Goal: Task Accomplishment & Management: Manage account settings

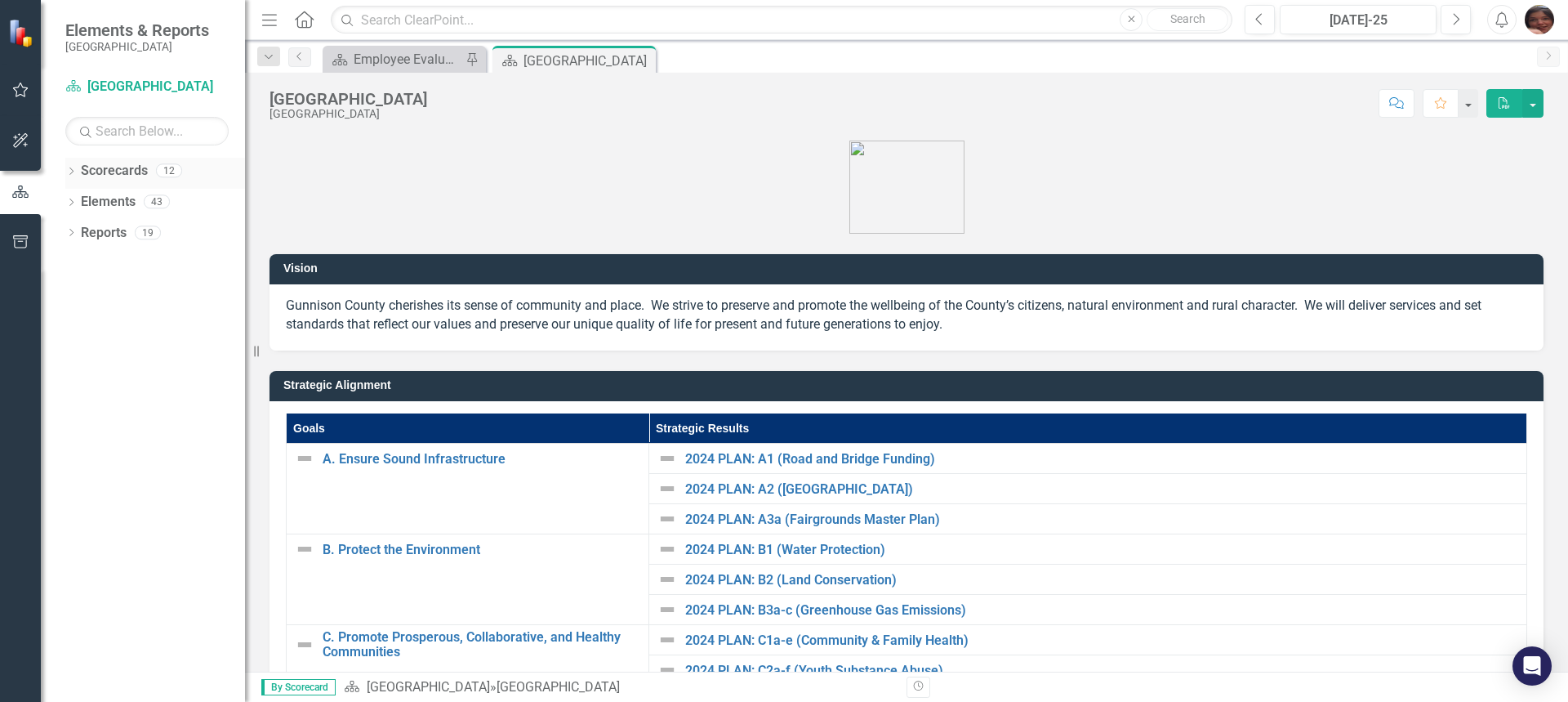
click at [78, 175] on div "Dropdown Scorecards 12" at bounding box center [155, 173] width 179 height 31
click at [72, 173] on icon at bounding box center [71, 171] width 4 height 7
click at [91, 202] on link "[GEOGRAPHIC_DATA]" at bounding box center [167, 202] width 155 height 19
click at [79, 202] on icon "Dropdown" at bounding box center [80, 201] width 12 height 10
click at [98, 231] on icon at bounding box center [97, 232] width 4 height 8
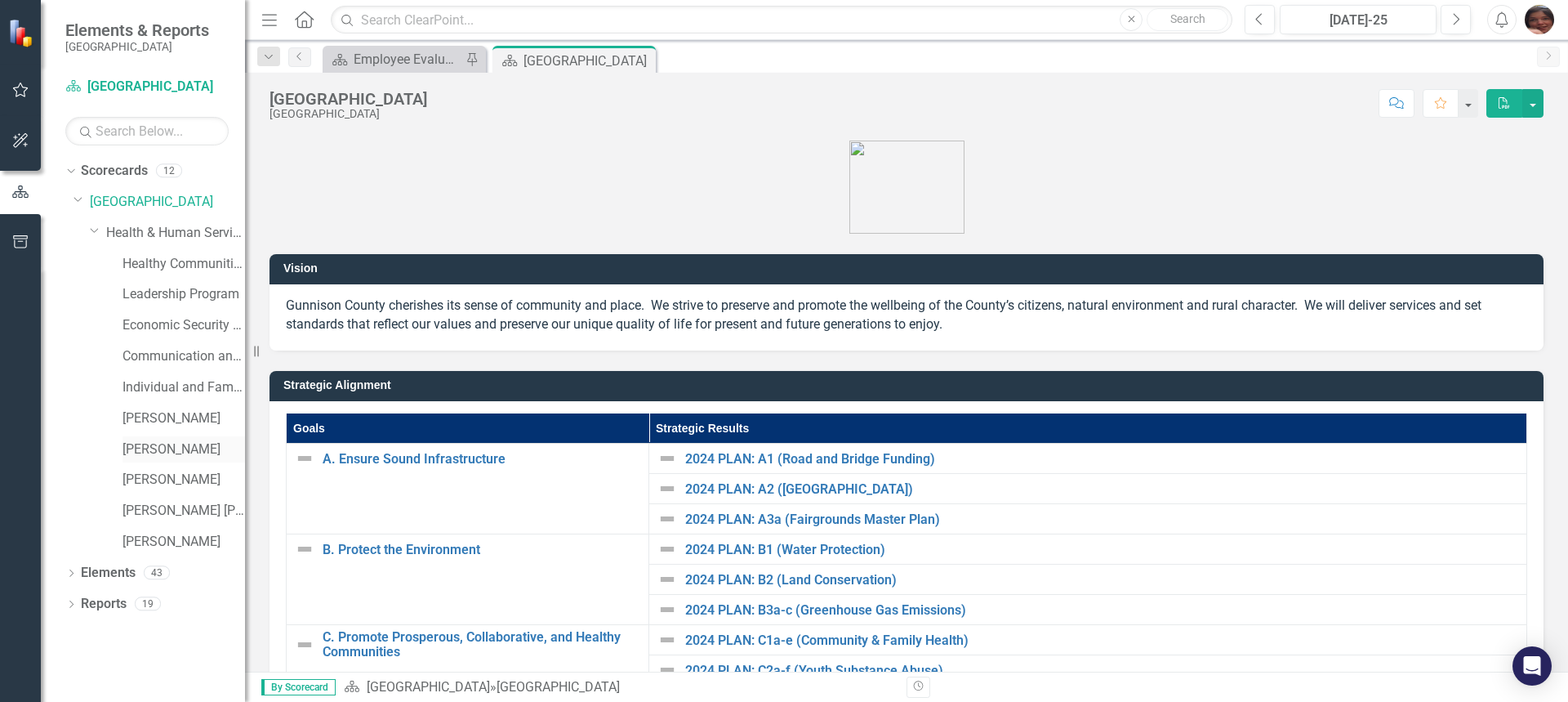
click at [157, 455] on link "[PERSON_NAME]" at bounding box center [183, 450] width 122 height 19
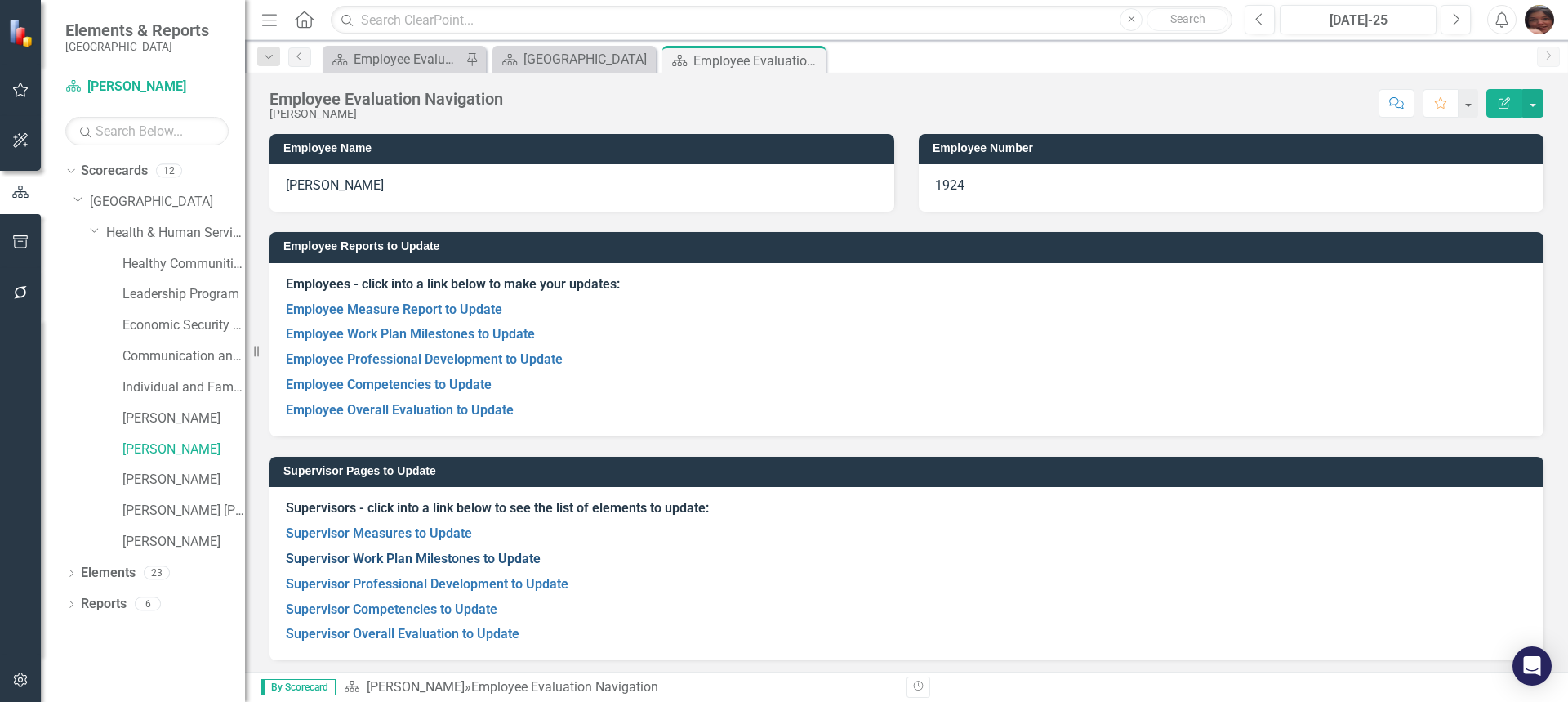
click at [403, 559] on link "Supervisor Work Plan Milestones to Update" at bounding box center [413, 559] width 255 height 16
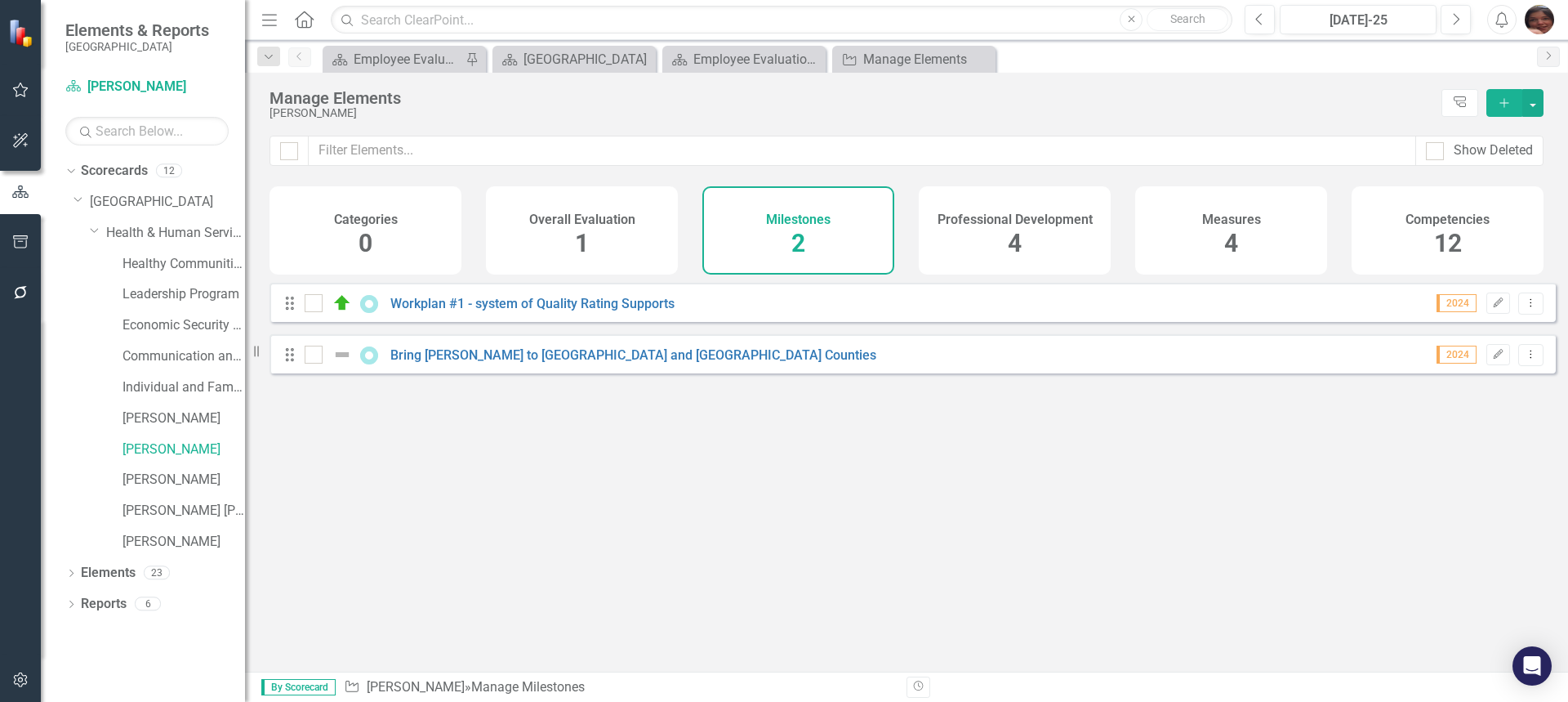
click at [512, 374] on div "Drag Bring [PERSON_NAME] to [GEOGRAPHIC_DATA] and [GEOGRAPHIC_DATA] Counties 20…" at bounding box center [912, 354] width 1286 height 39
click at [525, 363] on link "Bring [PERSON_NAME] to [GEOGRAPHIC_DATA] and [GEOGRAPHIC_DATA] Counties" at bounding box center [633, 355] width 486 height 16
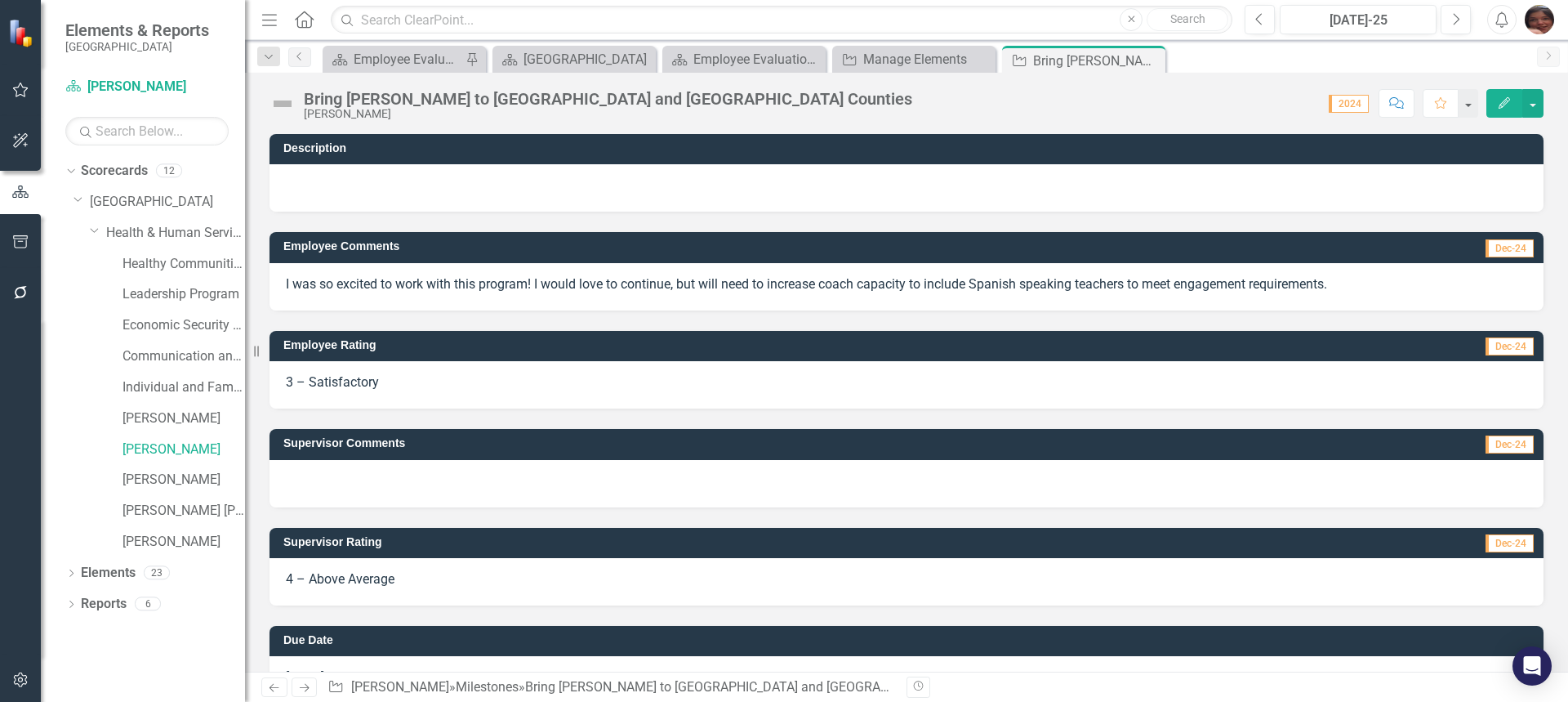
click at [351, 96] on div "Bring [PERSON_NAME] to [GEOGRAPHIC_DATA] and [GEOGRAPHIC_DATA] Counties" at bounding box center [607, 99] width 608 height 18
drag, startPoint x: 1555, startPoint y: 300, endPoint x: 1561, endPoint y: 437, distance: 137.1
click at [1561, 437] on div "Description Employee Comments Dec-24 I was so excited to work with this program…" at bounding box center [907, 402] width 1323 height 537
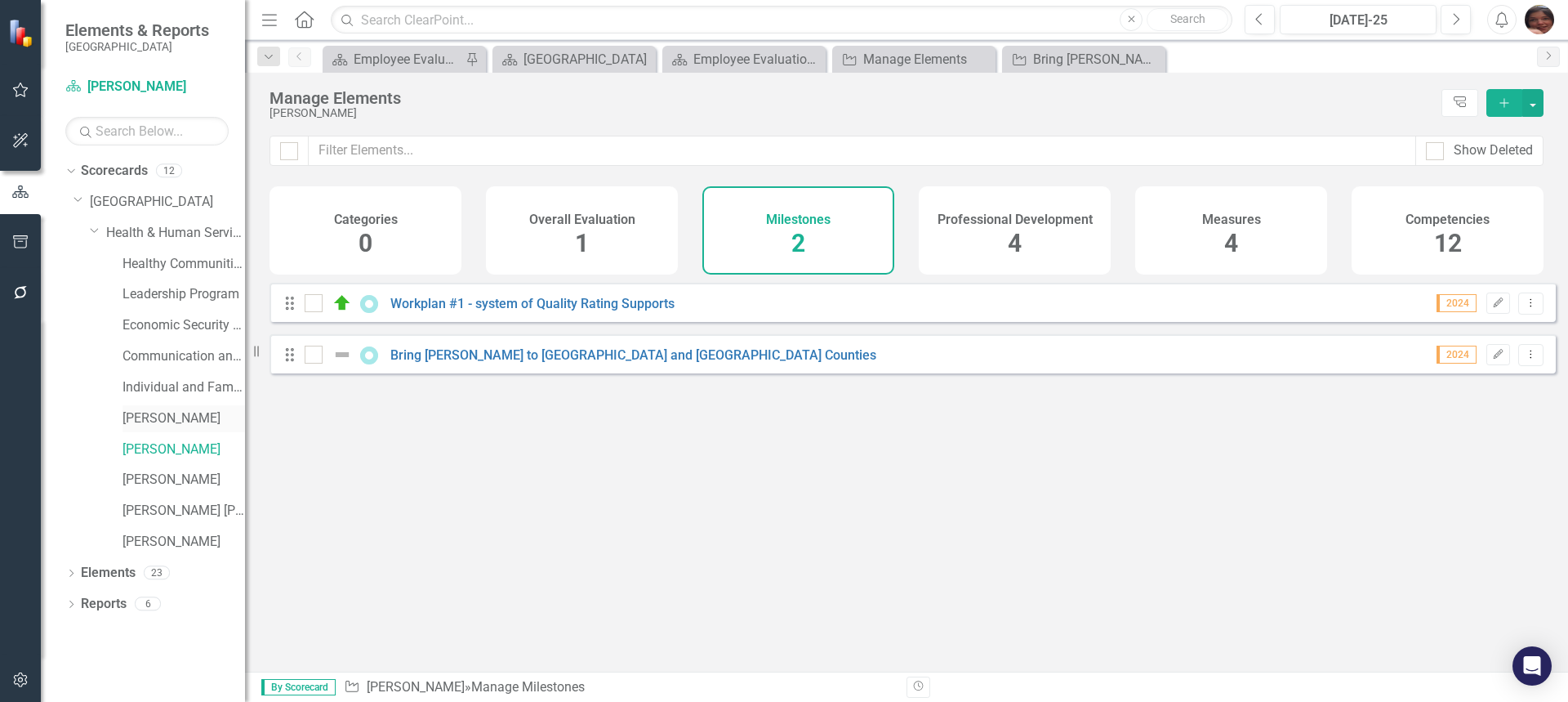
click at [185, 429] on div "[PERSON_NAME]" at bounding box center [183, 418] width 122 height 27
click at [185, 448] on link "[PERSON_NAME]" at bounding box center [183, 450] width 122 height 19
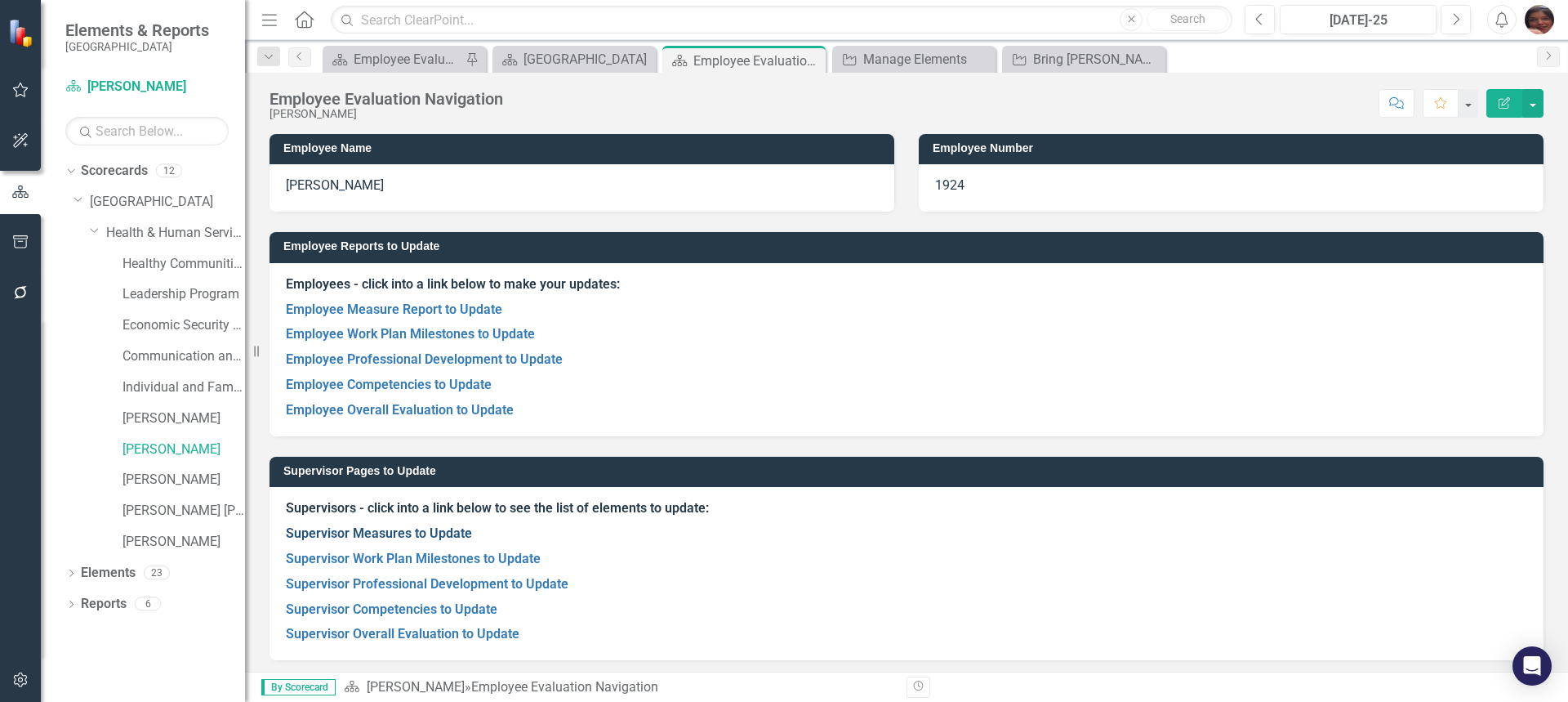
click at [386, 531] on link "Supervisor Measures to Update" at bounding box center [378, 533] width 186 height 16
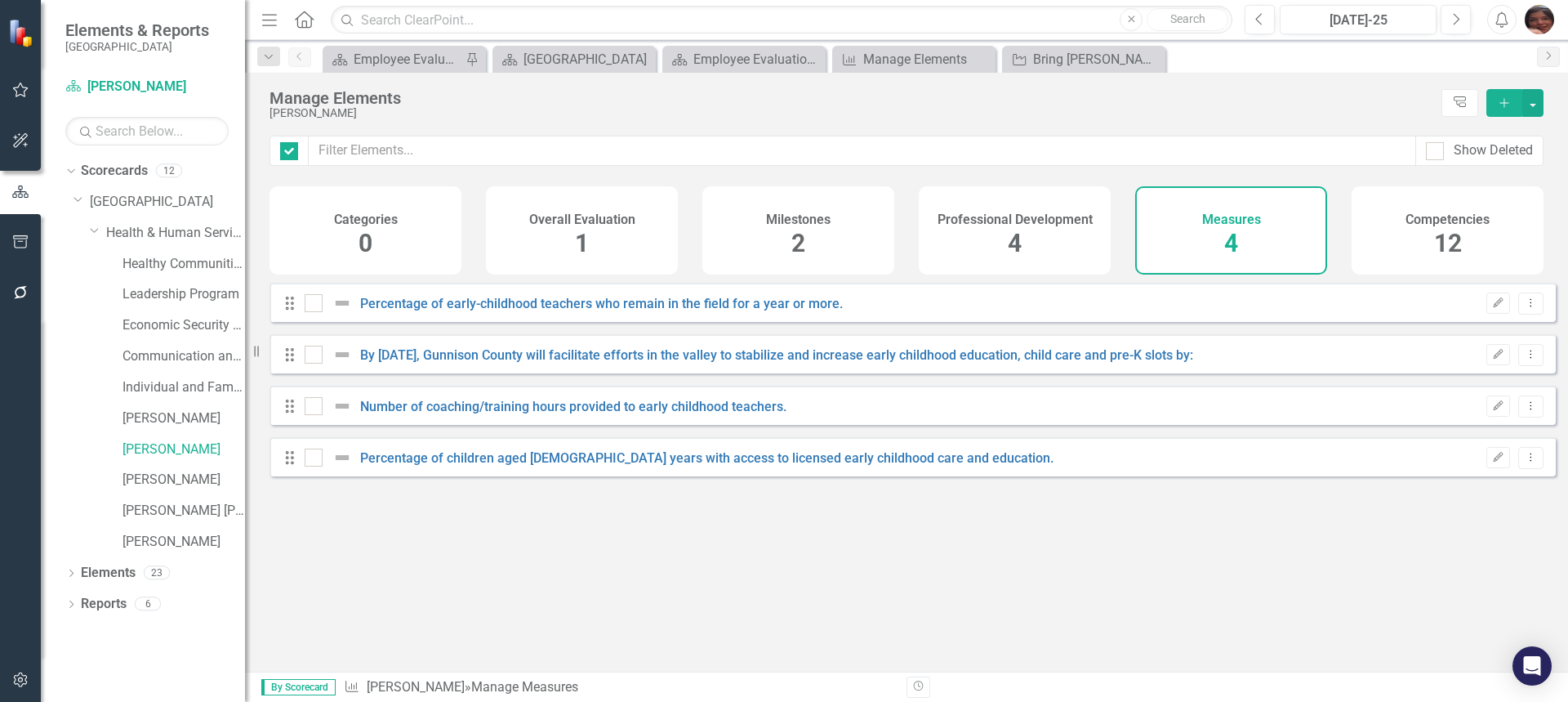
checkbox input "false"
click at [799, 312] on link "Percentage of early-childhood teachers who remain in the field for a year or mo…" at bounding box center [601, 304] width 483 height 16
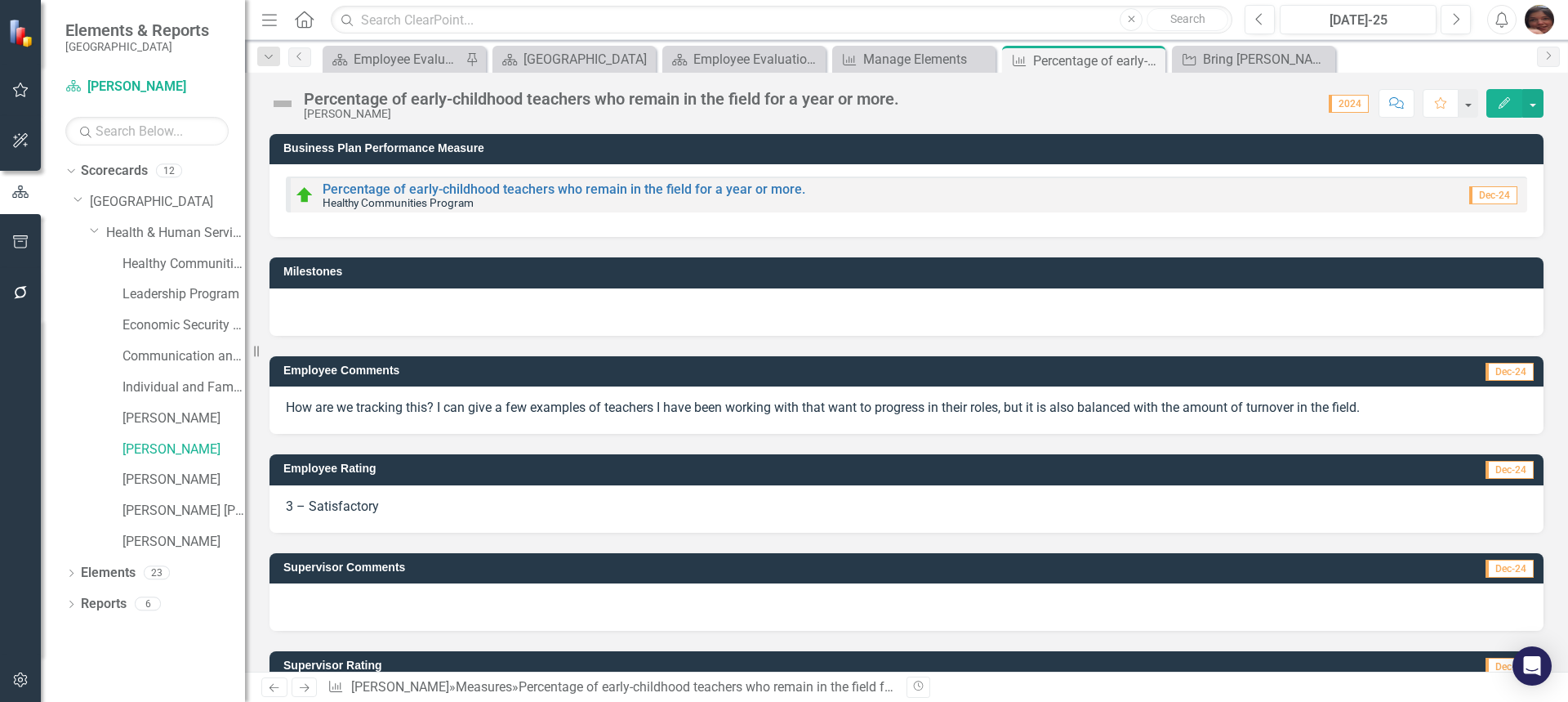
scroll to position [74, 0]
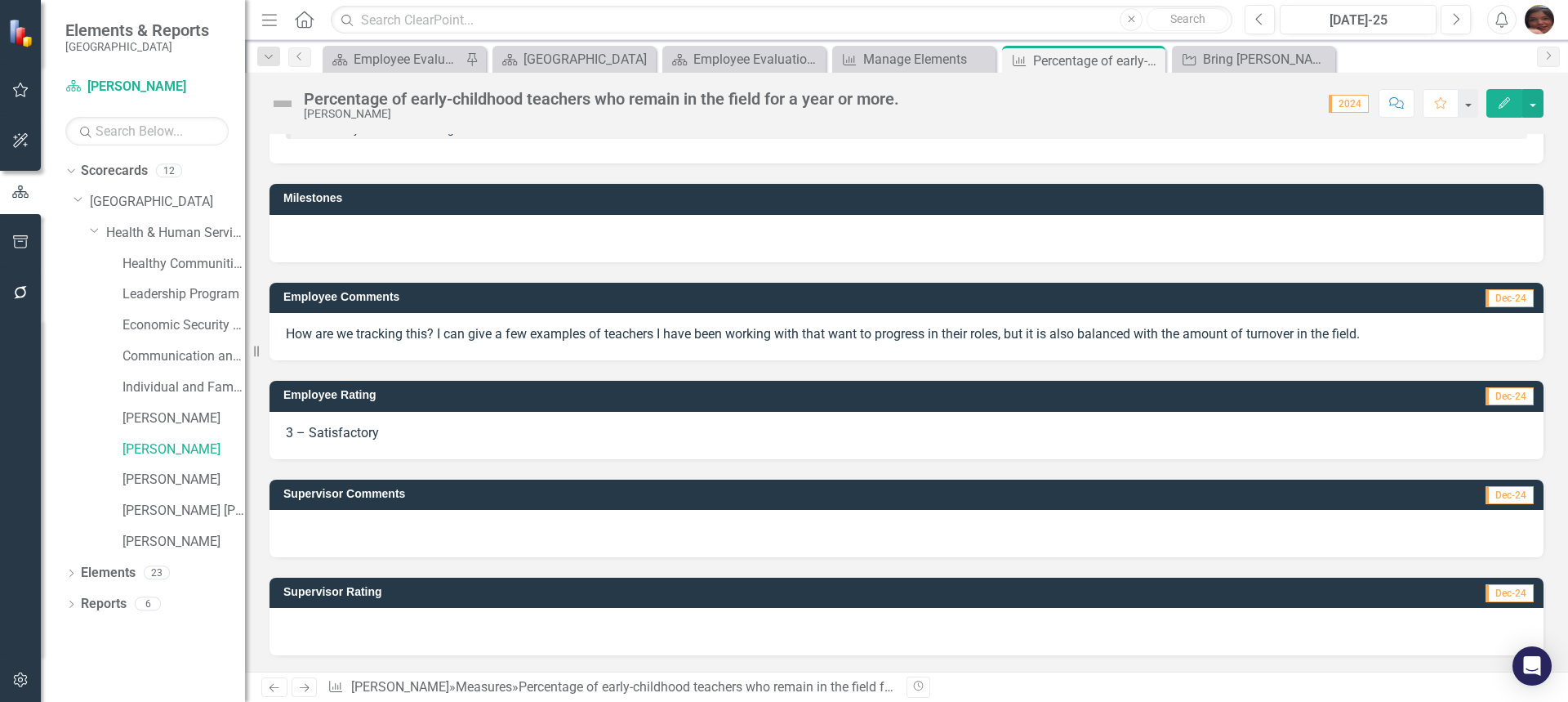
click at [1152, 530] on div at bounding box center [906, 533] width 1274 height 47
click at [1504, 101] on icon "button" at bounding box center [1505, 104] width 12 height 12
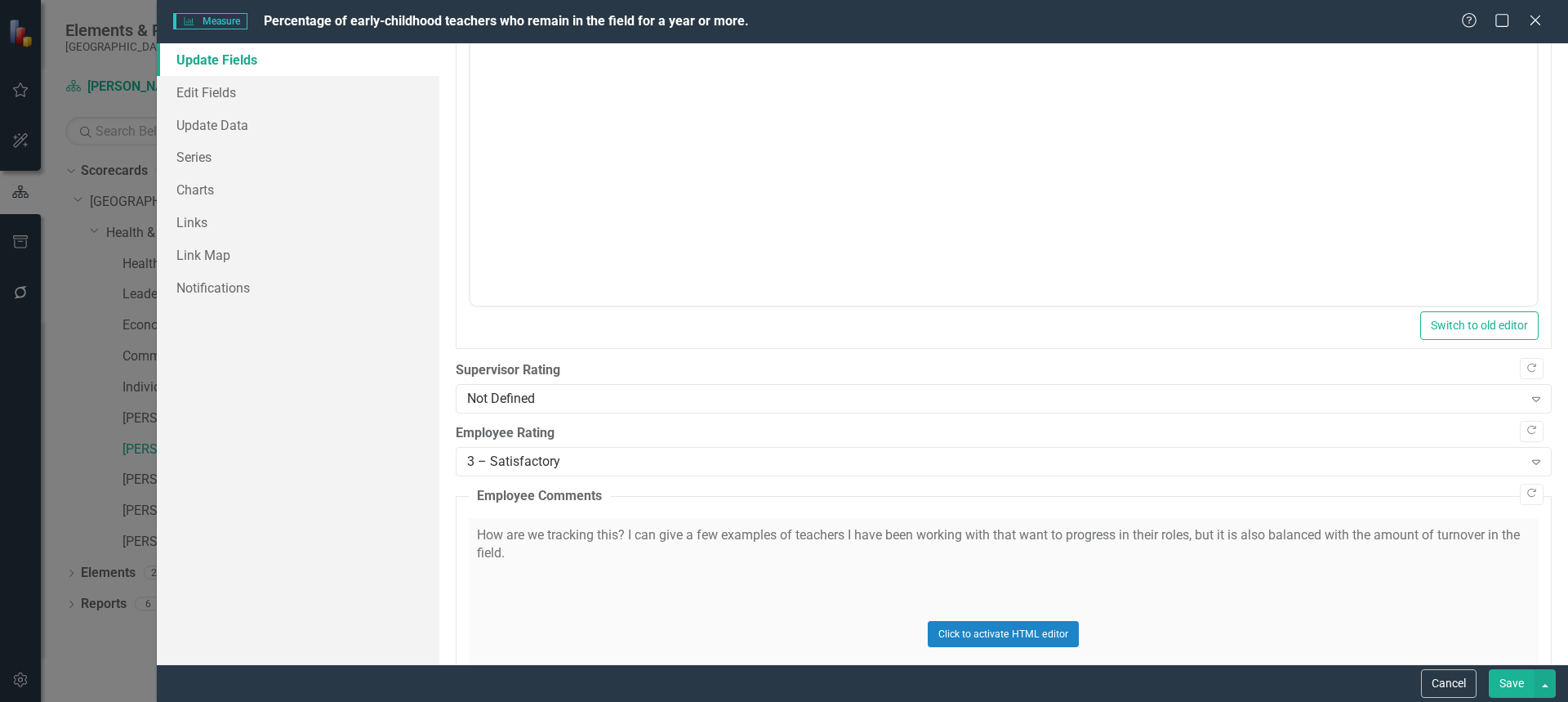
scroll to position [656, 0]
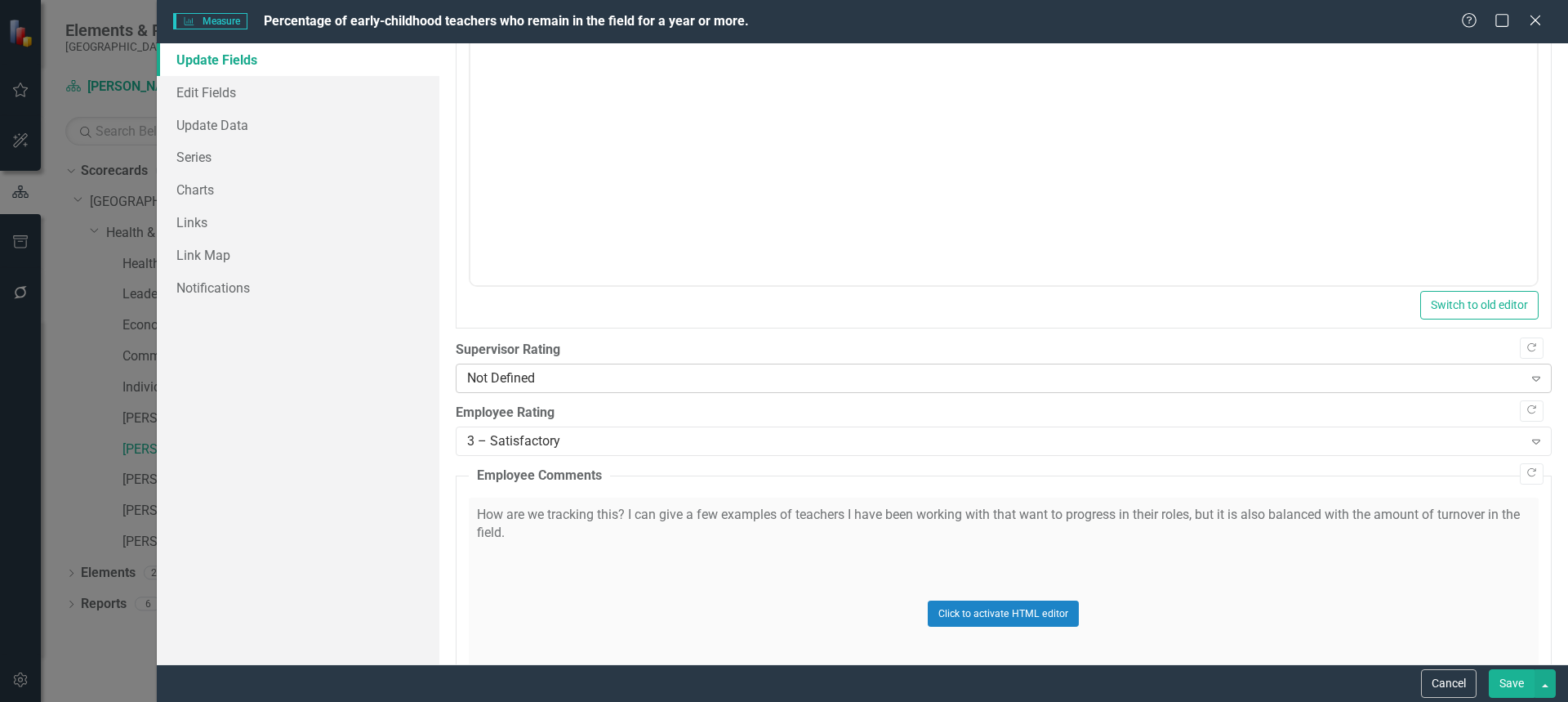
click at [1480, 375] on div "Not Defined" at bounding box center [994, 379] width 1056 height 19
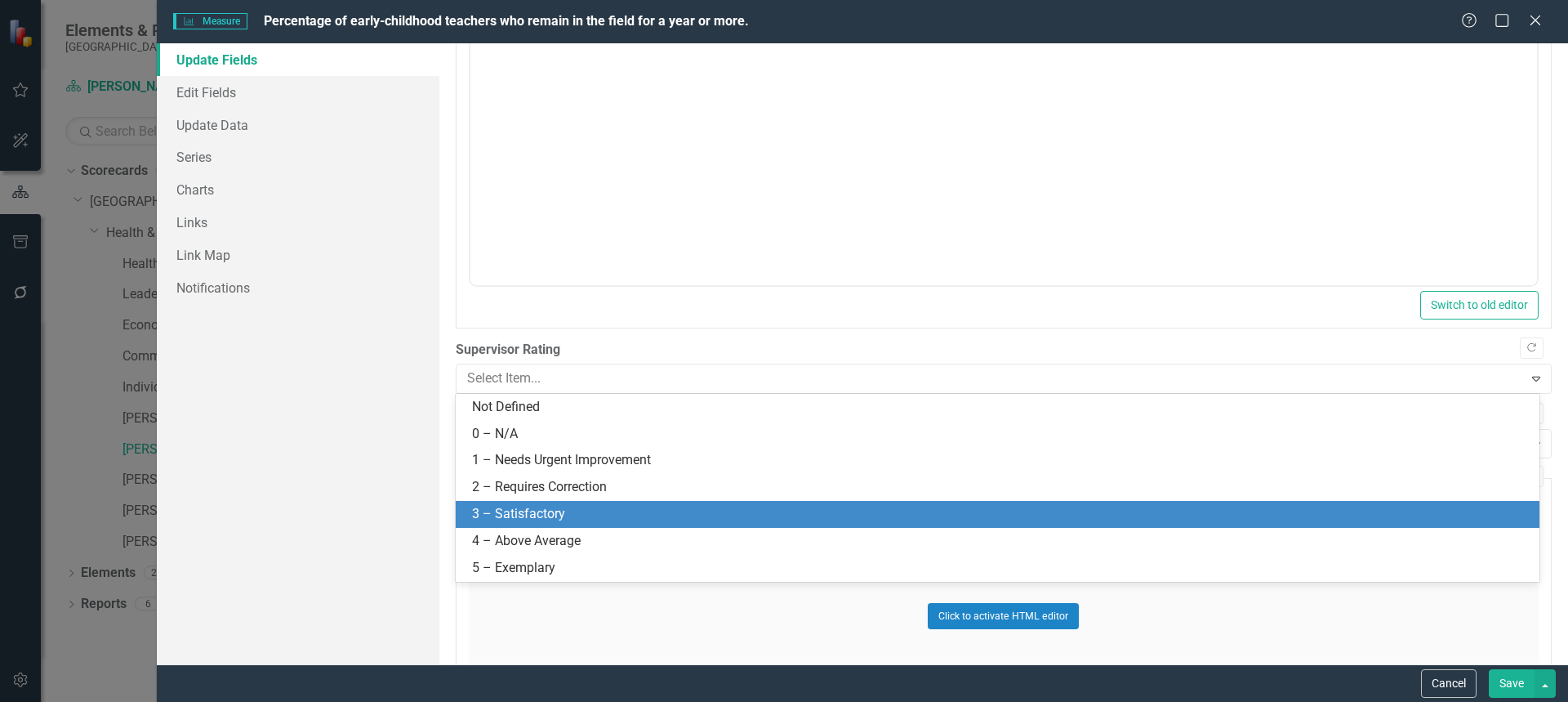
click at [1347, 517] on div "3 – Satisfactory" at bounding box center [1000, 514] width 1057 height 19
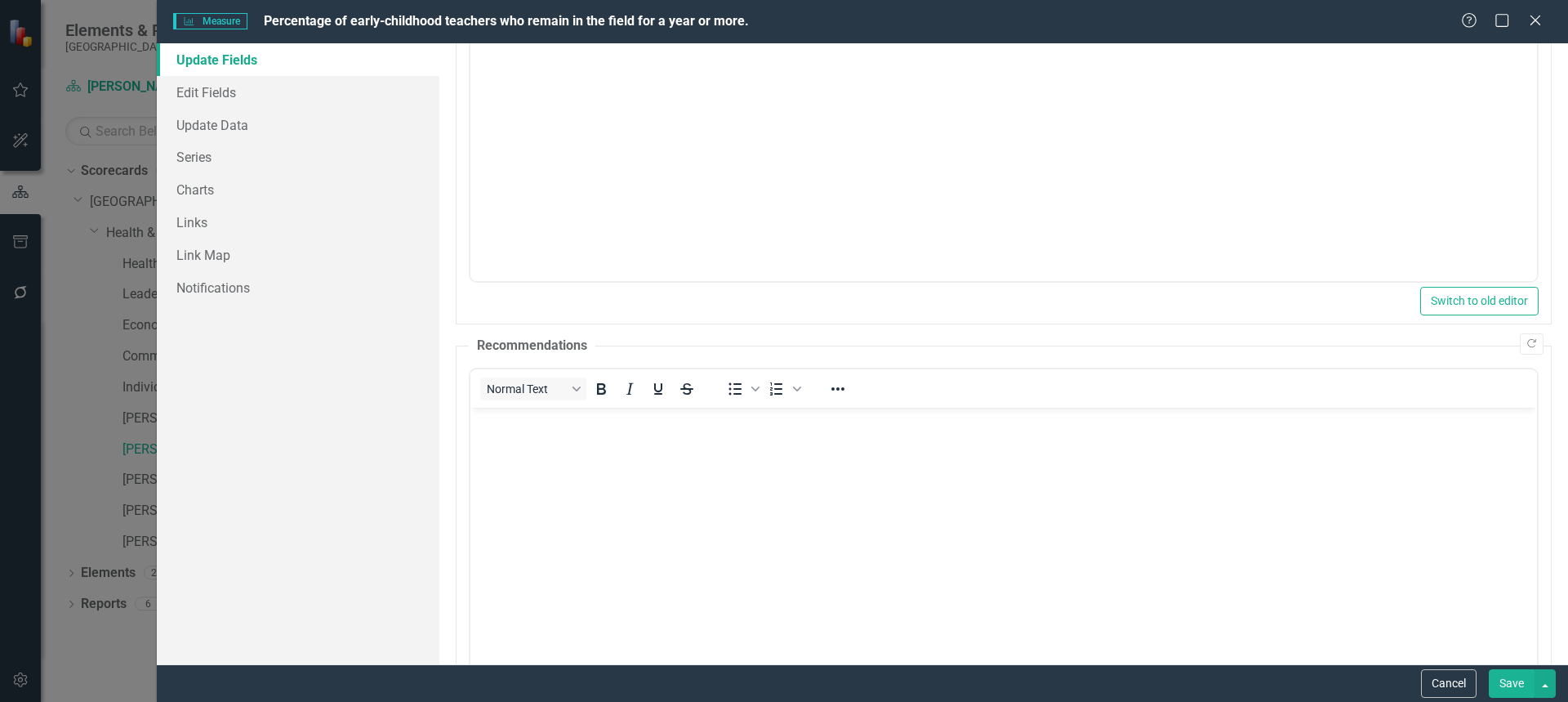
scroll to position [2, 0]
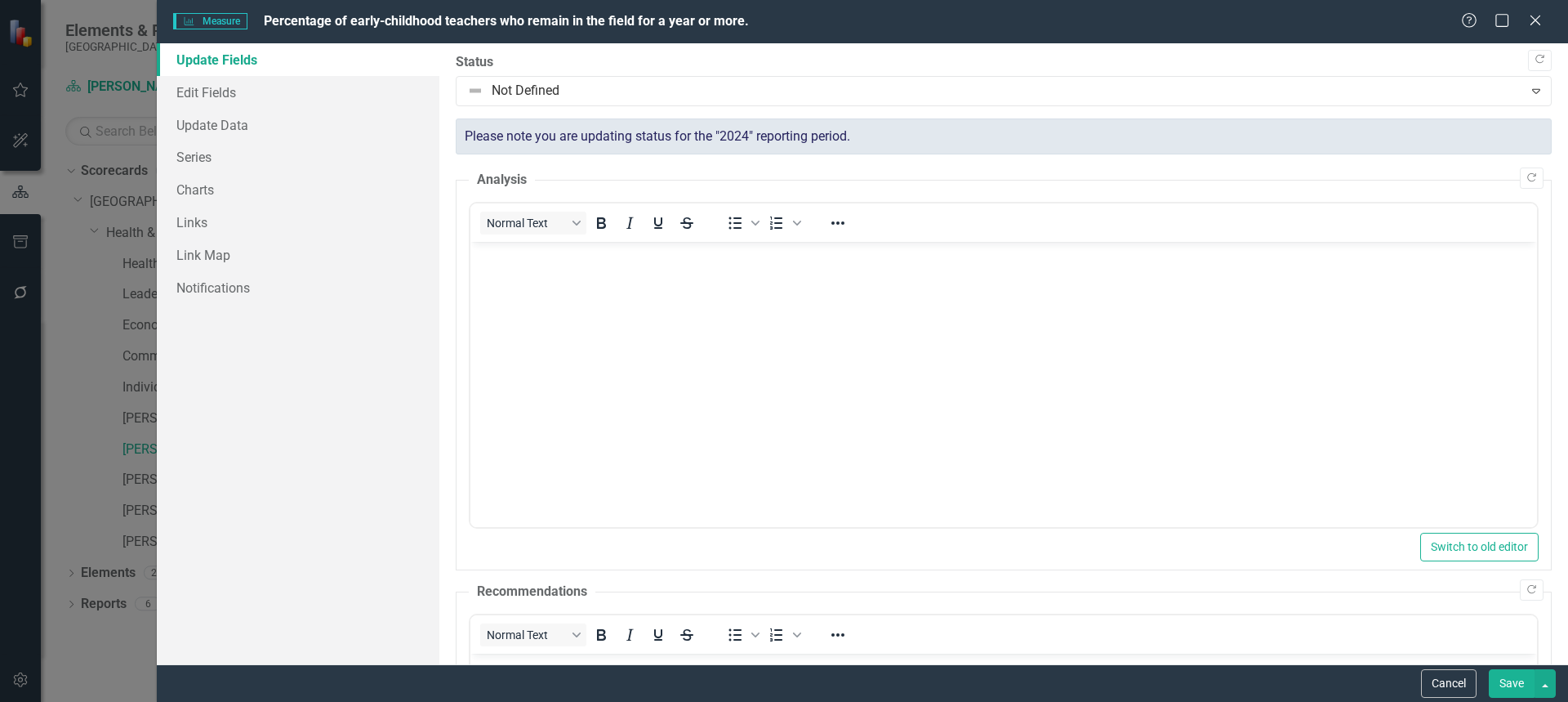
click at [1212, 353] on body "Rich Text Area. Press ALT-0 for help." at bounding box center [1002, 364] width 1066 height 246
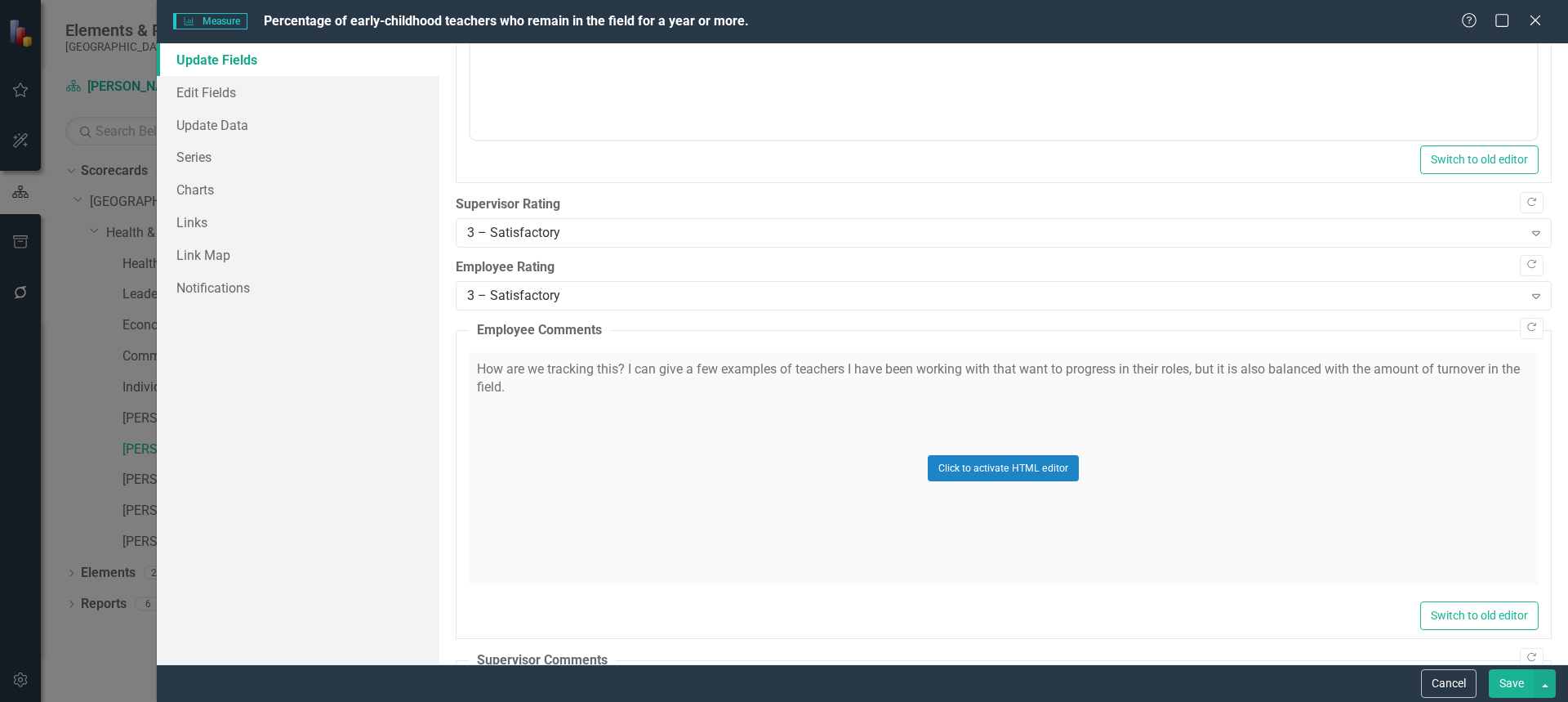
scroll to position [799, 0]
click at [1249, 237] on div "3 – Satisfactory" at bounding box center [994, 236] width 1056 height 19
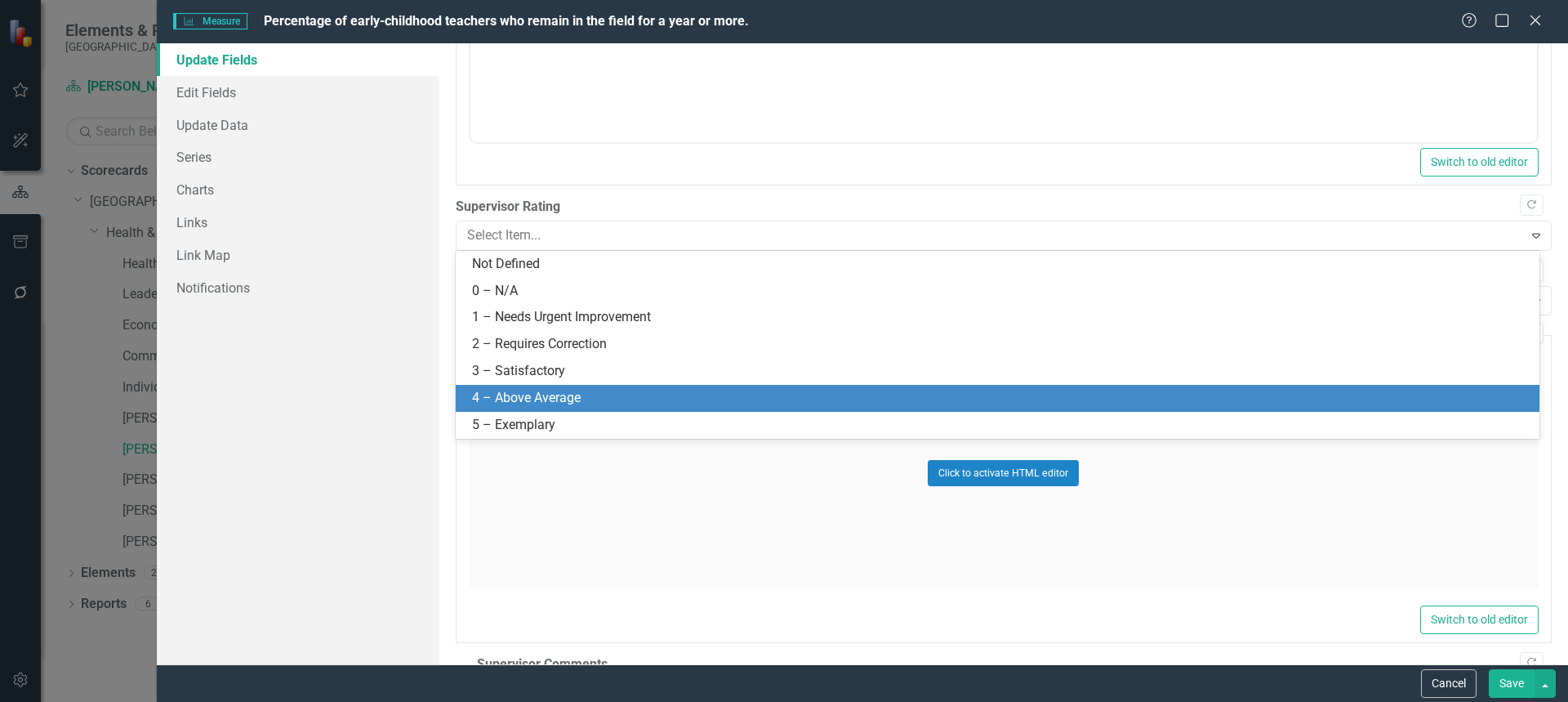
click at [902, 398] on div "4 – Above Average" at bounding box center [1000, 397] width 1057 height 19
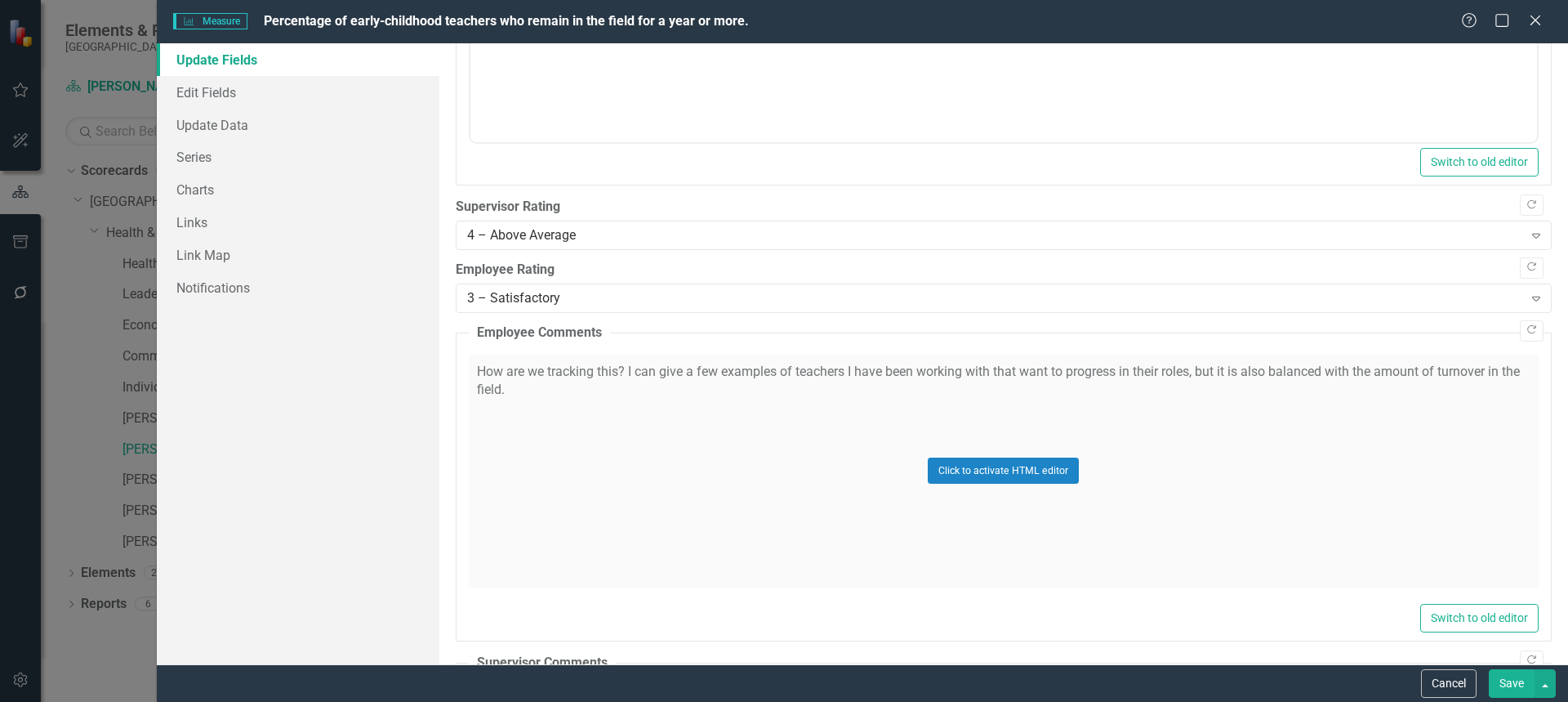
scroll to position [99, 0]
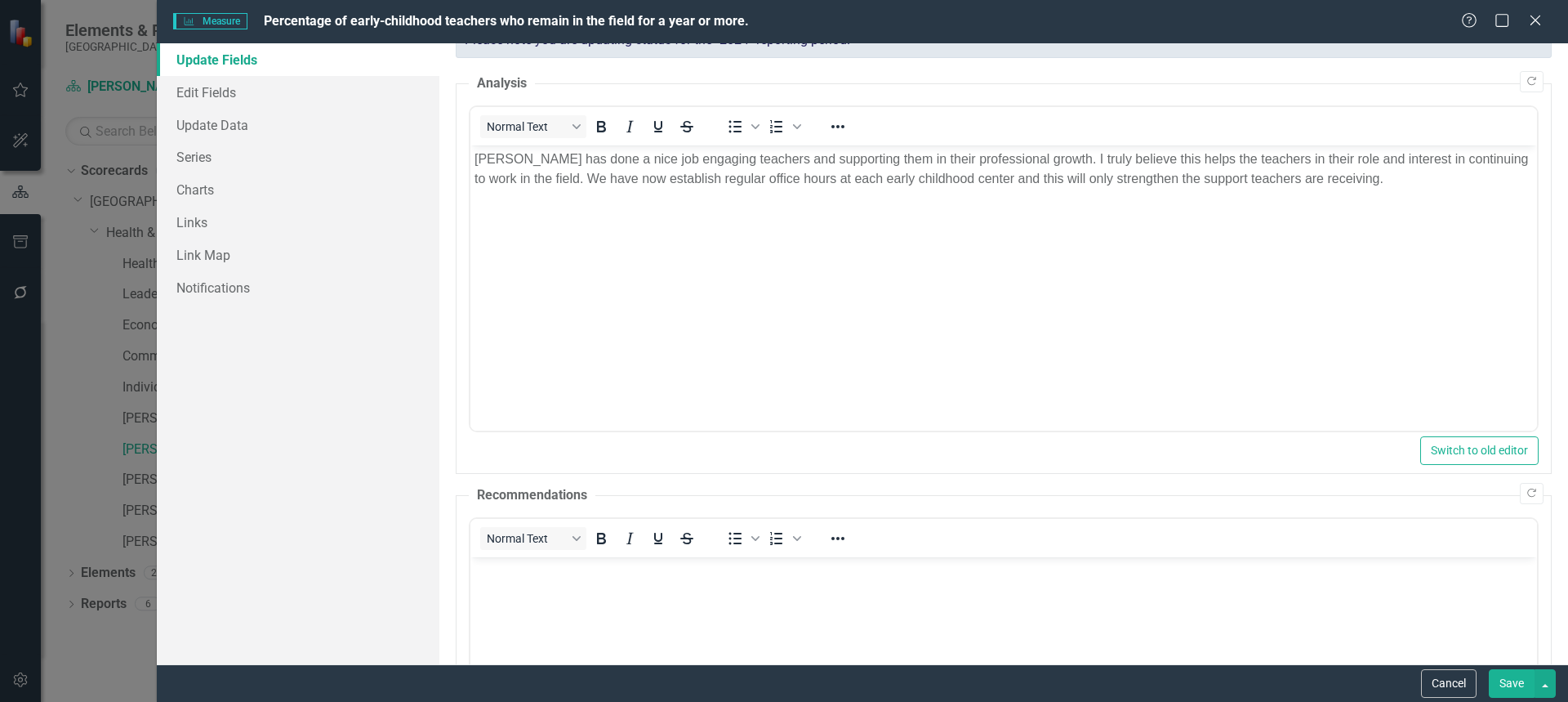
click at [1432, 188] on p "[PERSON_NAME] has done a nice job engaging teachers and supporting them in thei…" at bounding box center [1003, 170] width 1058 height 39
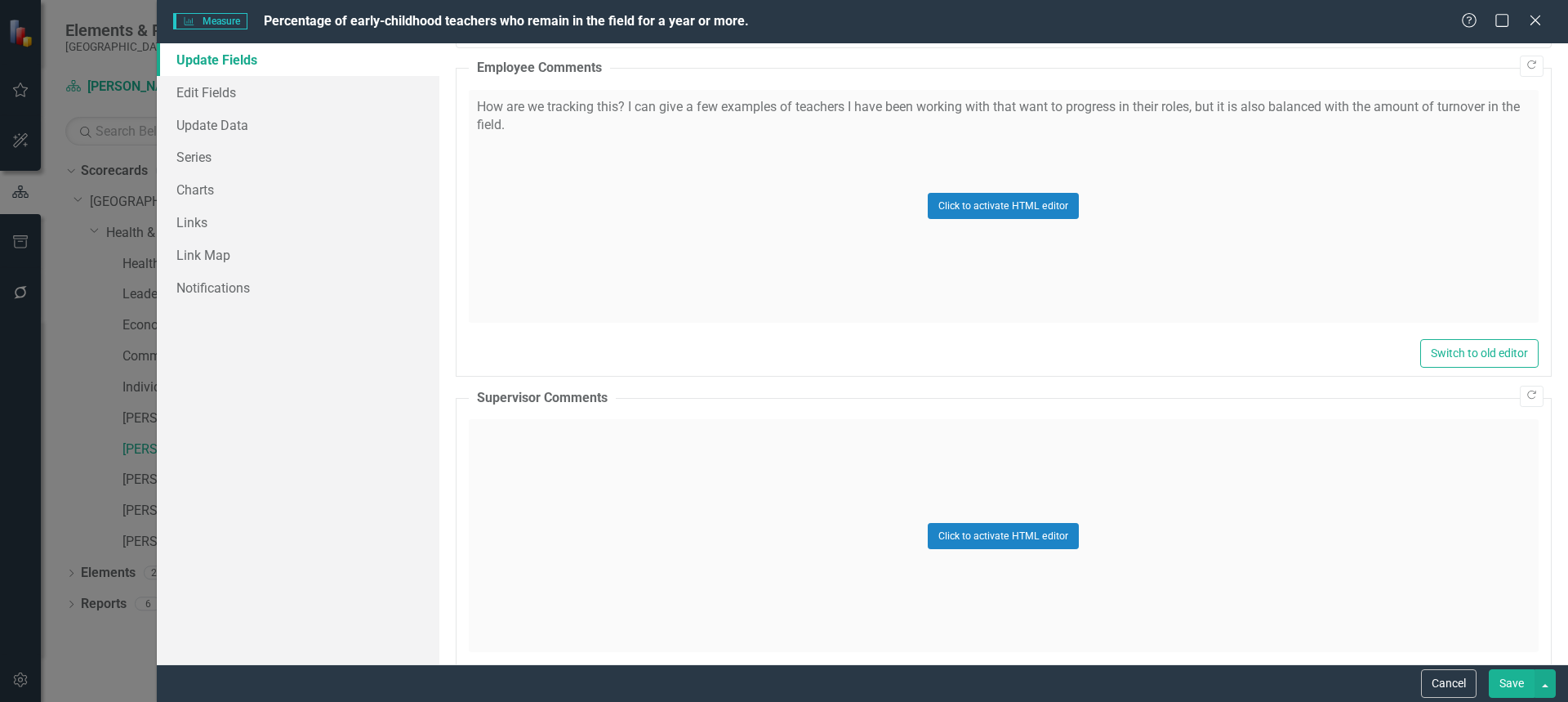
scroll to position [1130, 0]
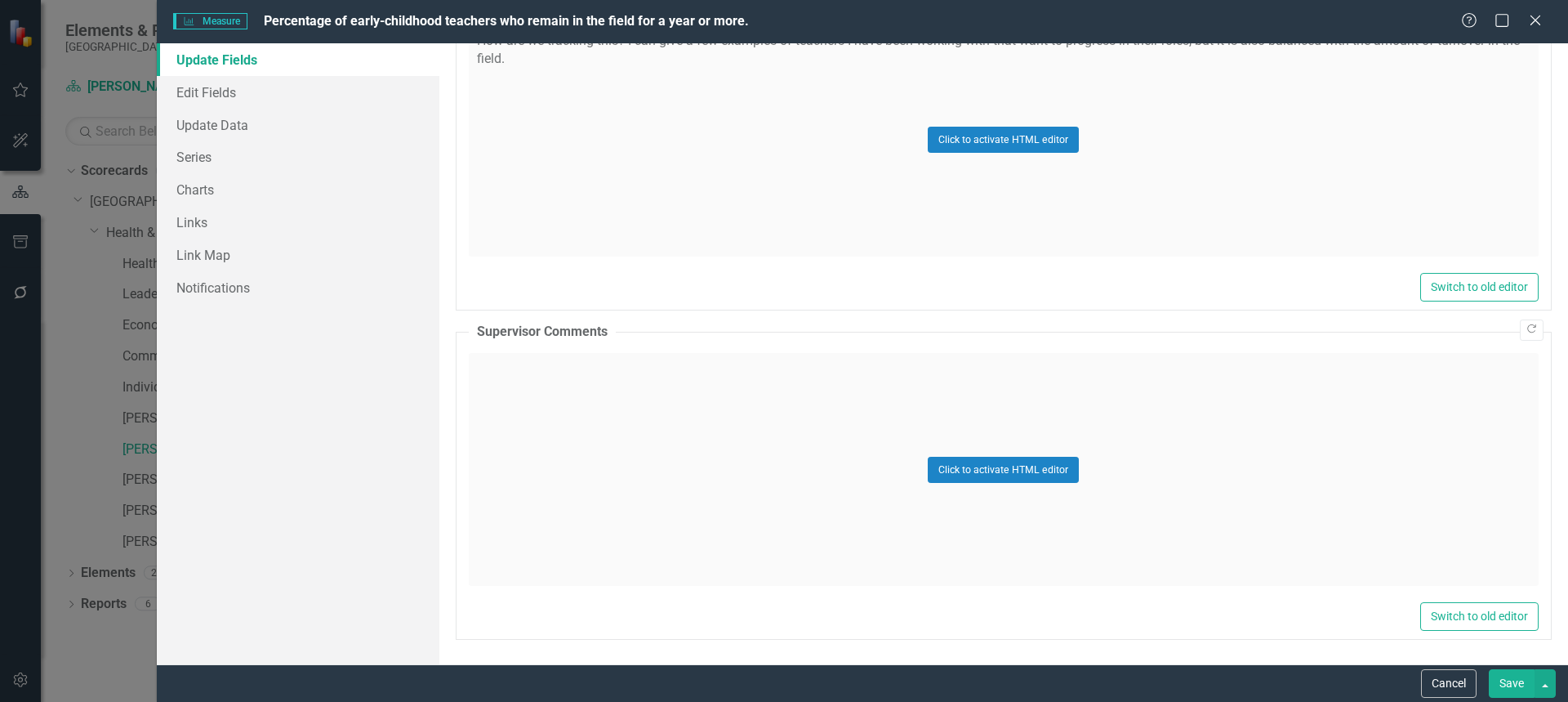
click at [1507, 678] on button "Save" at bounding box center [1512, 683] width 45 height 29
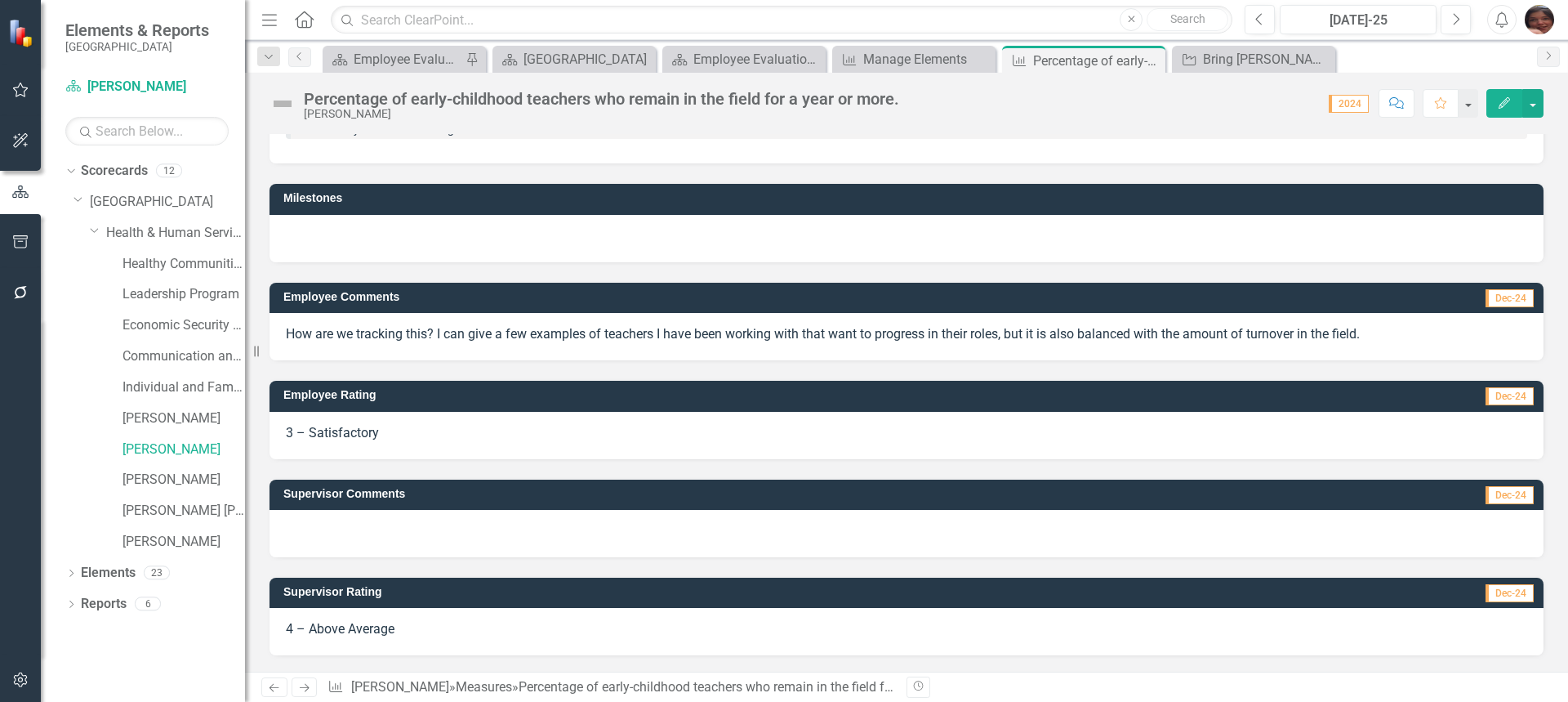
click at [529, 98] on div "Percentage of early-childhood teachers who remain in the field for a year or mo…" at bounding box center [601, 99] width 595 height 18
click at [1509, 105] on icon "Edit" at bounding box center [1504, 104] width 15 height 12
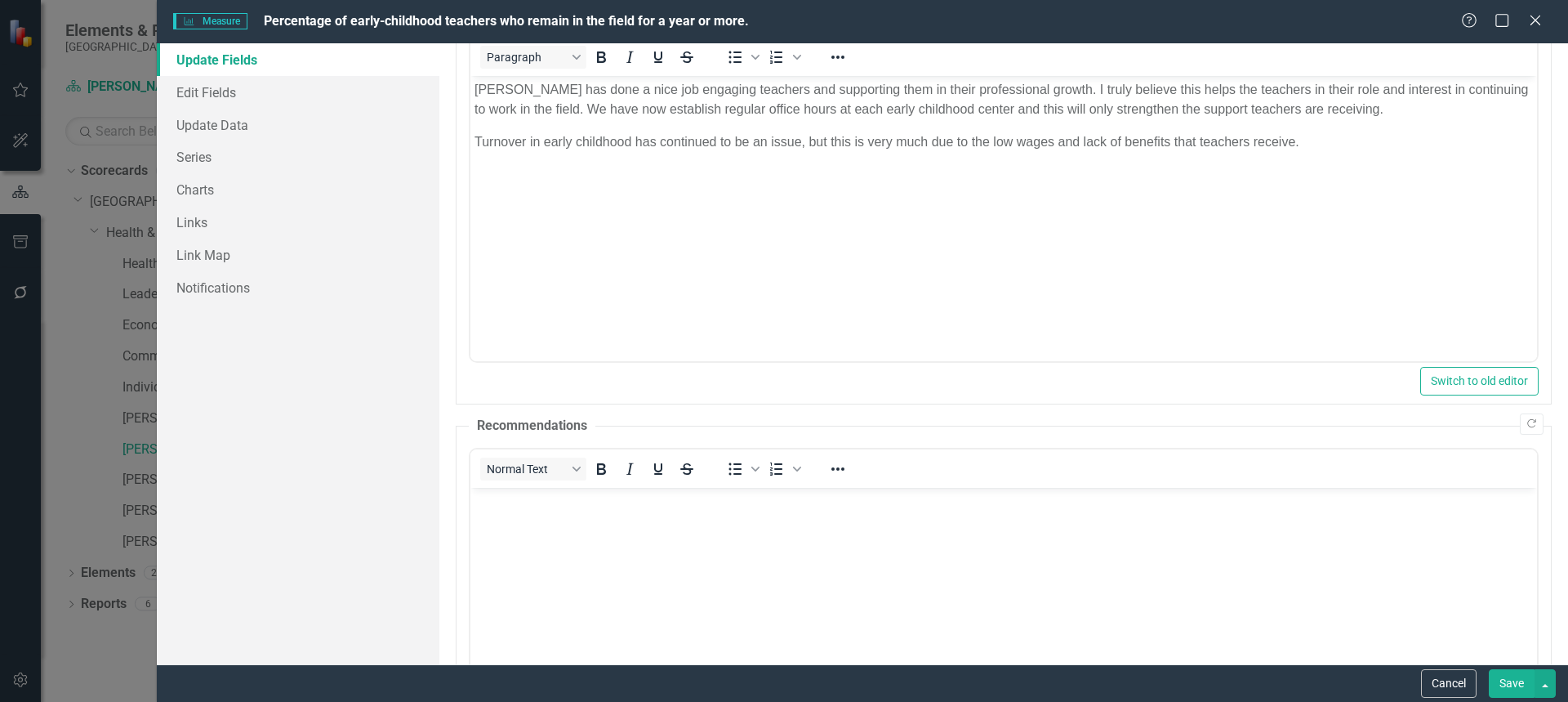
scroll to position [0, 0]
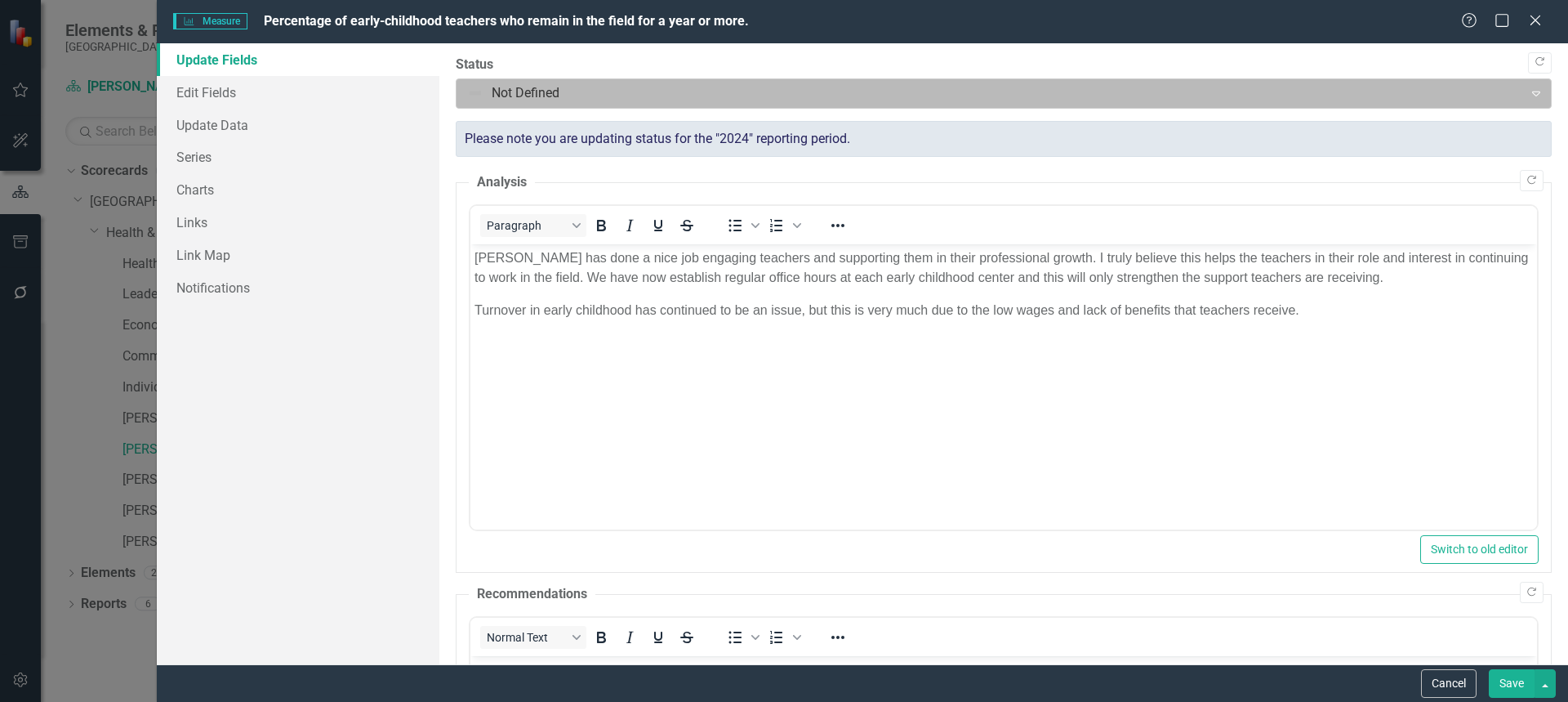
click at [1063, 105] on div "Not Defined" at bounding box center [990, 93] width 1062 height 29
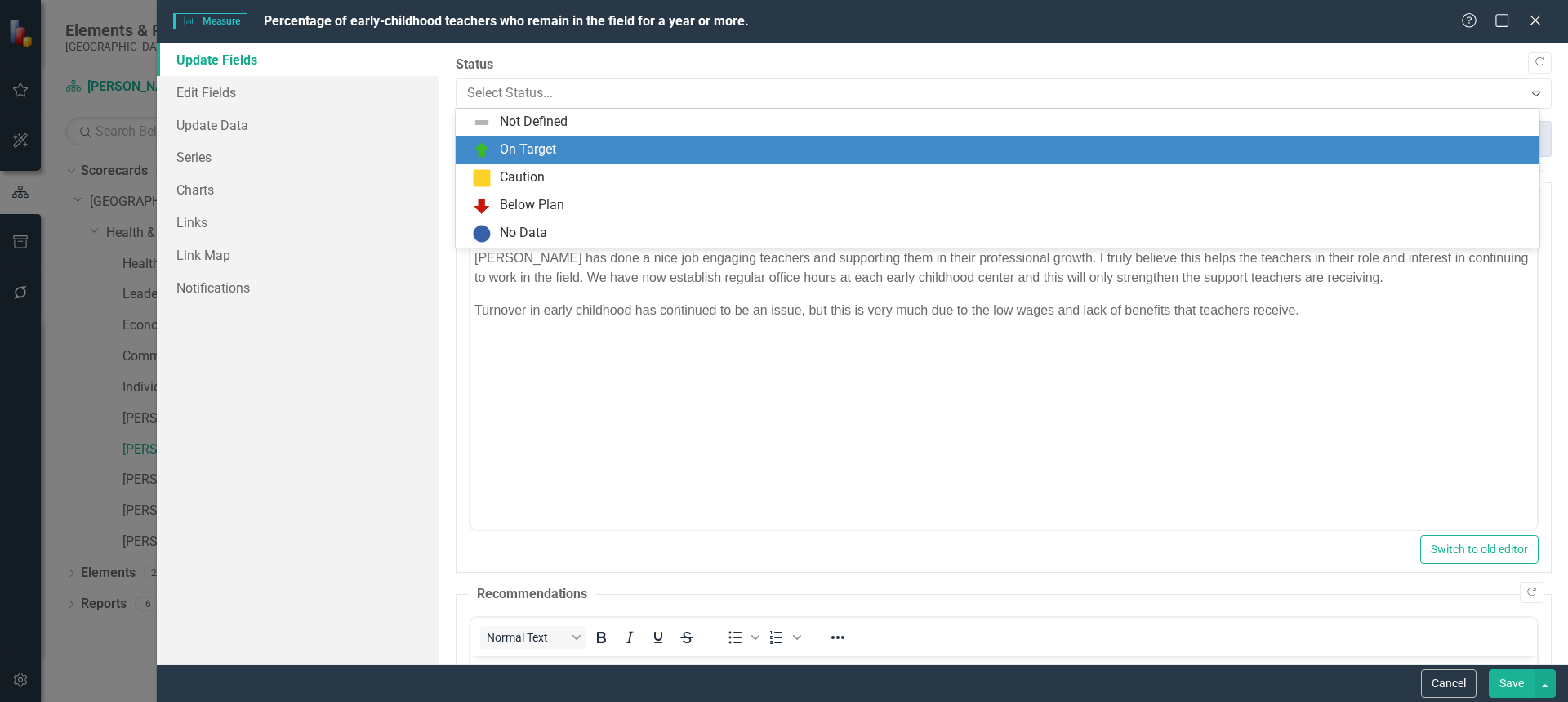
click at [1019, 144] on div "On Target" at bounding box center [1000, 151] width 1057 height 20
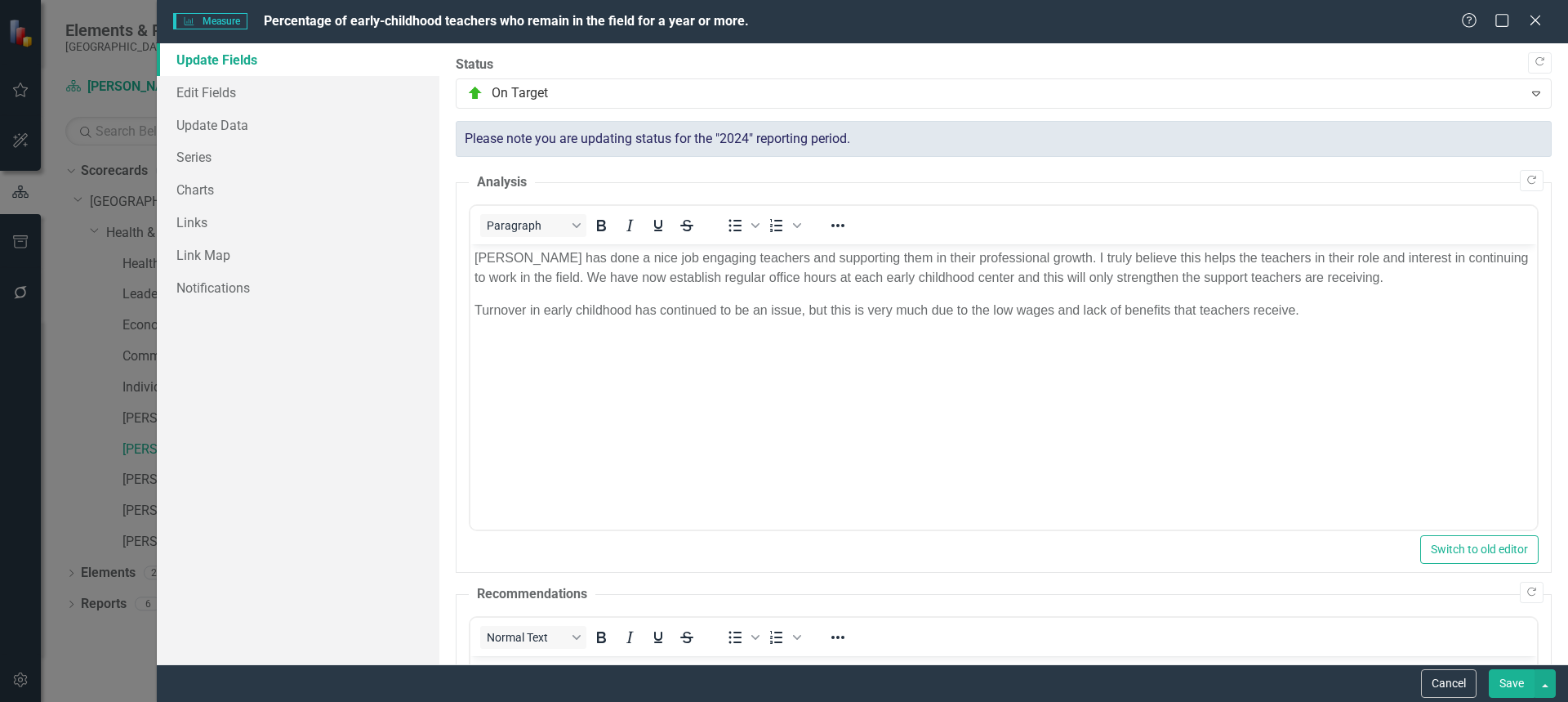
click at [1504, 690] on button "Save" at bounding box center [1512, 683] width 45 height 29
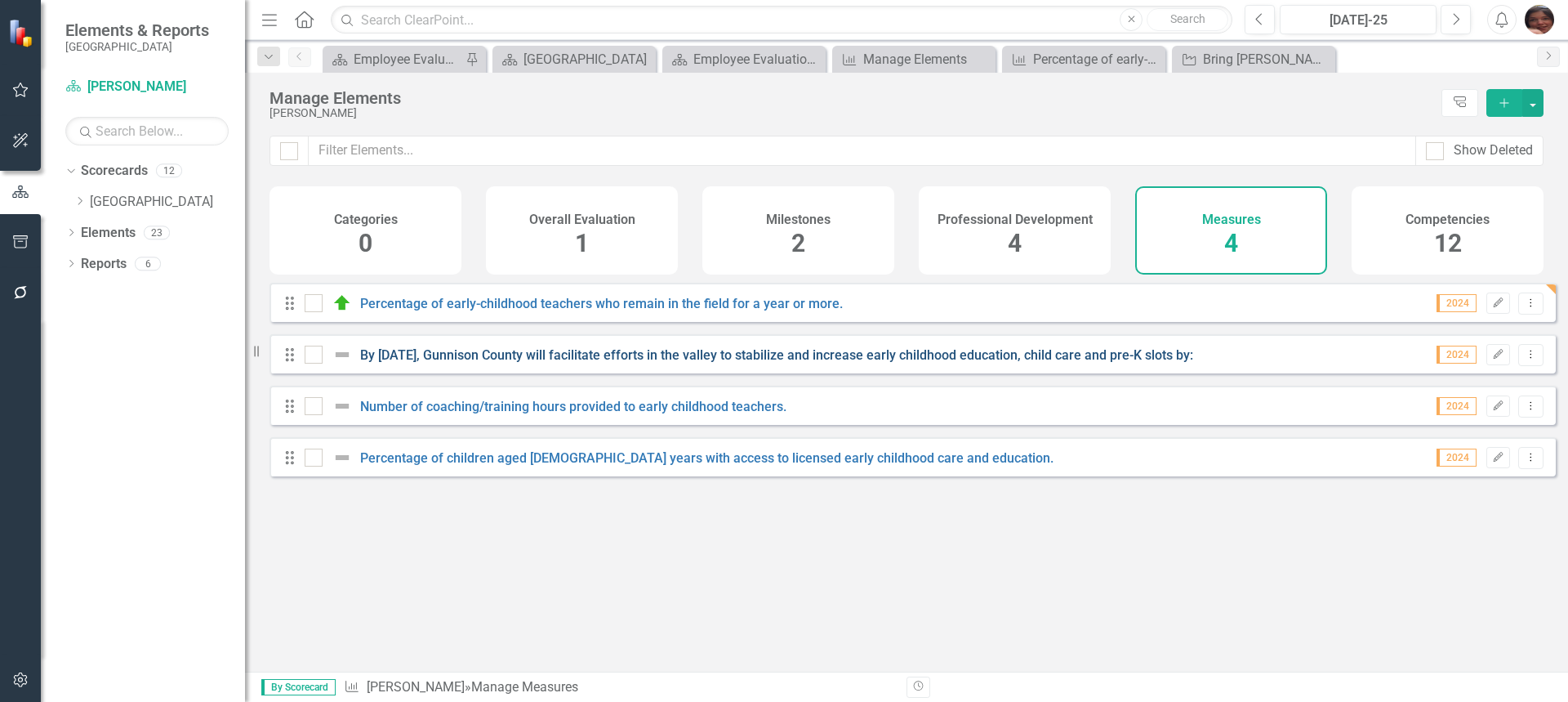
click at [405, 363] on link "By [DATE], Gunnison County will facilitate efforts in the valley to stabilize a…" at bounding box center [776, 355] width 833 height 16
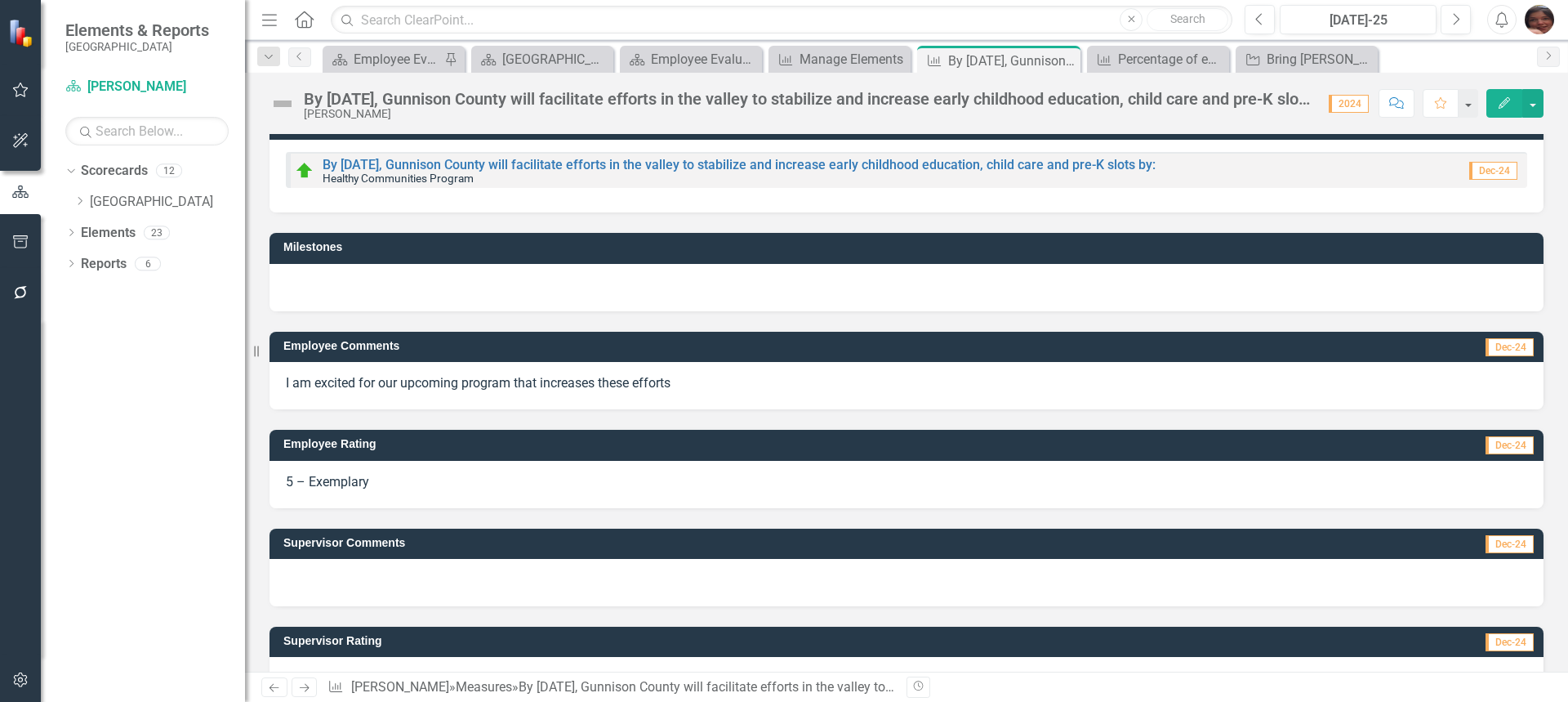
scroll to position [74, 0]
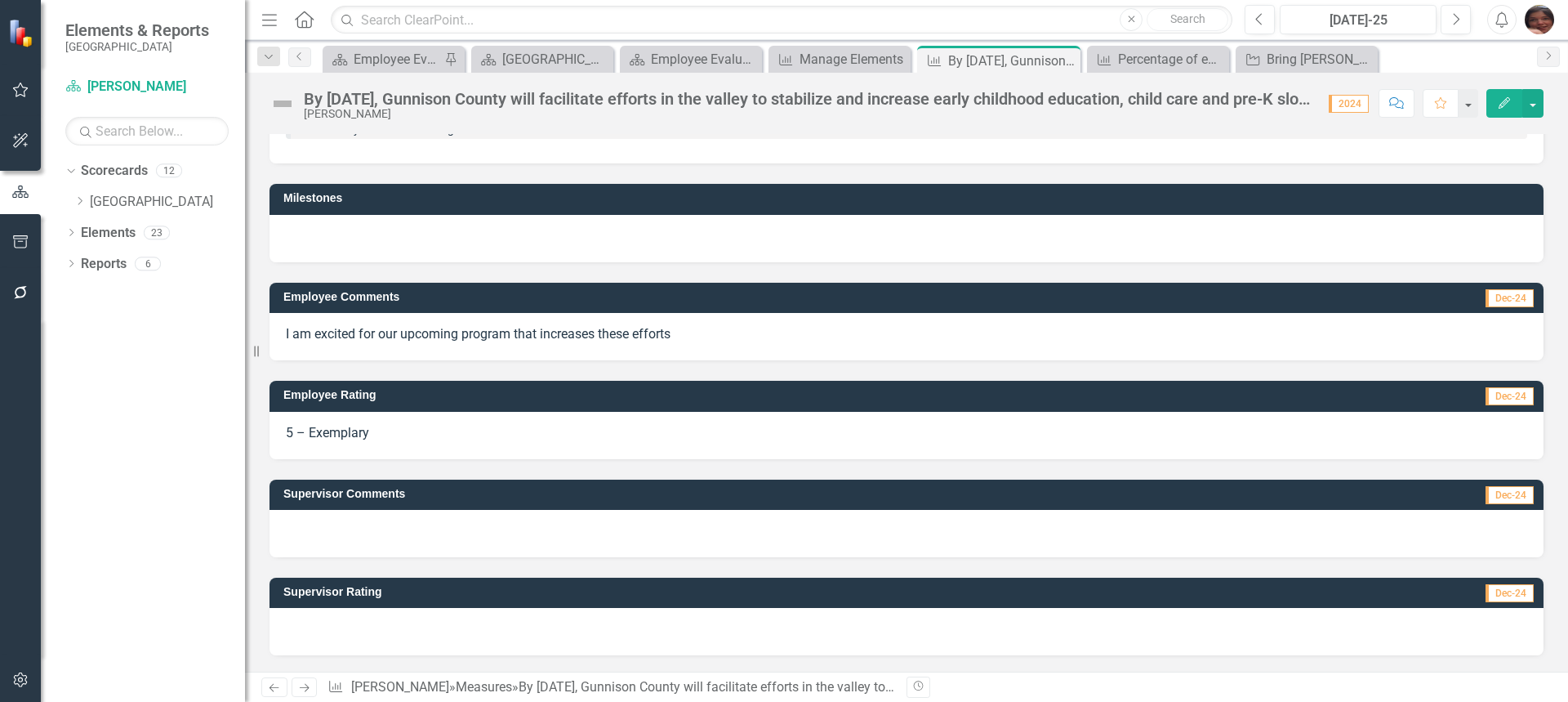
click at [1236, 611] on div at bounding box center [906, 632] width 1274 height 47
click at [1502, 102] on icon "Edit" at bounding box center [1504, 104] width 15 height 12
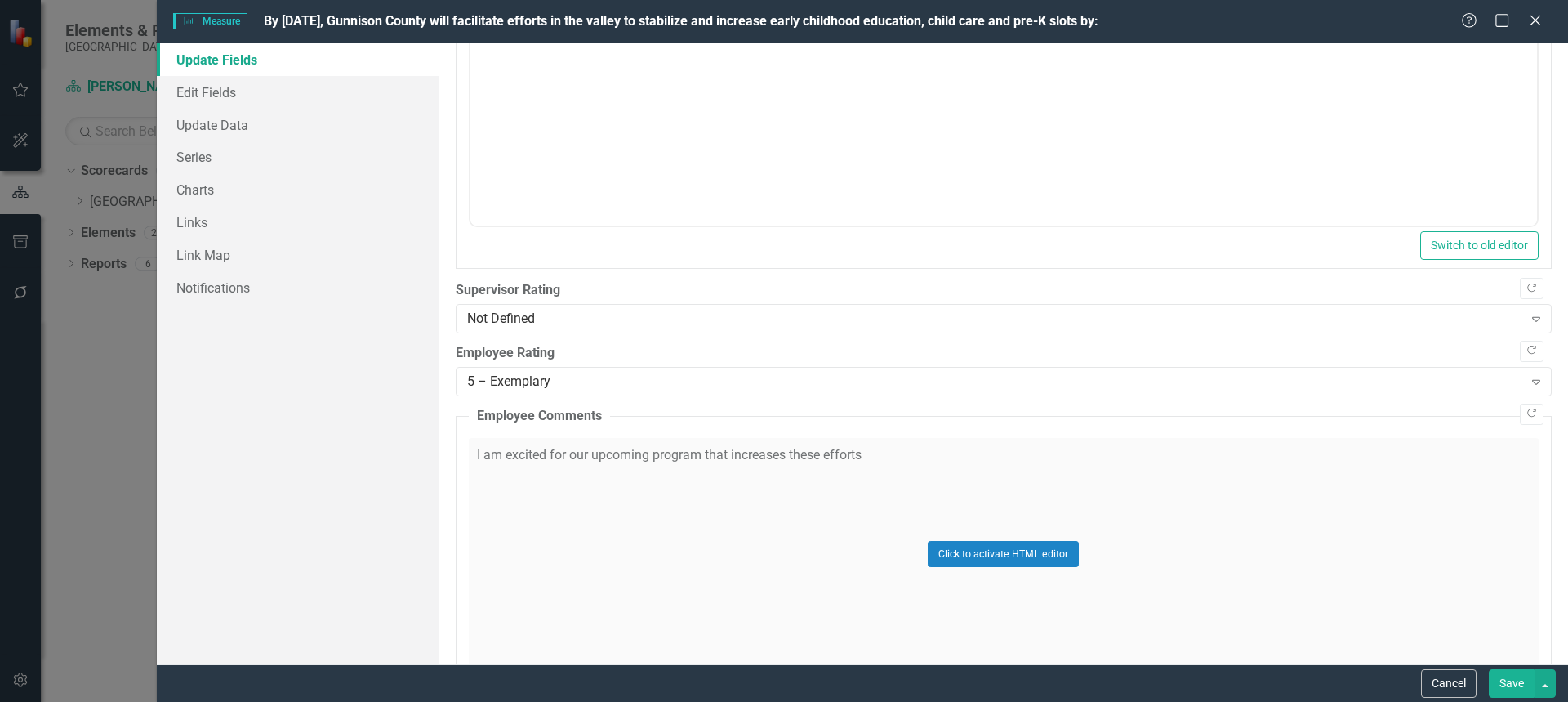
scroll to position [691, 0]
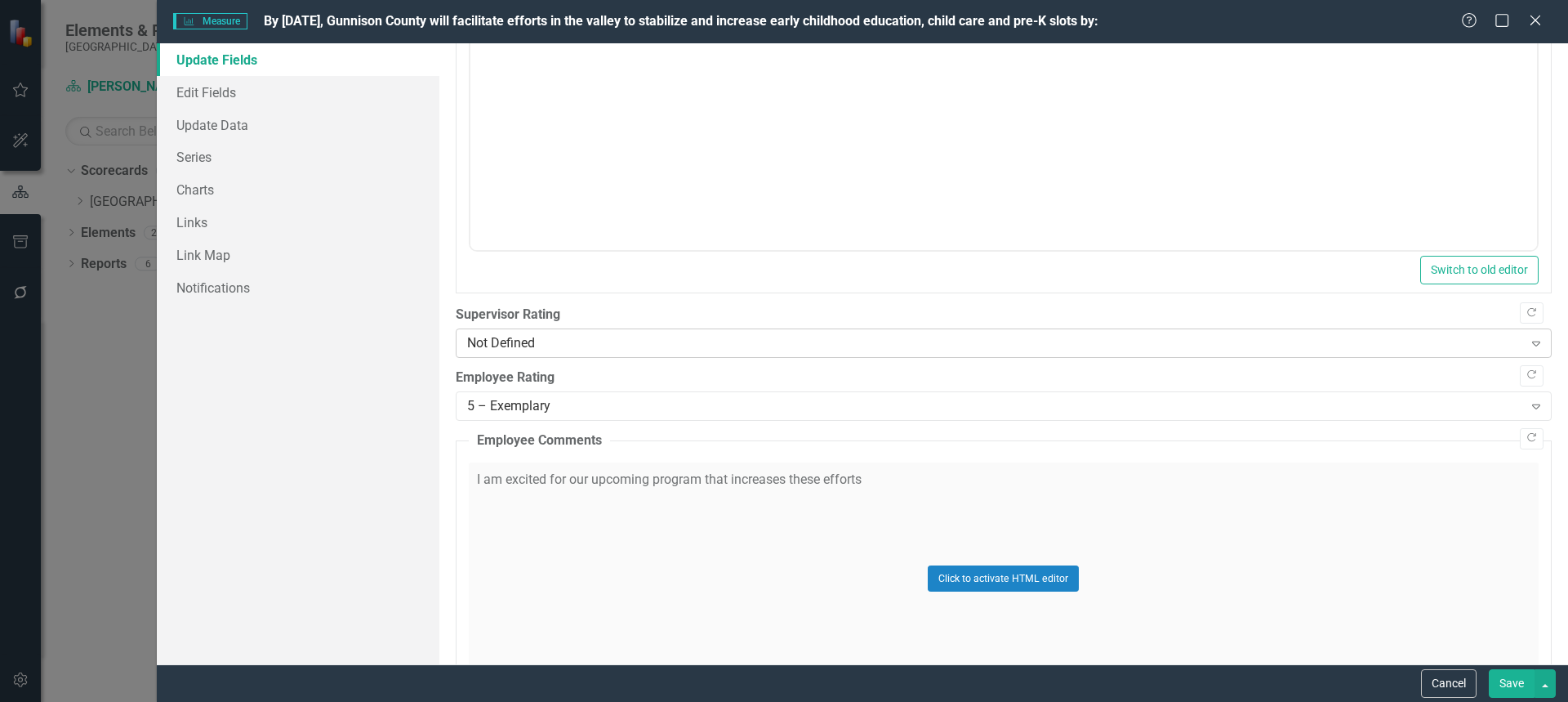
click at [1459, 342] on div "Not Defined" at bounding box center [994, 343] width 1056 height 19
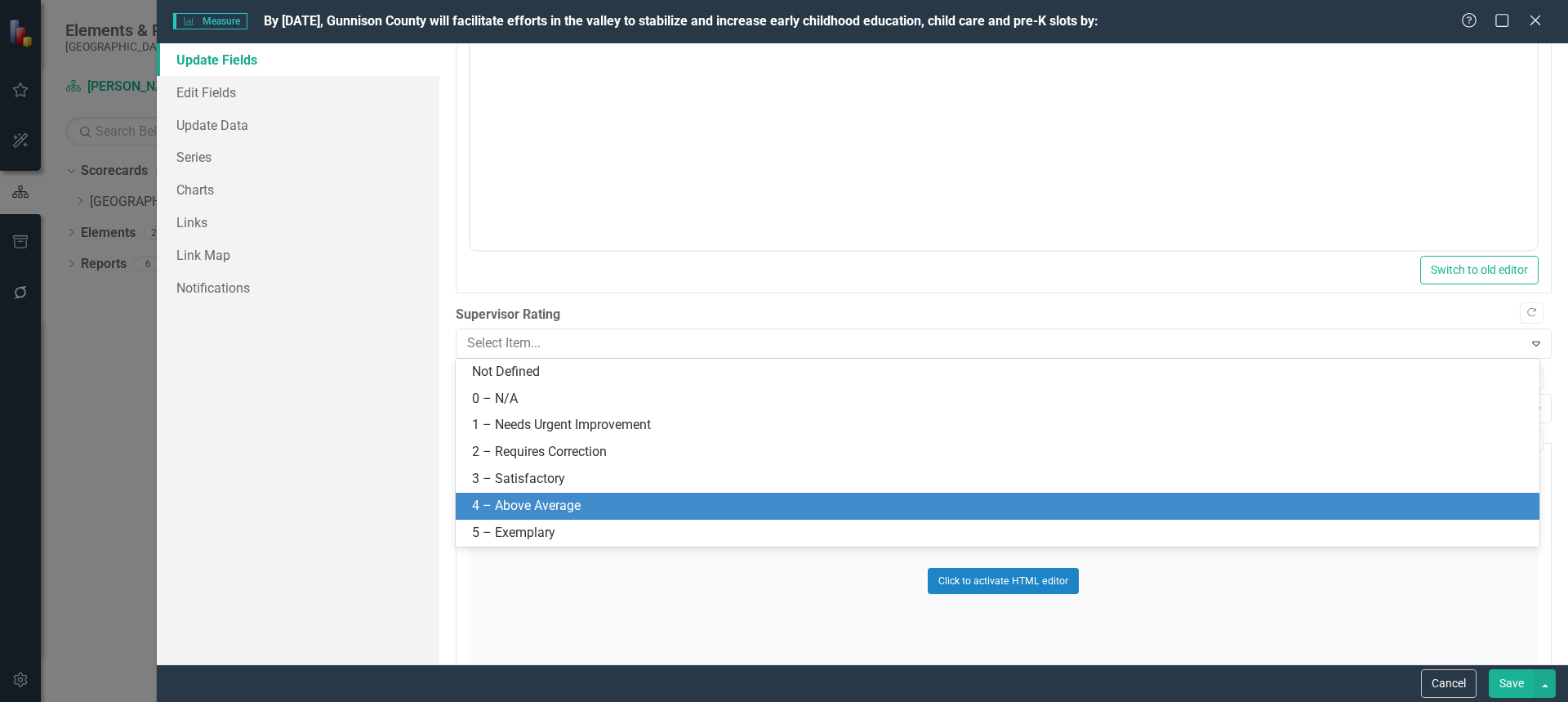
click at [1329, 516] on div "4 – Above Average" at bounding box center [997, 506] width 1084 height 27
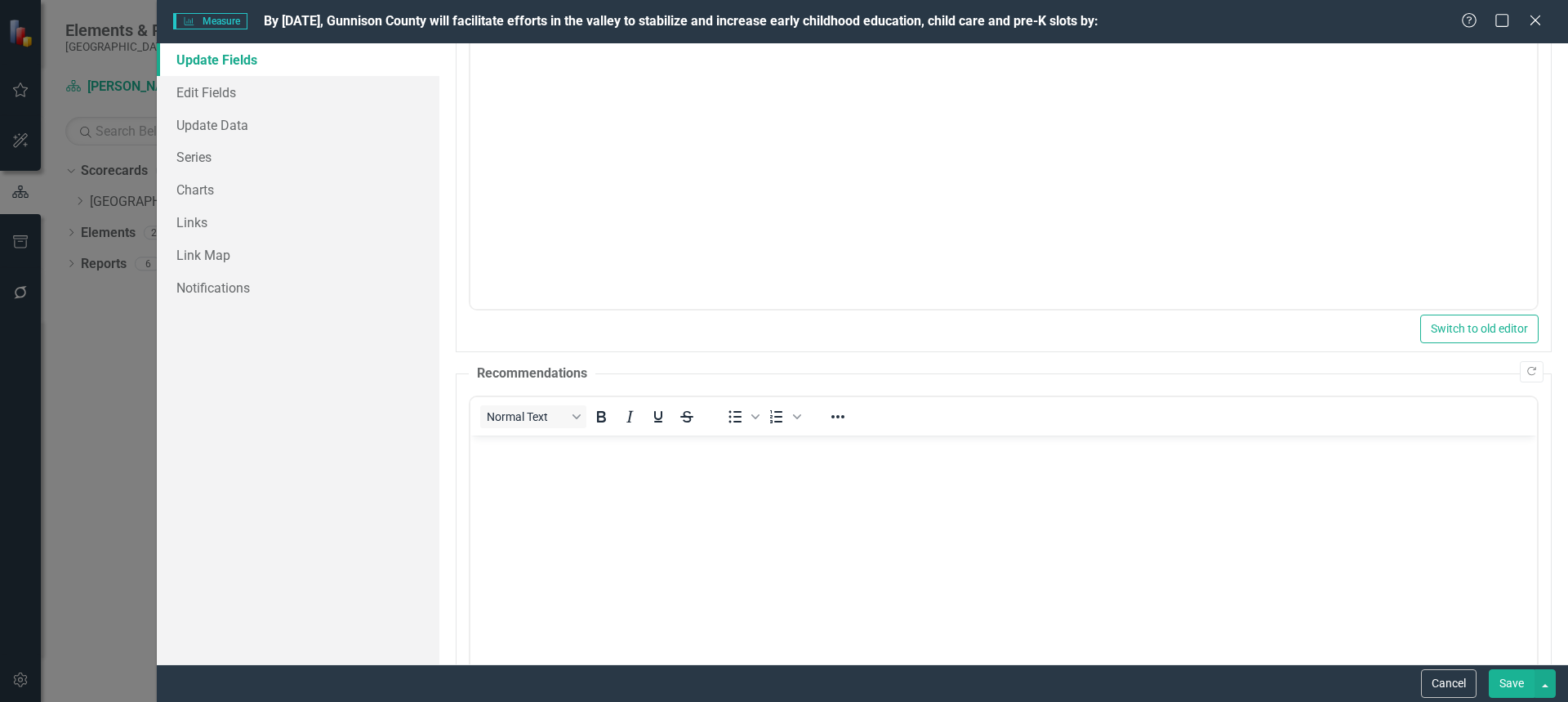
scroll to position [0, 0]
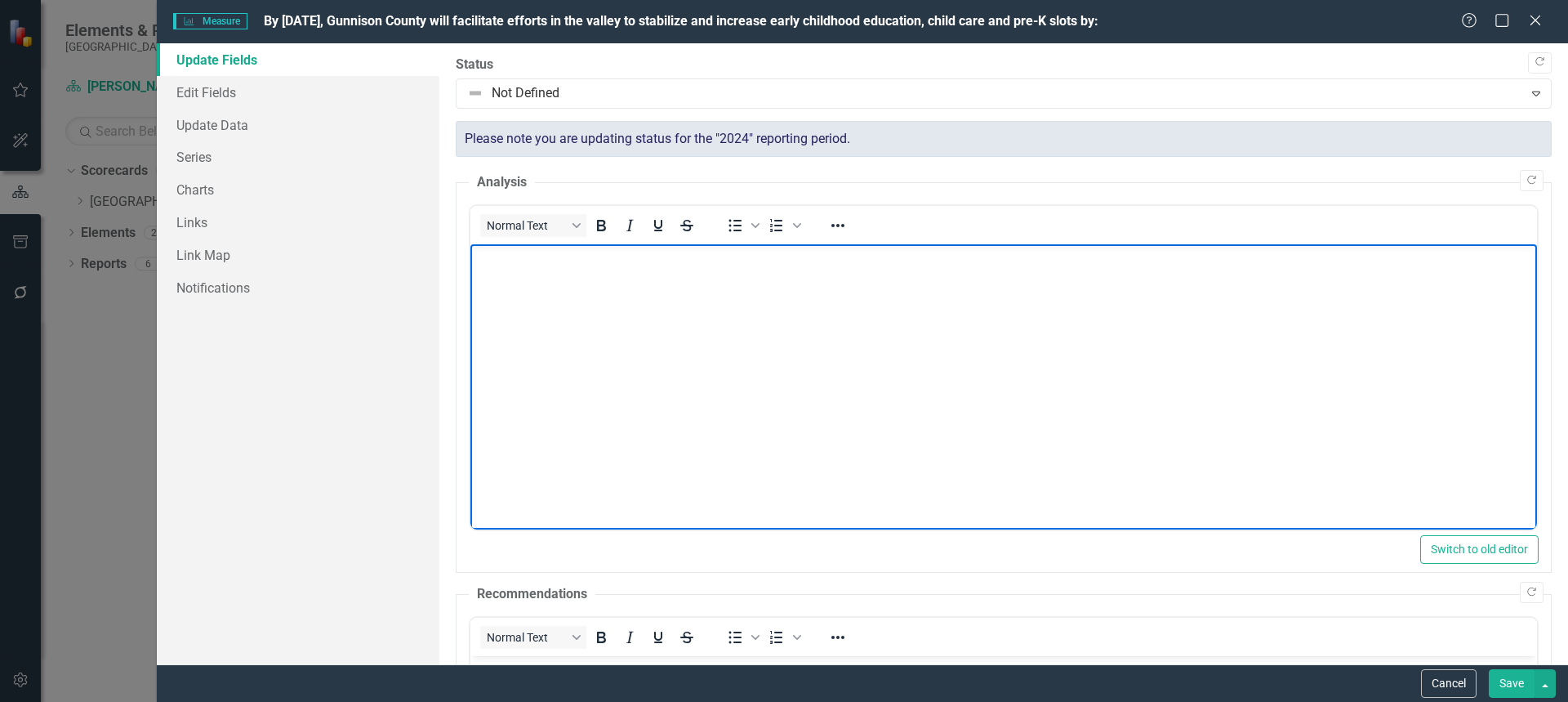
click at [1118, 383] on body "Rich Text Area. Press ALT-0 for help." at bounding box center [1002, 367] width 1066 height 246
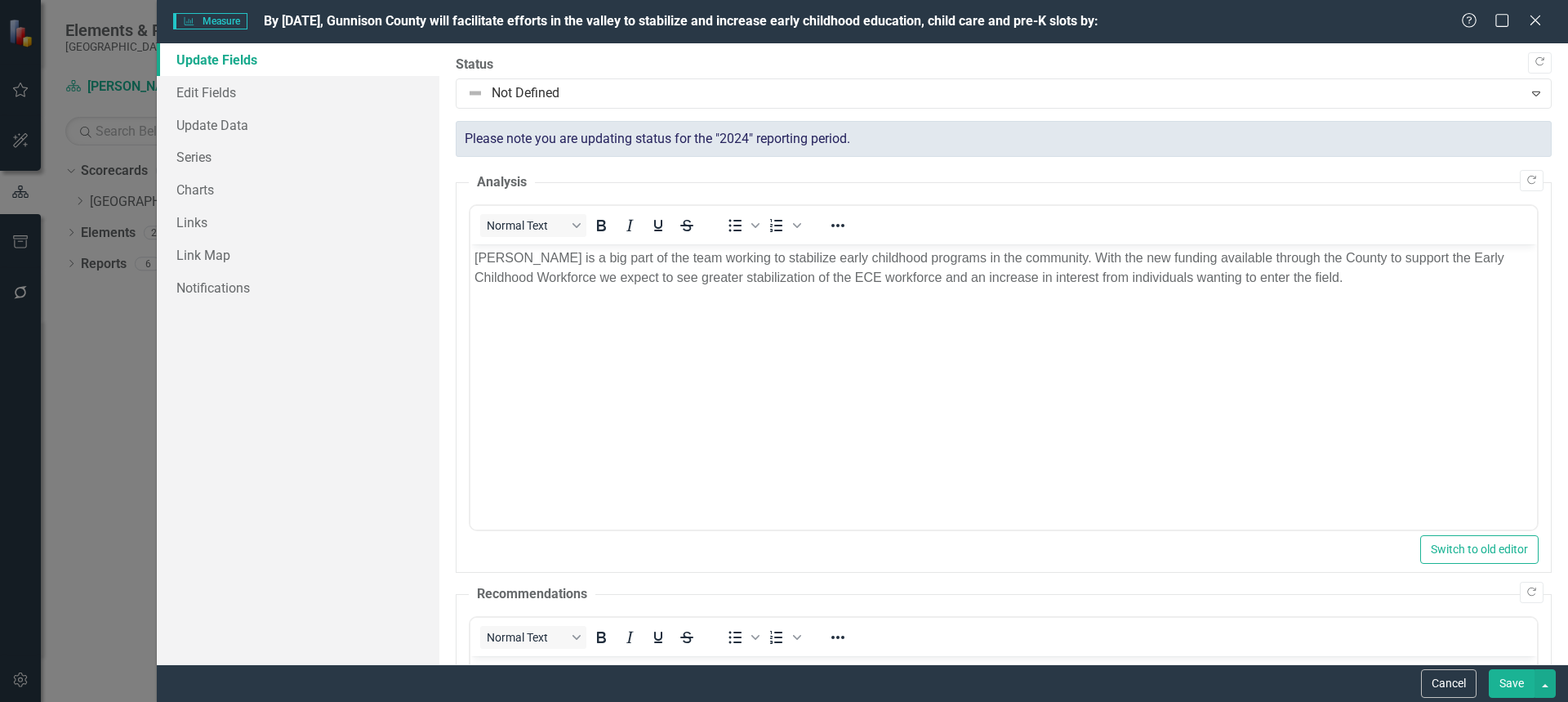
scroll to position [1130, 0]
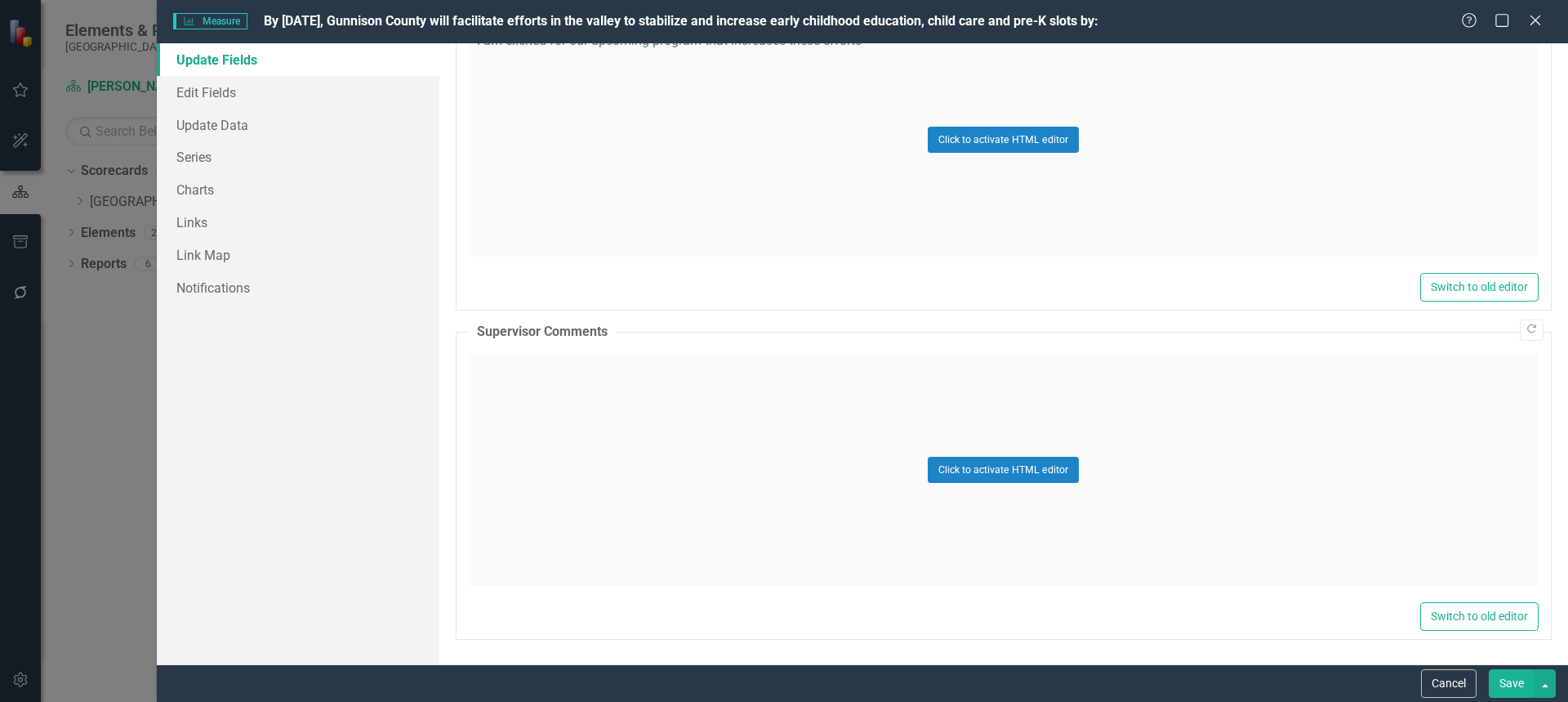
click at [1501, 675] on button "Save" at bounding box center [1512, 683] width 45 height 29
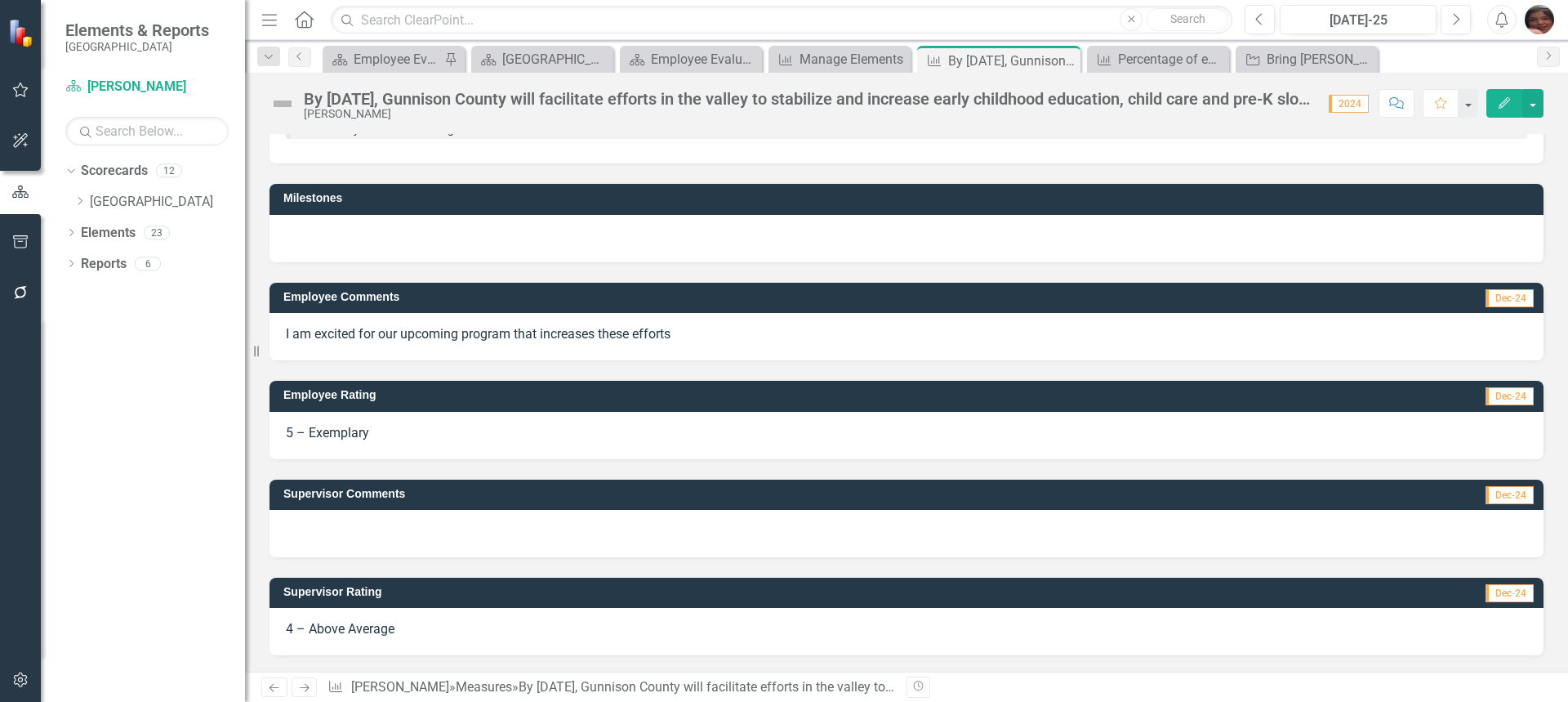
click at [426, 104] on div "By [DATE], Gunnison County will facilitate efforts in the valley to stabilize a…" at bounding box center [807, 99] width 1008 height 18
click at [1508, 106] on icon "Edit" at bounding box center [1504, 104] width 15 height 12
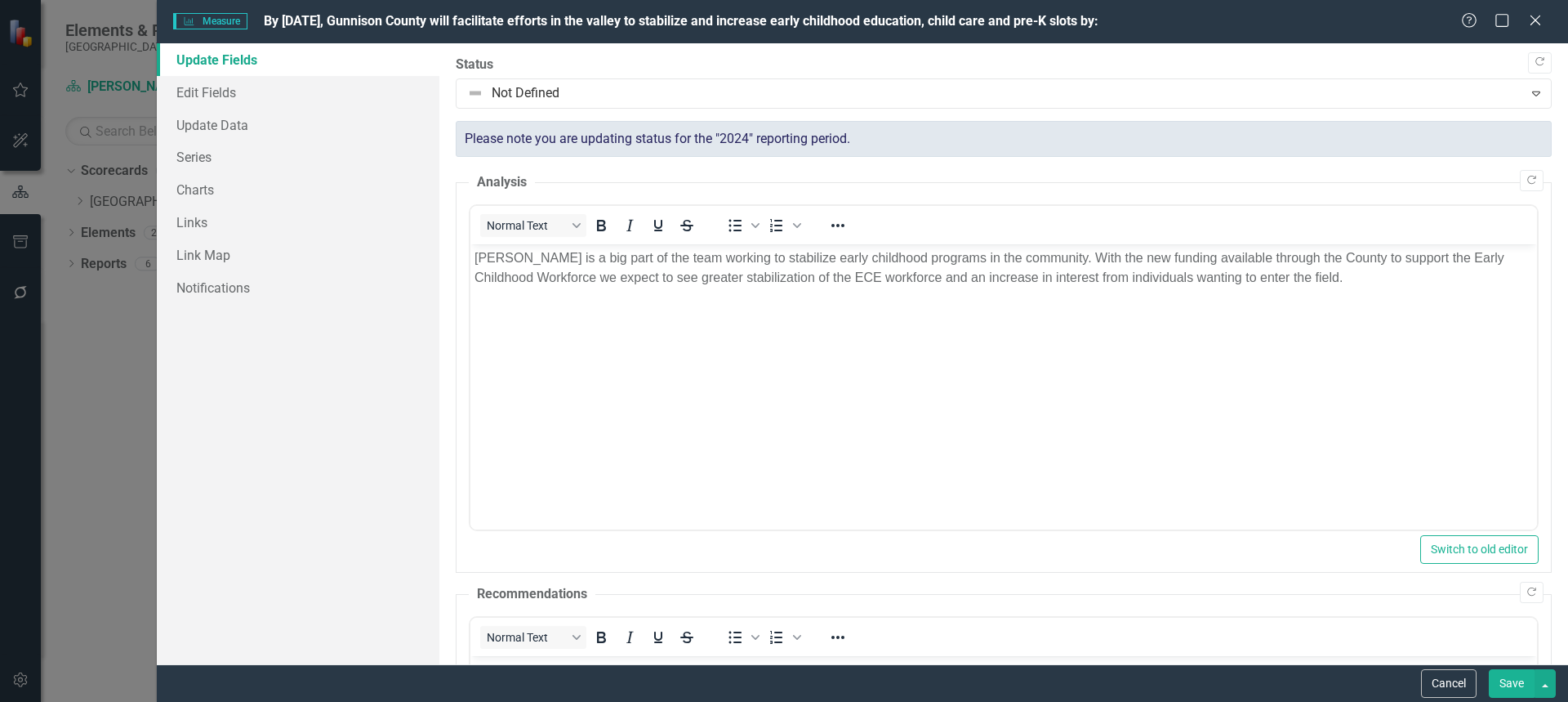
scroll to position [0, 0]
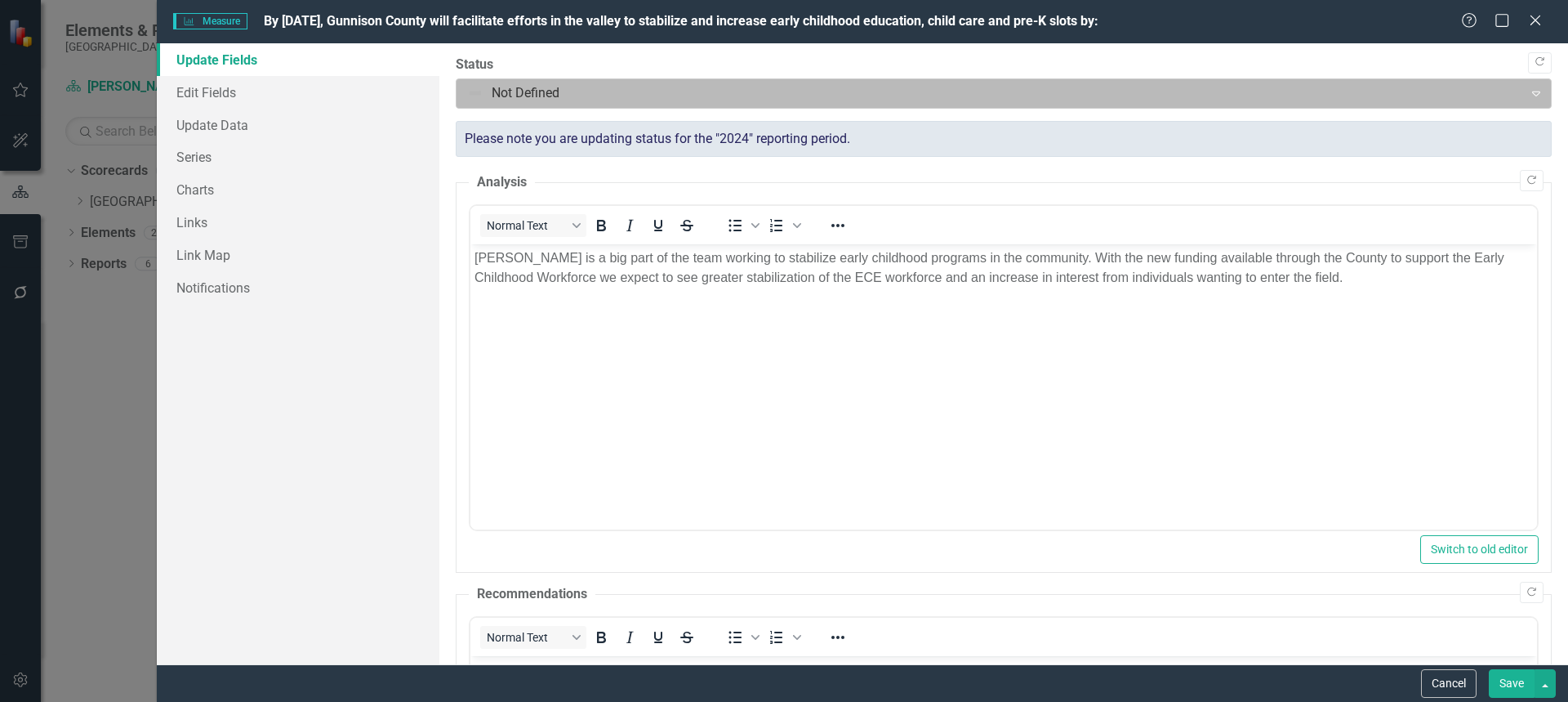
click at [554, 90] on div at bounding box center [990, 94] width 1047 height 22
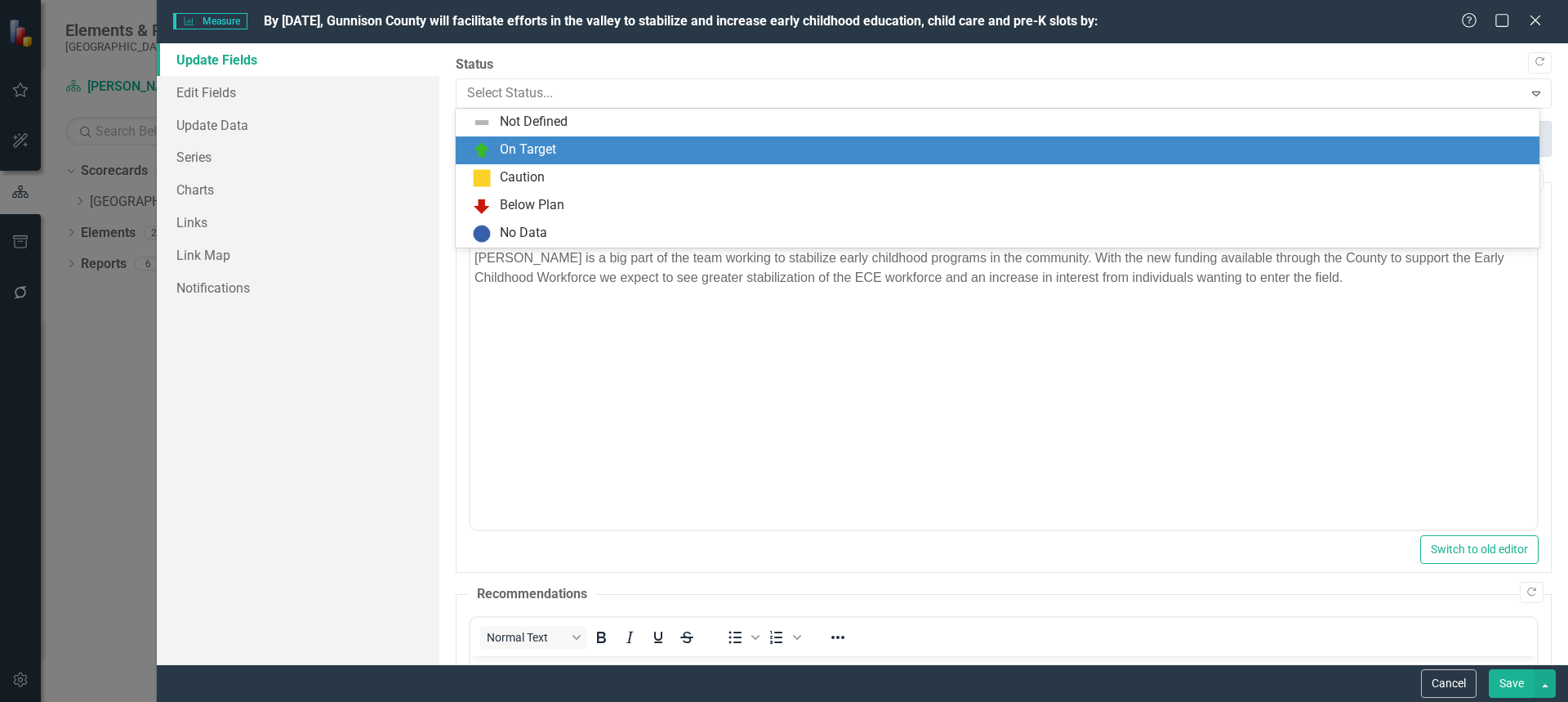
click at [534, 139] on div "On Target" at bounding box center [997, 150] width 1084 height 28
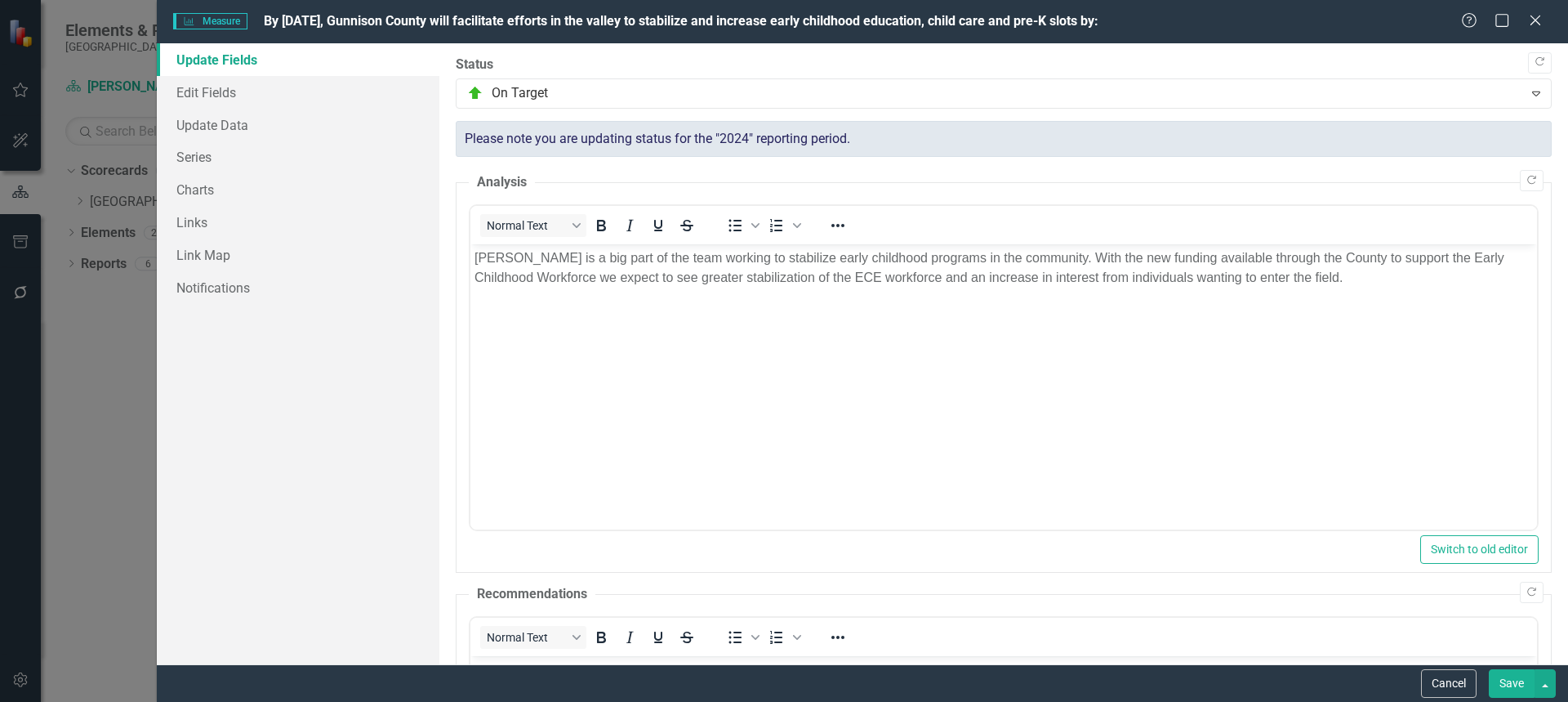
click at [1510, 681] on button "Save" at bounding box center [1512, 683] width 45 height 29
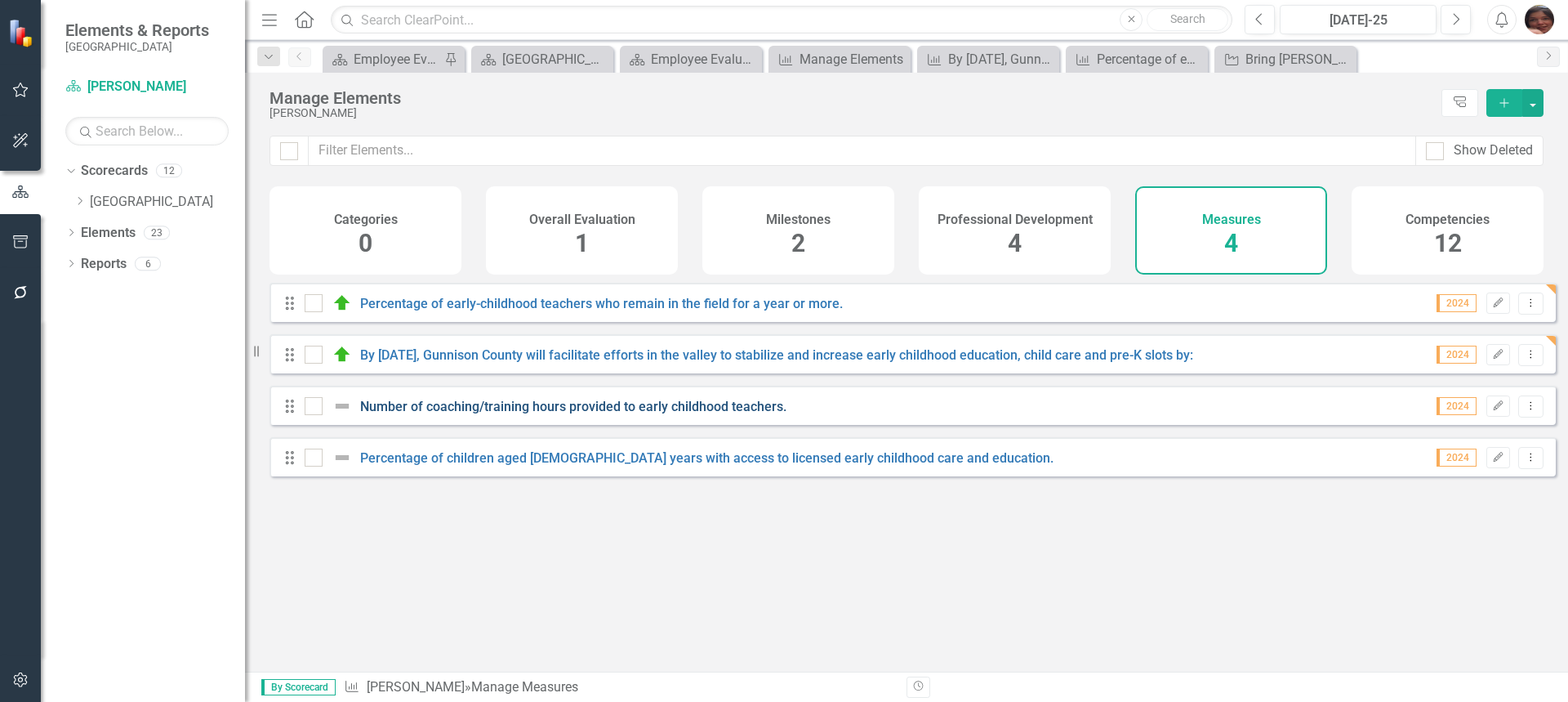
click at [441, 414] on link "Number of coaching/training hours provided to early childhood teachers." at bounding box center [573, 406] width 427 height 16
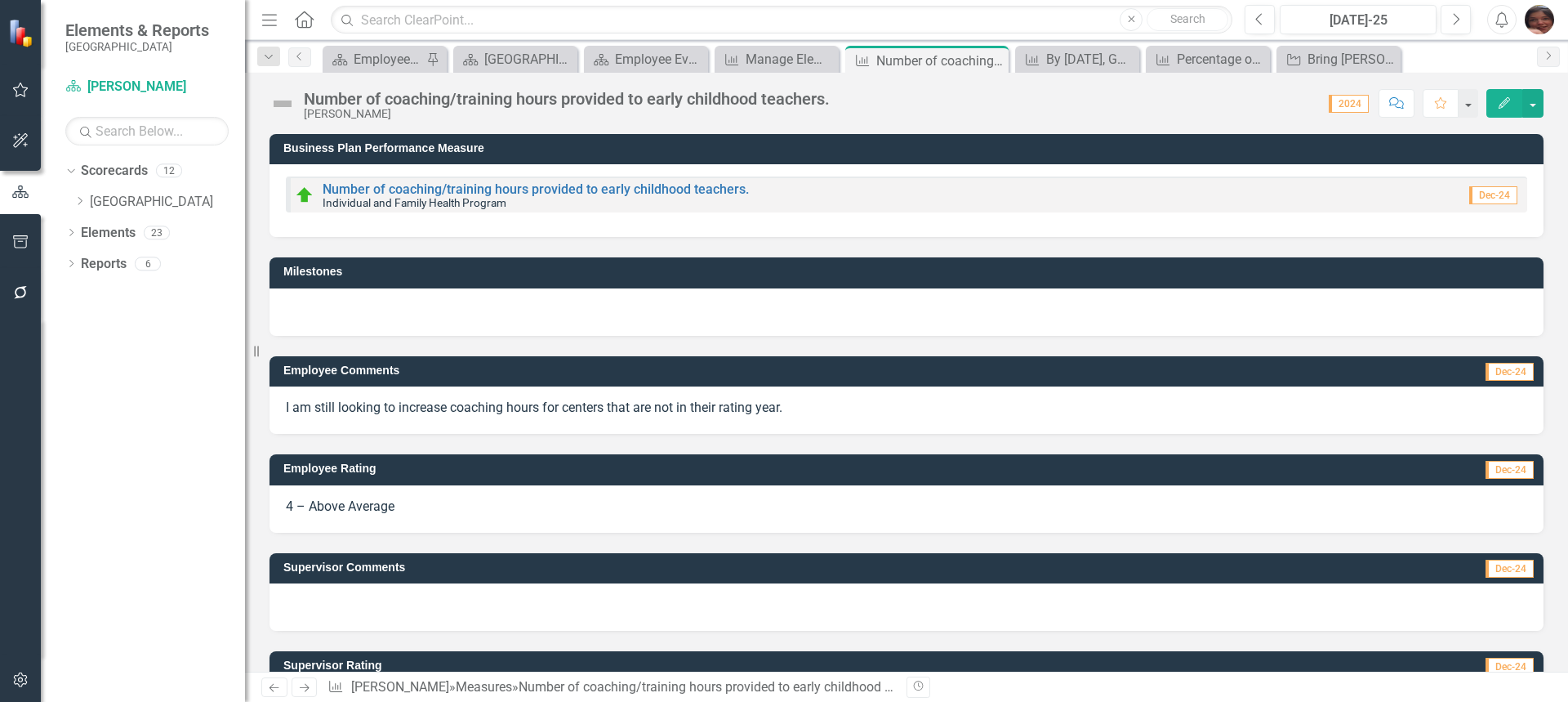
scroll to position [74, 0]
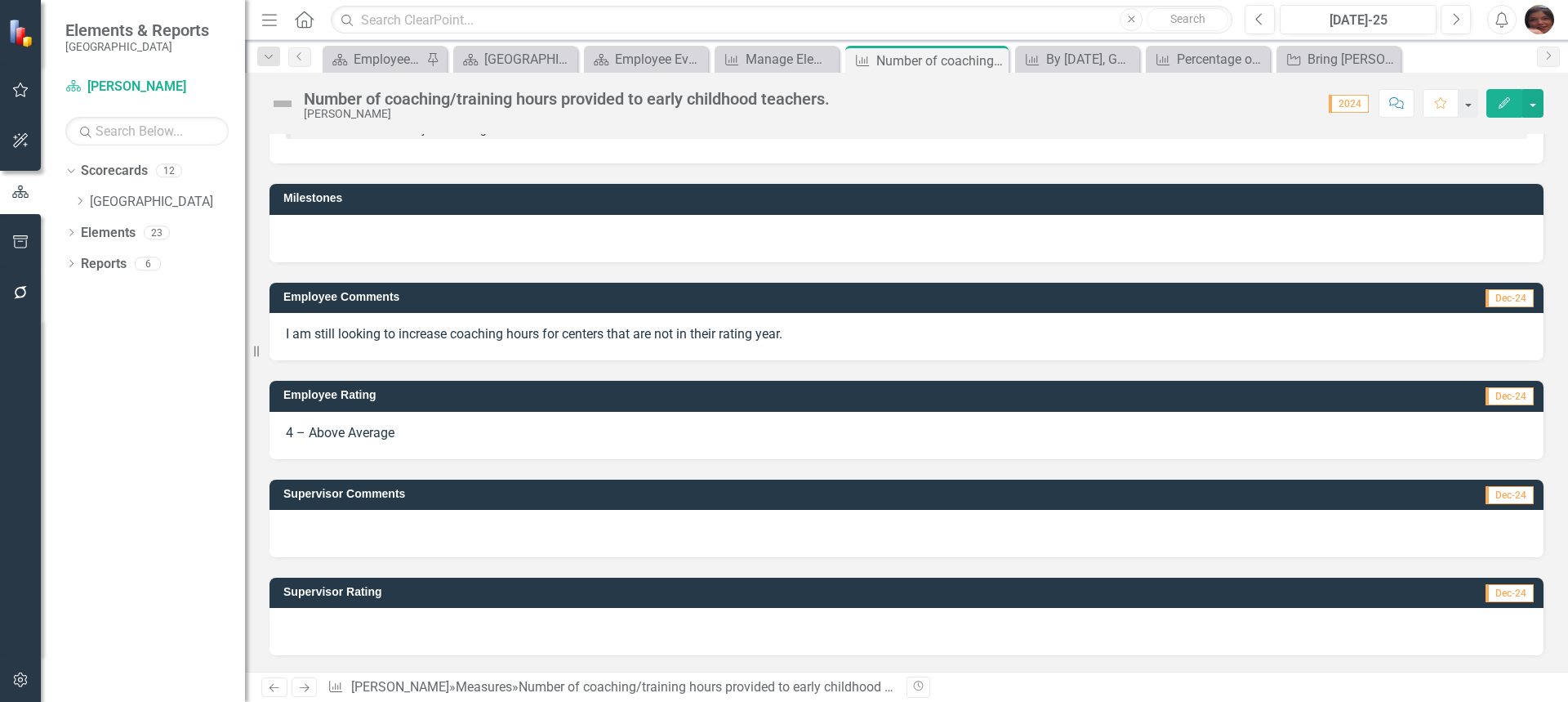
click at [1495, 97] on button "Edit" at bounding box center [1504, 103] width 35 height 29
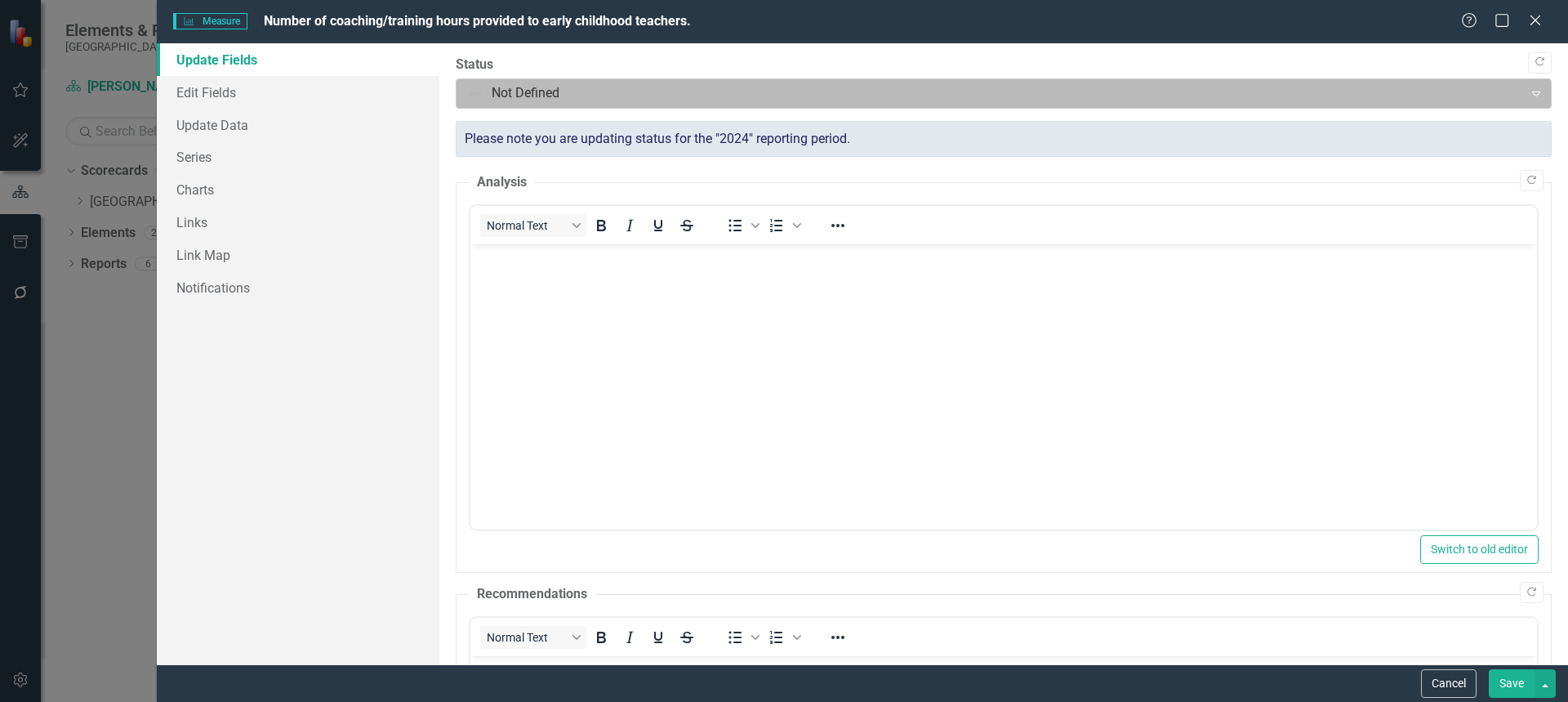
scroll to position [0, 0]
click at [639, 88] on div at bounding box center [990, 94] width 1047 height 22
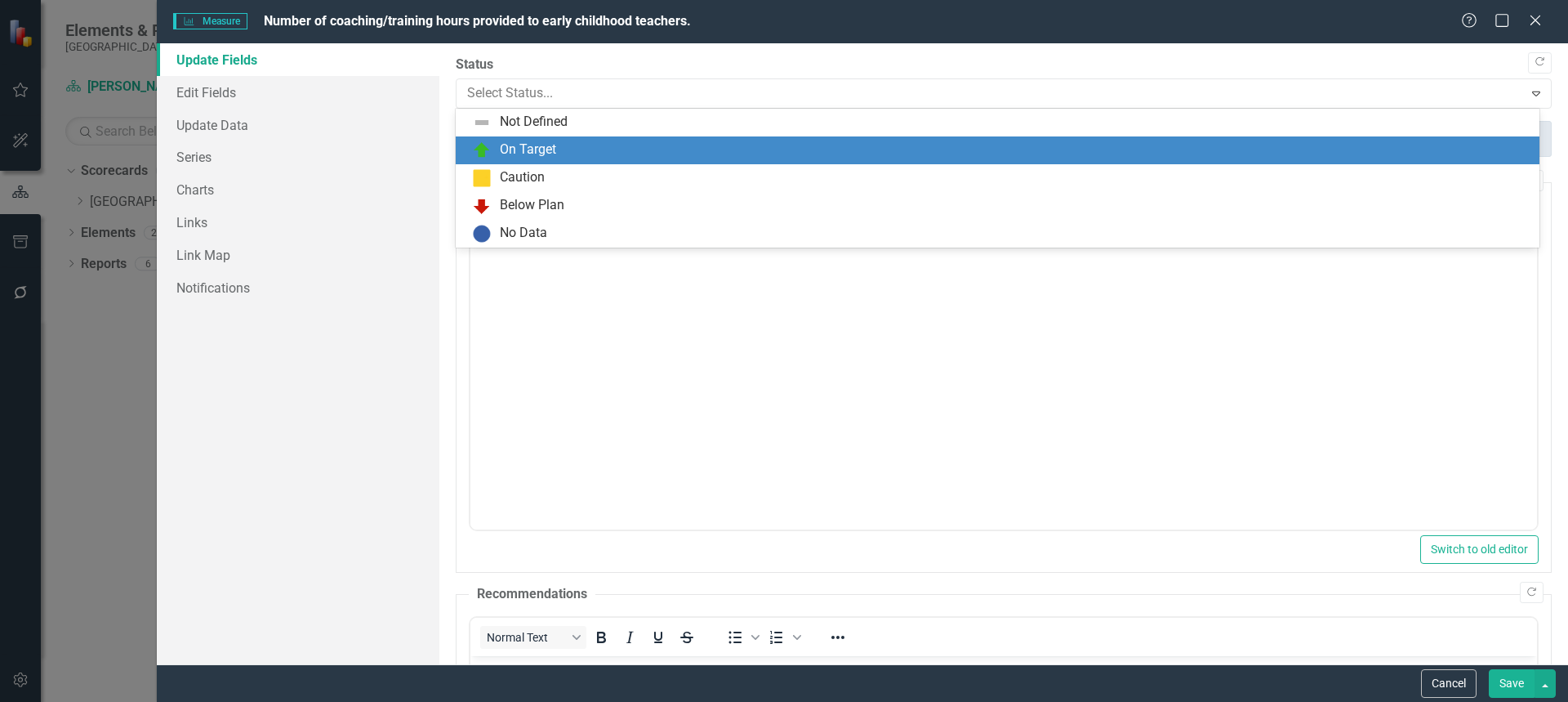
click at [588, 146] on div "On Target" at bounding box center [1000, 151] width 1057 height 20
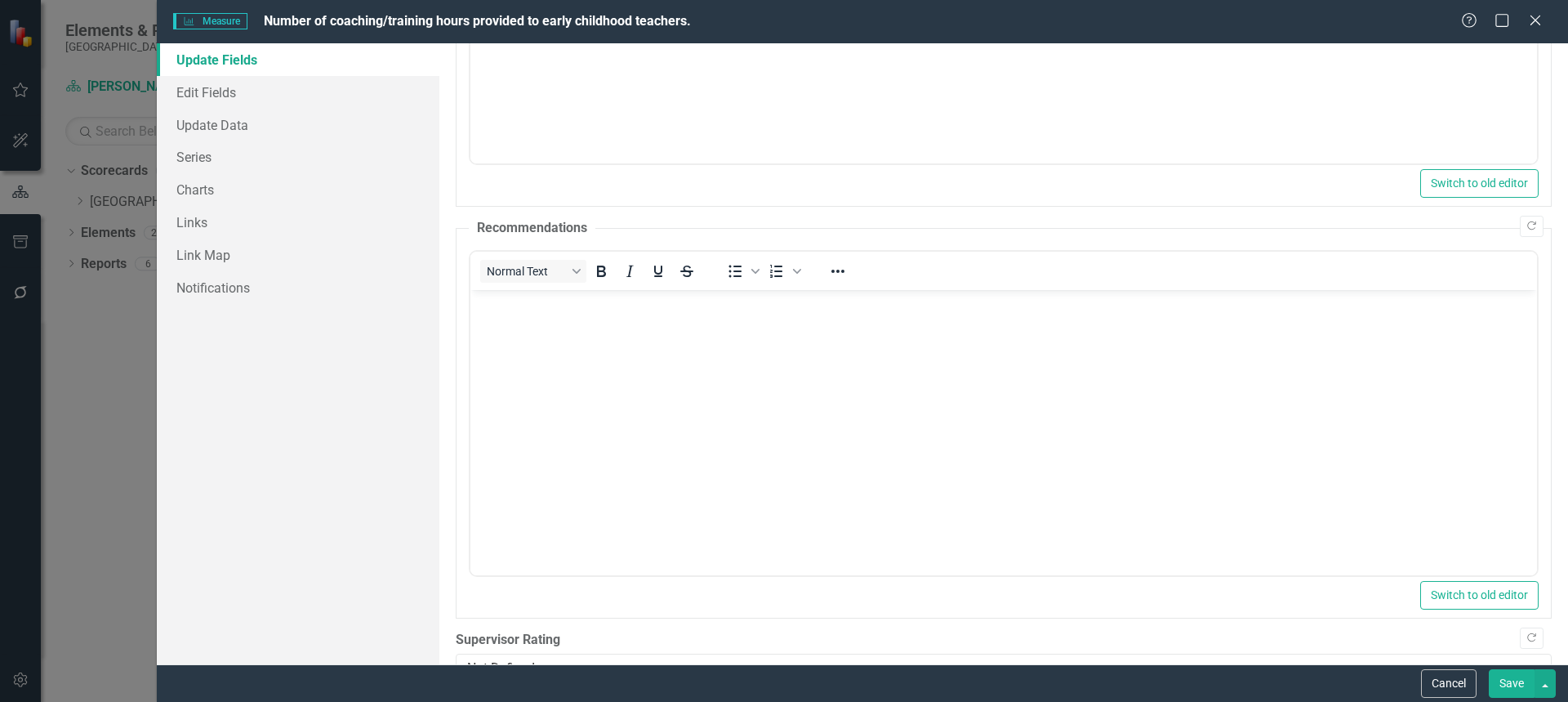
scroll to position [138, 0]
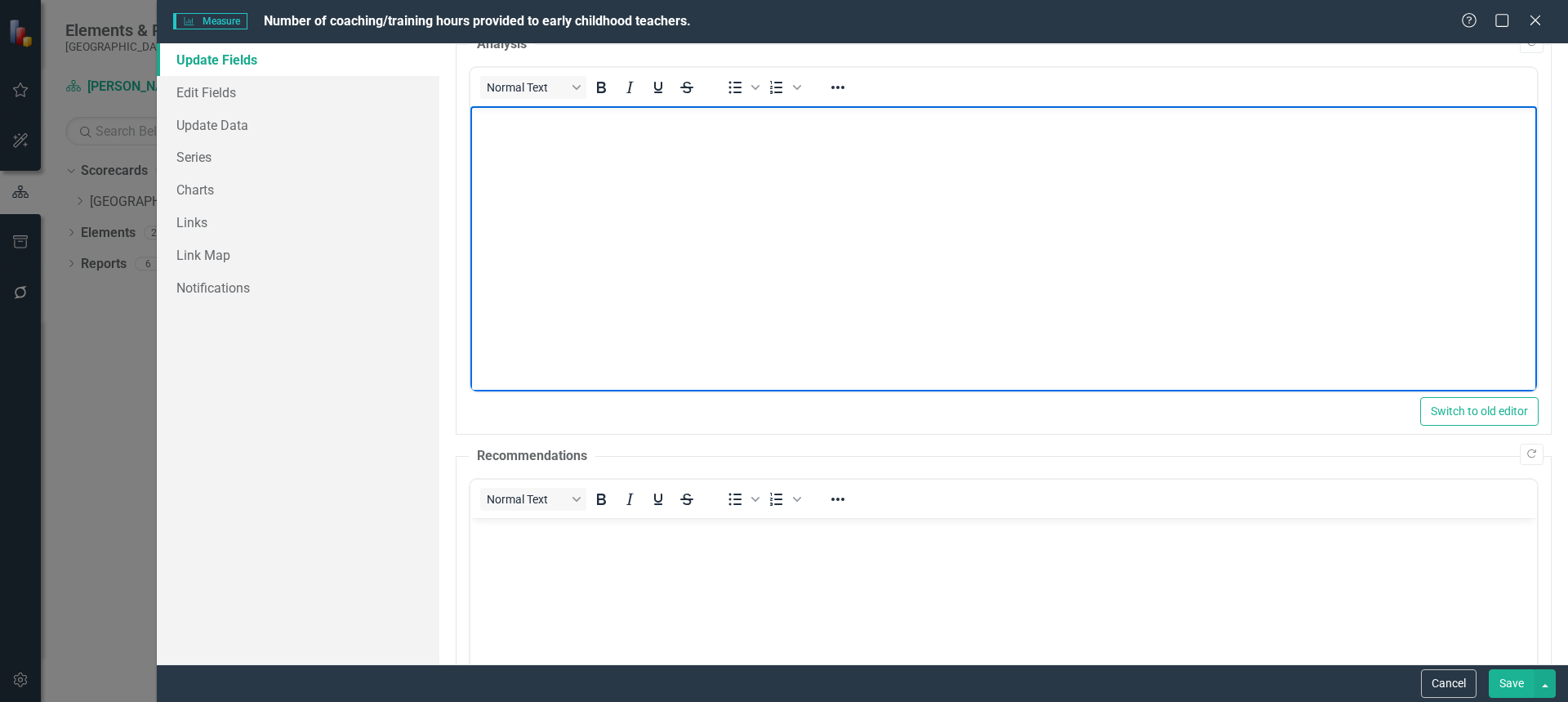
click at [1135, 262] on body "Rich Text Area. Press ALT-0 for help." at bounding box center [1002, 229] width 1066 height 246
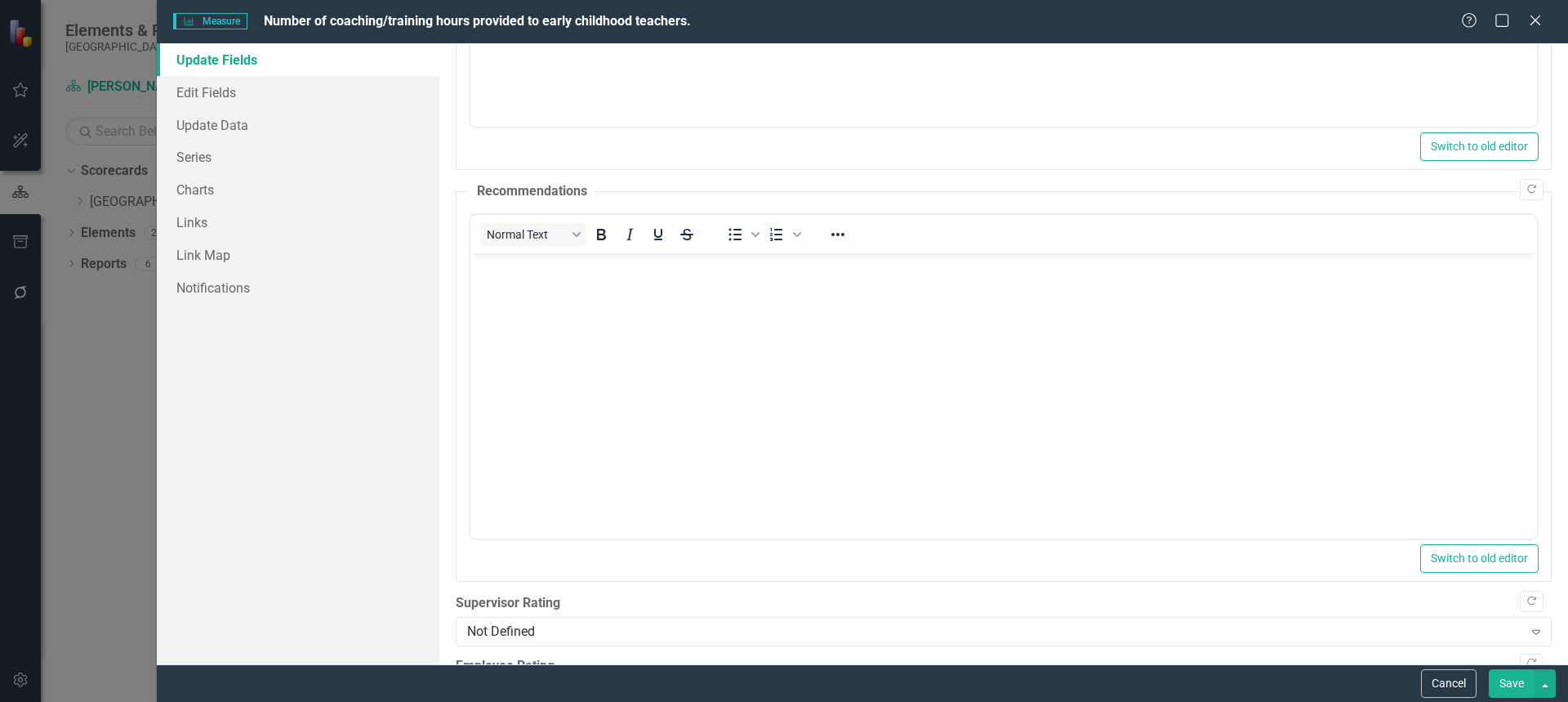
scroll to position [895, 0]
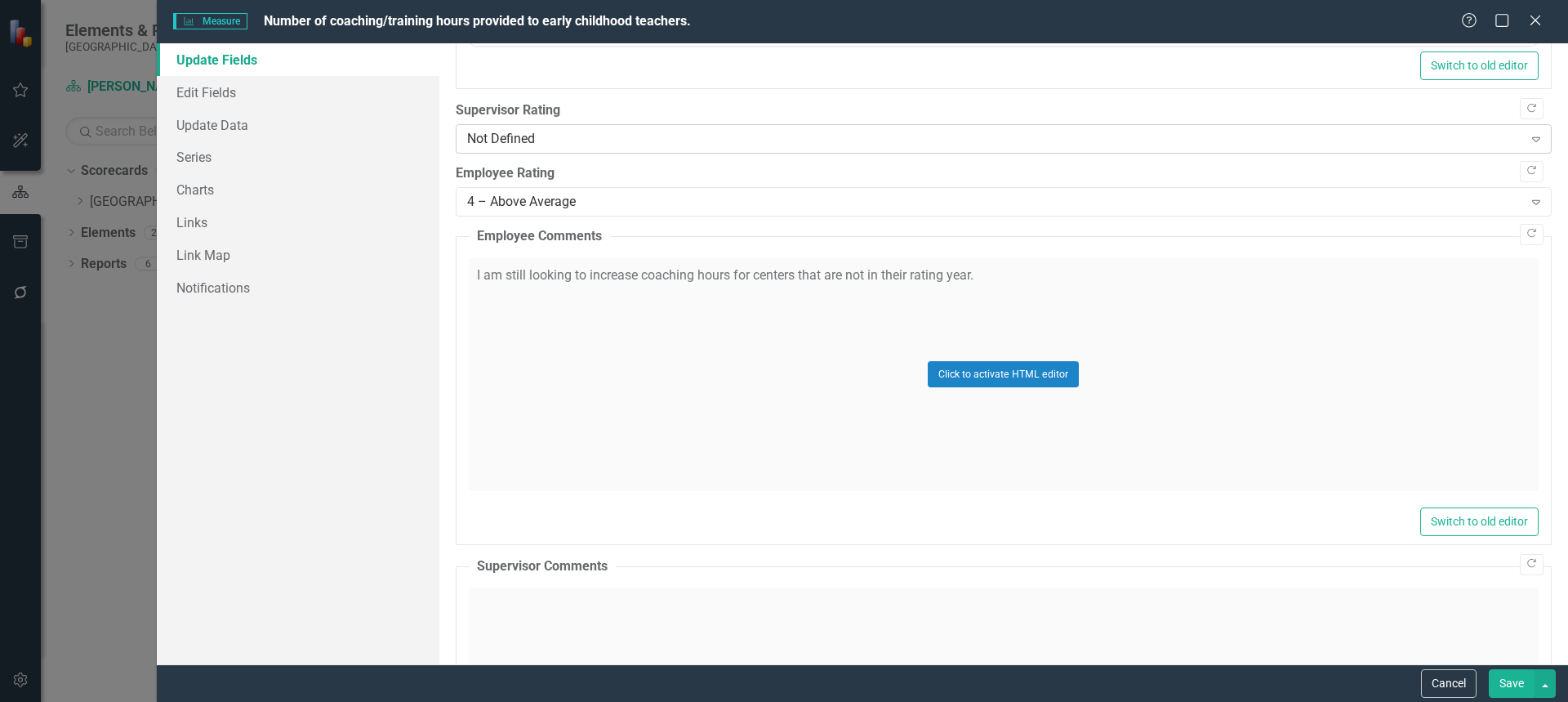
click at [997, 140] on div "Not Defined" at bounding box center [994, 139] width 1056 height 19
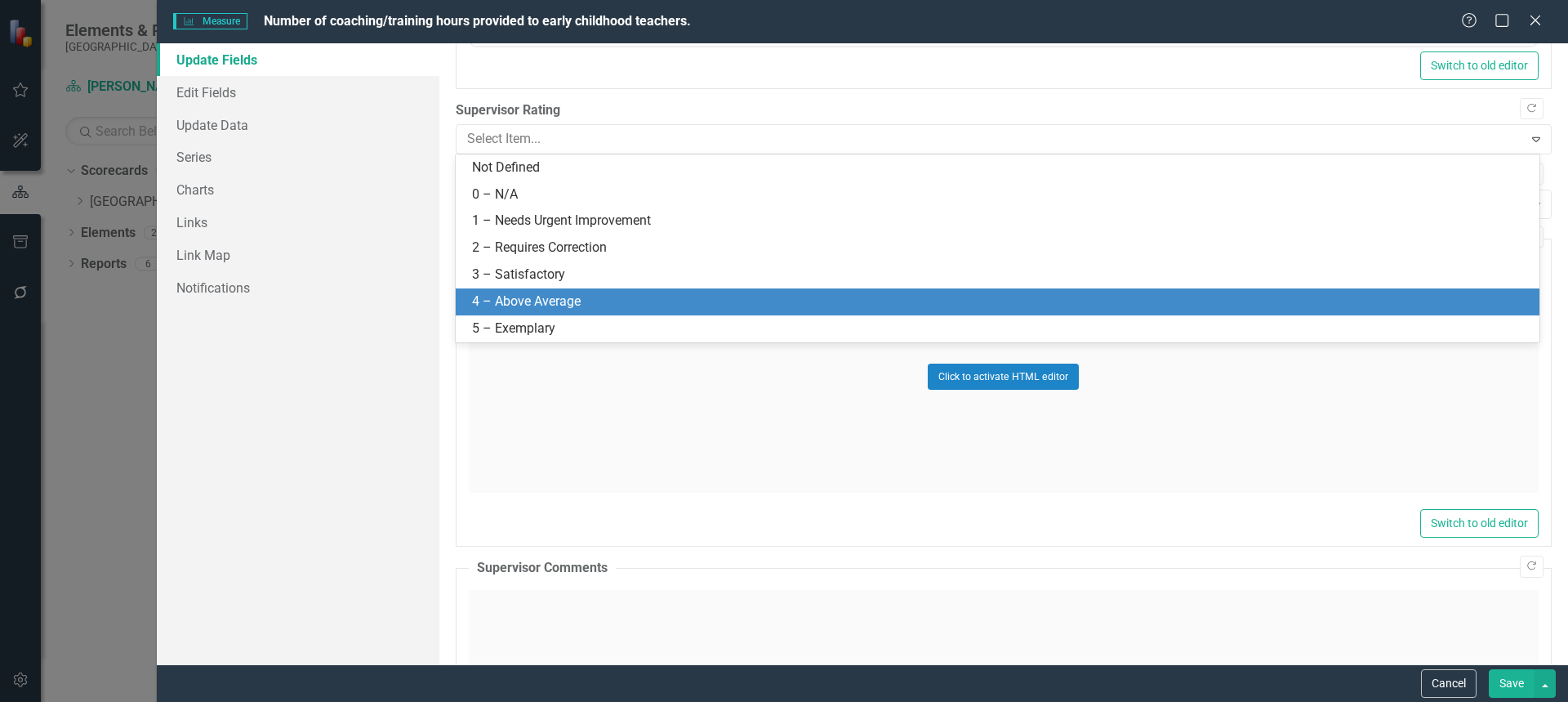
click at [868, 295] on div "4 – Above Average" at bounding box center [1000, 302] width 1057 height 19
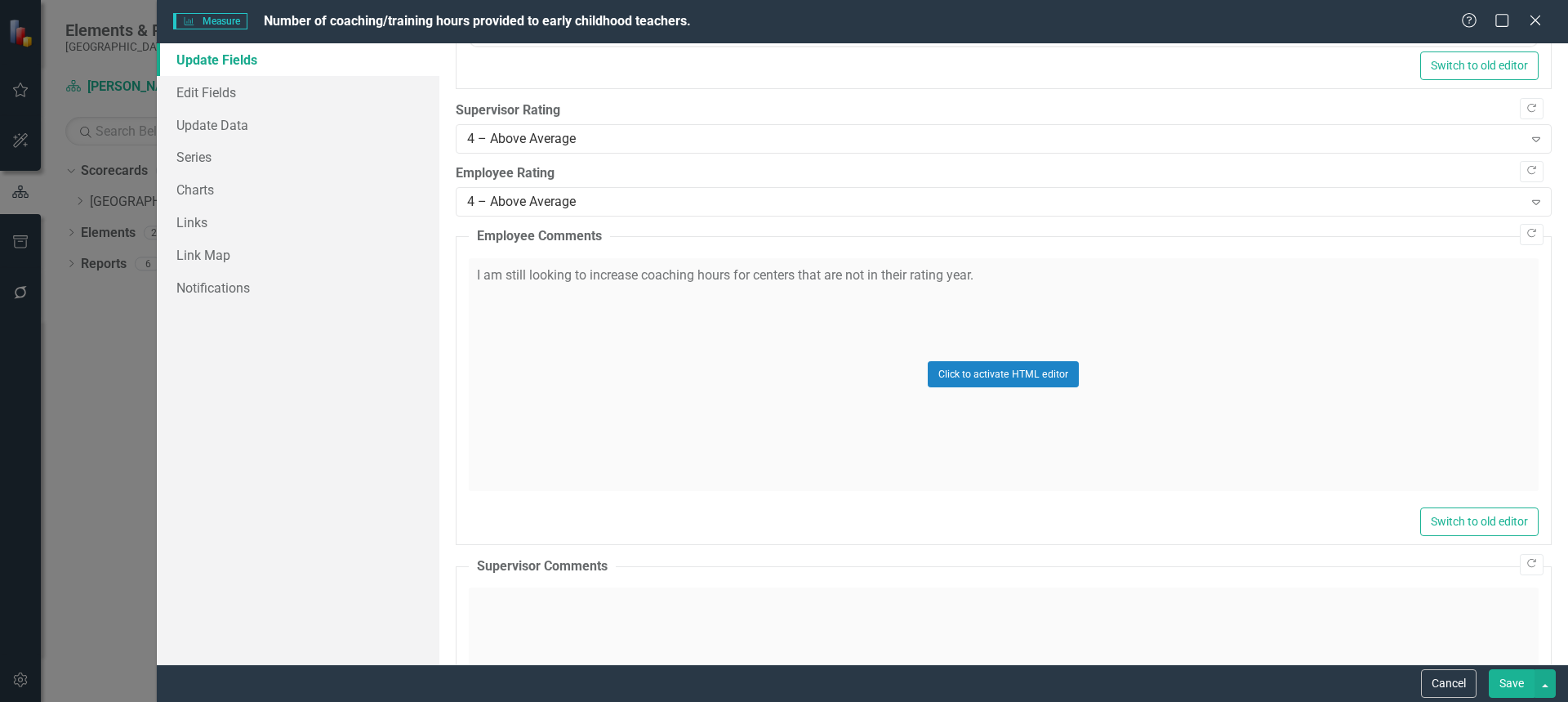
scroll to position [1130, 0]
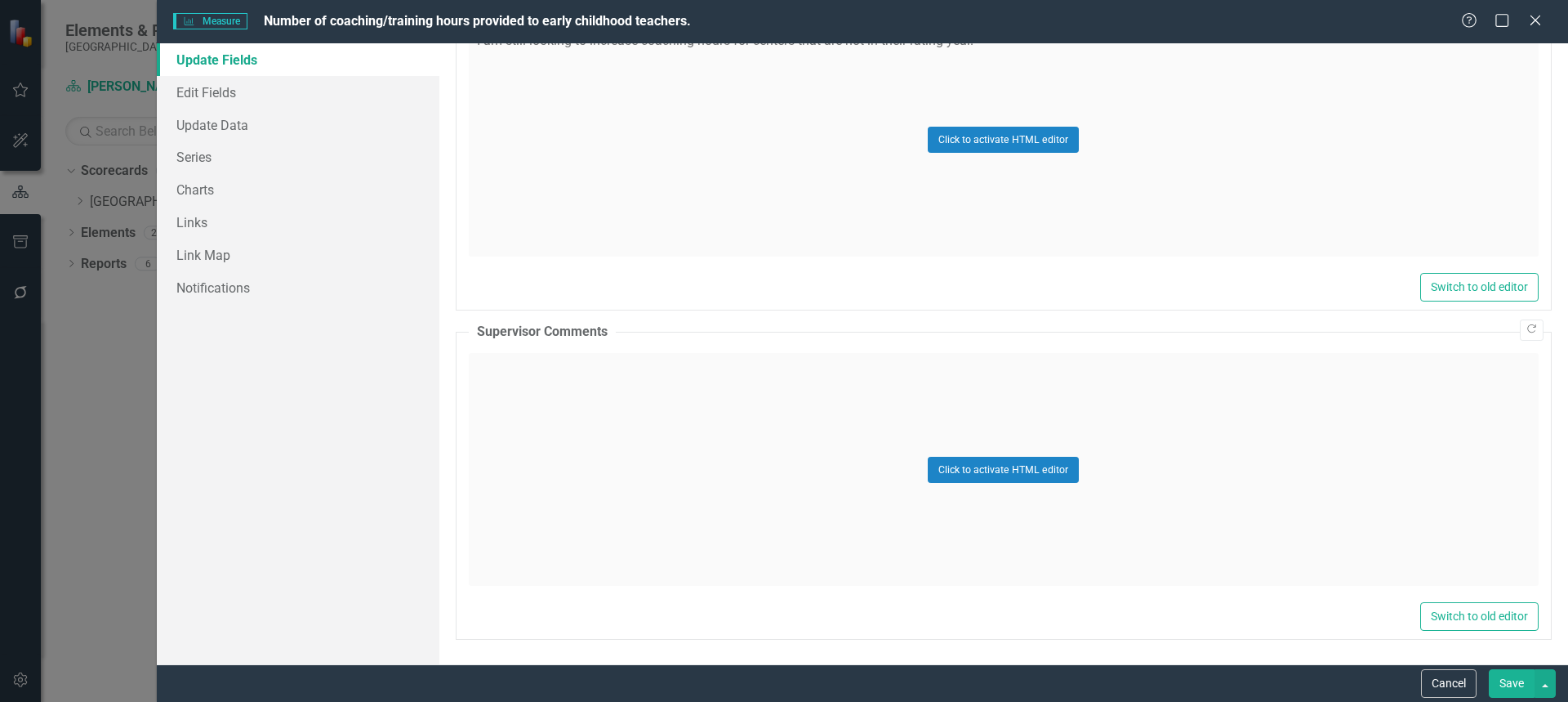
click at [1520, 696] on button "Save" at bounding box center [1512, 683] width 45 height 29
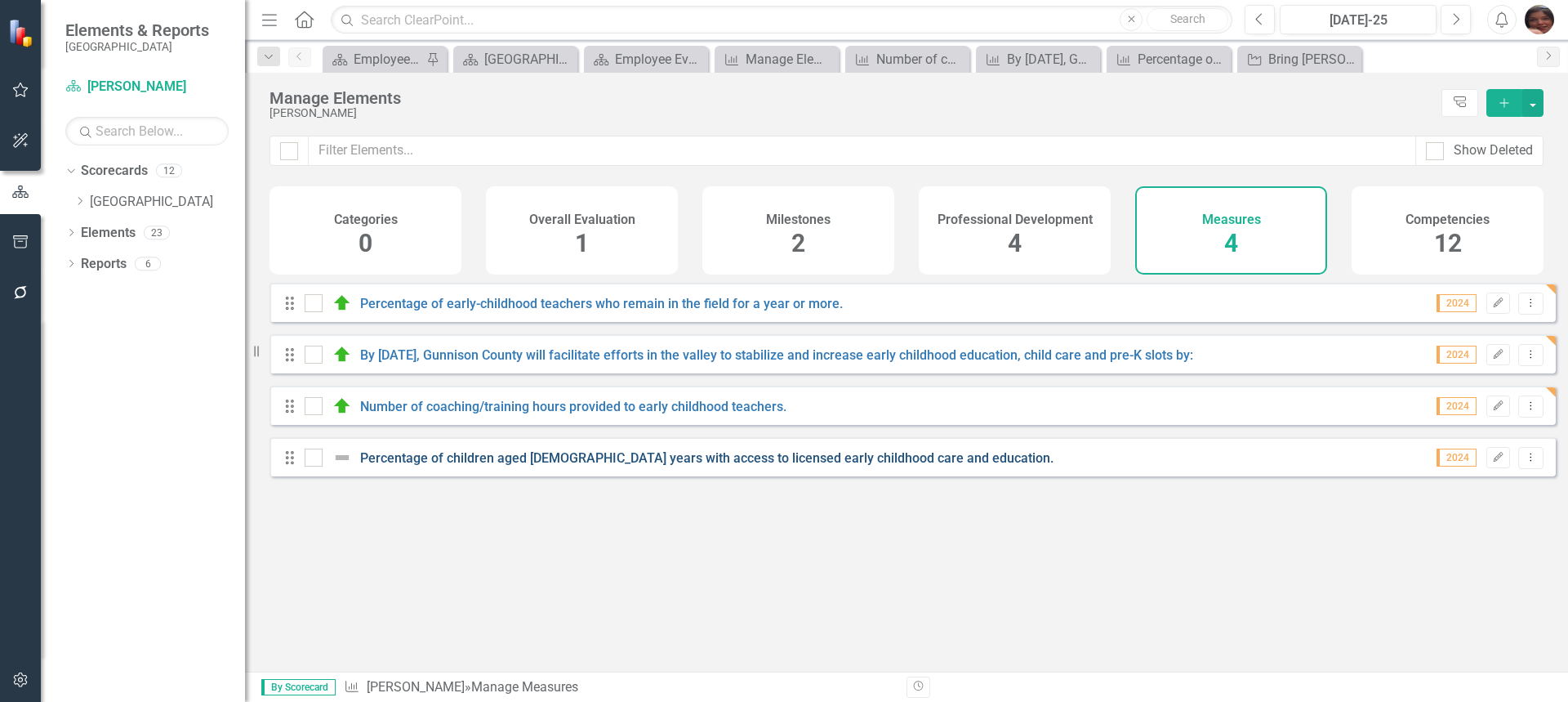
click at [500, 465] on link "Percentage of children aged [DEMOGRAPHIC_DATA] years with access to licensed ea…" at bounding box center [707, 458] width 694 height 16
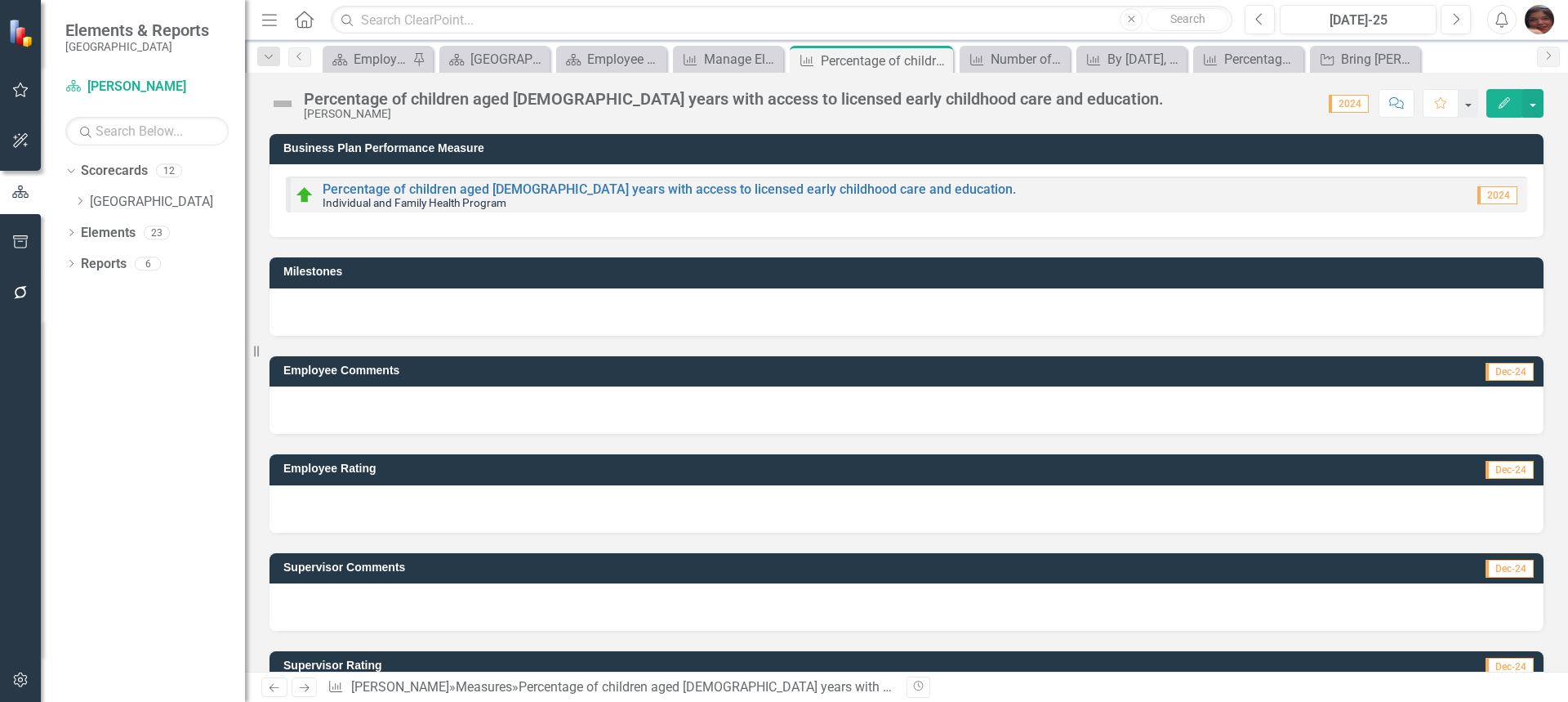
scroll to position [74, 0]
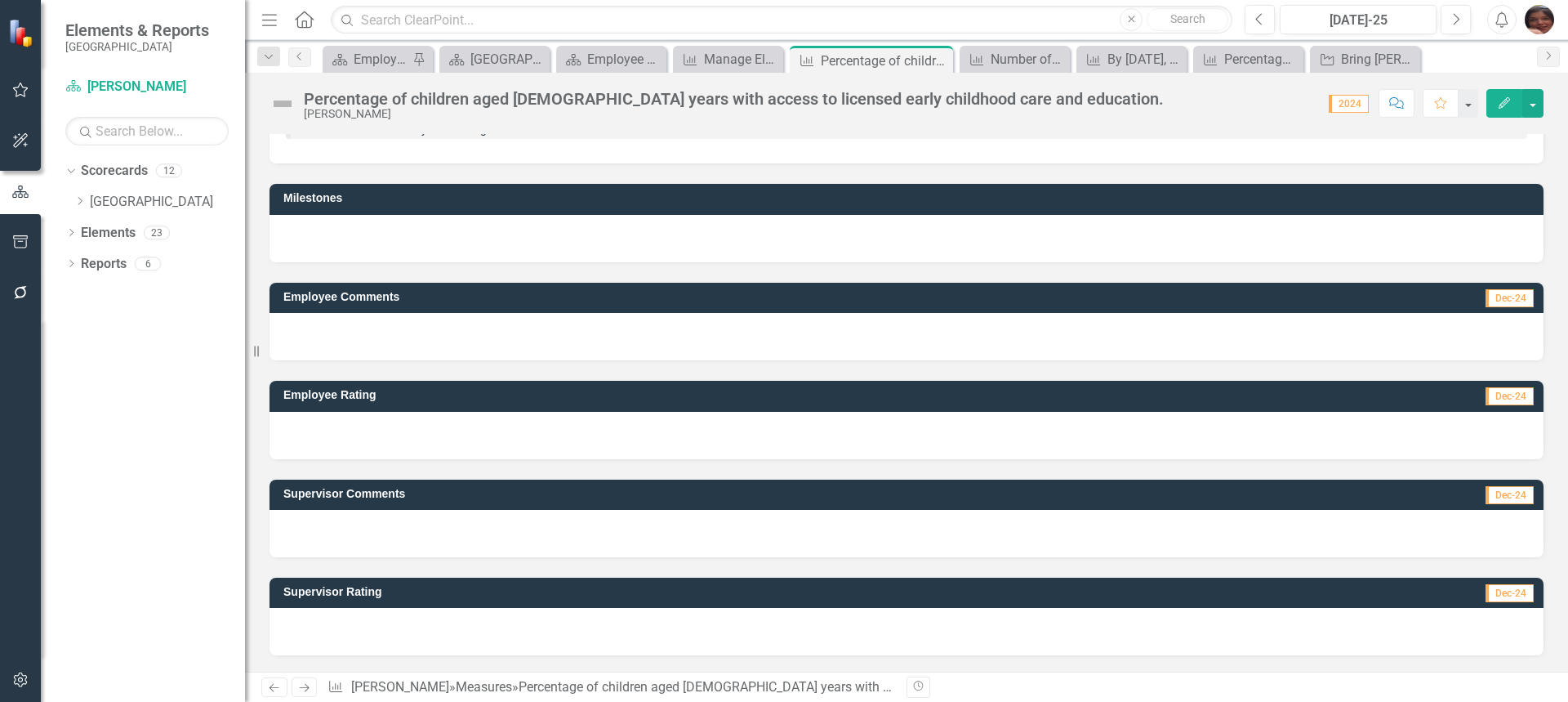
click at [1498, 103] on icon "Edit" at bounding box center [1504, 104] width 15 height 12
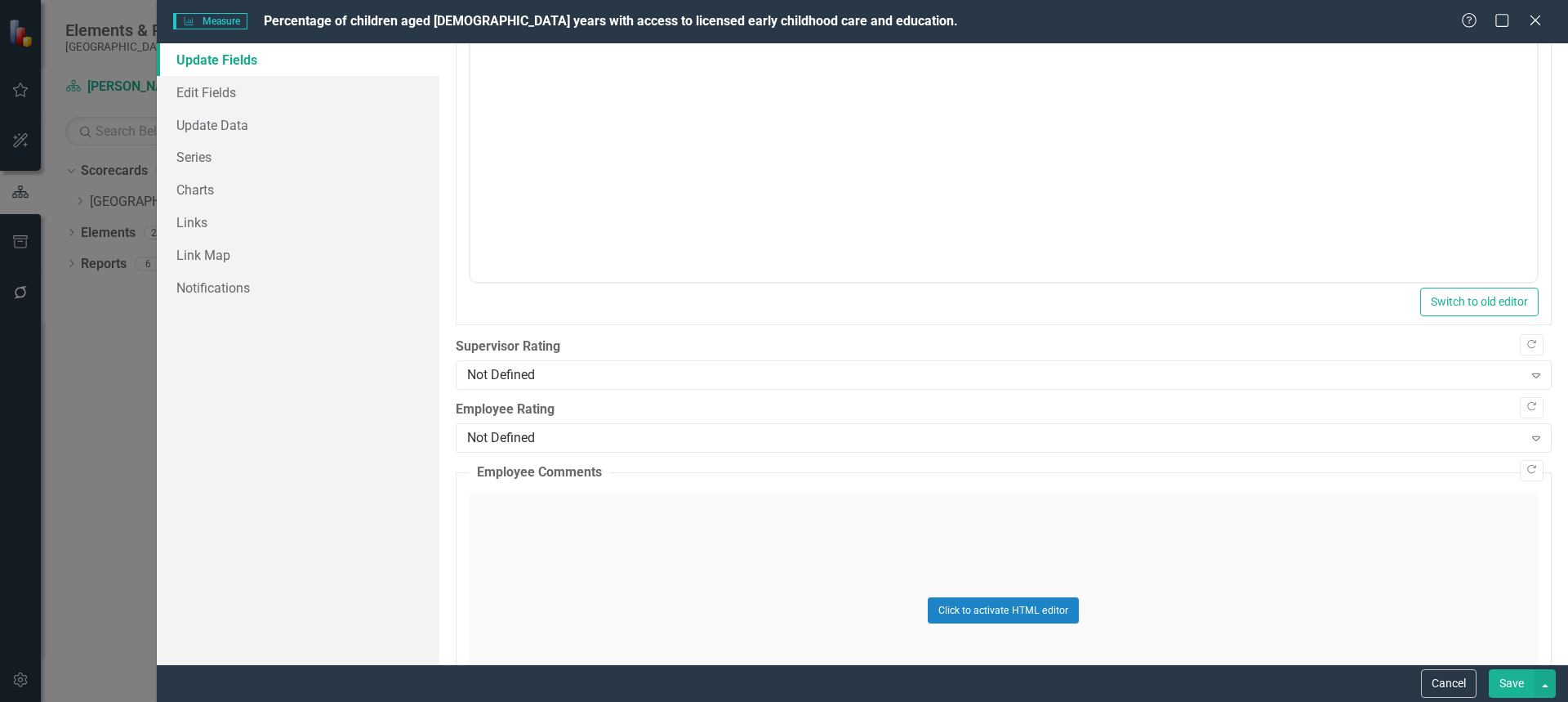
scroll to position [666, 0]
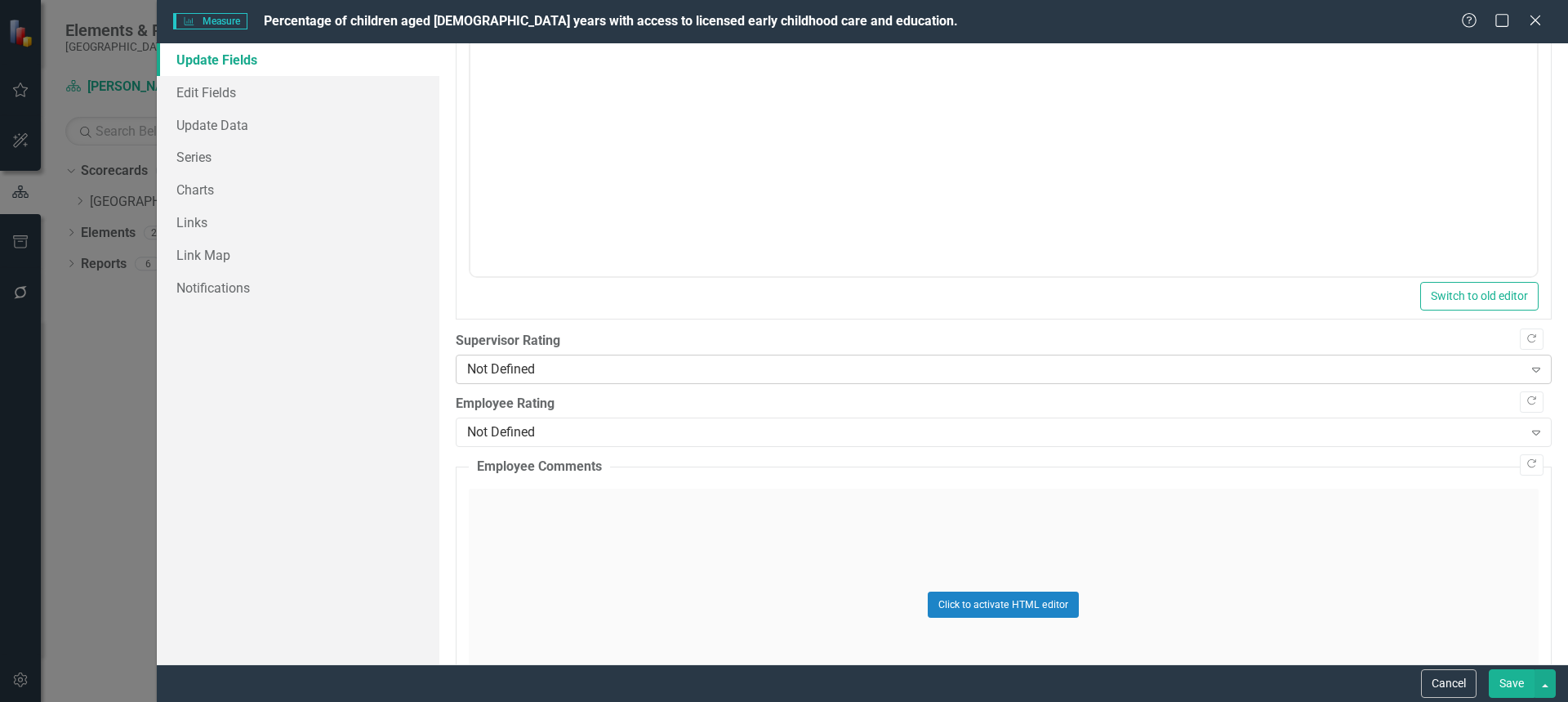
click at [1211, 376] on div "Not Defined" at bounding box center [994, 369] width 1056 height 19
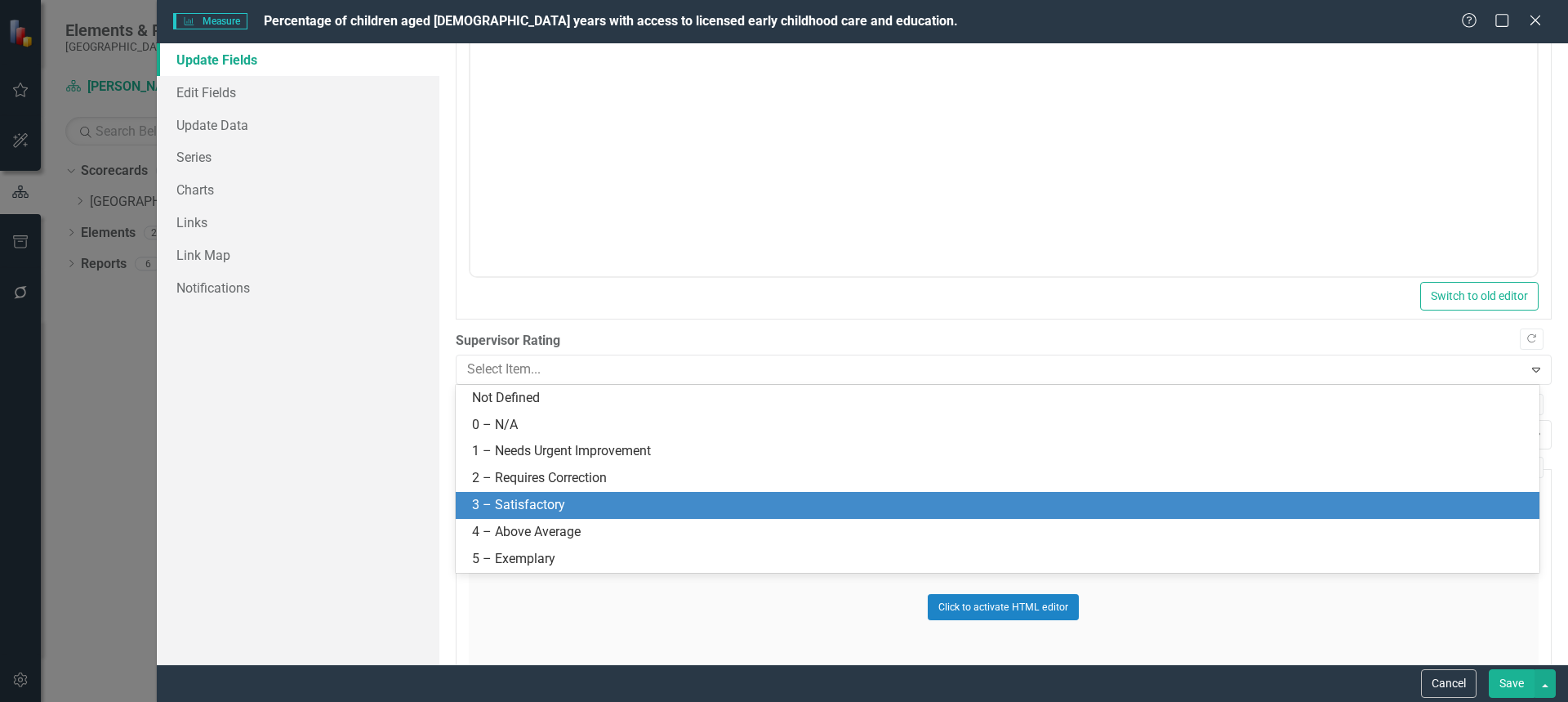
click at [837, 512] on div "3 – Satisfactory" at bounding box center [1000, 505] width 1057 height 19
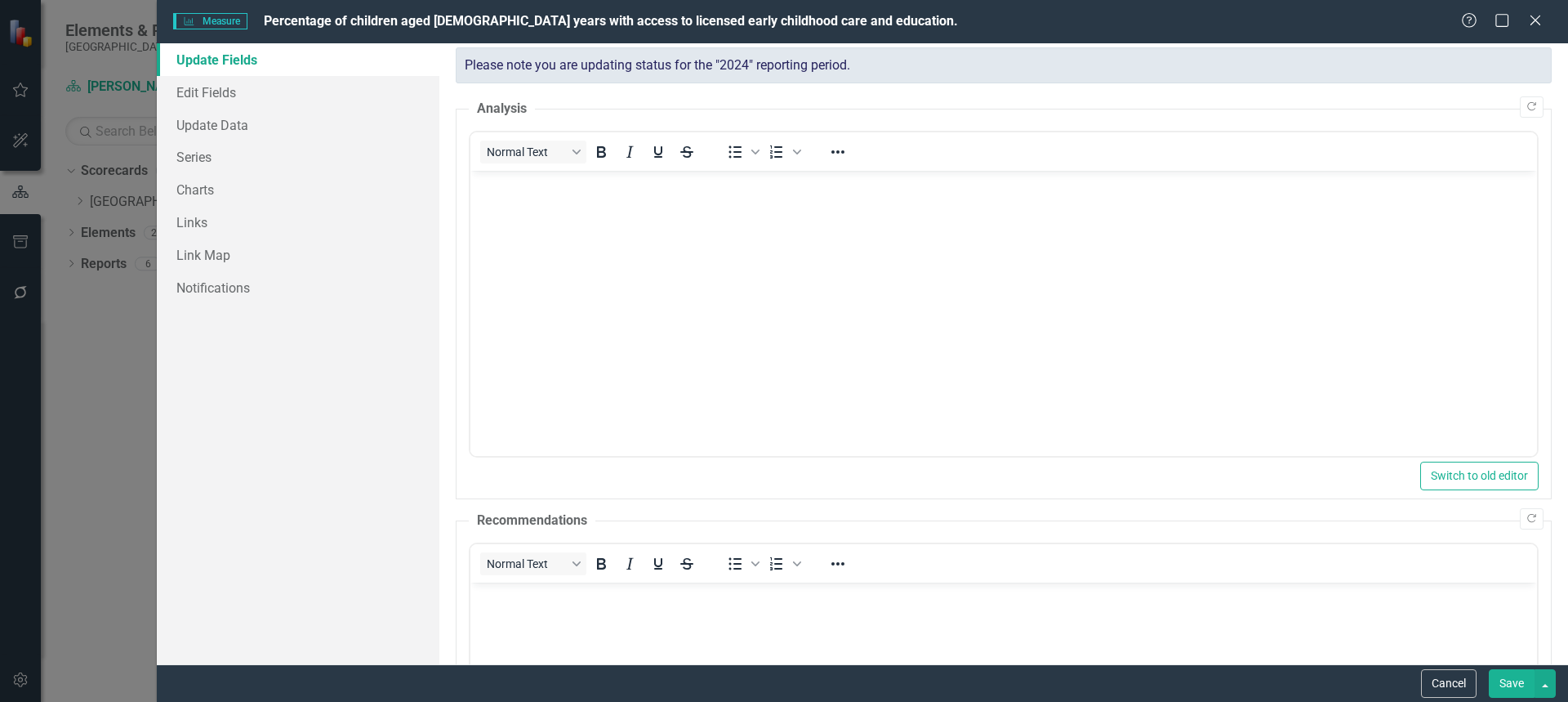
scroll to position [69, 0]
click at [1261, 327] on body "Rich Text Area. Press ALT-0 for help." at bounding box center [1002, 297] width 1066 height 246
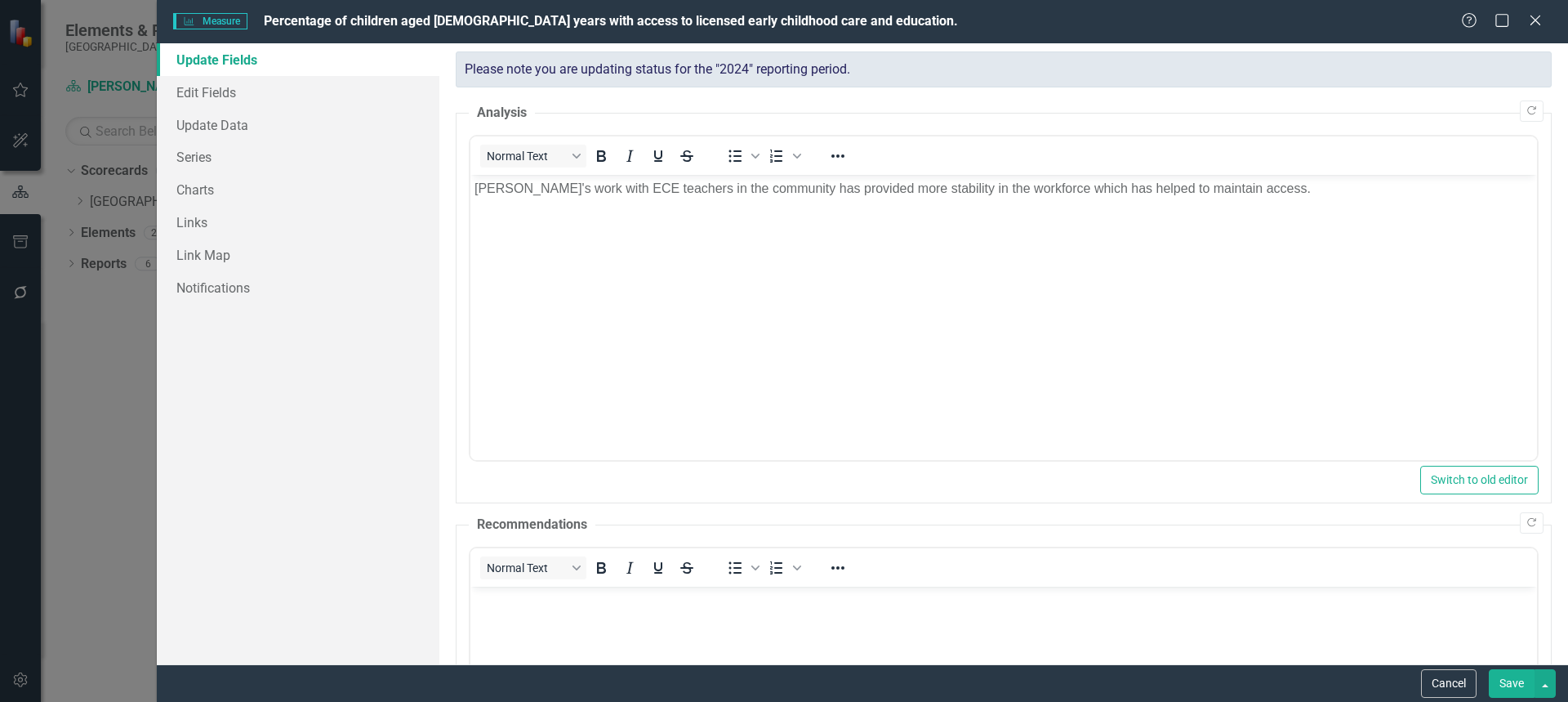
scroll to position [1130, 0]
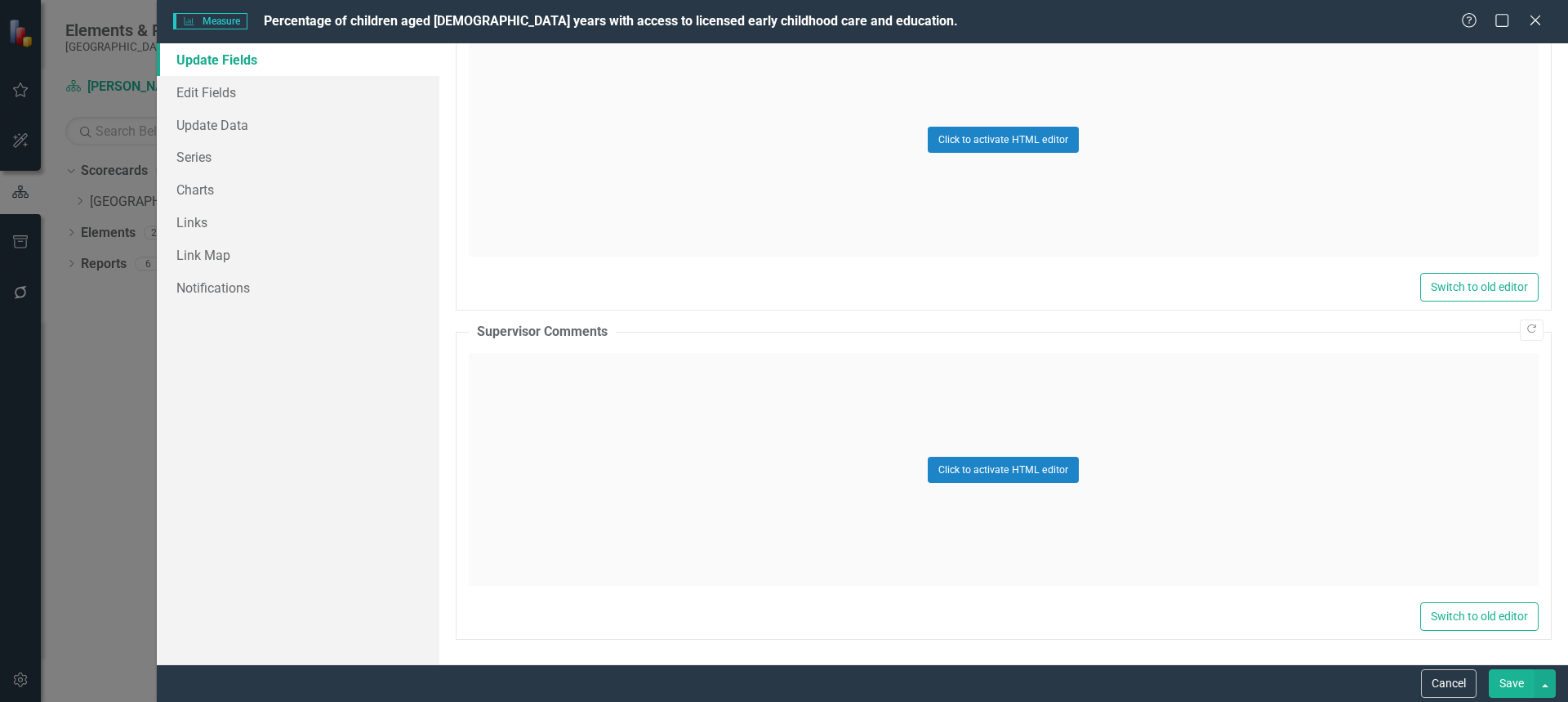
click at [1509, 684] on button "Save" at bounding box center [1512, 683] width 45 height 29
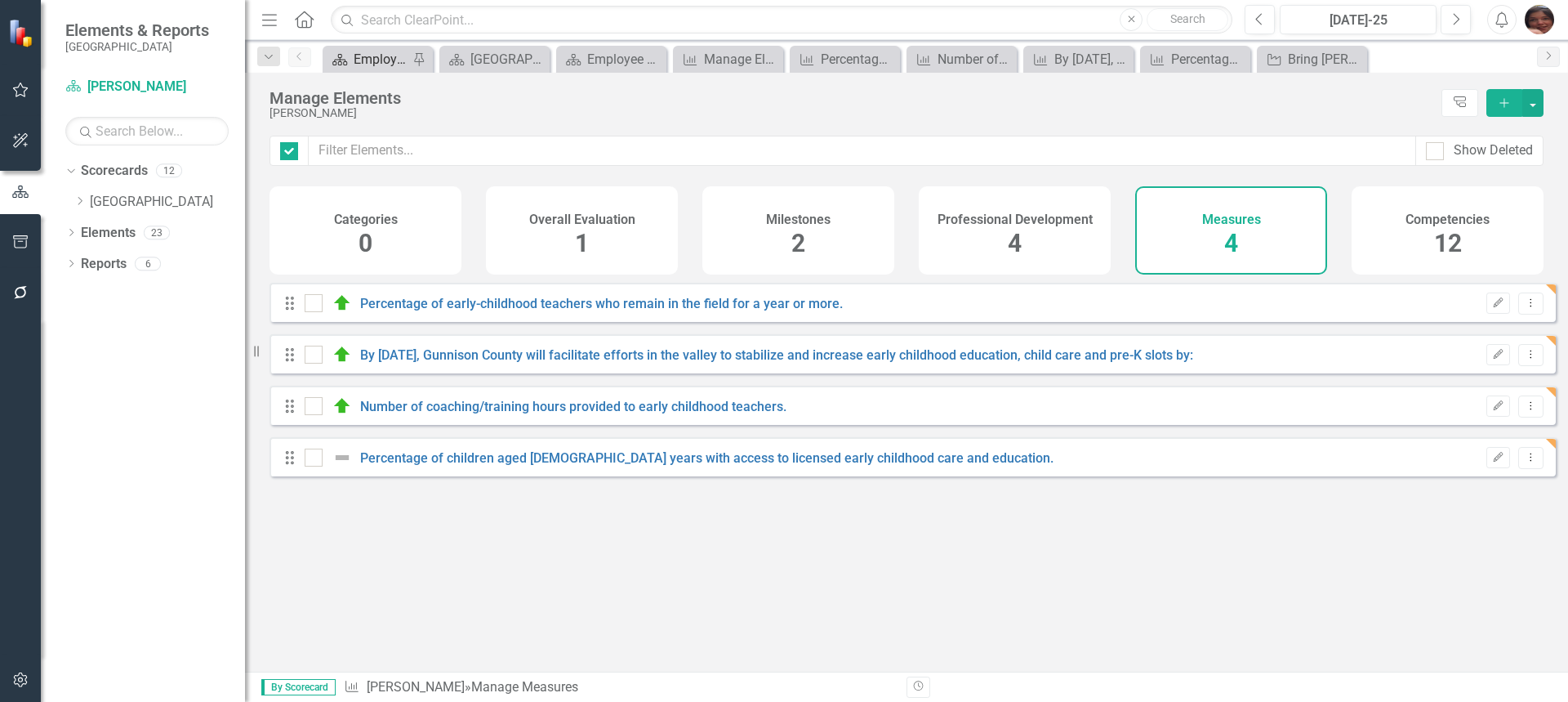
checkbox input "false"
click at [480, 465] on link "Percentage of children aged [DEMOGRAPHIC_DATA] years with access to licensed ea…" at bounding box center [707, 458] width 694 height 16
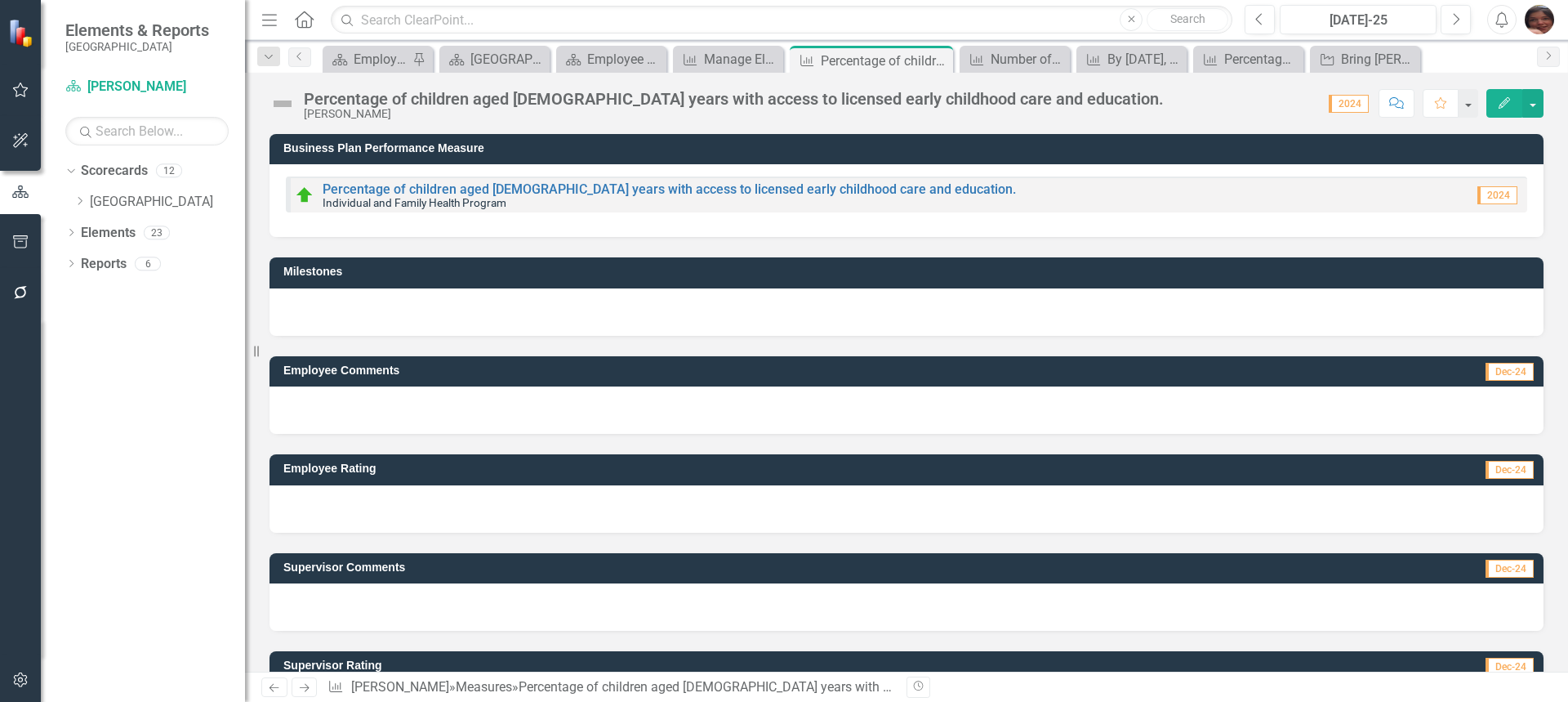
click at [1515, 100] on button "Edit" at bounding box center [1504, 103] width 35 height 29
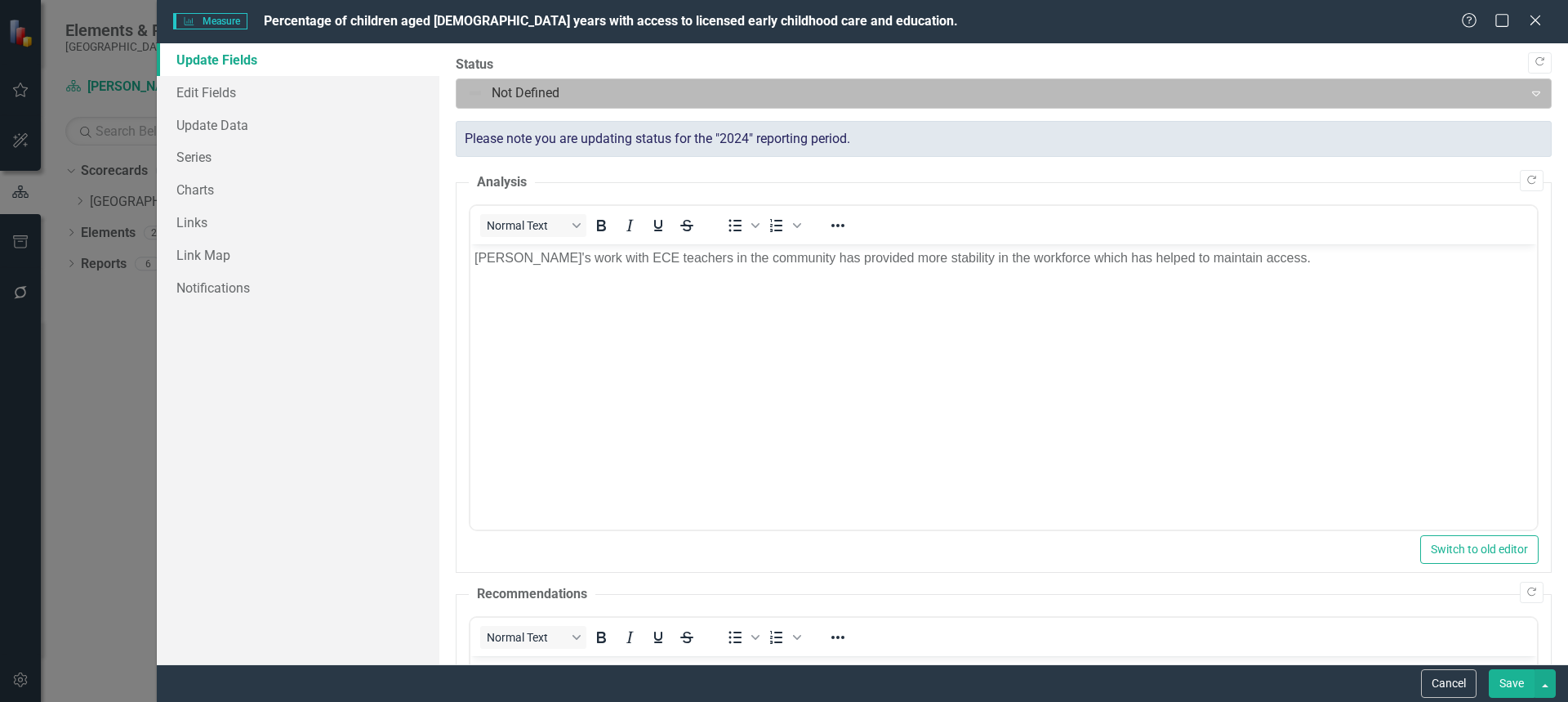
click at [708, 83] on div at bounding box center [990, 94] width 1047 height 22
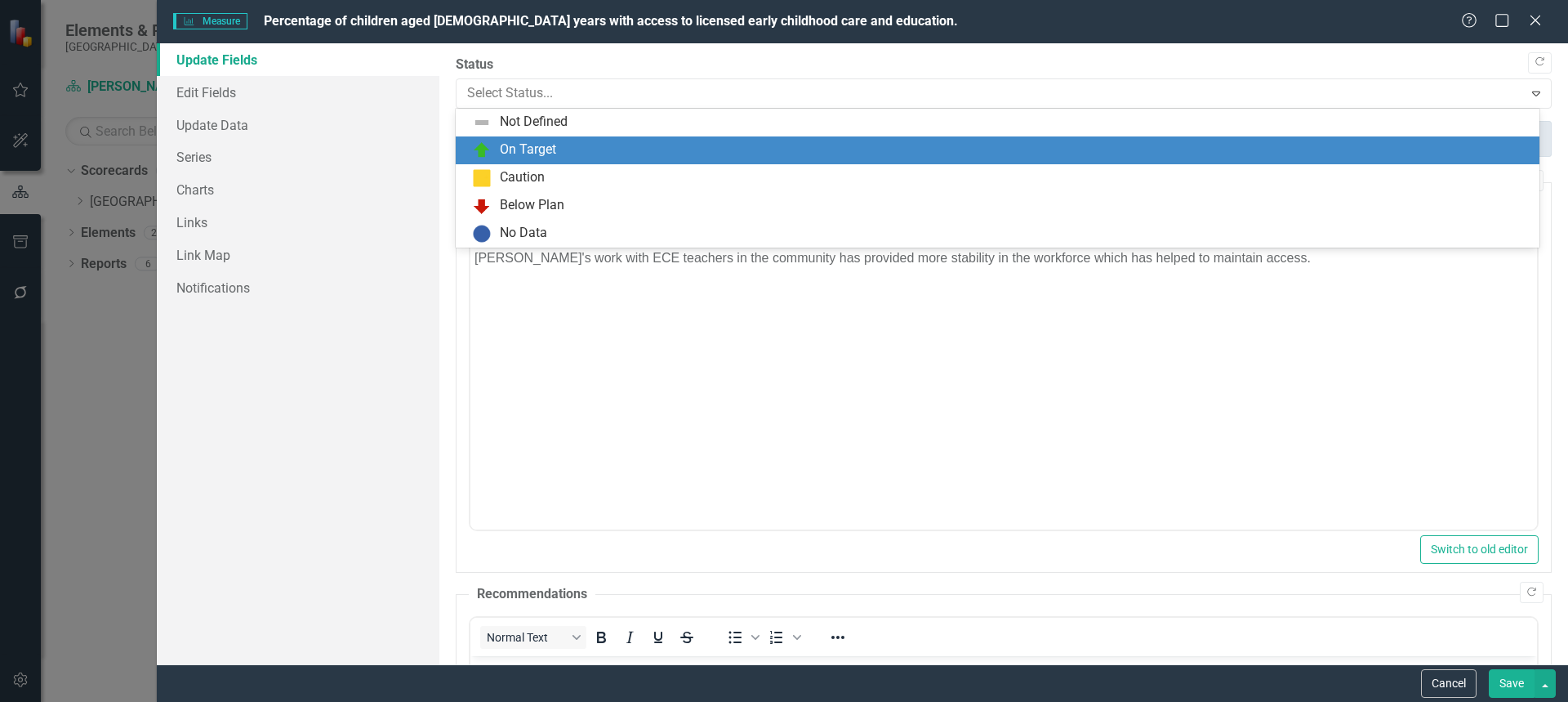
click at [625, 149] on div "On Target" at bounding box center [1000, 151] width 1057 height 20
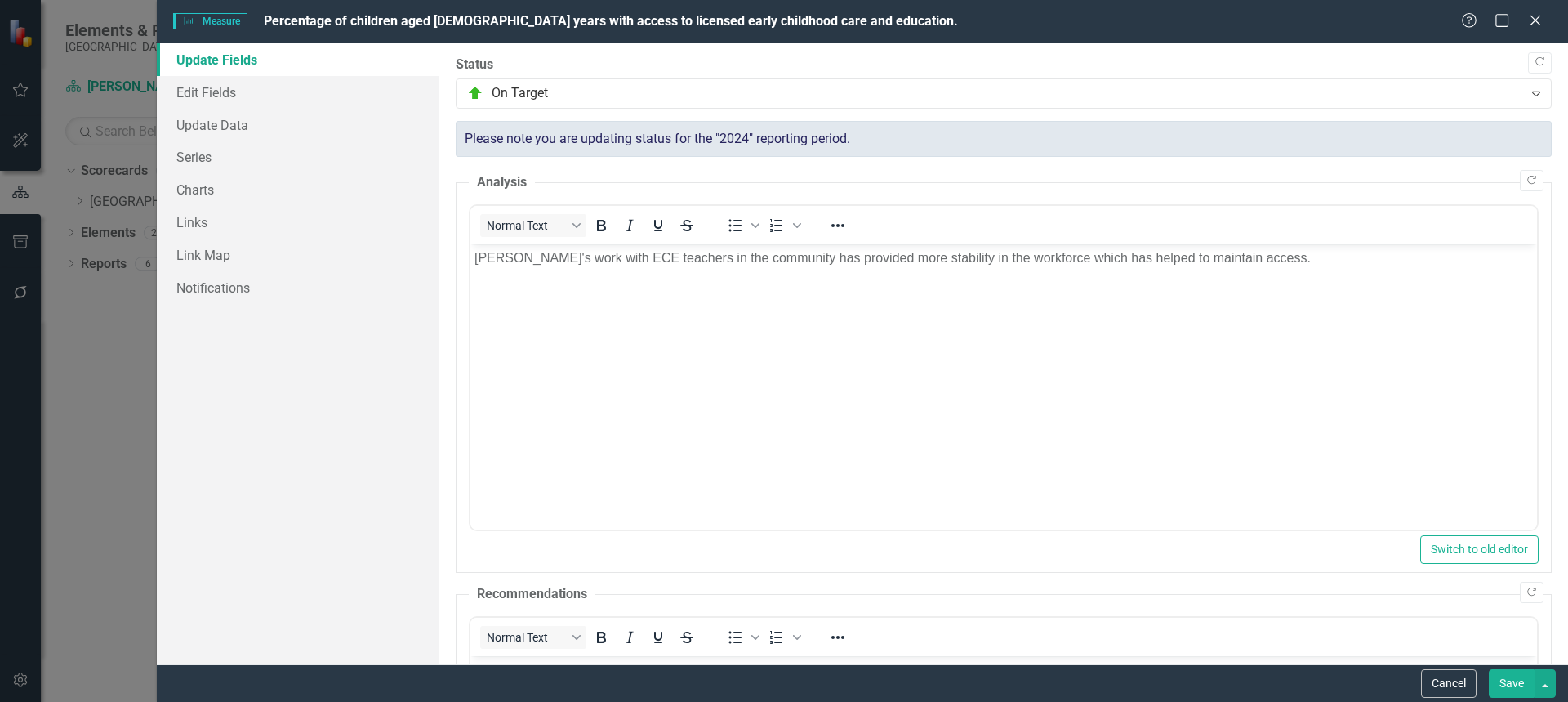
click at [1510, 686] on button "Save" at bounding box center [1512, 683] width 45 height 29
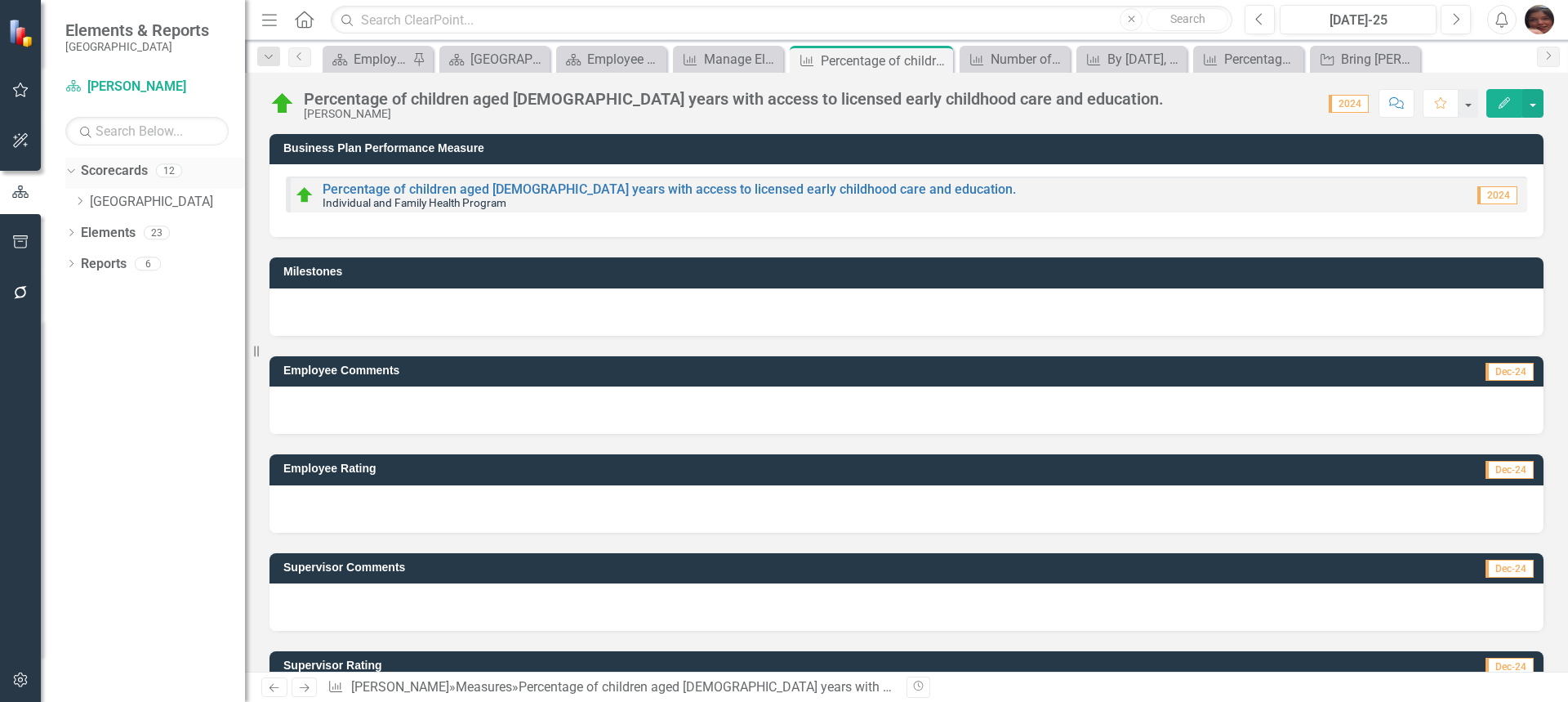
click at [108, 172] on link "Scorecards" at bounding box center [114, 171] width 67 height 19
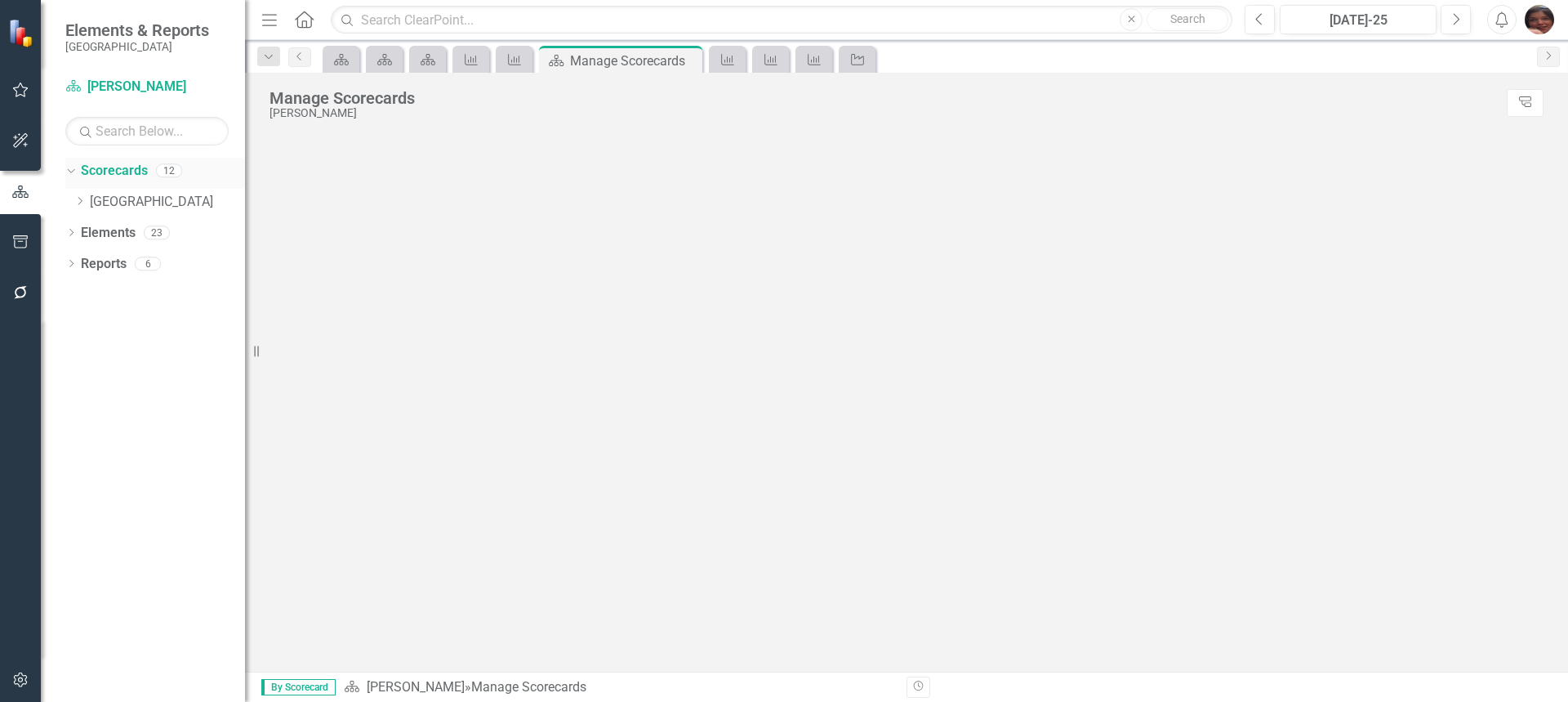
click at [102, 172] on link "Scorecards" at bounding box center [114, 171] width 67 height 19
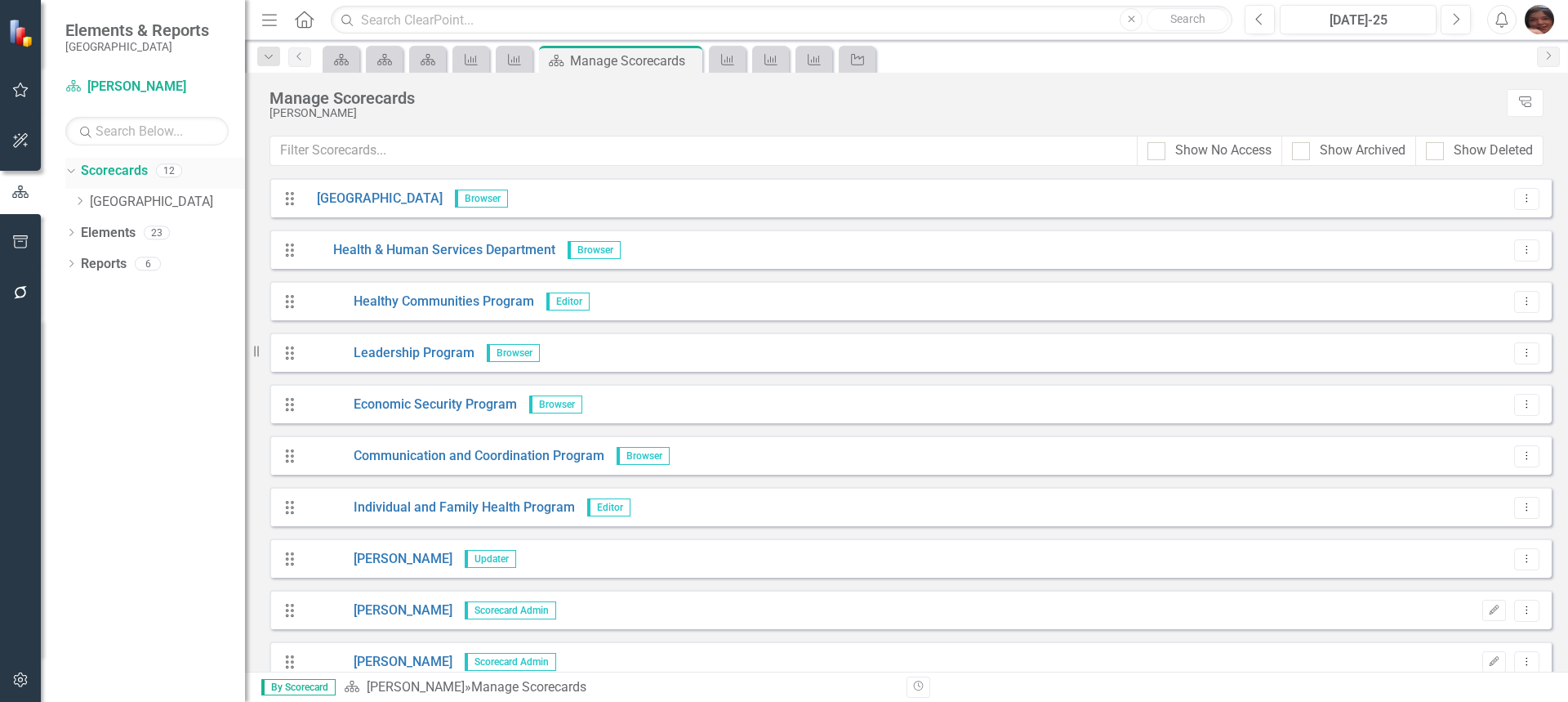
click at [74, 170] on icon at bounding box center [70, 172] width 7 height 4
click at [77, 162] on div "Dropdown Scorecards 12" at bounding box center [155, 173] width 179 height 31
click at [77, 171] on icon "Dropdown" at bounding box center [71, 173] width 12 height 9
click at [79, 200] on icon "Dropdown" at bounding box center [80, 201] width 12 height 10
click at [107, 225] on link "Health & Human Services Department" at bounding box center [175, 233] width 139 height 19
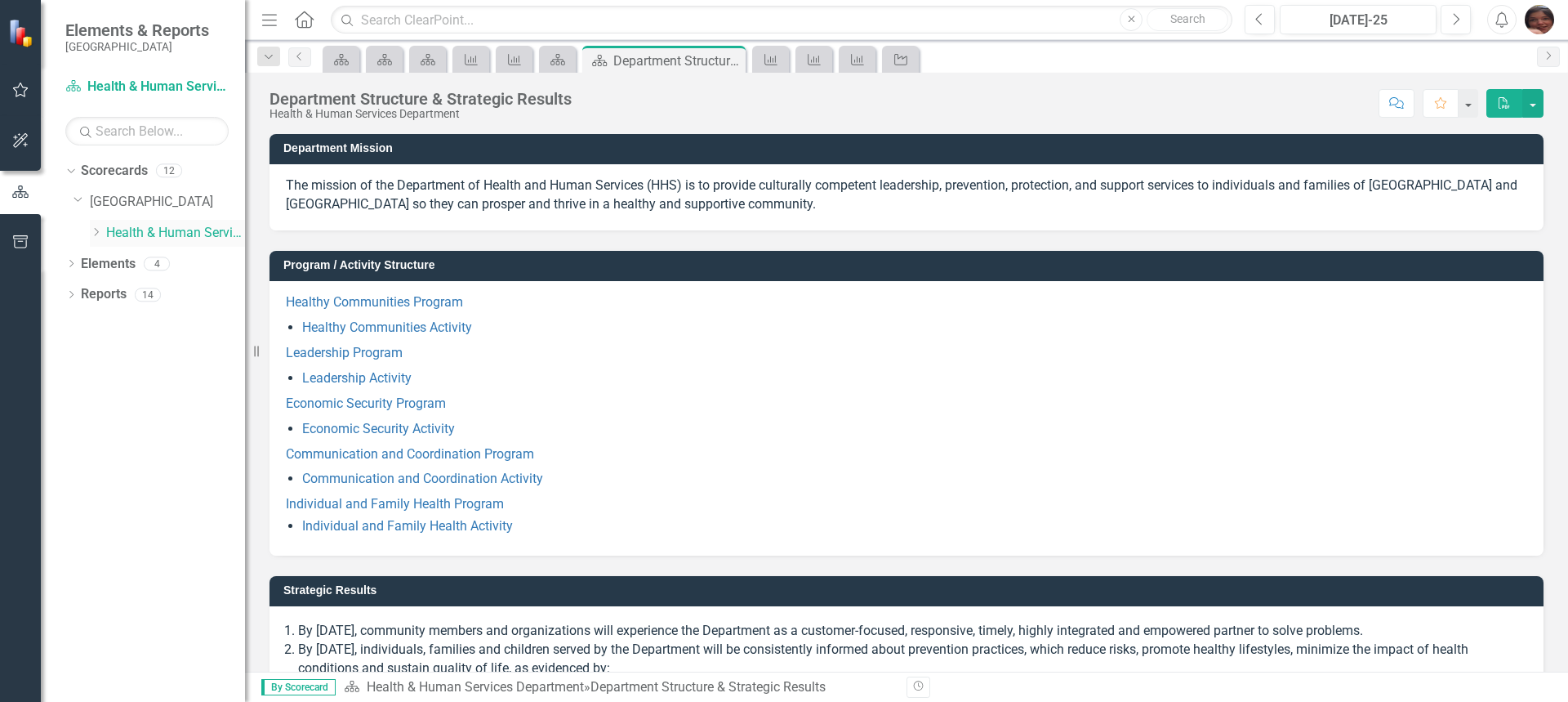
click at [102, 235] on icon "Dropdown" at bounding box center [96, 232] width 12 height 10
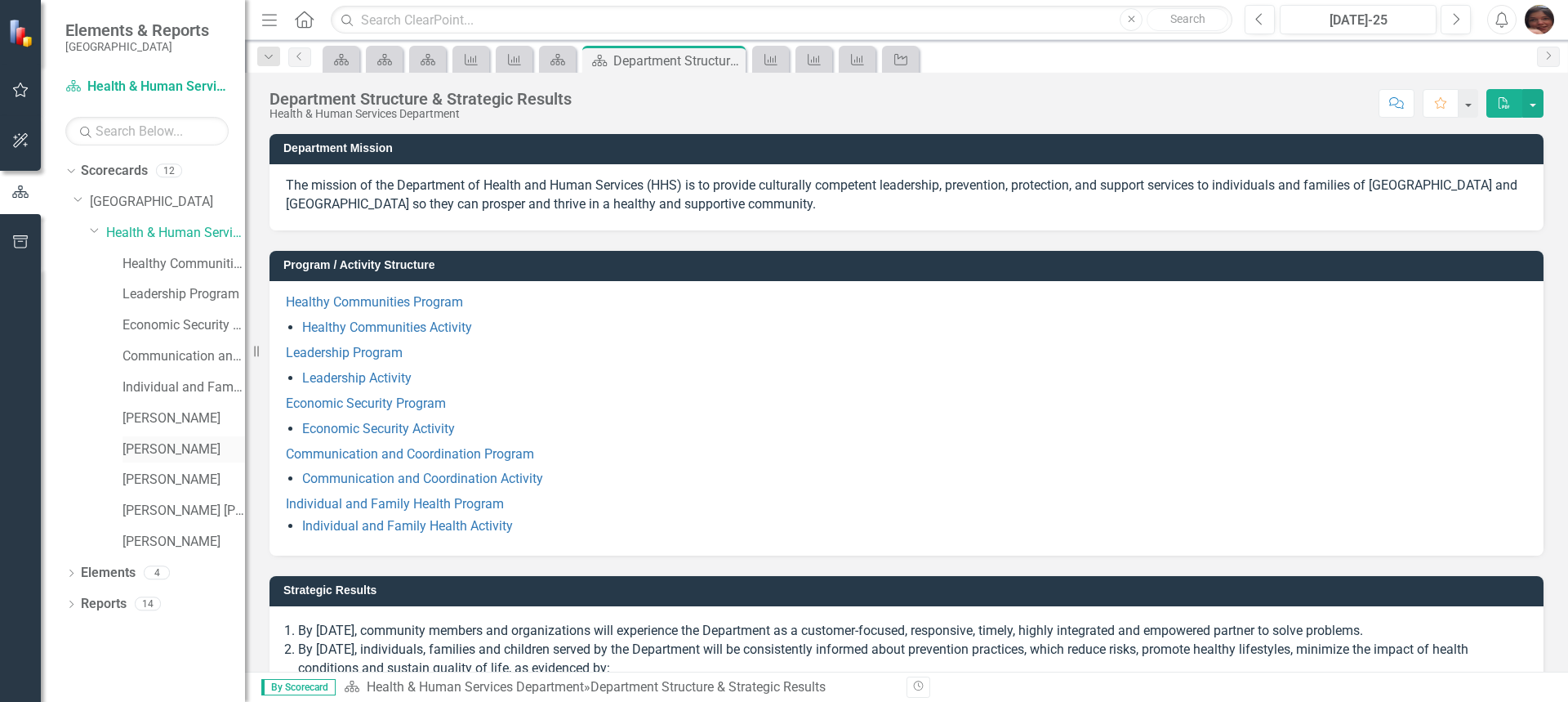
click at [147, 453] on link "[PERSON_NAME]" at bounding box center [183, 450] width 122 height 19
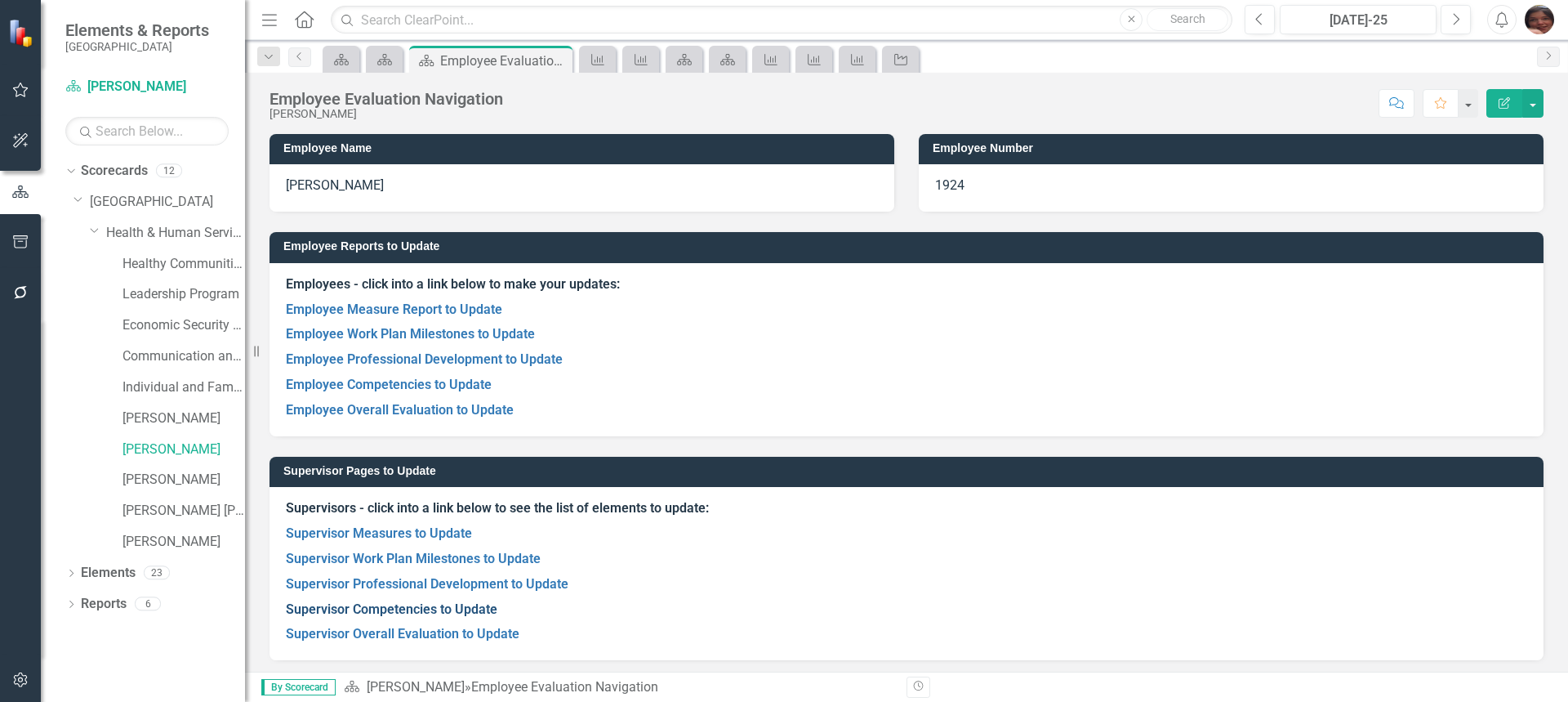
click at [412, 601] on link "Supervisor Competencies to Update" at bounding box center [391, 609] width 212 height 16
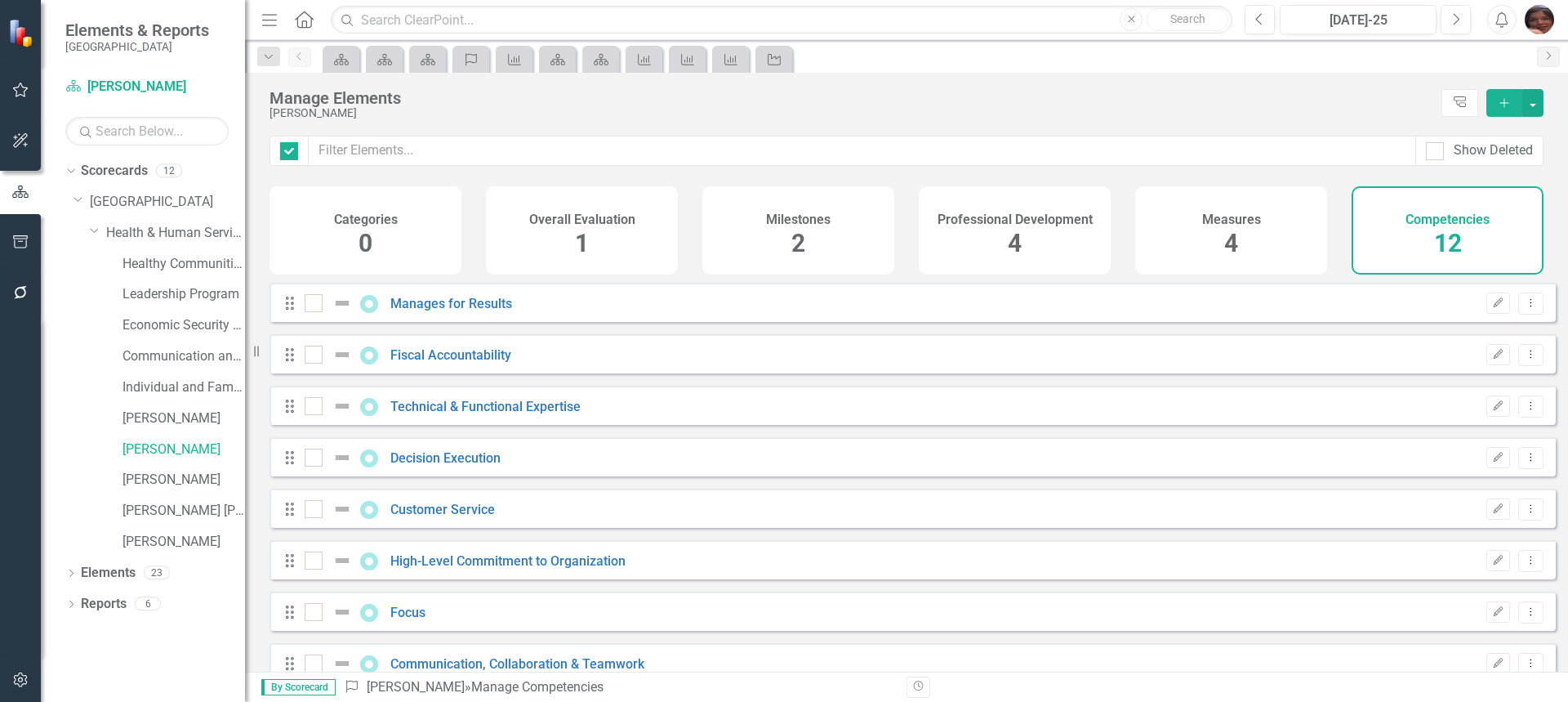
checkbox input "false"
click at [1494, 314] on button "Edit" at bounding box center [1498, 304] width 24 height 22
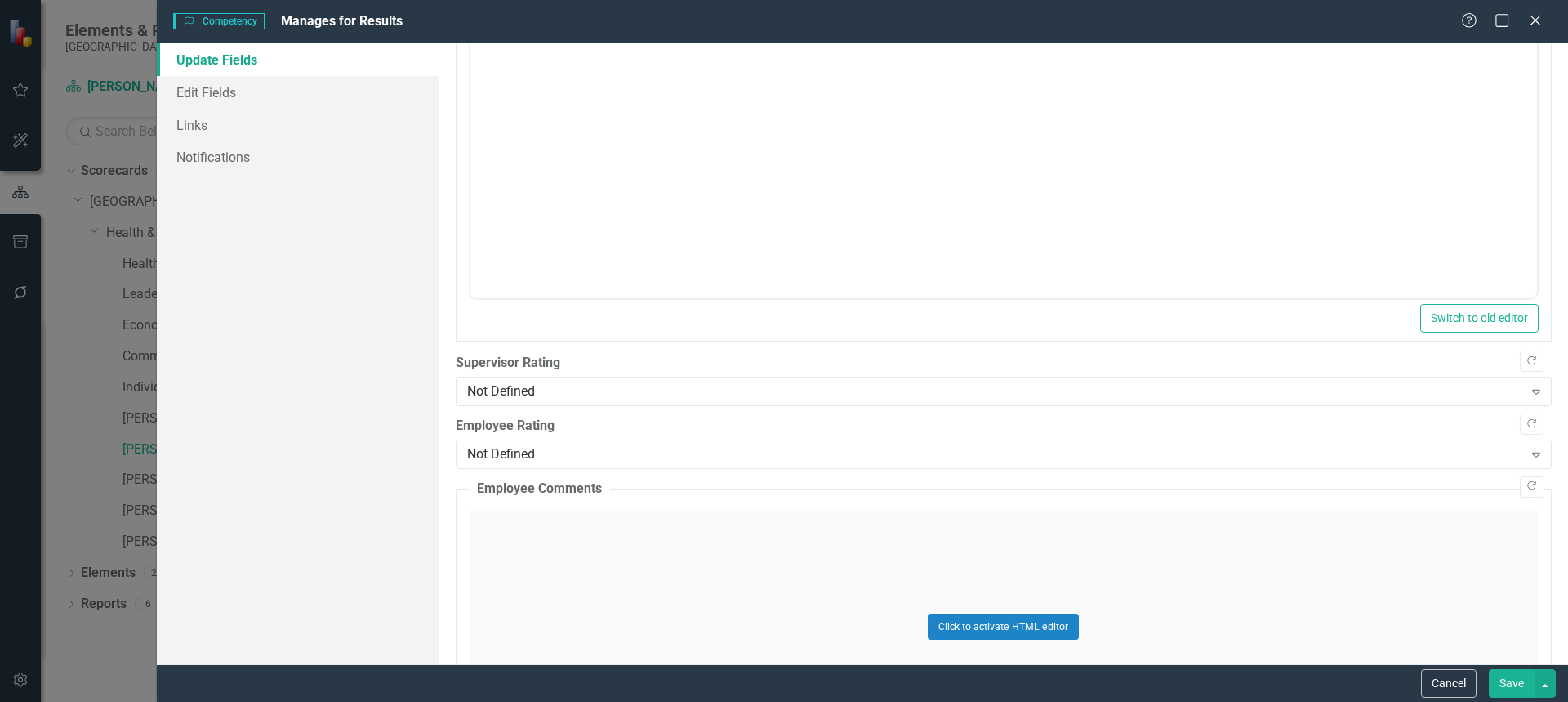
scroll to position [275, 0]
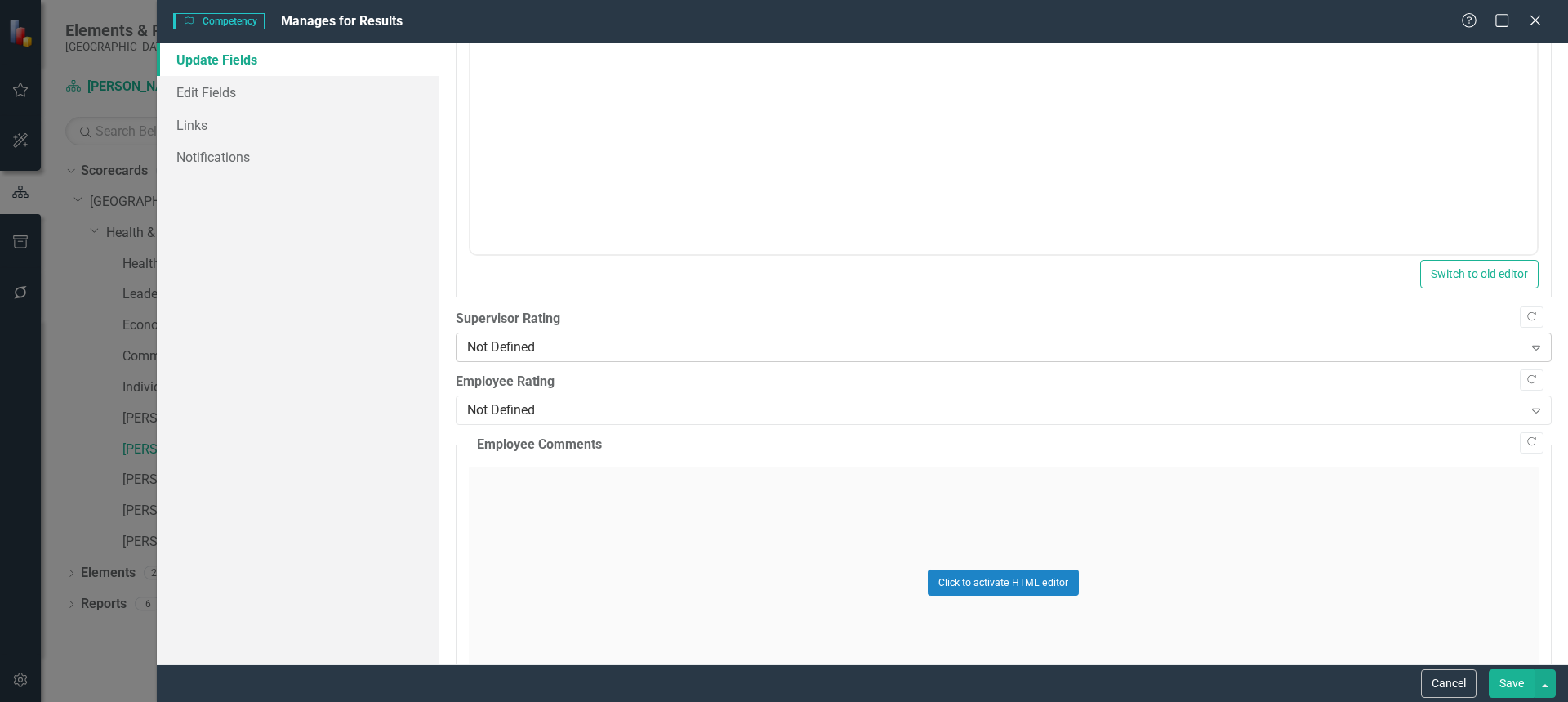
click at [1384, 349] on div "Not Defined" at bounding box center [994, 347] width 1056 height 19
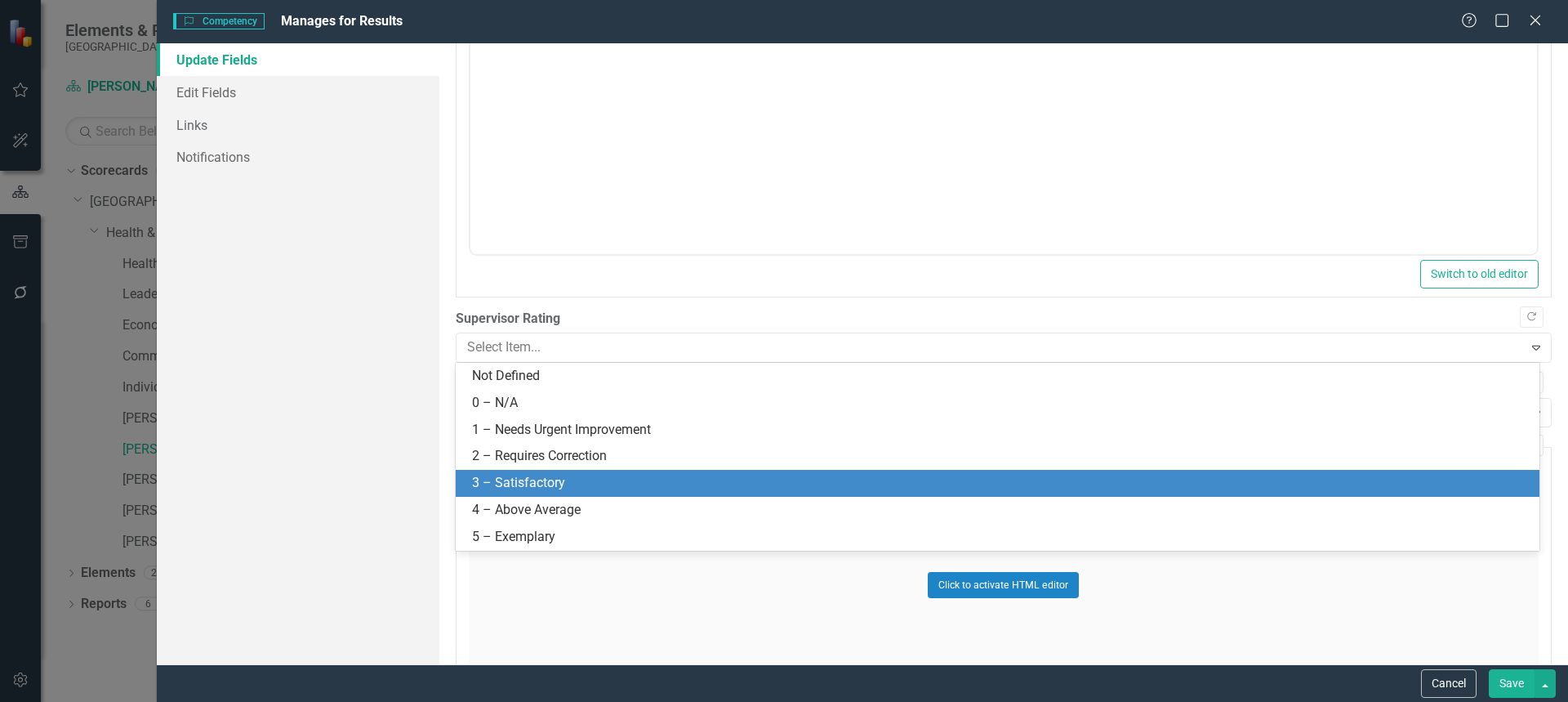
click at [1182, 477] on div "3 – Satisfactory" at bounding box center [1000, 483] width 1057 height 19
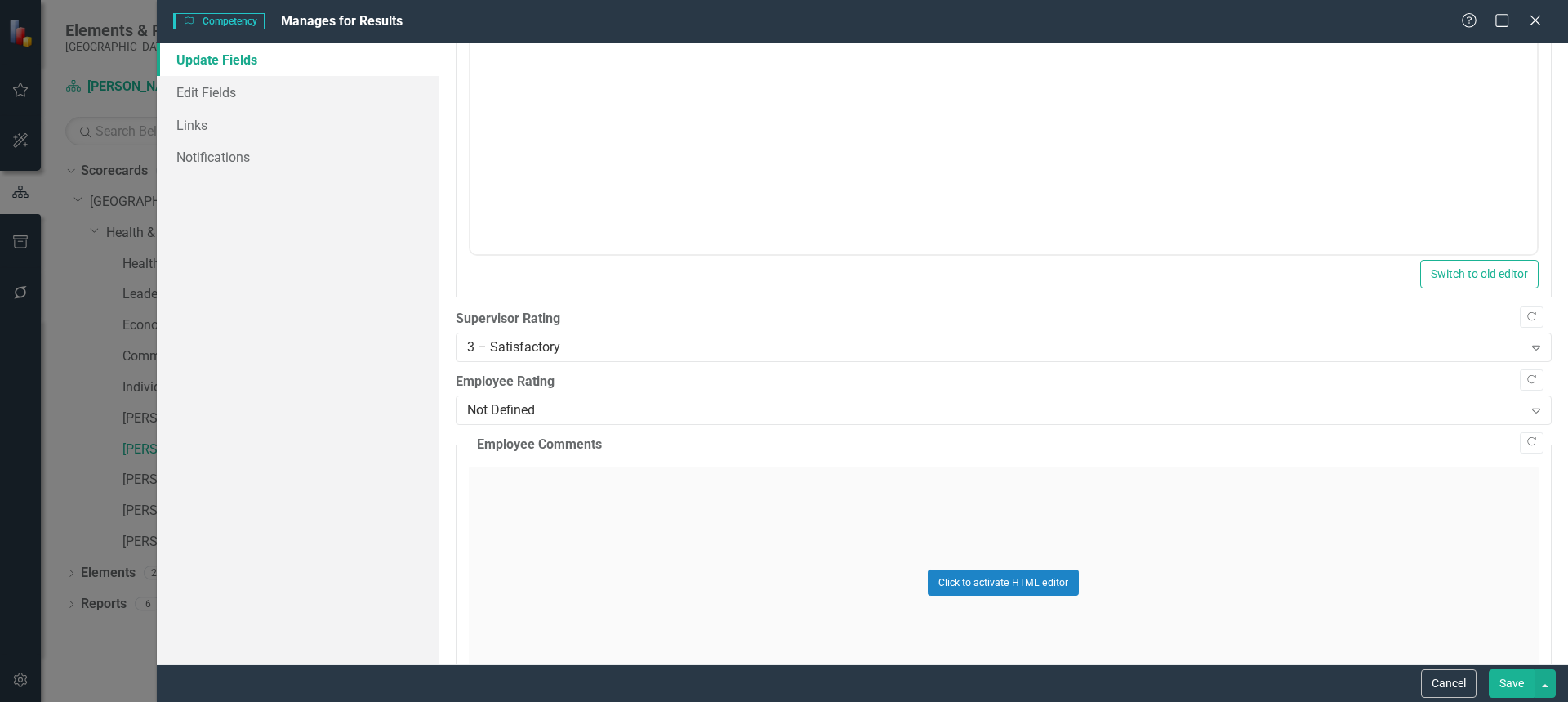
scroll to position [0, 0]
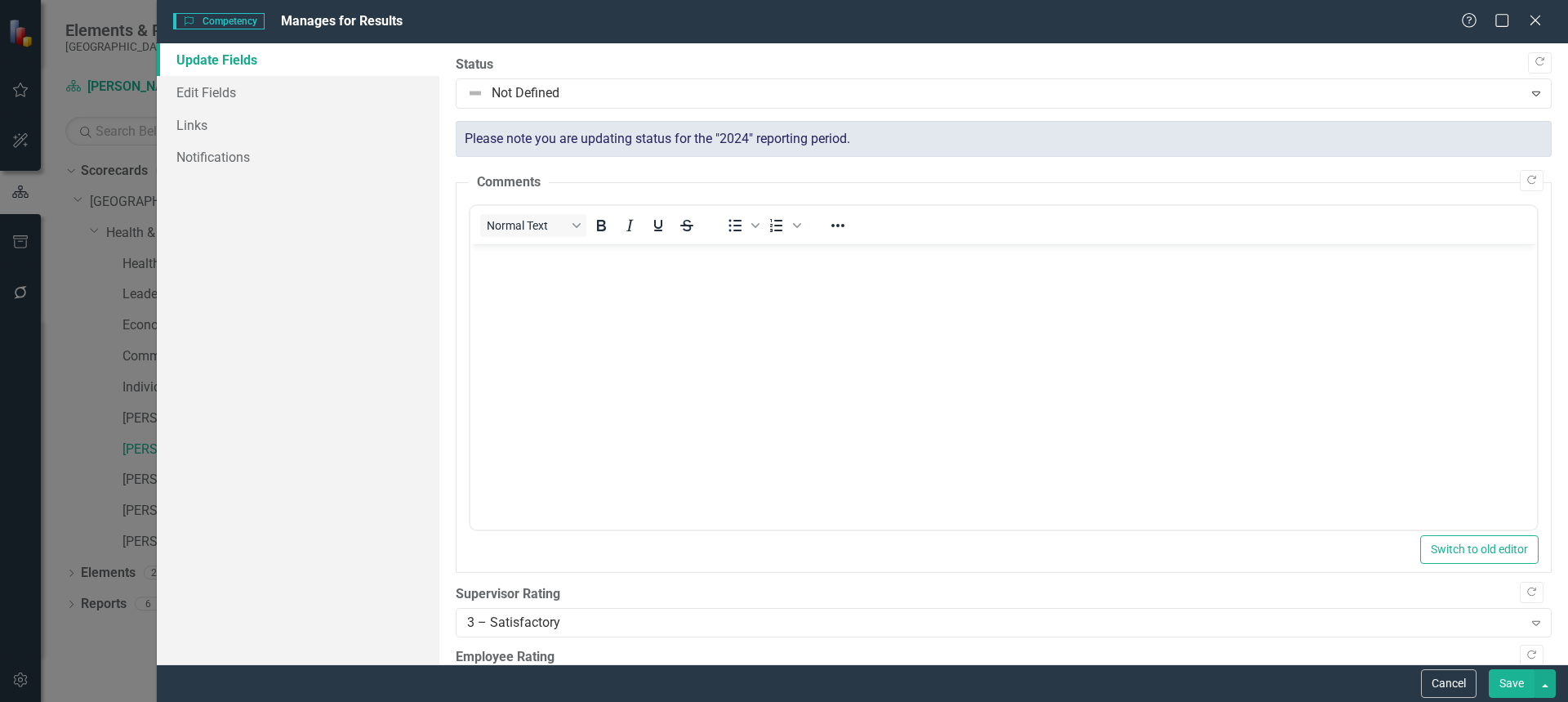
click at [1213, 349] on body "Rich Text Area. Press ALT-0 for help." at bounding box center [1002, 367] width 1066 height 246
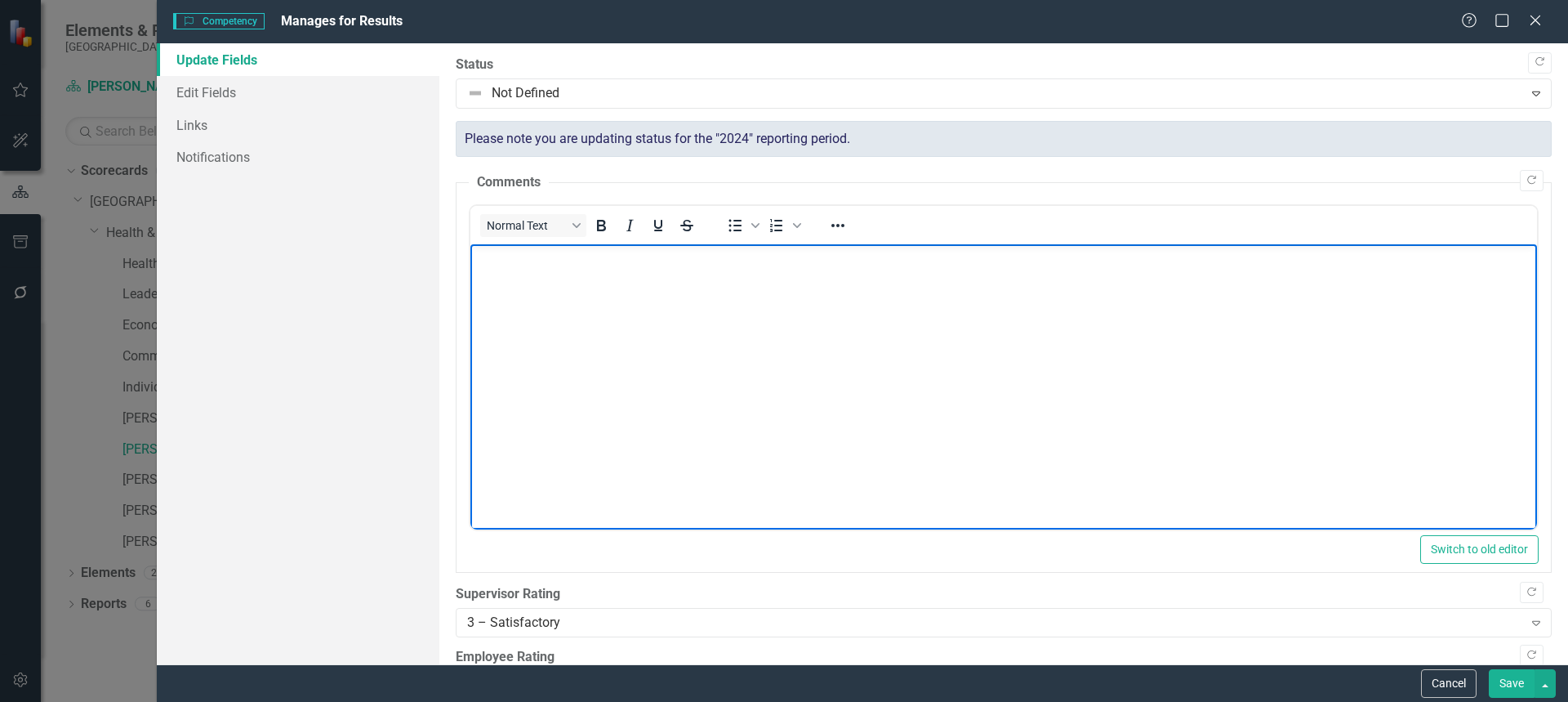
click at [1213, 349] on body "Rich Text Area. Press ALT-0 for help." at bounding box center [1002, 367] width 1066 height 246
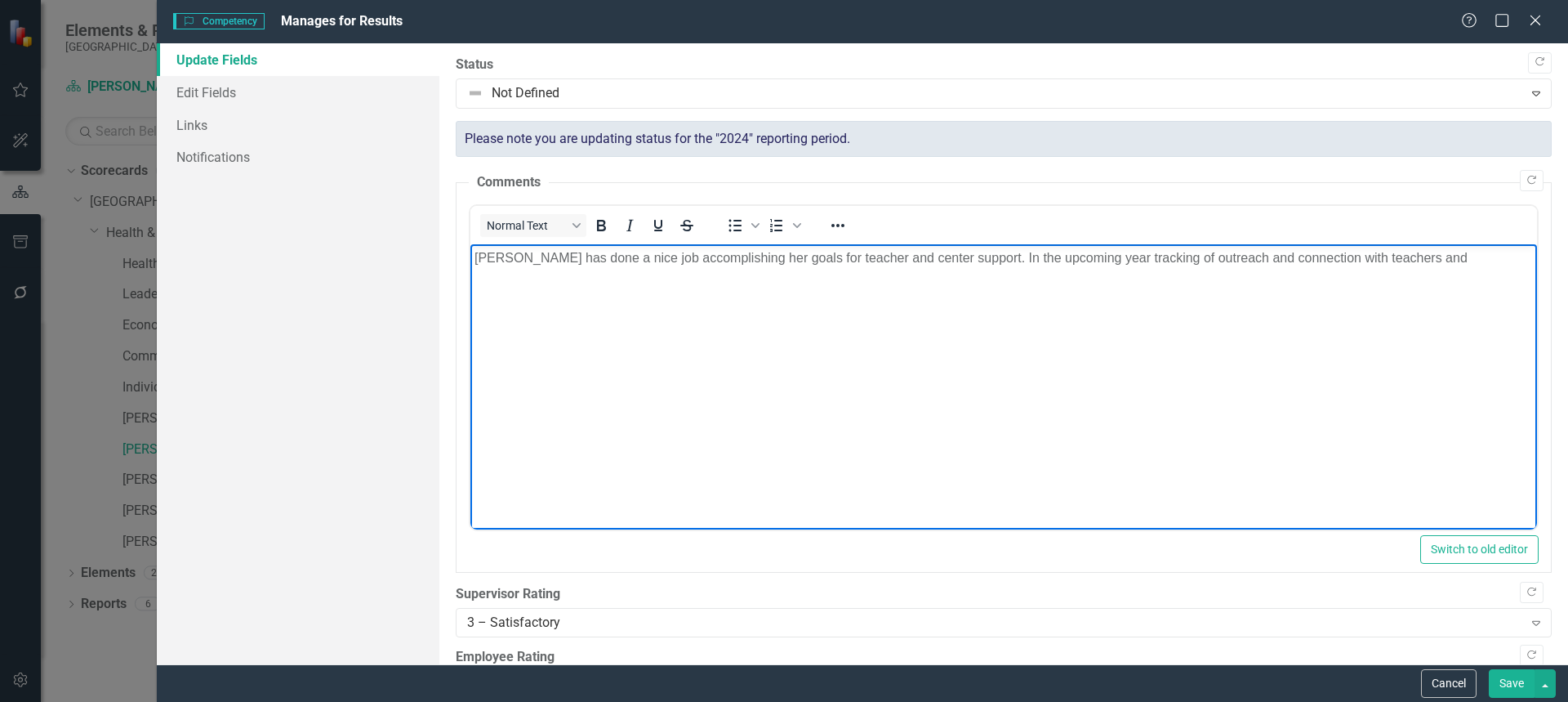
click at [1089, 258] on p "[PERSON_NAME] has done a nice job accomplishing her goals for teacher and cente…" at bounding box center [1003, 258] width 1058 height 20
click at [980, 284] on p "[PERSON_NAME] has done a nice job accomplishing her goals for teacher and cente…" at bounding box center [1003, 268] width 1058 height 39
click at [655, 279] on p "[PERSON_NAME] has done a nice job accomplishing her goals for teacher and cente…" at bounding box center [1003, 268] width 1058 height 39
drag, startPoint x: 611, startPoint y: 278, endPoint x: 683, endPoint y: 274, distance: 72.1
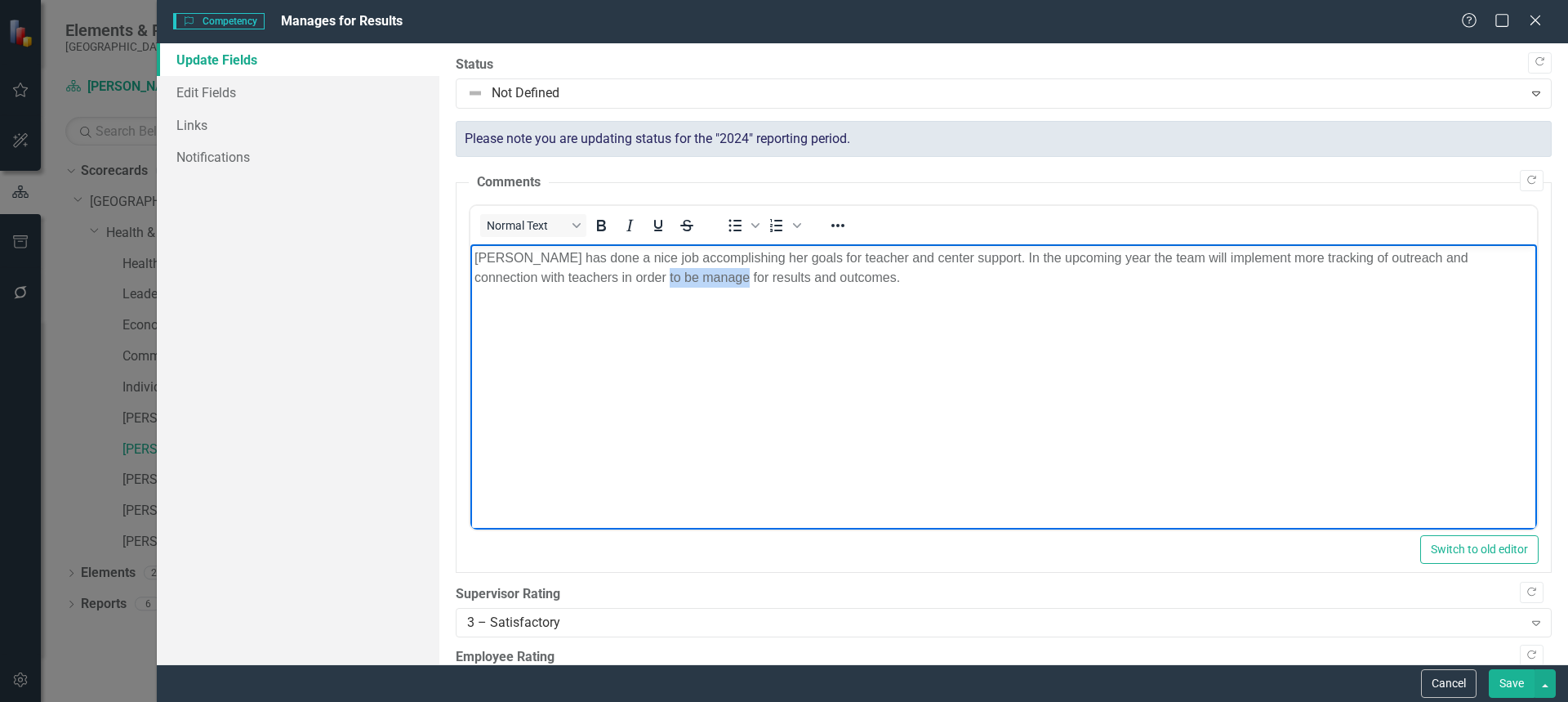
click at [683, 274] on p "[PERSON_NAME] has done a nice job accomplishing her goals for teacher and cente…" at bounding box center [1003, 268] width 1058 height 39
click at [749, 281] on p "[PERSON_NAME] has done a nice job accomplishing her goals for teacher and cente…" at bounding box center [1003, 268] width 1058 height 39
drag, startPoint x: 784, startPoint y: 279, endPoint x: 745, endPoint y: 276, distance: 39.1
click at [745, 276] on p "[PERSON_NAME] has done a nice job accomplishing her goals for teacher and cente…" at bounding box center [1003, 268] width 1058 height 39
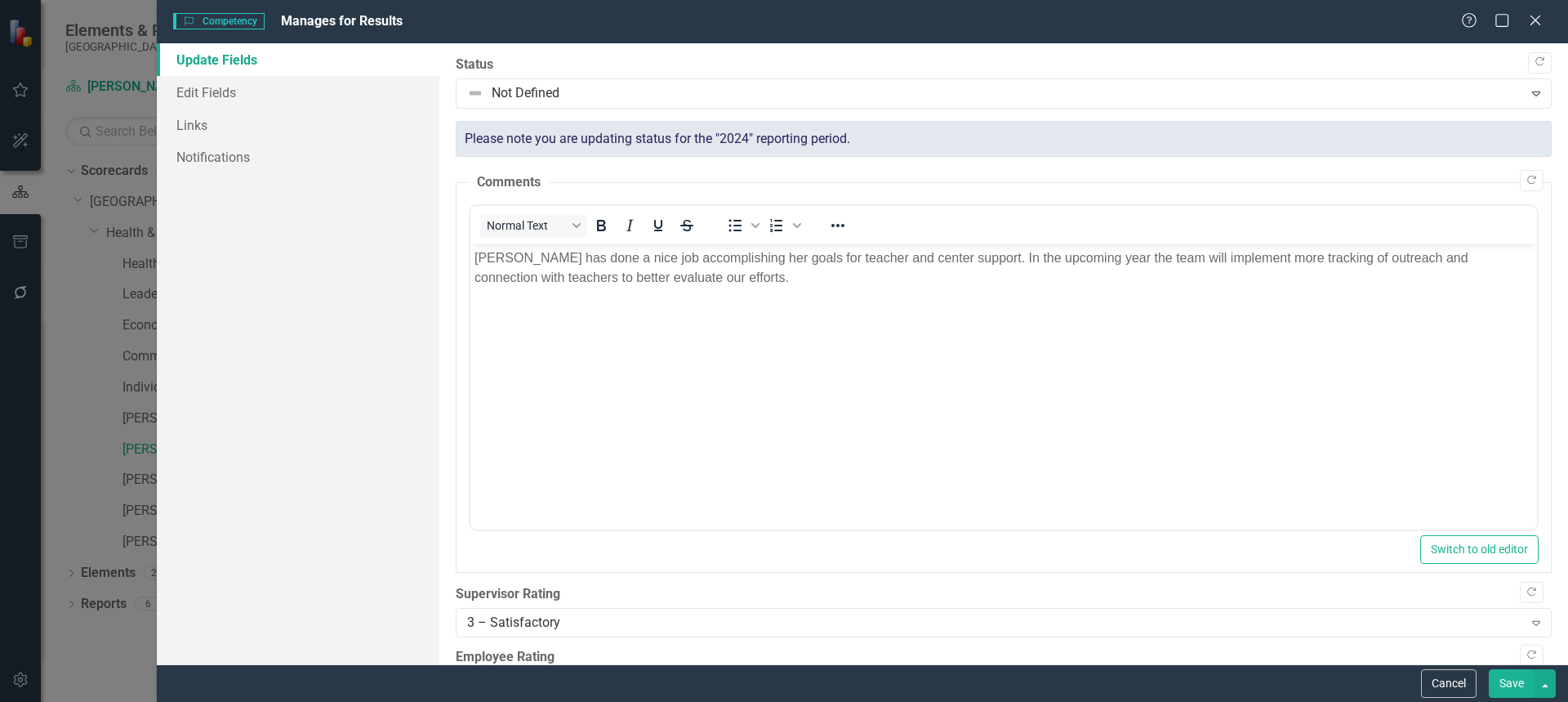
scroll to position [719, 0]
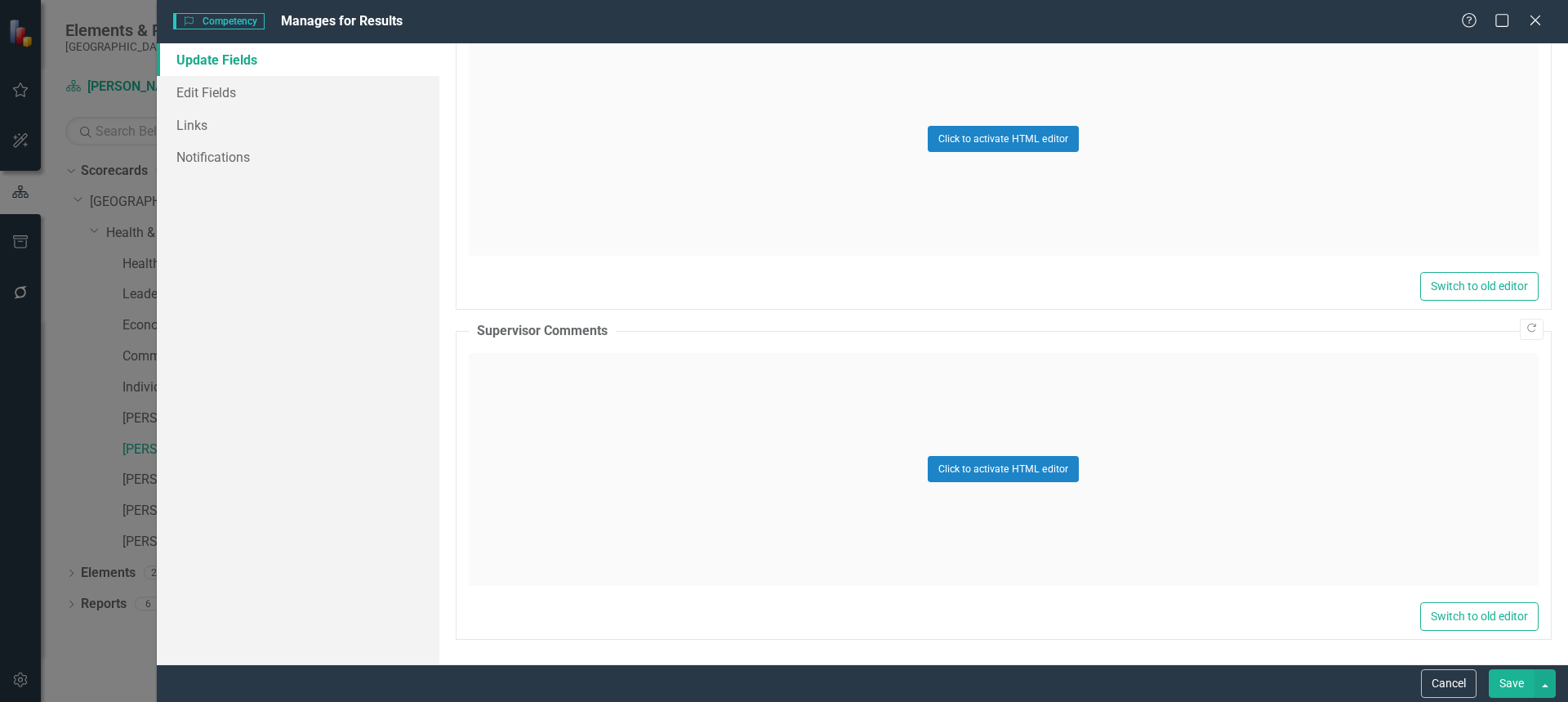
click at [1513, 689] on button "Save" at bounding box center [1512, 683] width 45 height 29
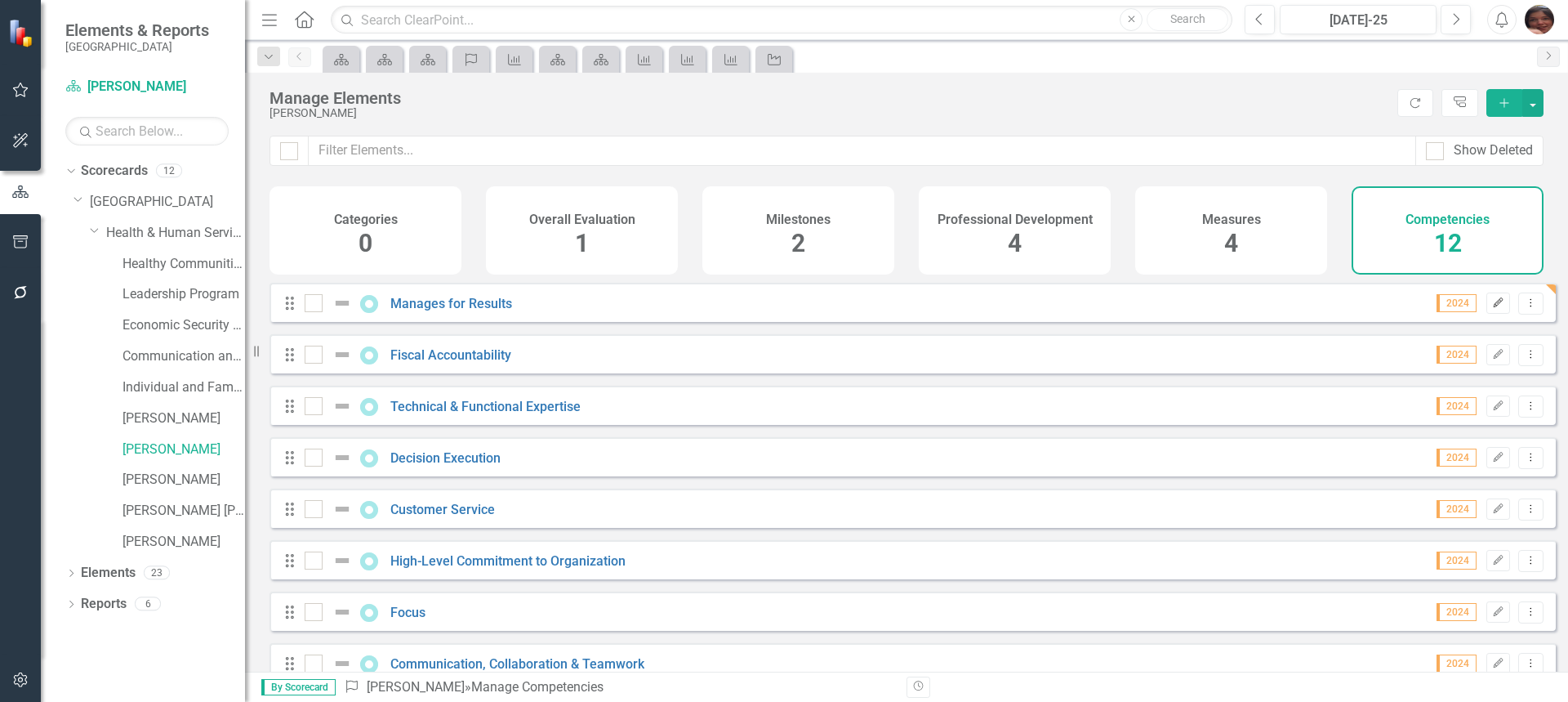
click at [1492, 308] on icon "Edit" at bounding box center [1498, 303] width 12 height 10
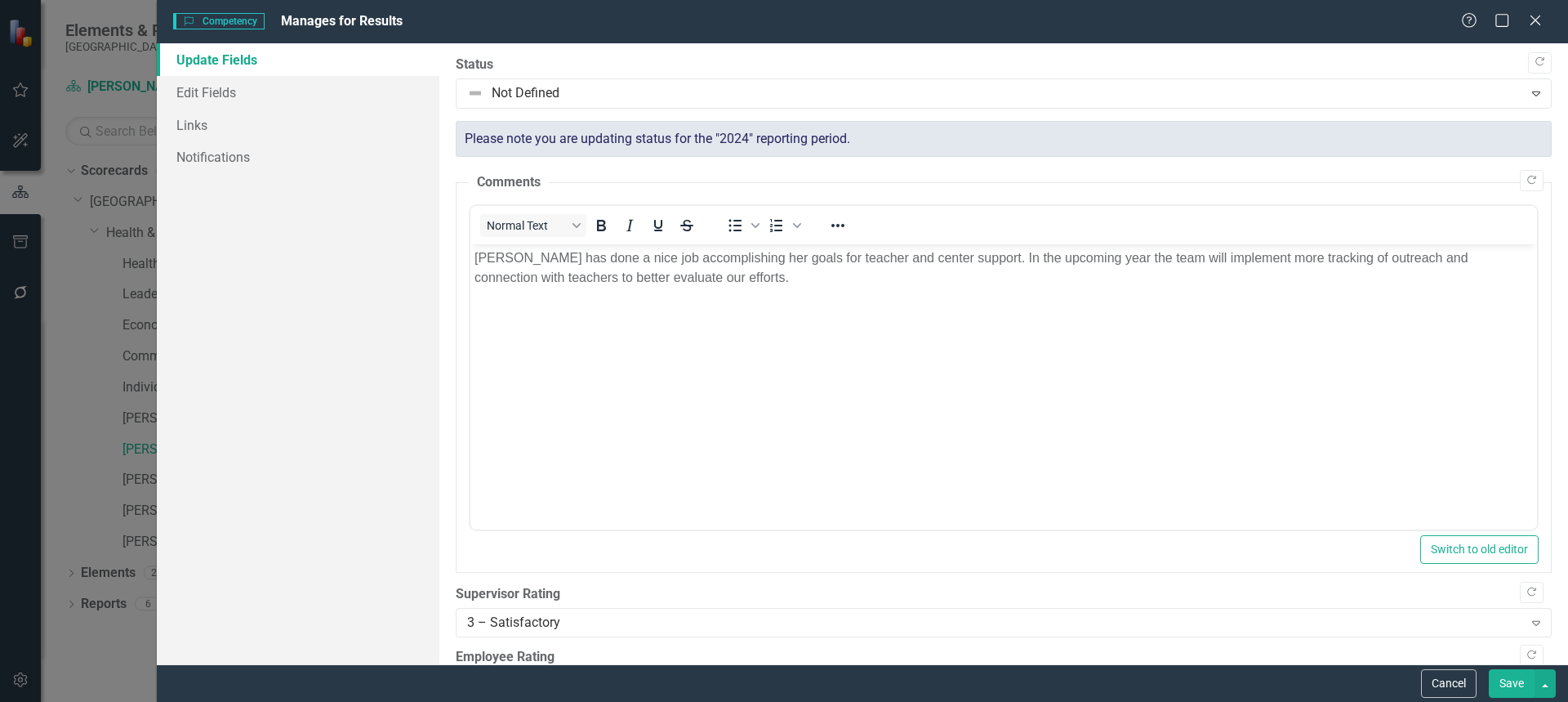
scroll to position [0, 0]
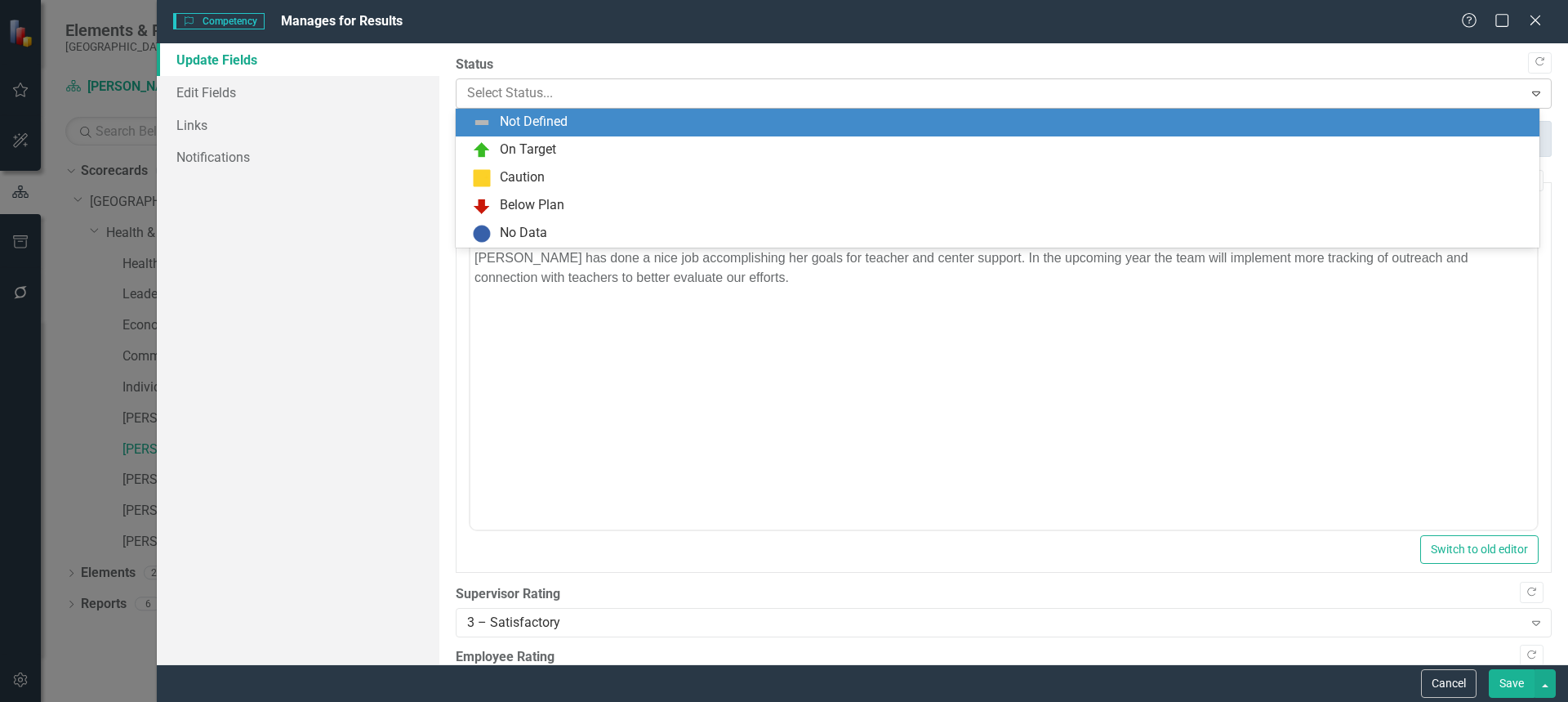
click at [1033, 85] on div at bounding box center [990, 94] width 1047 height 22
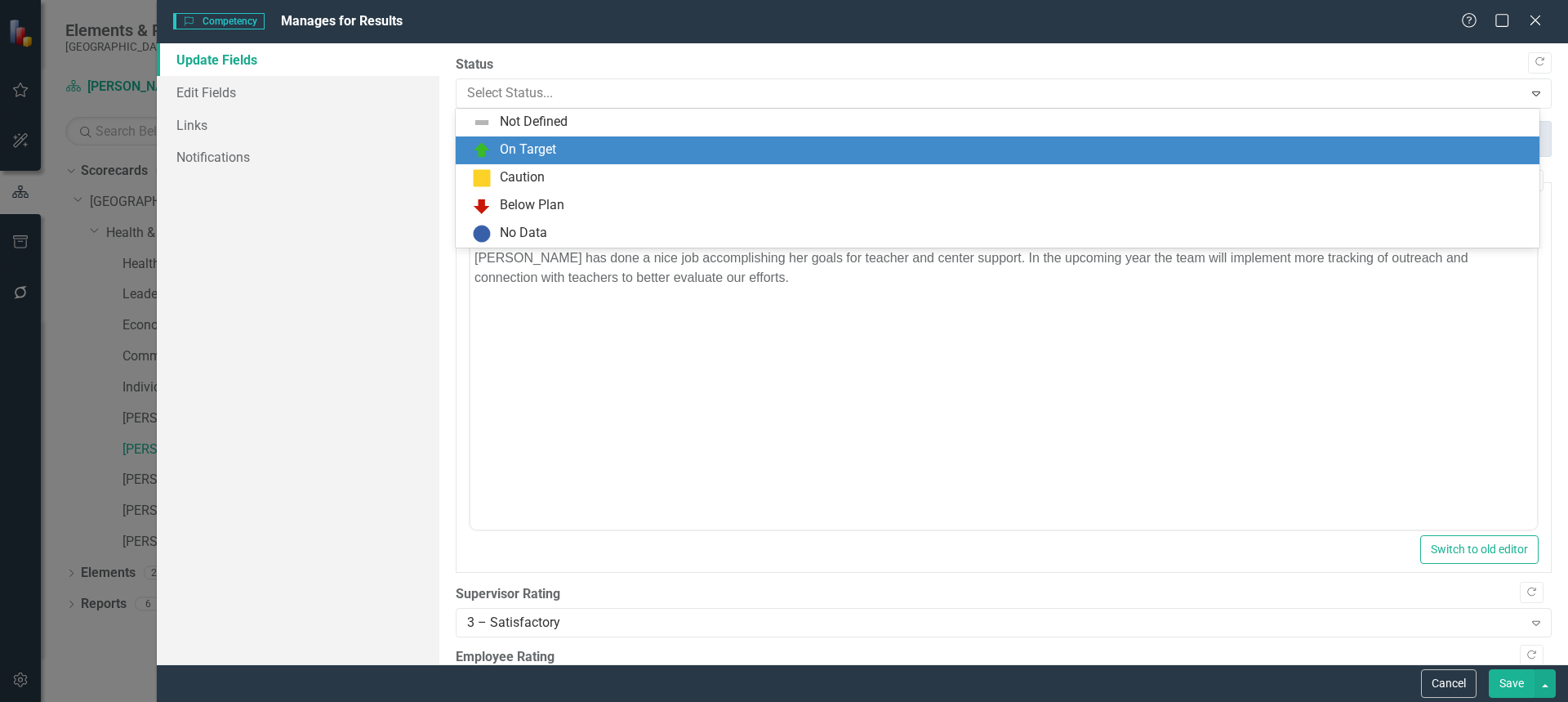
click at [1015, 147] on div "On Target" at bounding box center [1000, 151] width 1057 height 20
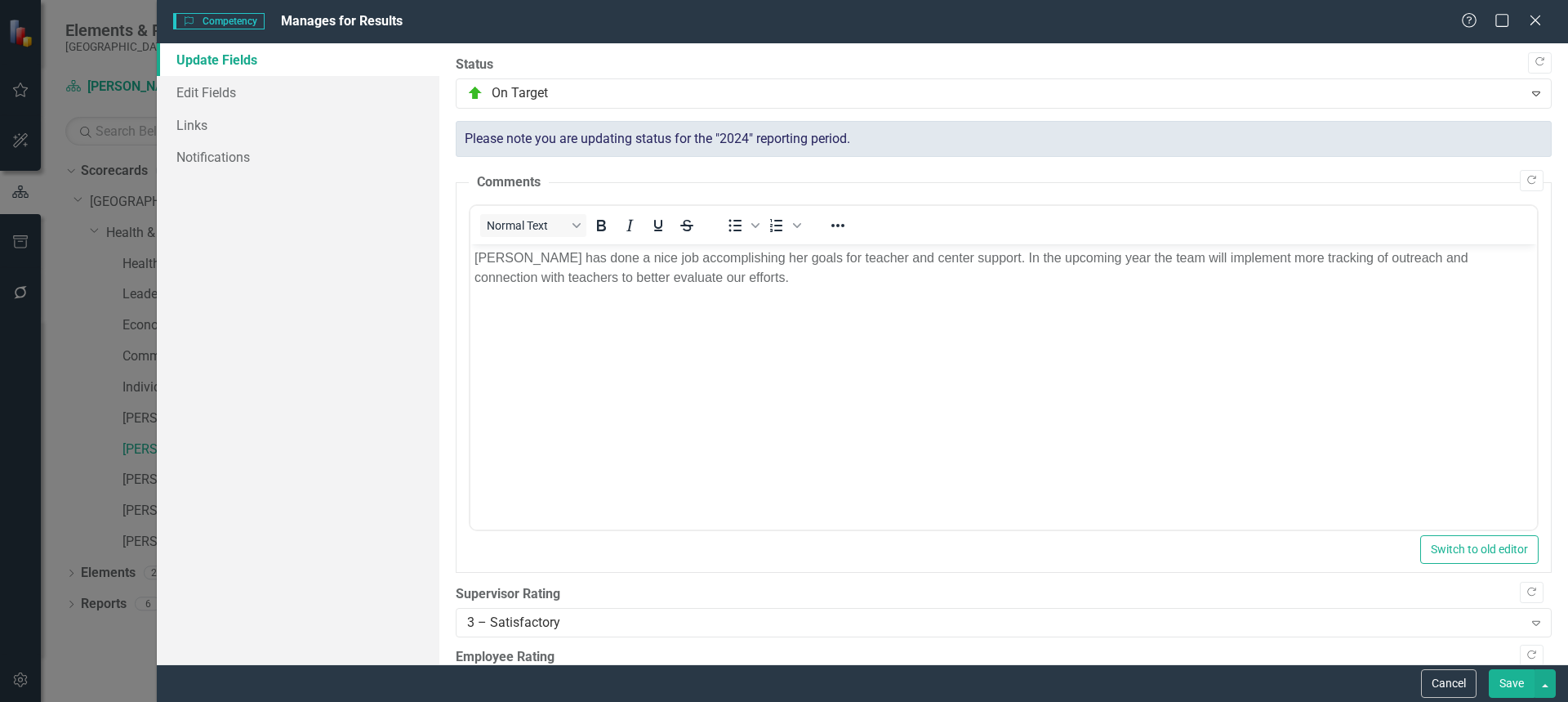
scroll to position [435, 0]
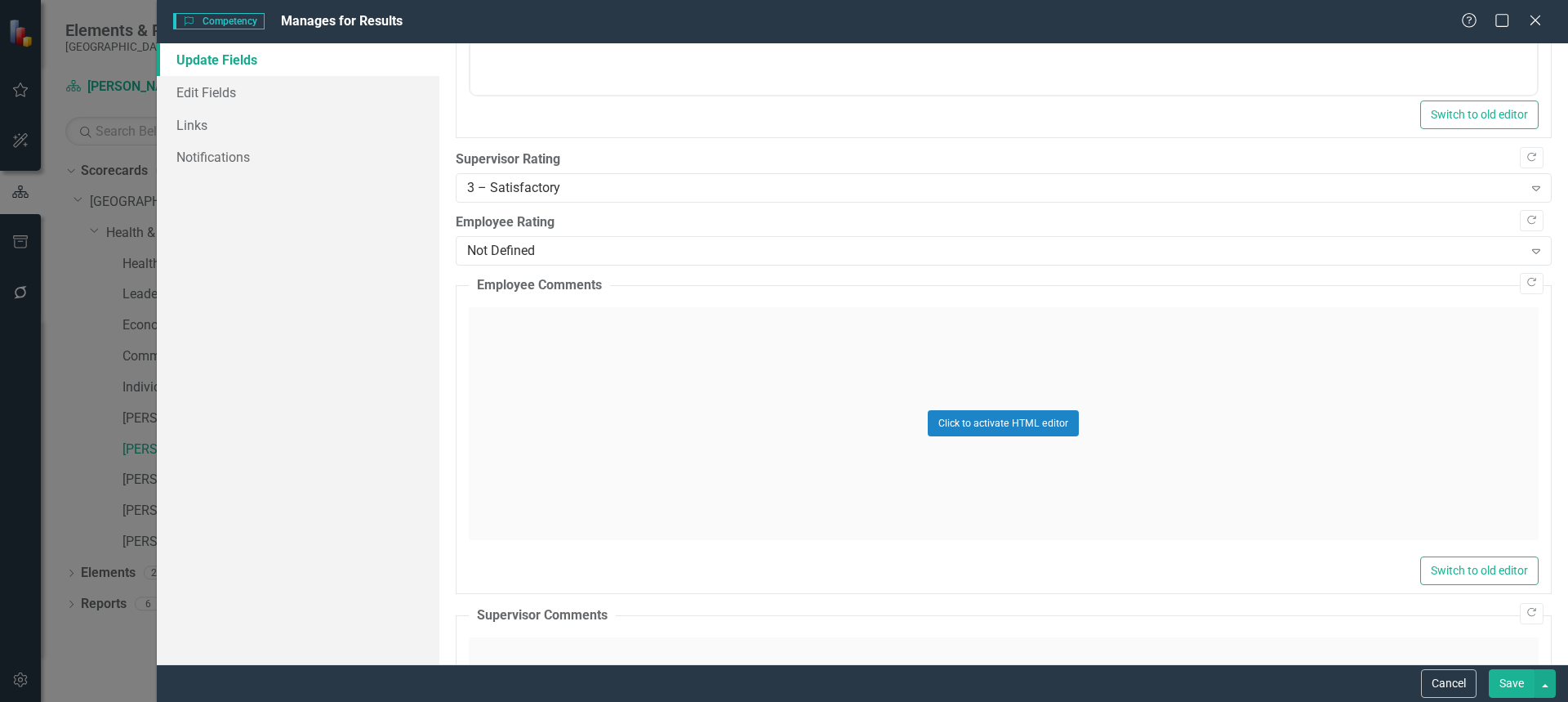
click at [1519, 675] on button "Save" at bounding box center [1512, 683] width 45 height 29
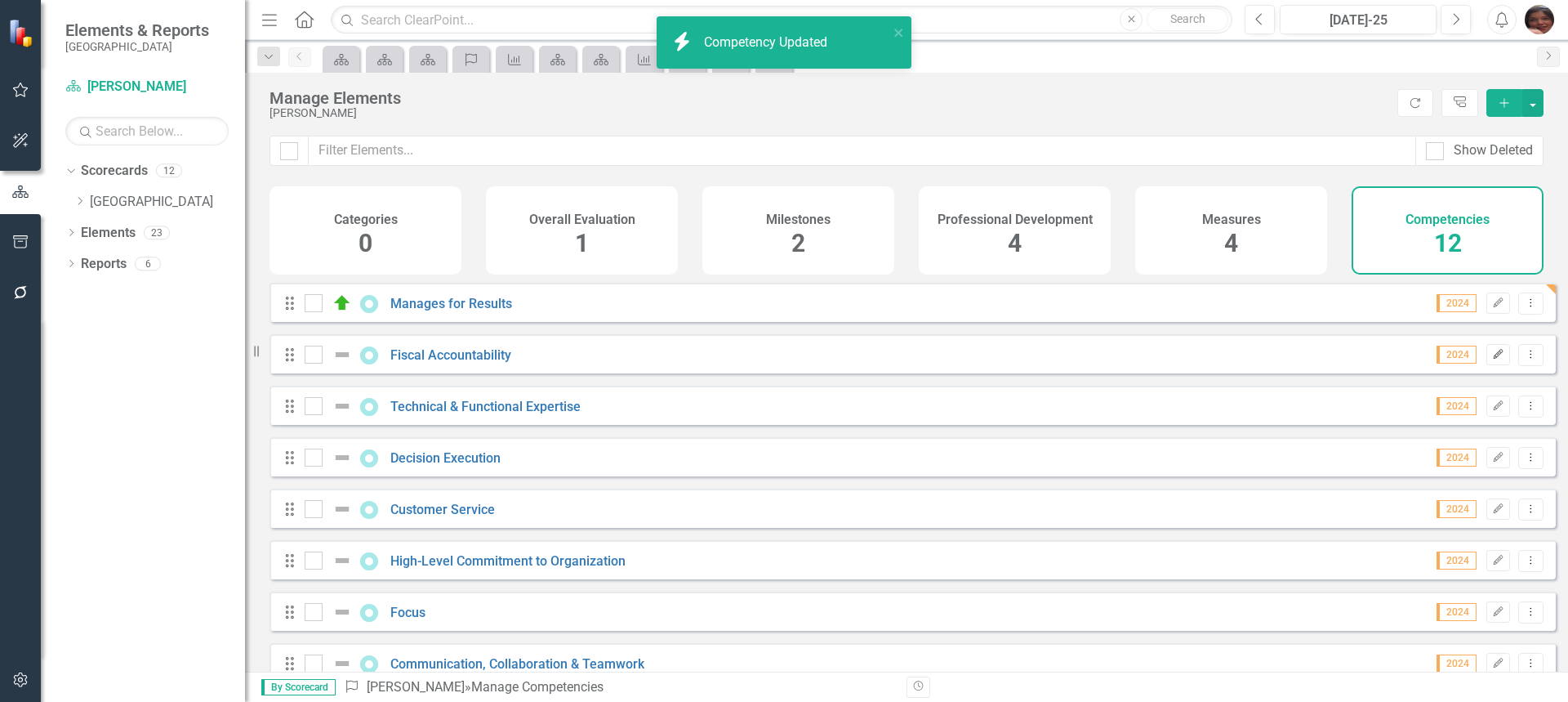
click at [1486, 365] on button "Edit" at bounding box center [1498, 355] width 24 height 22
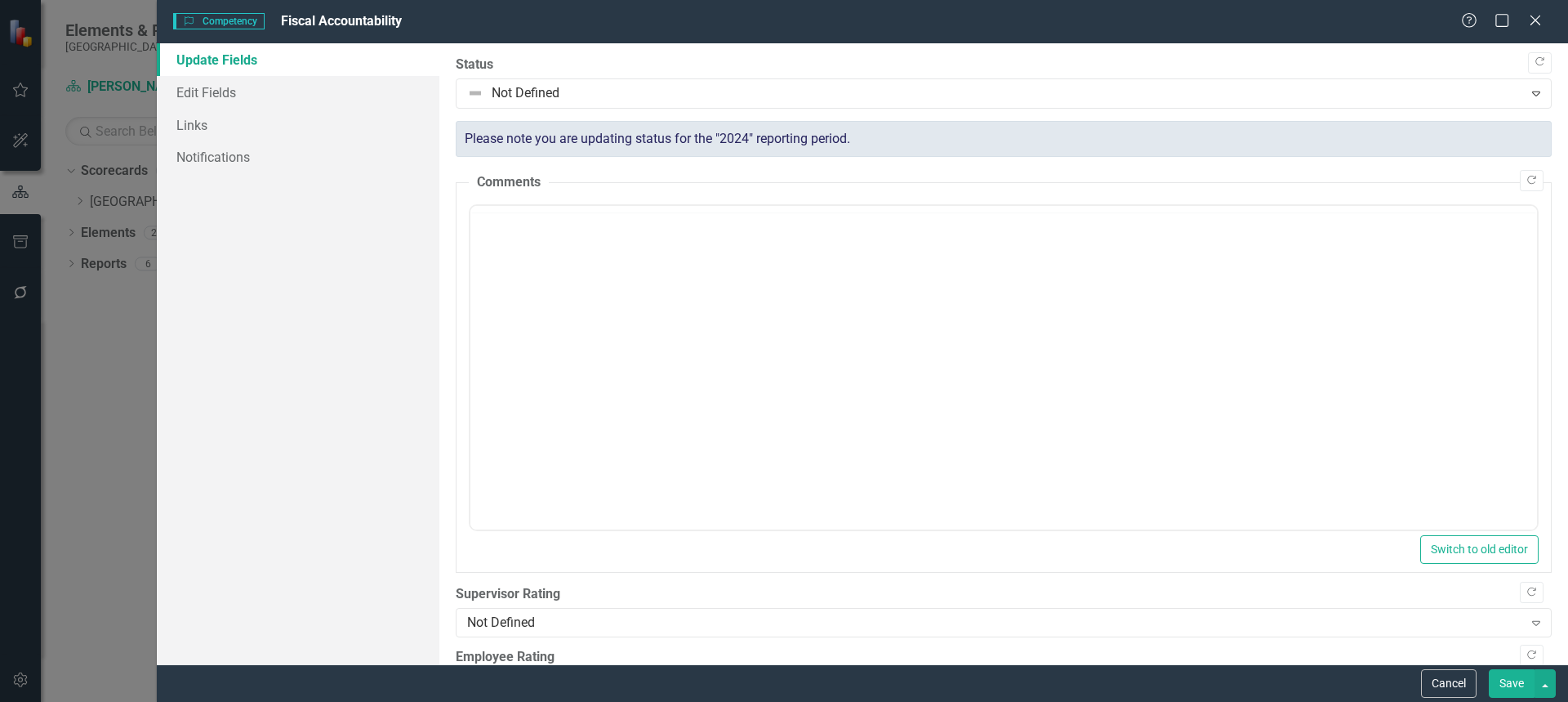
scroll to position [0, 0]
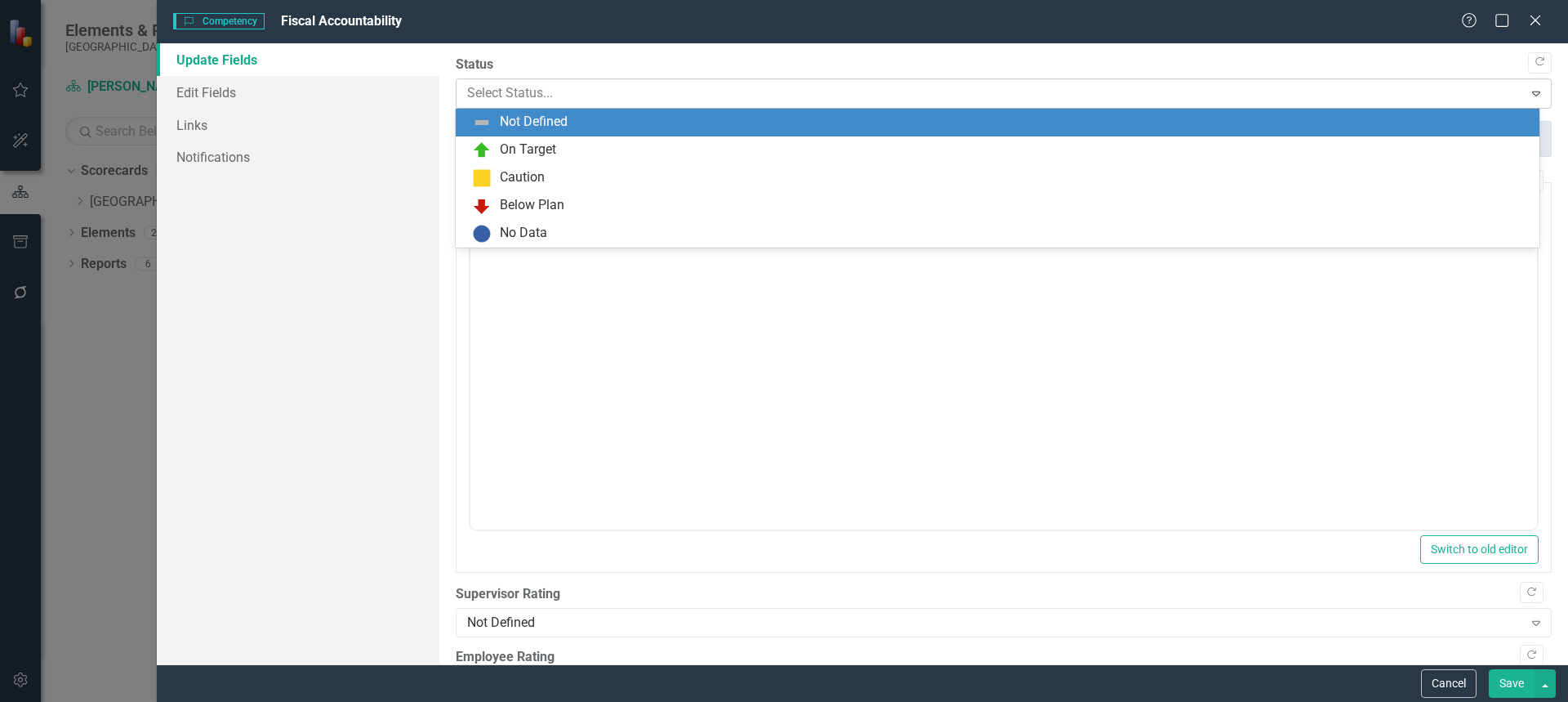
click at [903, 92] on div at bounding box center [990, 94] width 1047 height 22
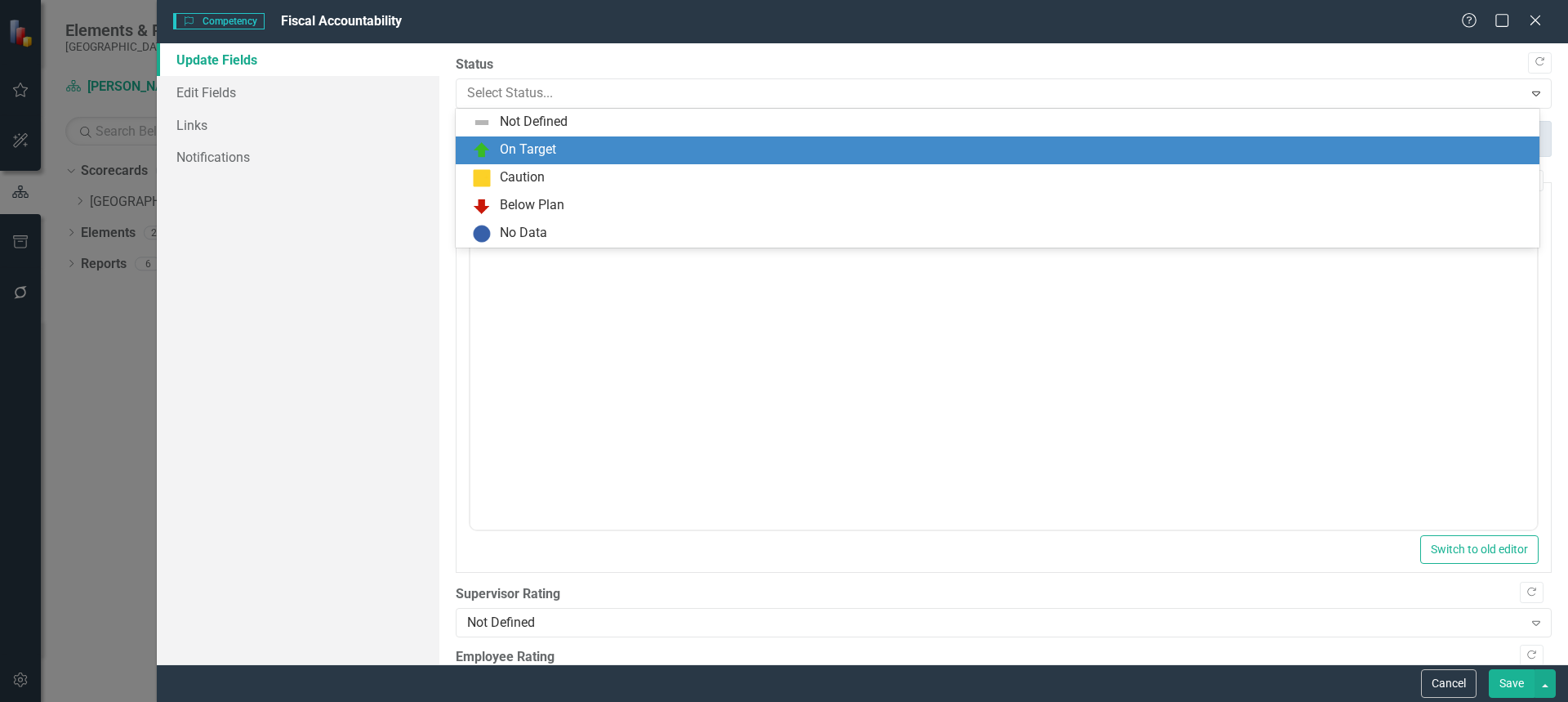
click at [832, 144] on div "On Target" at bounding box center [1000, 151] width 1057 height 20
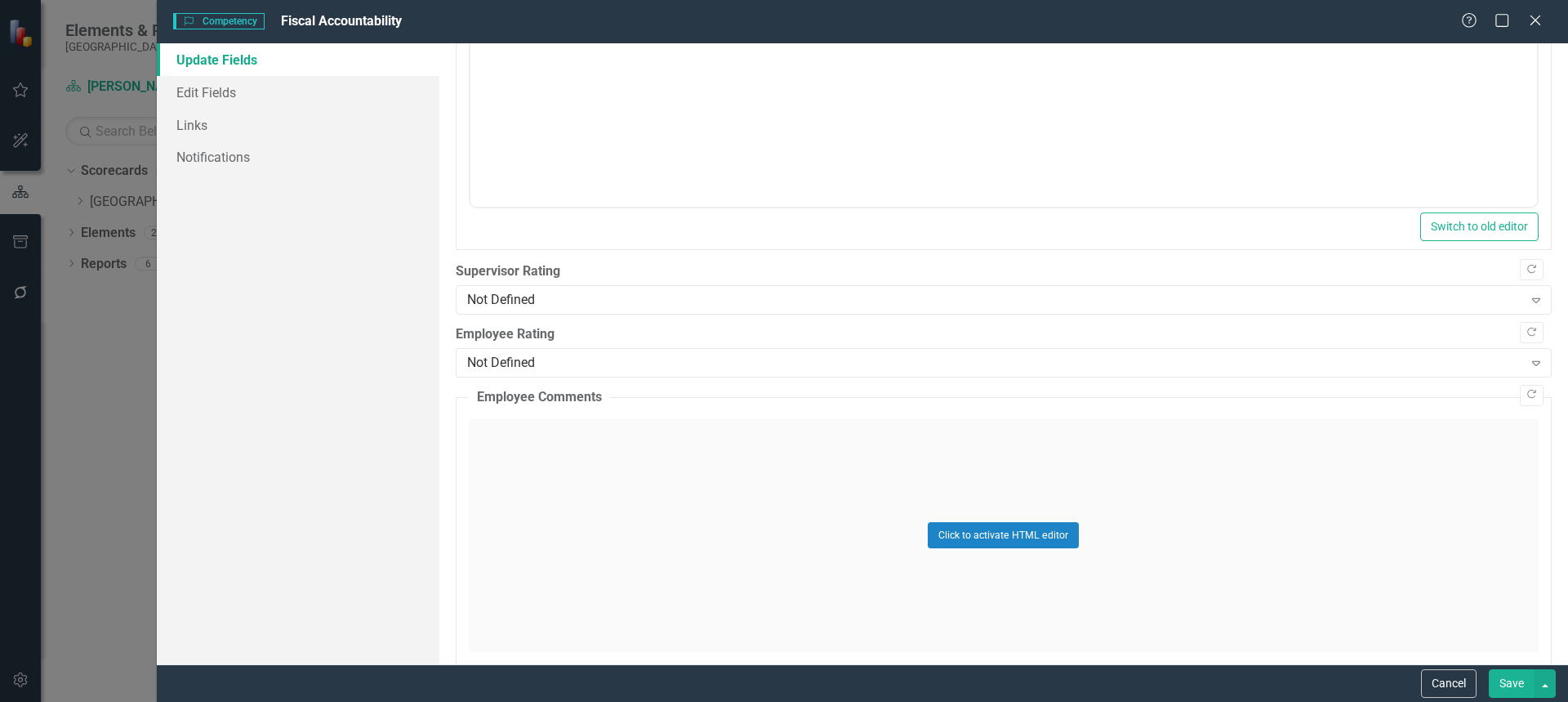
scroll to position [320, 0]
click at [1426, 299] on div "Not Defined" at bounding box center [994, 302] width 1056 height 19
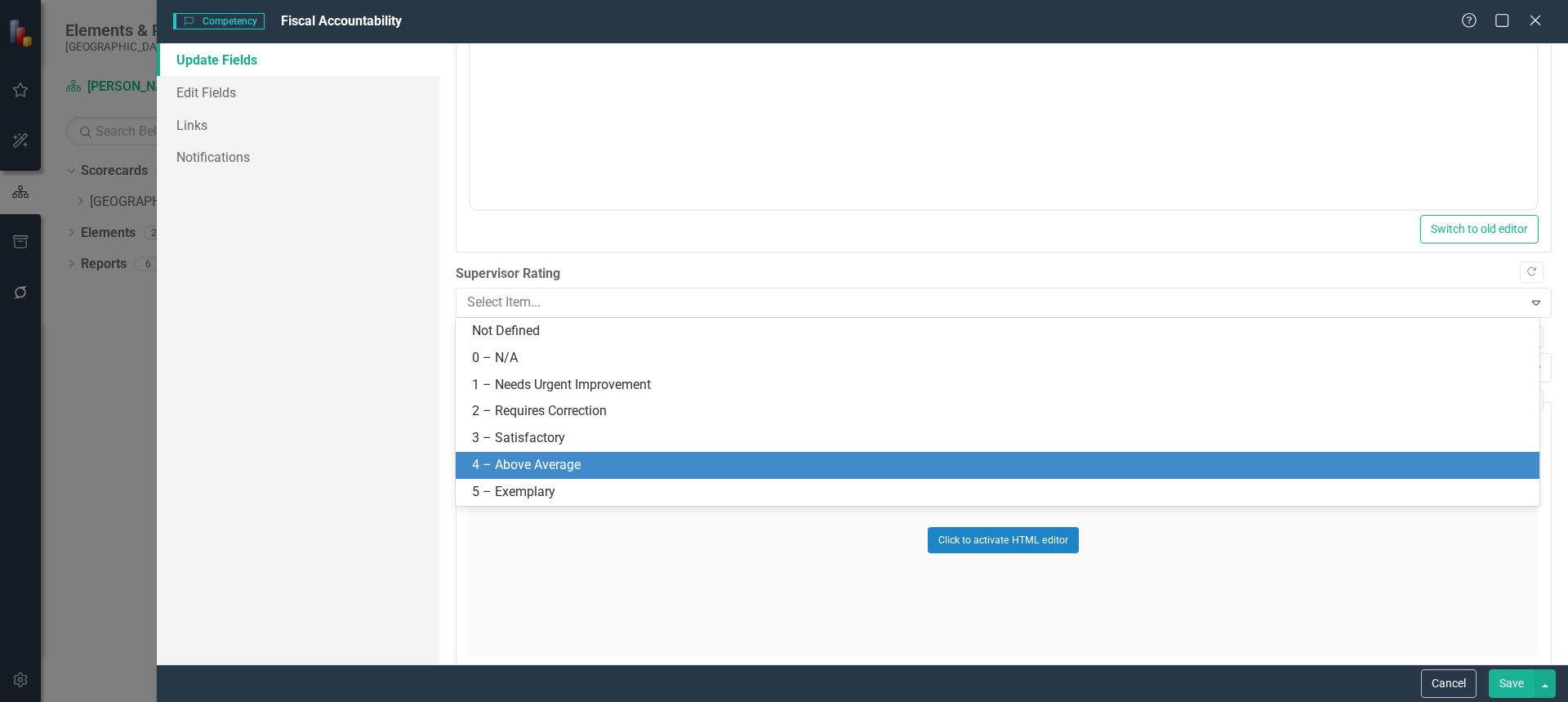
click at [1334, 460] on div "4 – Above Average" at bounding box center [1000, 464] width 1057 height 19
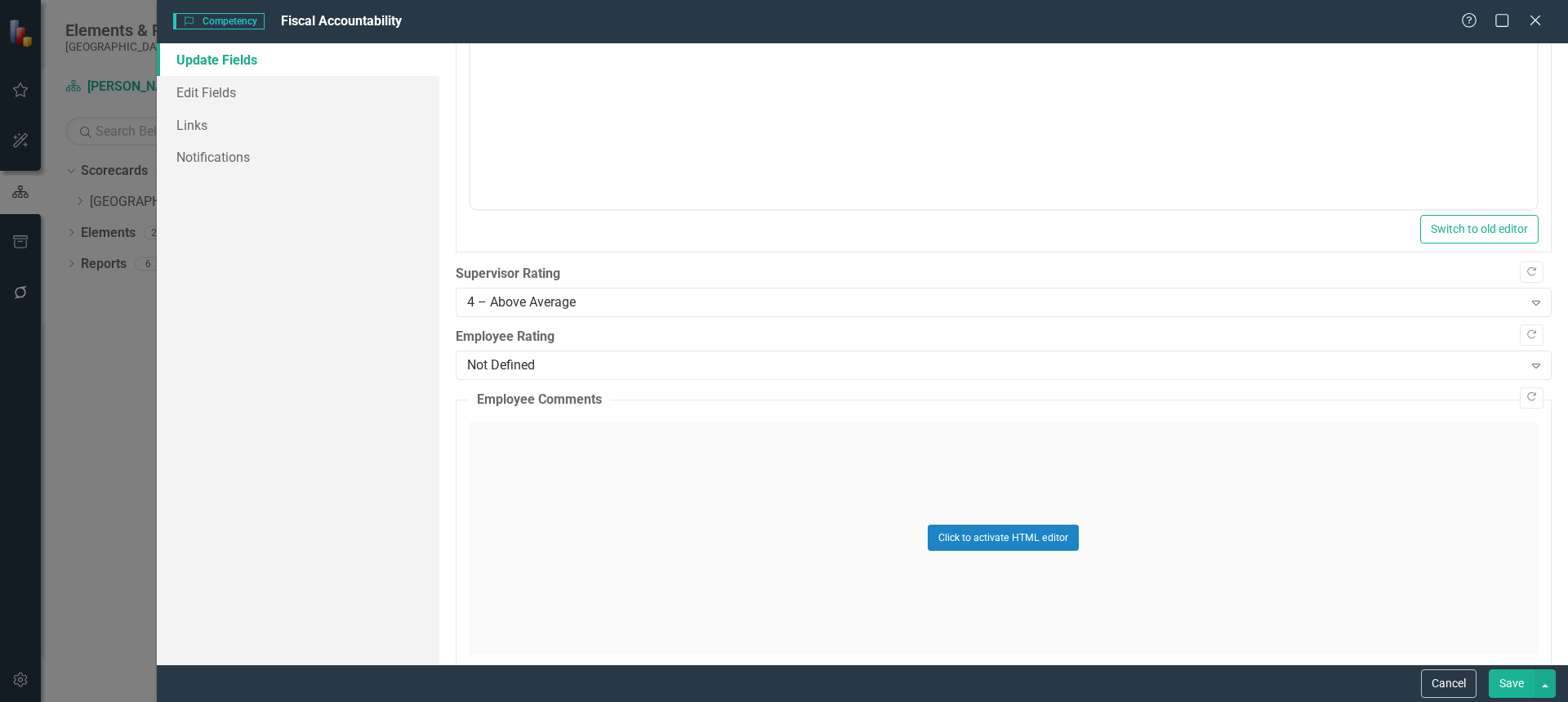
click at [1509, 689] on button "Save" at bounding box center [1512, 683] width 45 height 29
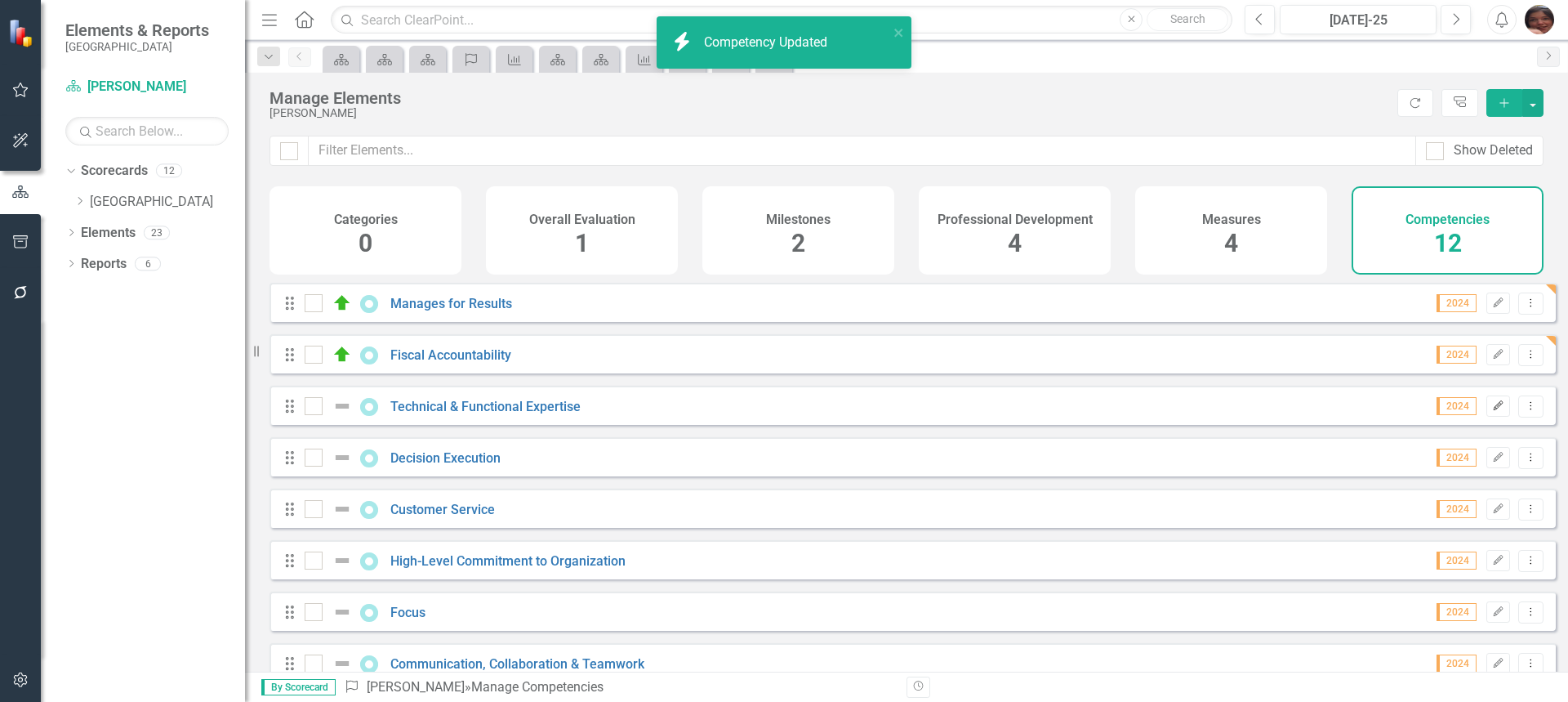
click at [1492, 411] on icon "Edit" at bounding box center [1498, 406] width 12 height 10
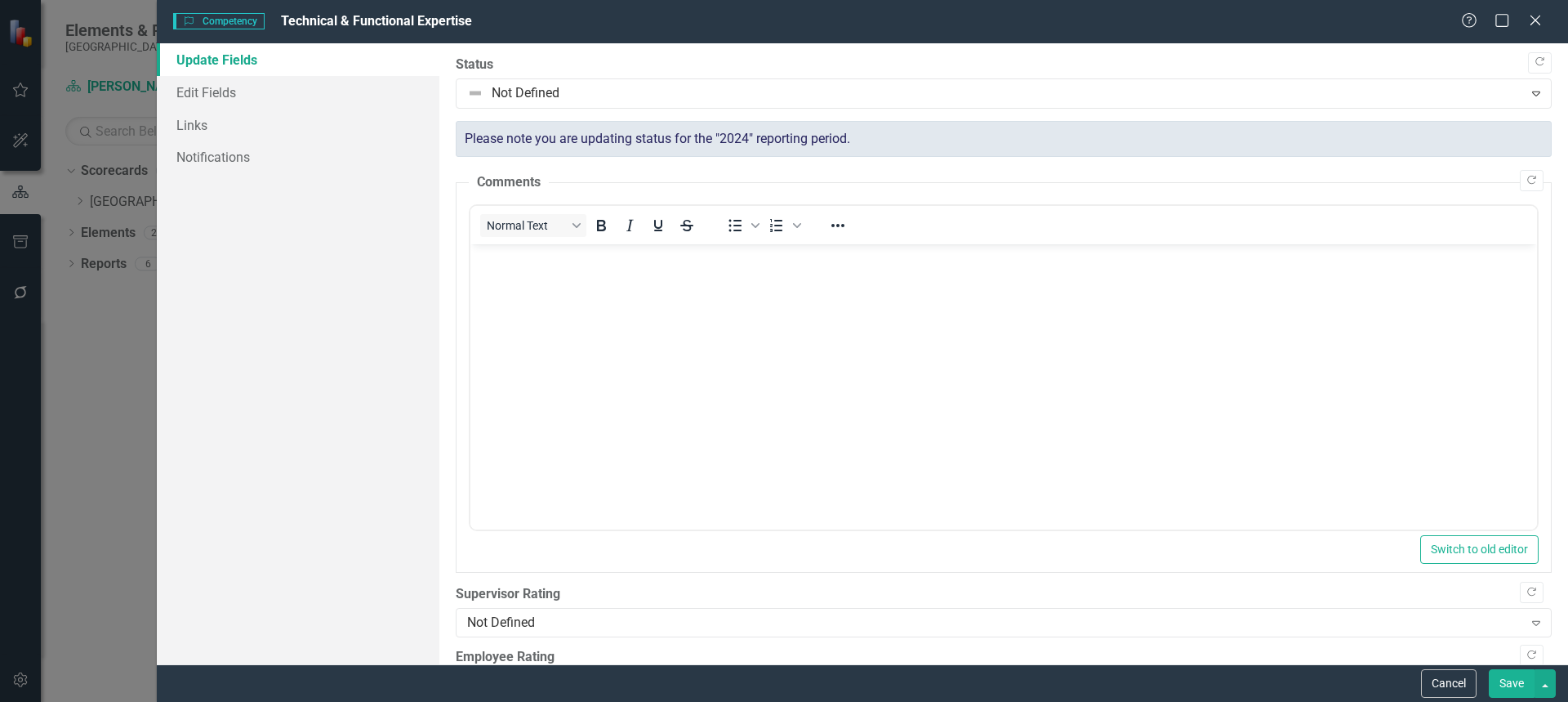
scroll to position [0, 0]
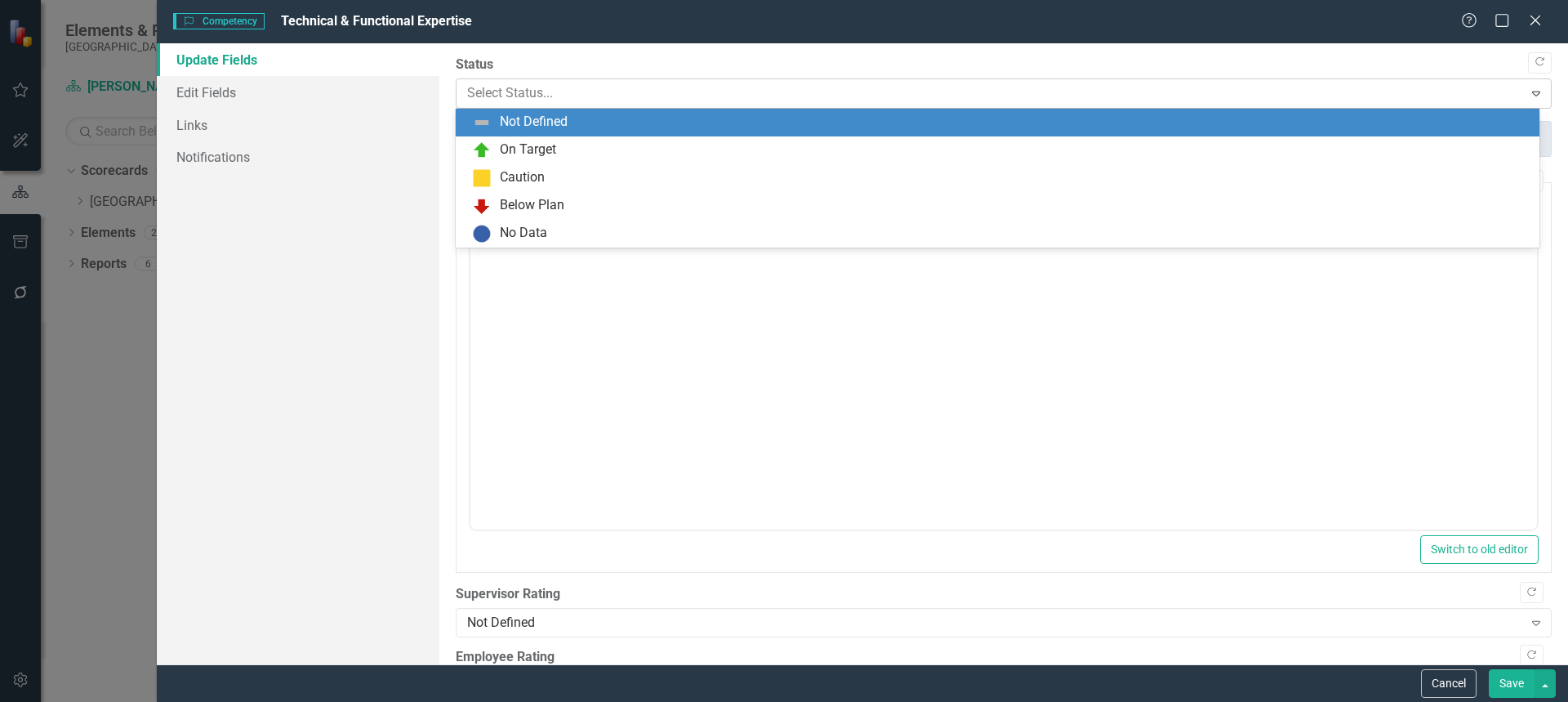
click at [749, 92] on div at bounding box center [990, 94] width 1047 height 22
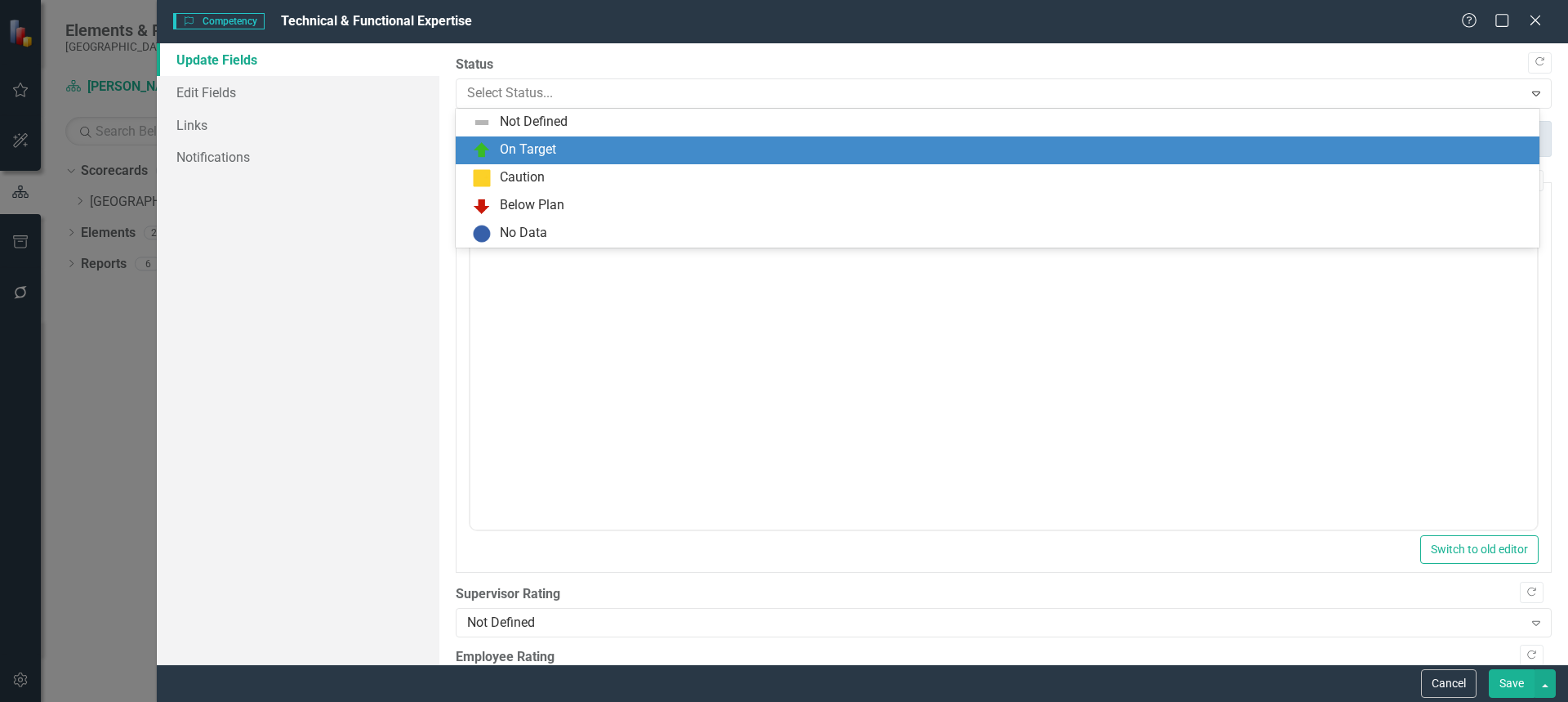
click at [666, 145] on div "On Target" at bounding box center [1000, 151] width 1057 height 20
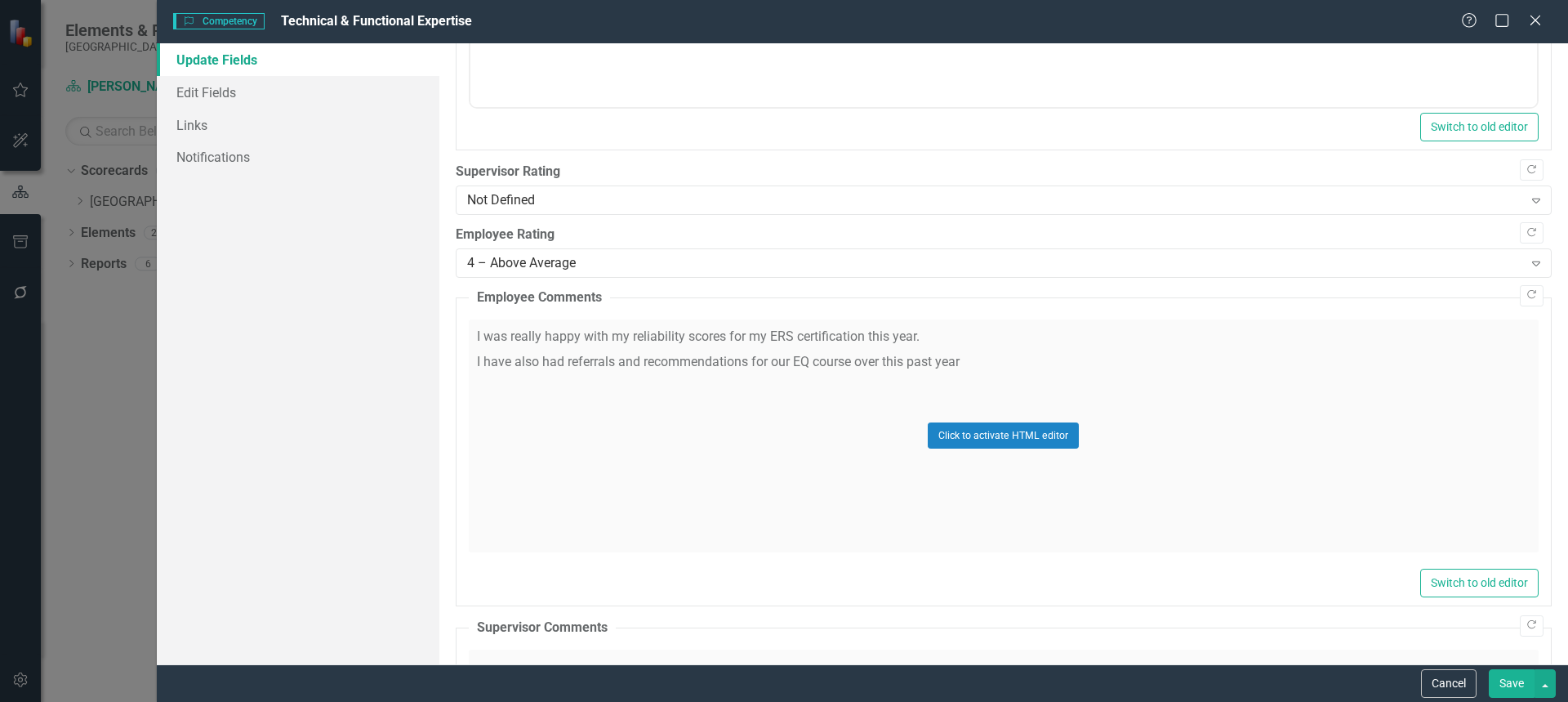
scroll to position [425, 0]
click at [1357, 197] on div "Not Defined" at bounding box center [994, 197] width 1056 height 19
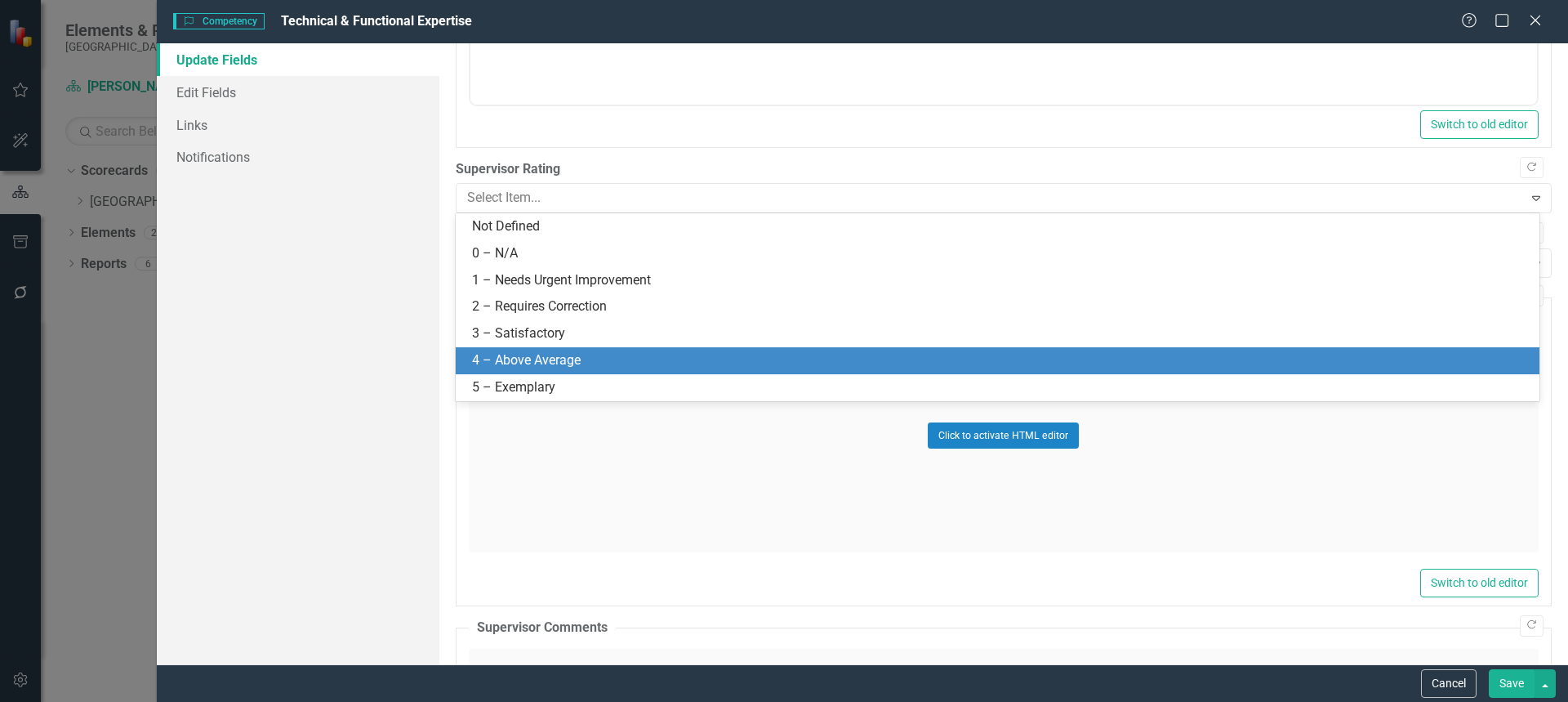
click at [1275, 353] on div "4 – Above Average" at bounding box center [1000, 360] width 1057 height 19
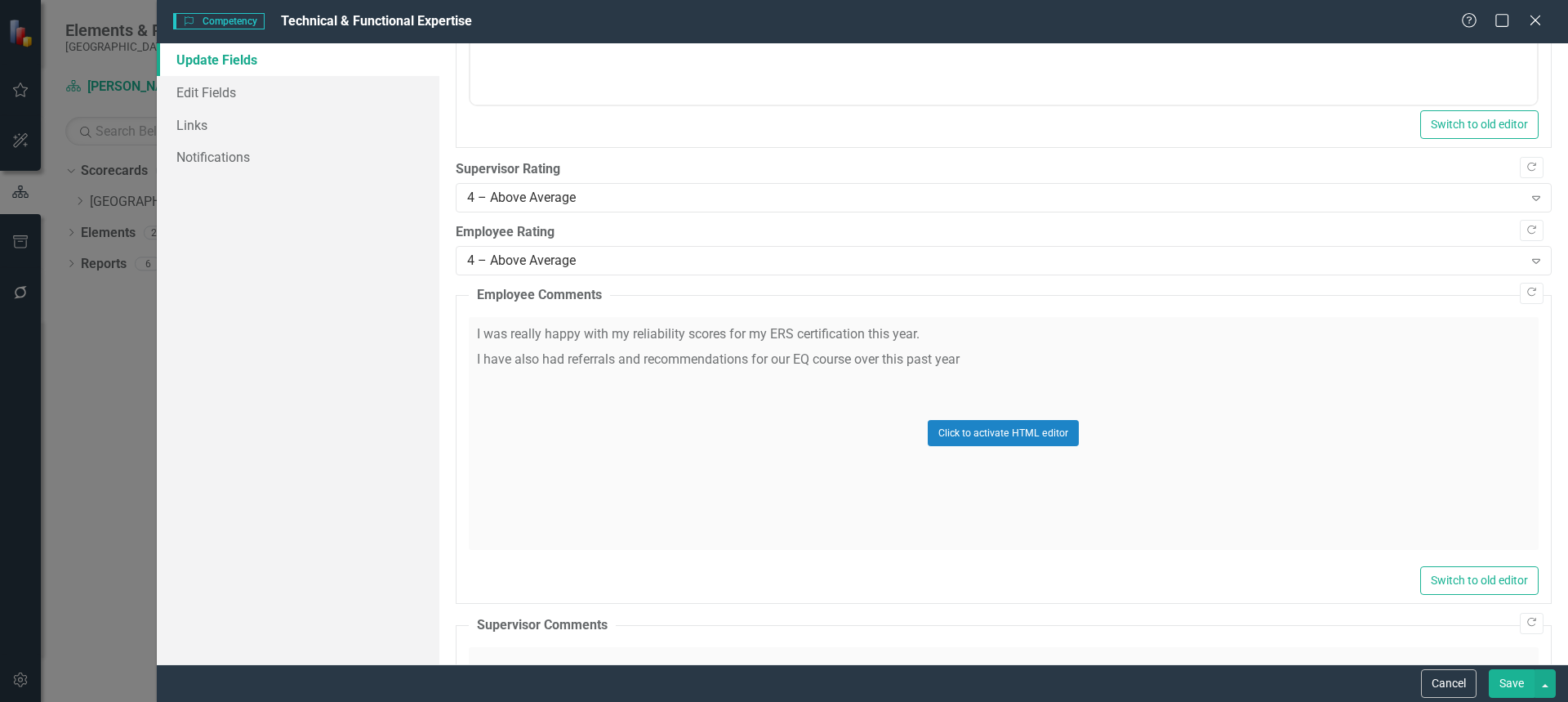
click at [1514, 679] on button "Save" at bounding box center [1512, 683] width 45 height 29
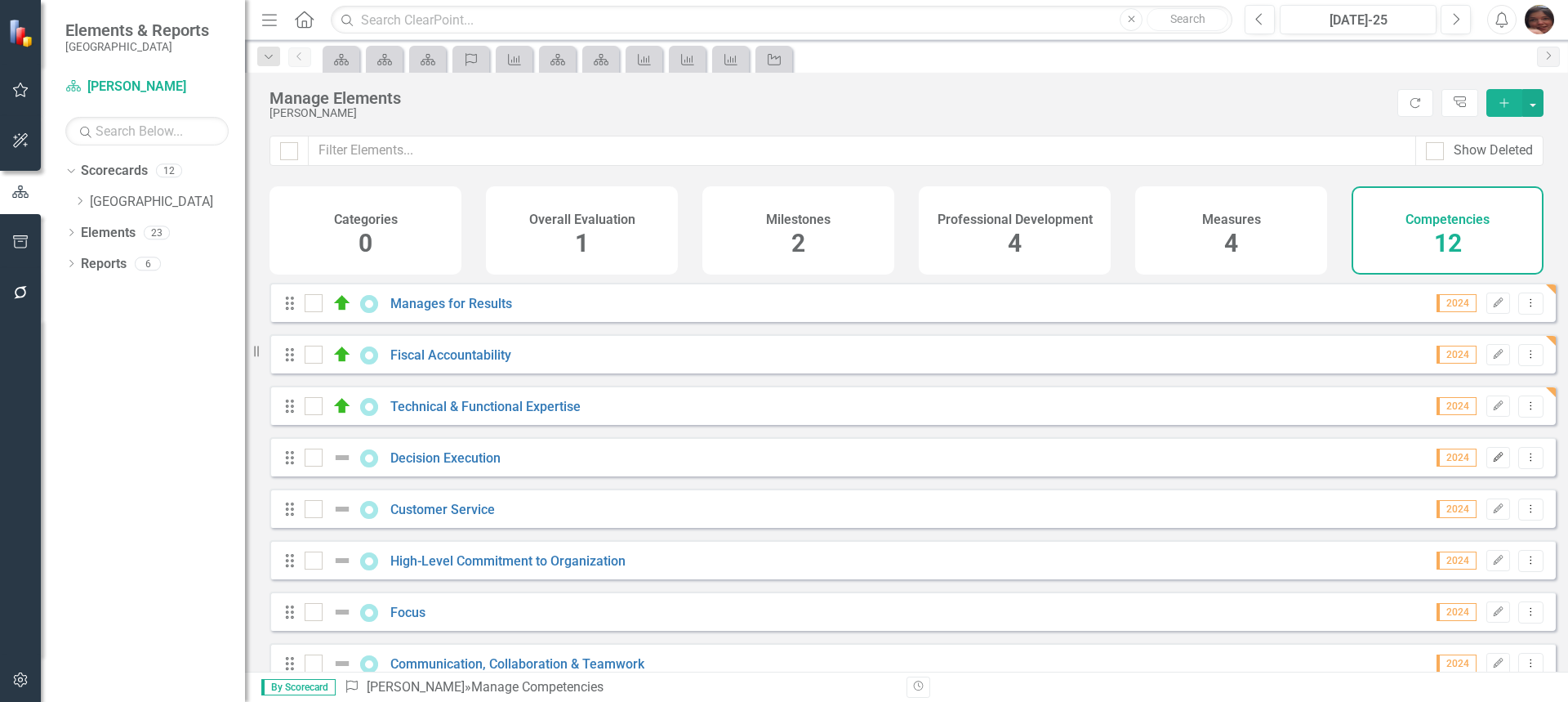
click at [1492, 462] on icon "Edit" at bounding box center [1498, 457] width 12 height 10
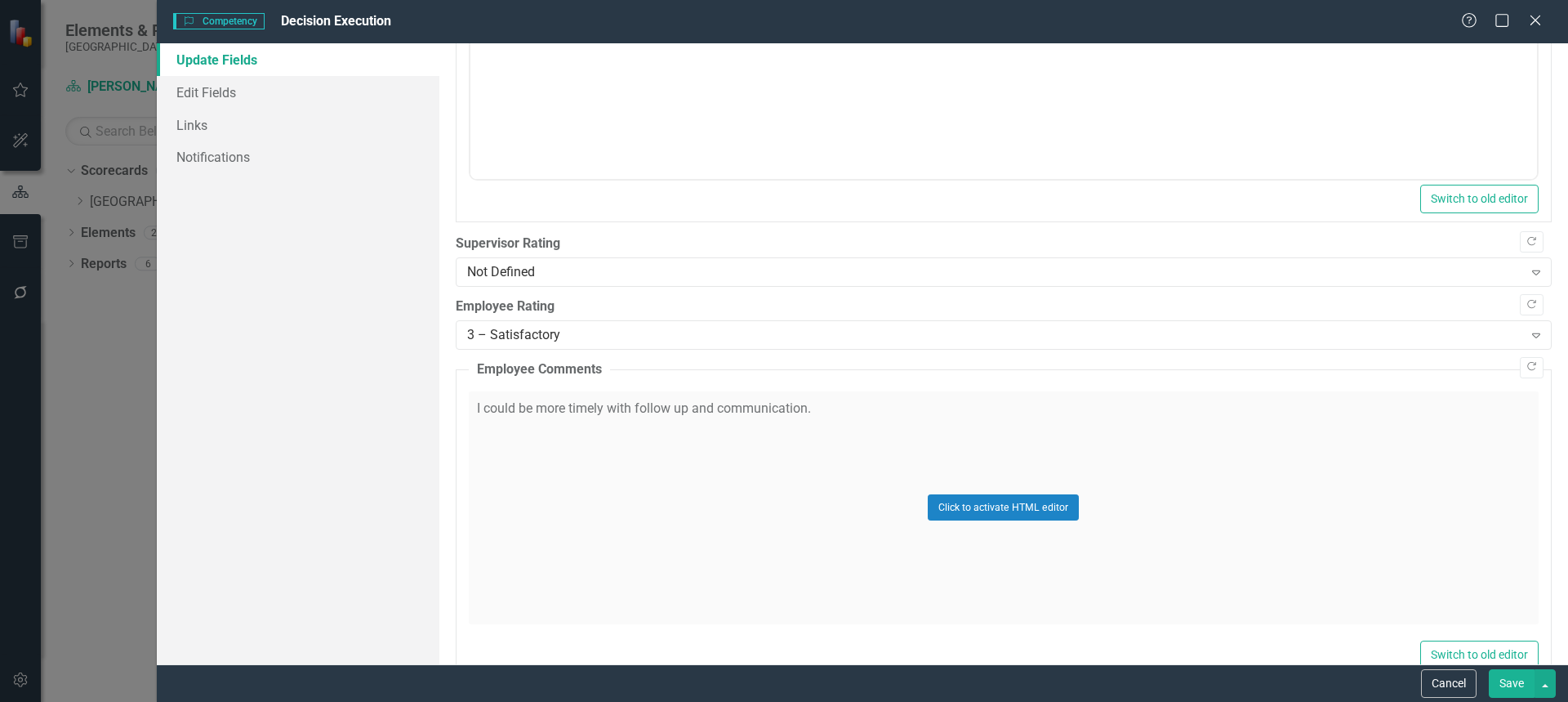
scroll to position [353, 0]
click at [624, 267] on div "Not Defined" at bounding box center [994, 269] width 1056 height 19
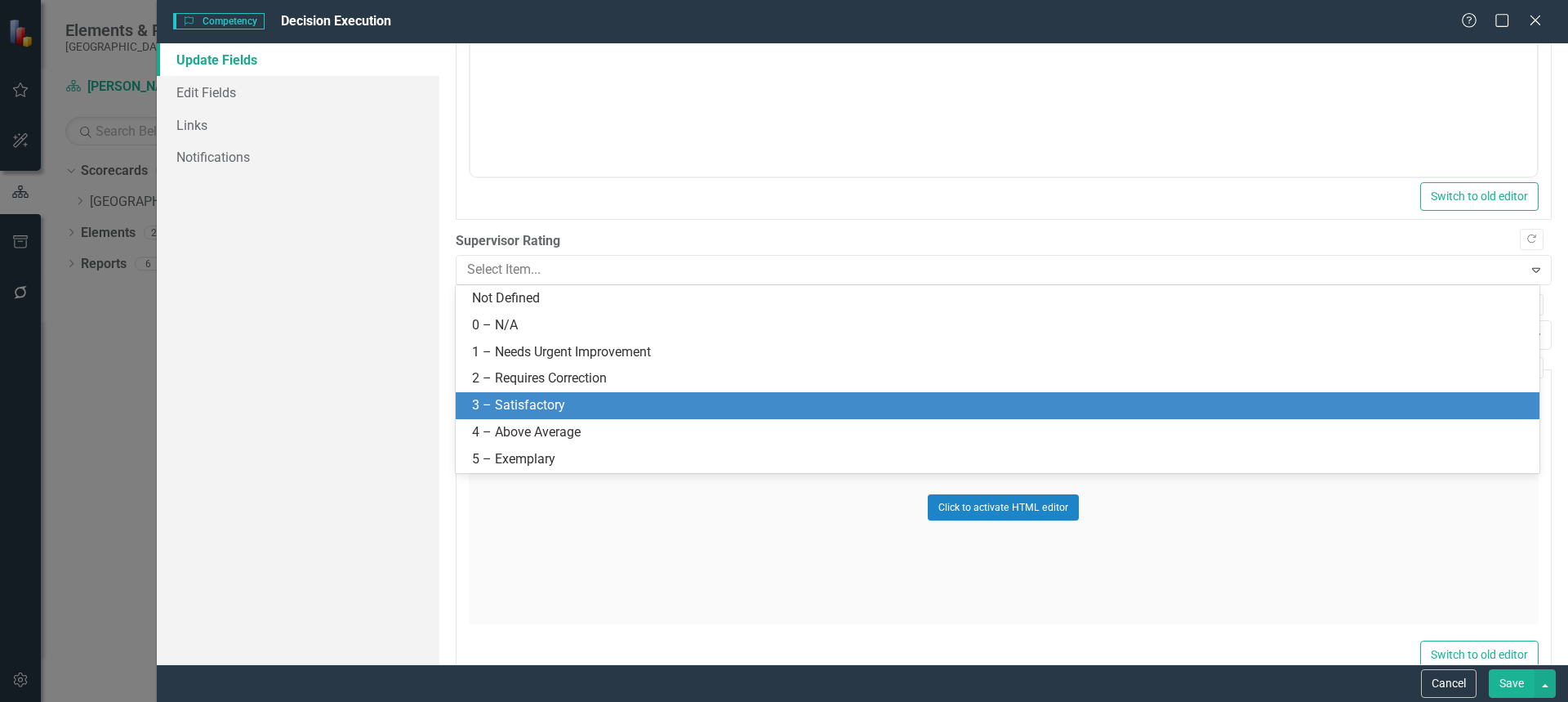
click at [579, 407] on div "3 – Satisfactory" at bounding box center [1000, 405] width 1057 height 19
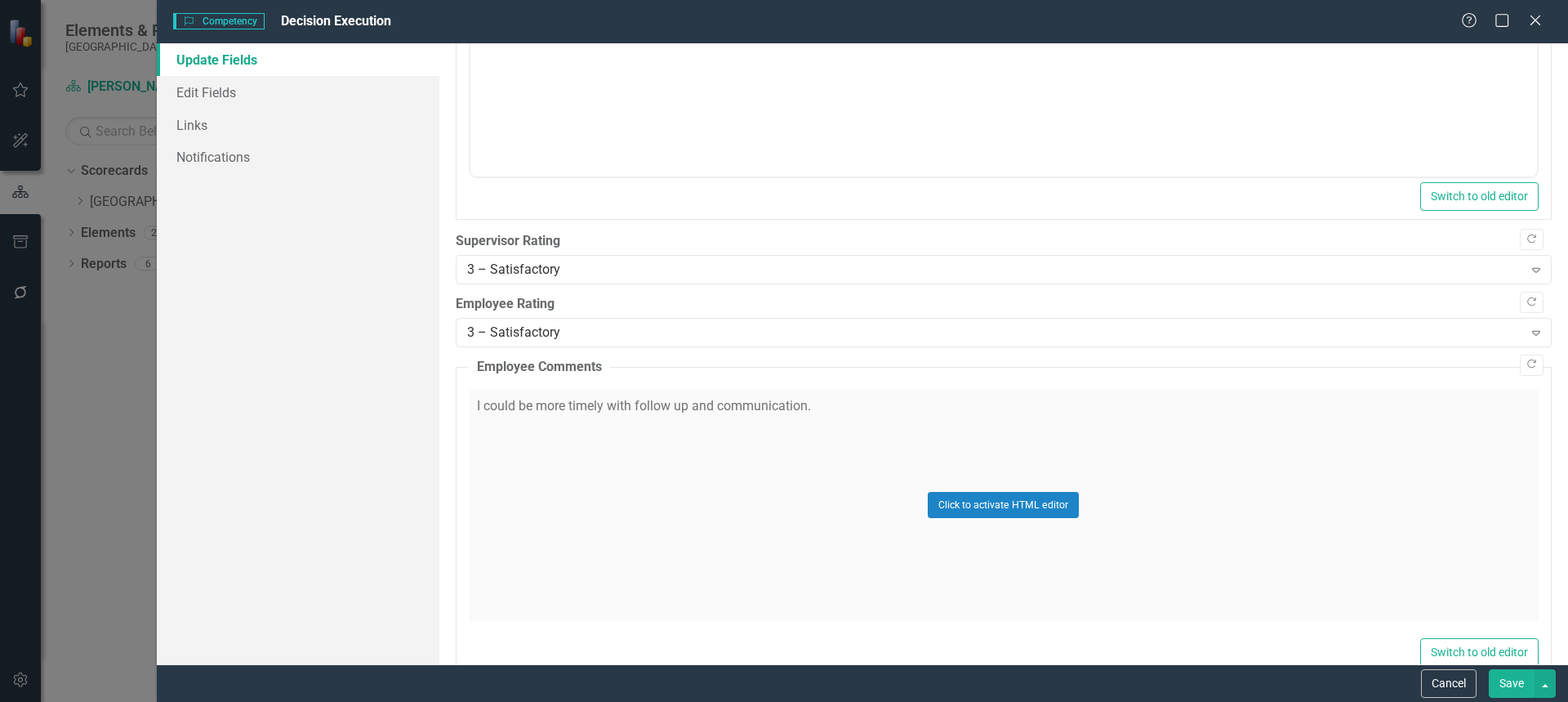
click at [1523, 690] on button "Save" at bounding box center [1512, 683] width 45 height 29
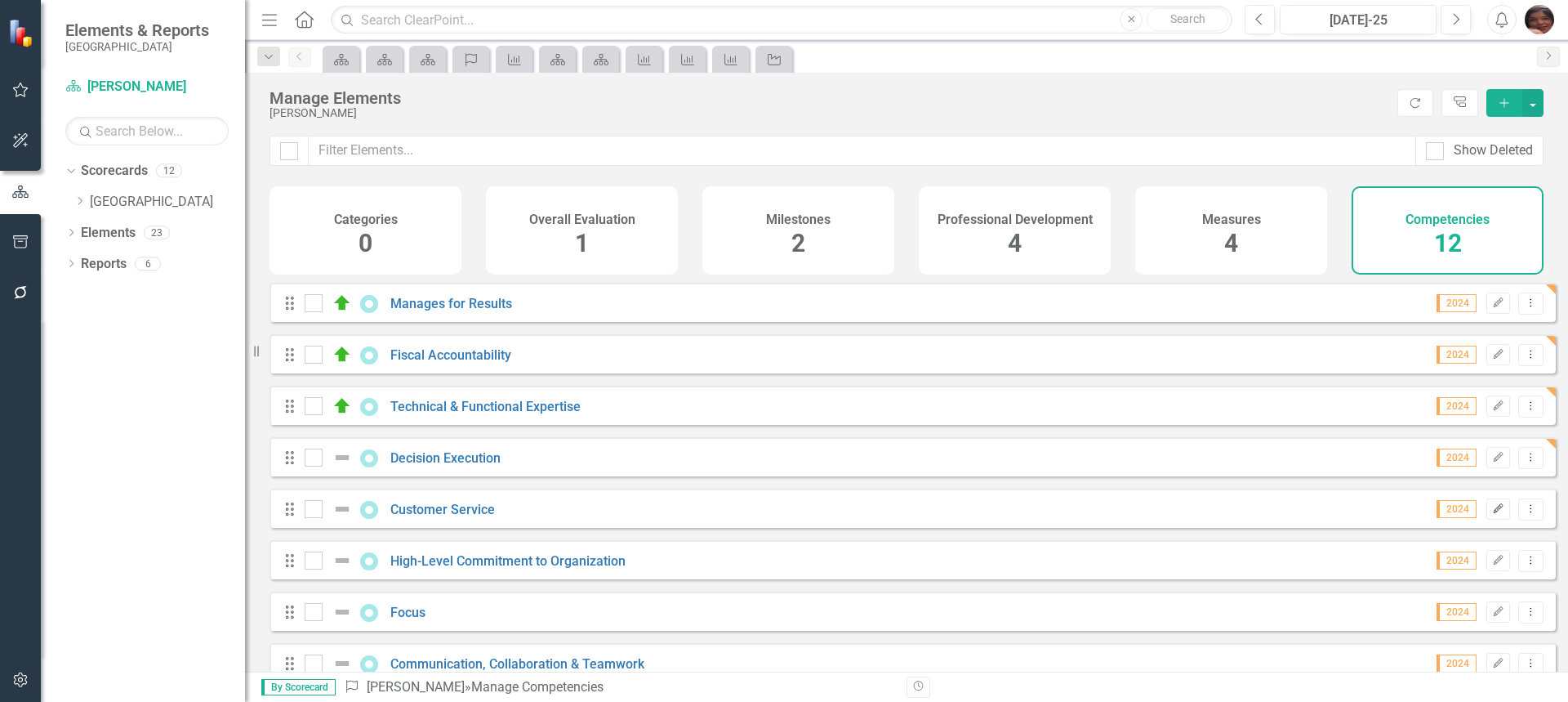
click at [1492, 514] on icon "Edit" at bounding box center [1498, 509] width 12 height 10
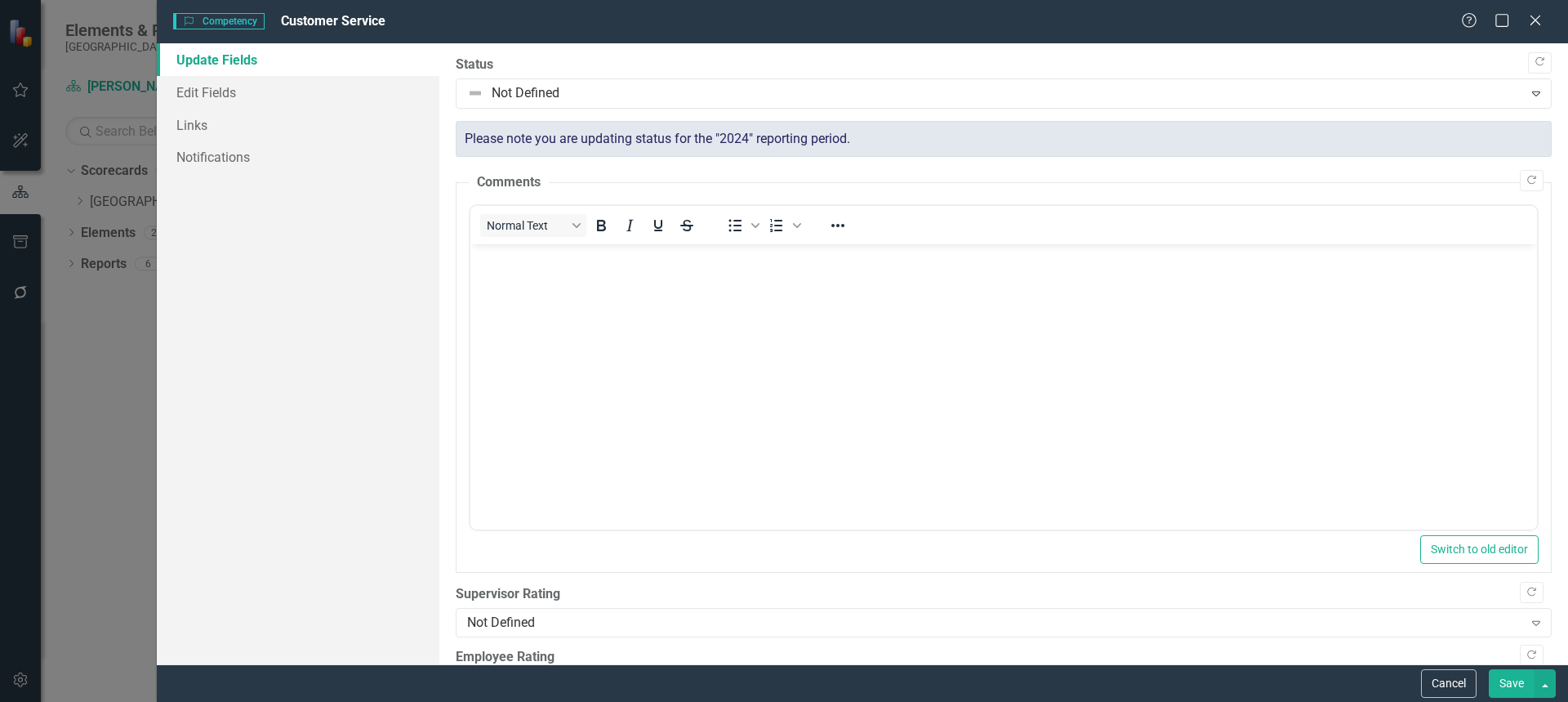
scroll to position [0, 0]
drag, startPoint x: 1555, startPoint y: 274, endPoint x: 1556, endPoint y: 286, distance: 12.0
click at [1556, 286] on div ""Update" fields in ClearPoint are the fields that change from reporting period …" at bounding box center [1003, 354] width 1128 height 621
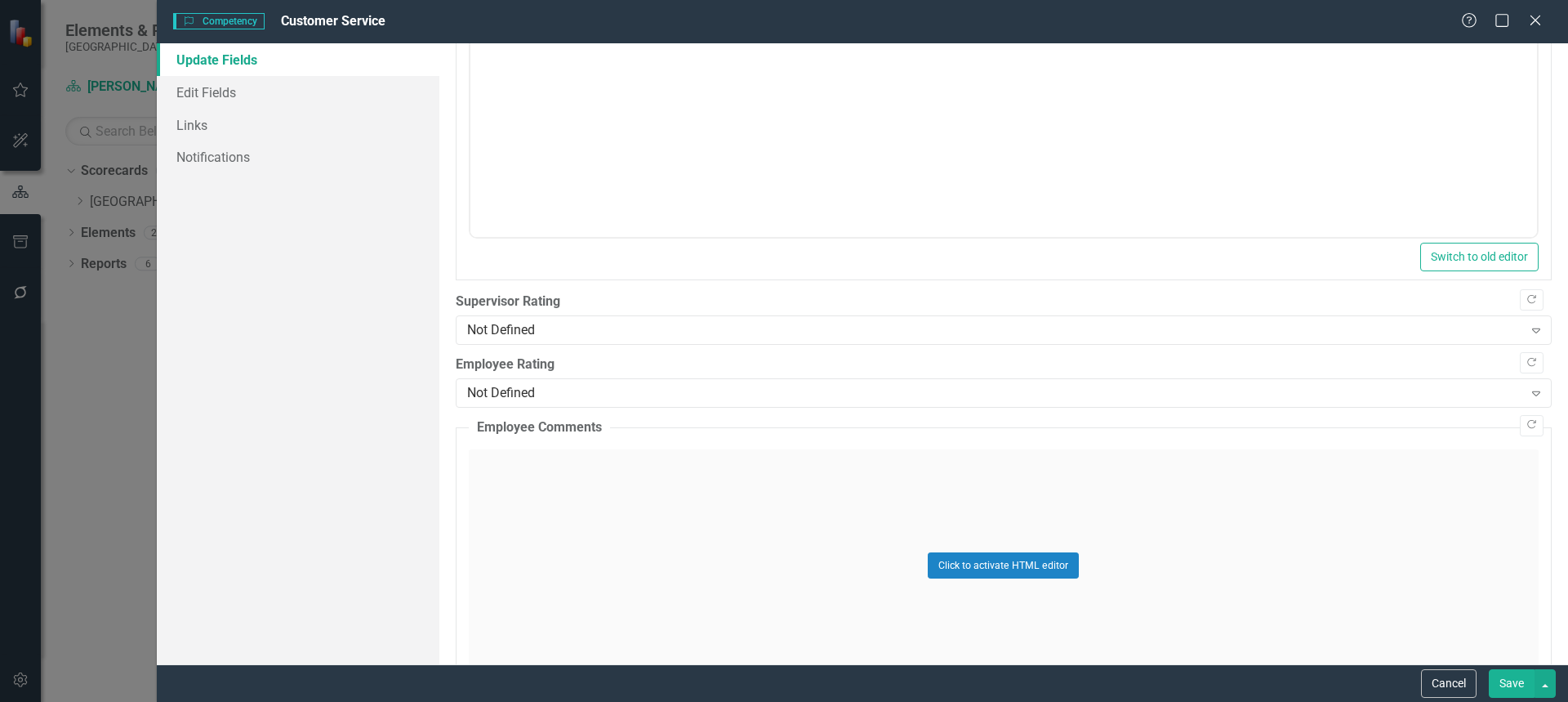
scroll to position [297, 0]
click at [1458, 333] on div "Not Defined" at bounding box center [994, 326] width 1056 height 19
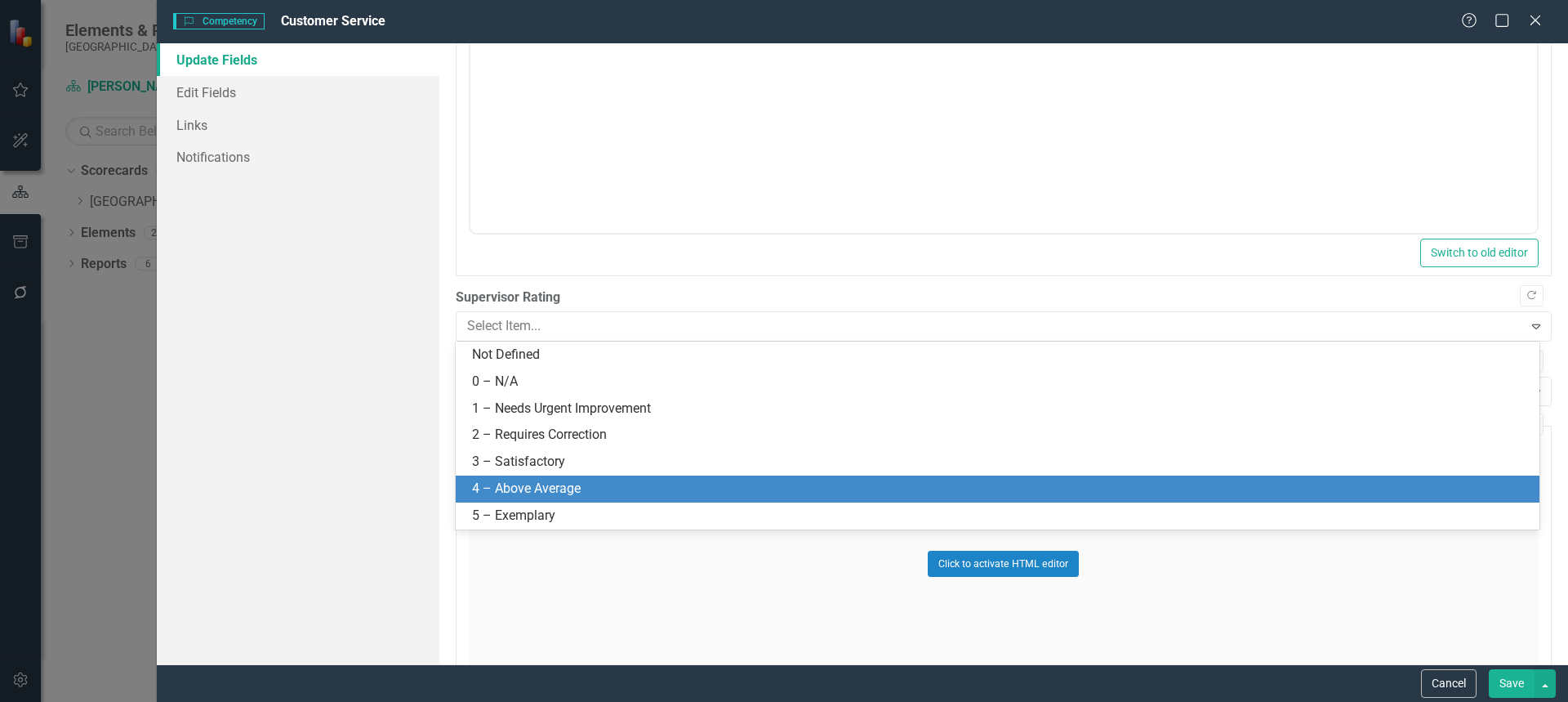
click at [1362, 479] on div "4 – Above Average" at bounding box center [1000, 488] width 1057 height 19
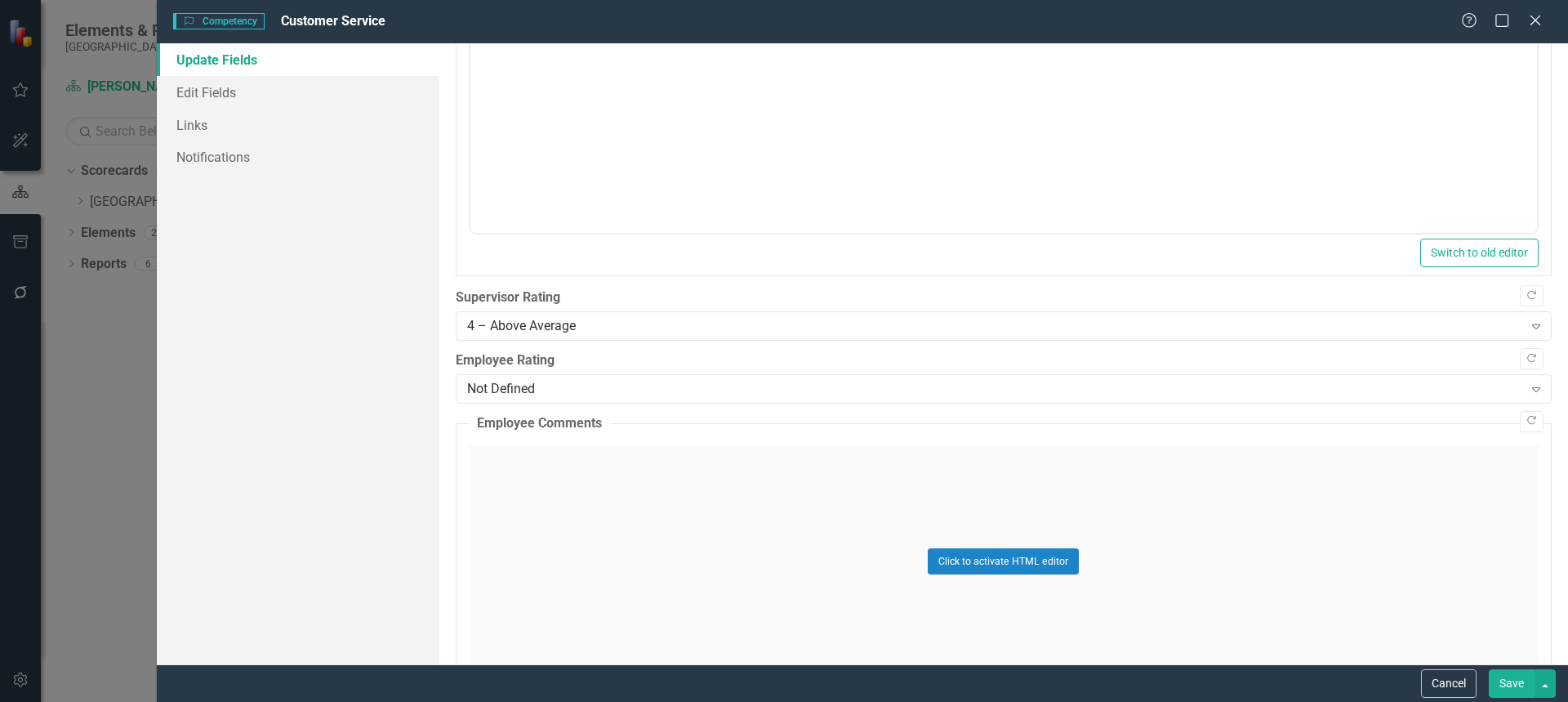
click at [1506, 669] on button "Save" at bounding box center [1512, 683] width 45 height 29
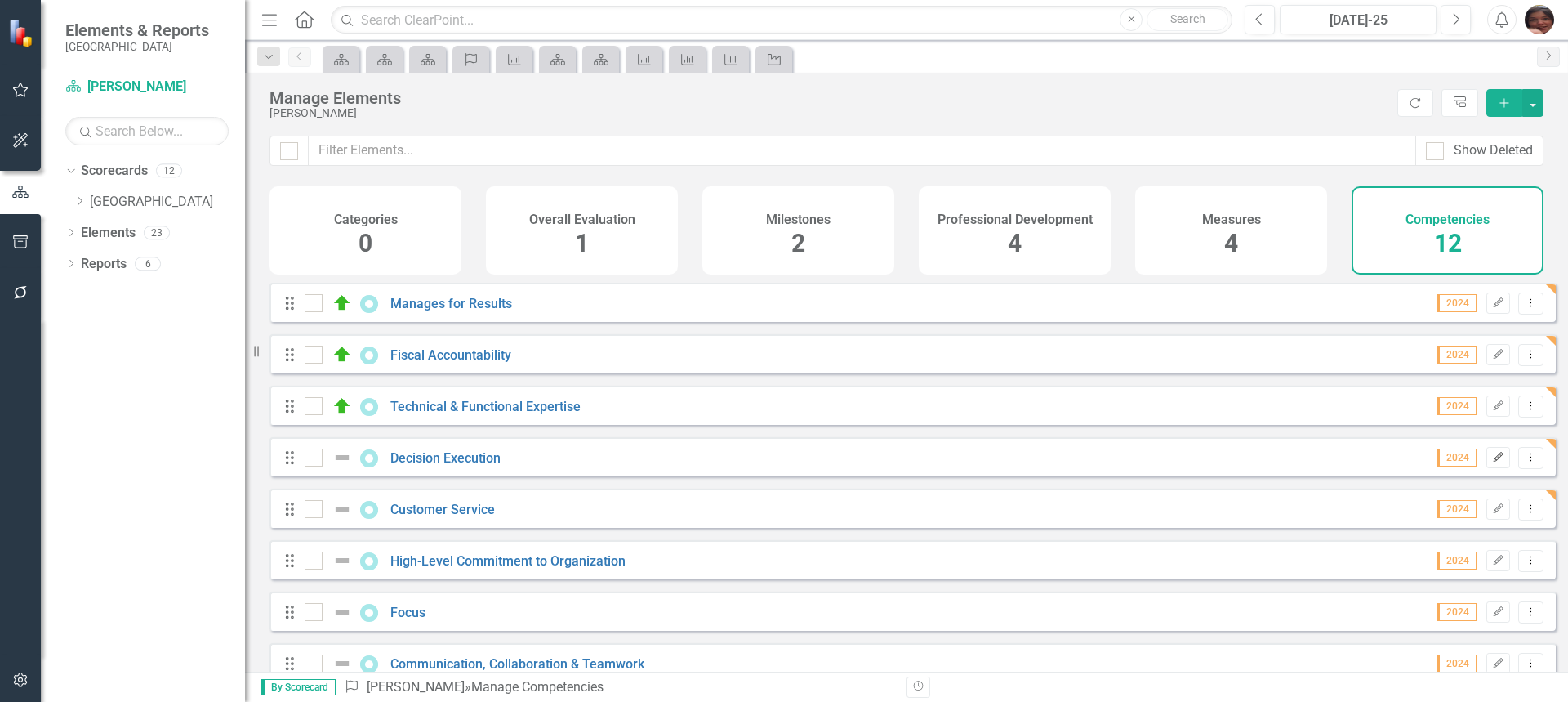
click at [1492, 462] on icon "Edit" at bounding box center [1498, 457] width 12 height 10
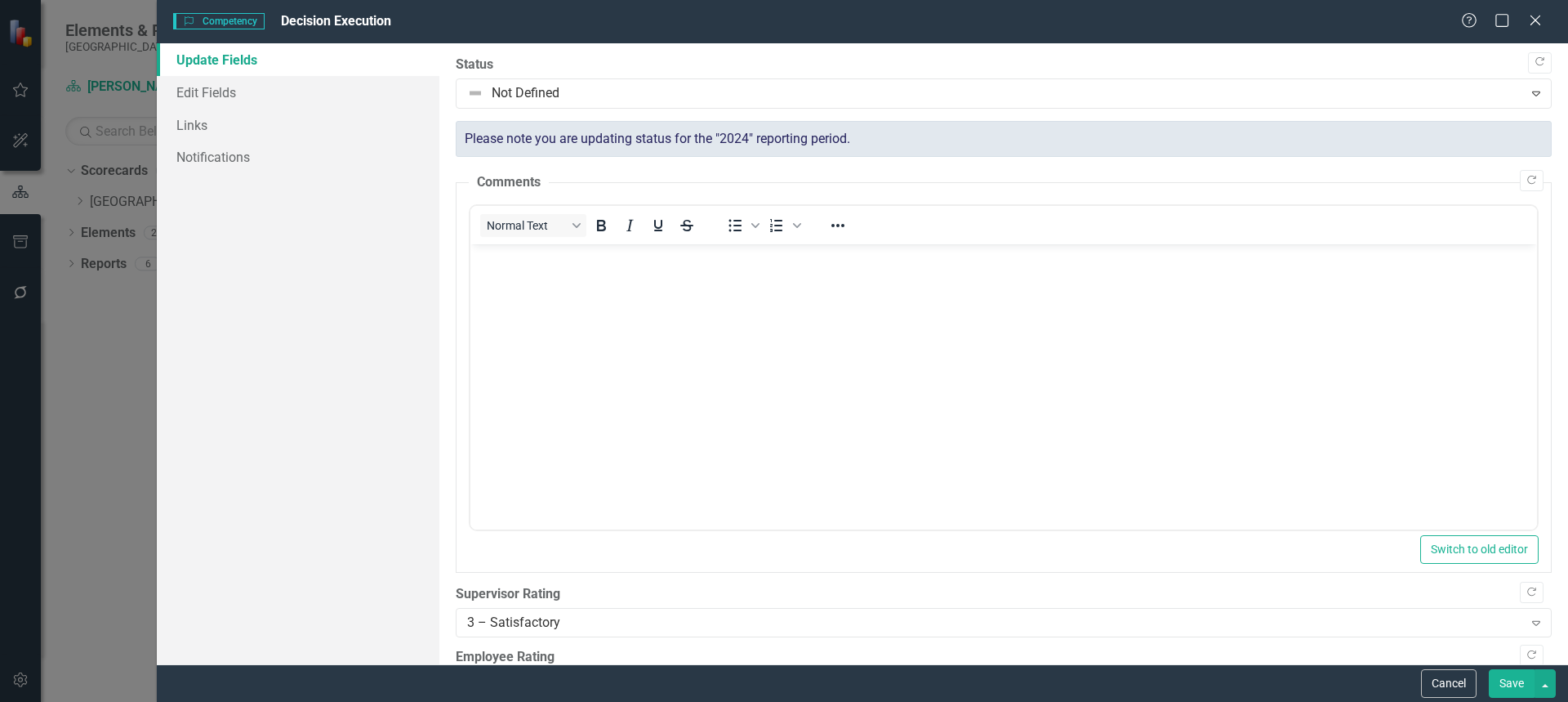
scroll to position [0, 0]
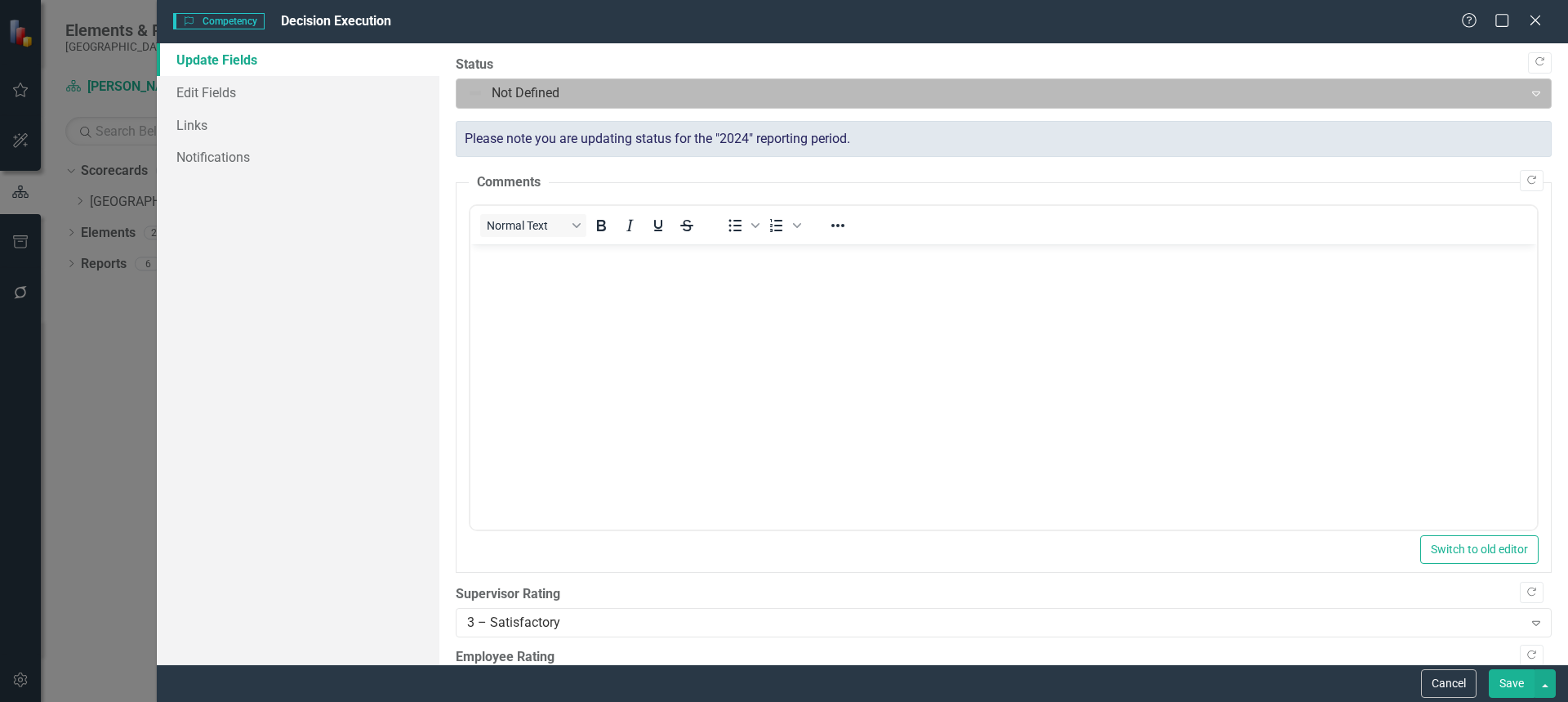
click at [627, 97] on div at bounding box center [990, 94] width 1047 height 22
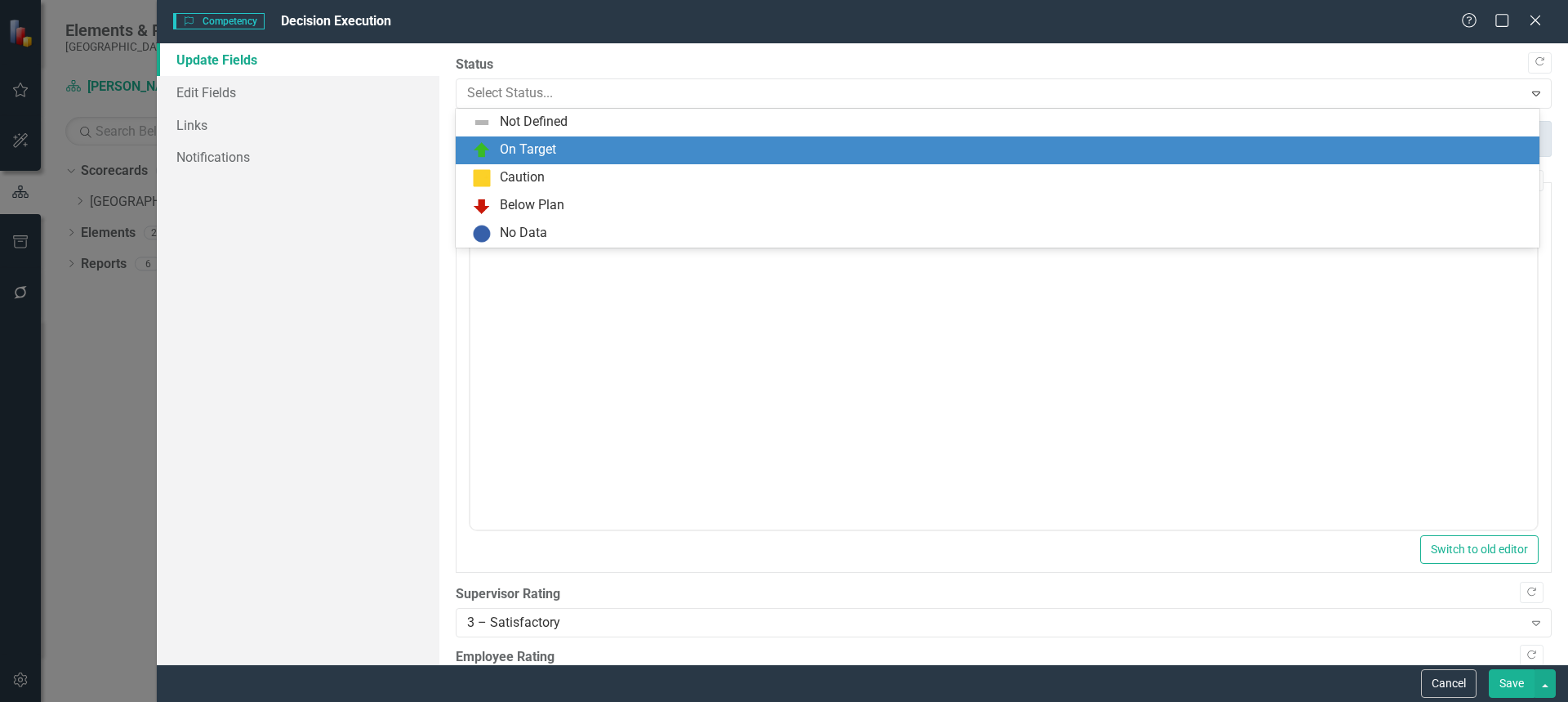
click at [596, 145] on div "On Target" at bounding box center [1000, 151] width 1057 height 20
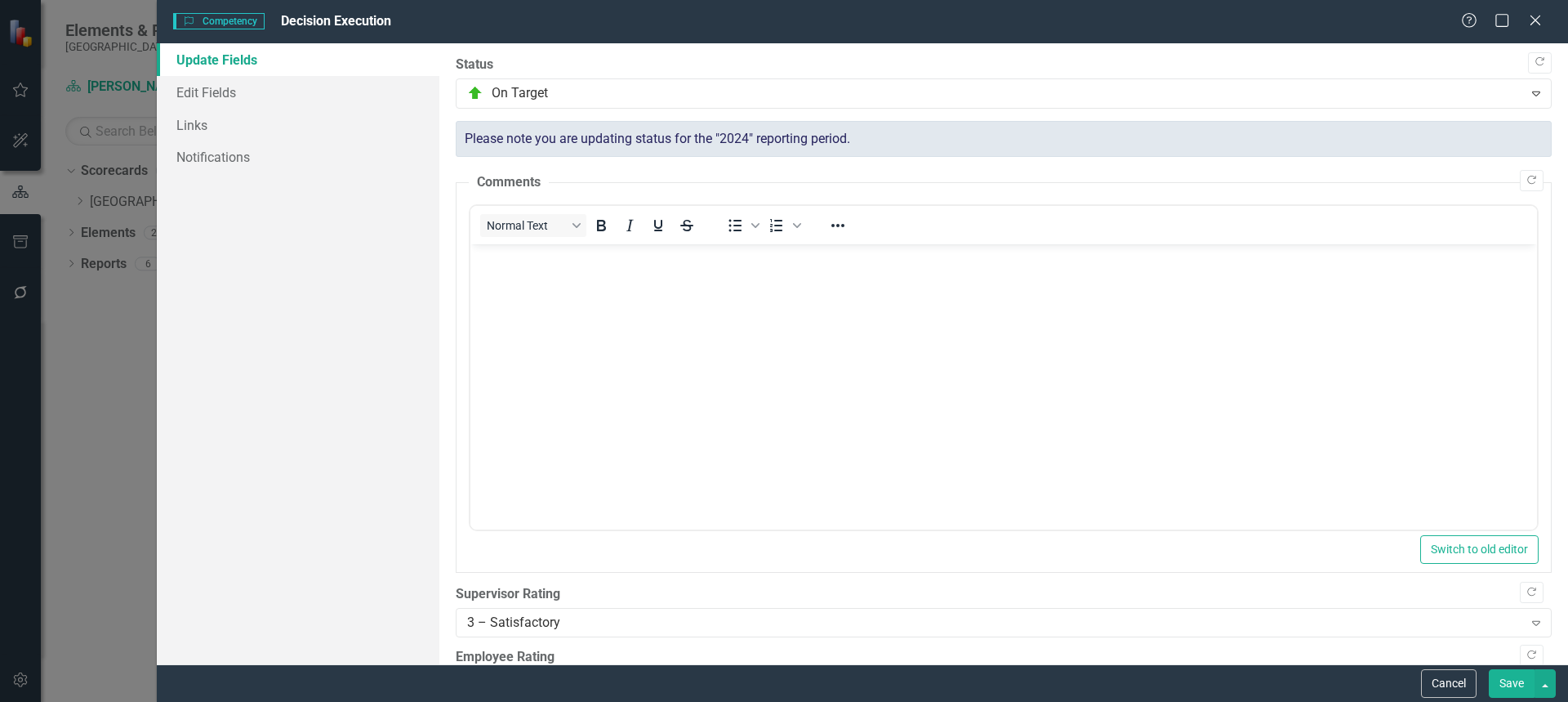
click at [1509, 676] on button "Save" at bounding box center [1512, 683] width 45 height 29
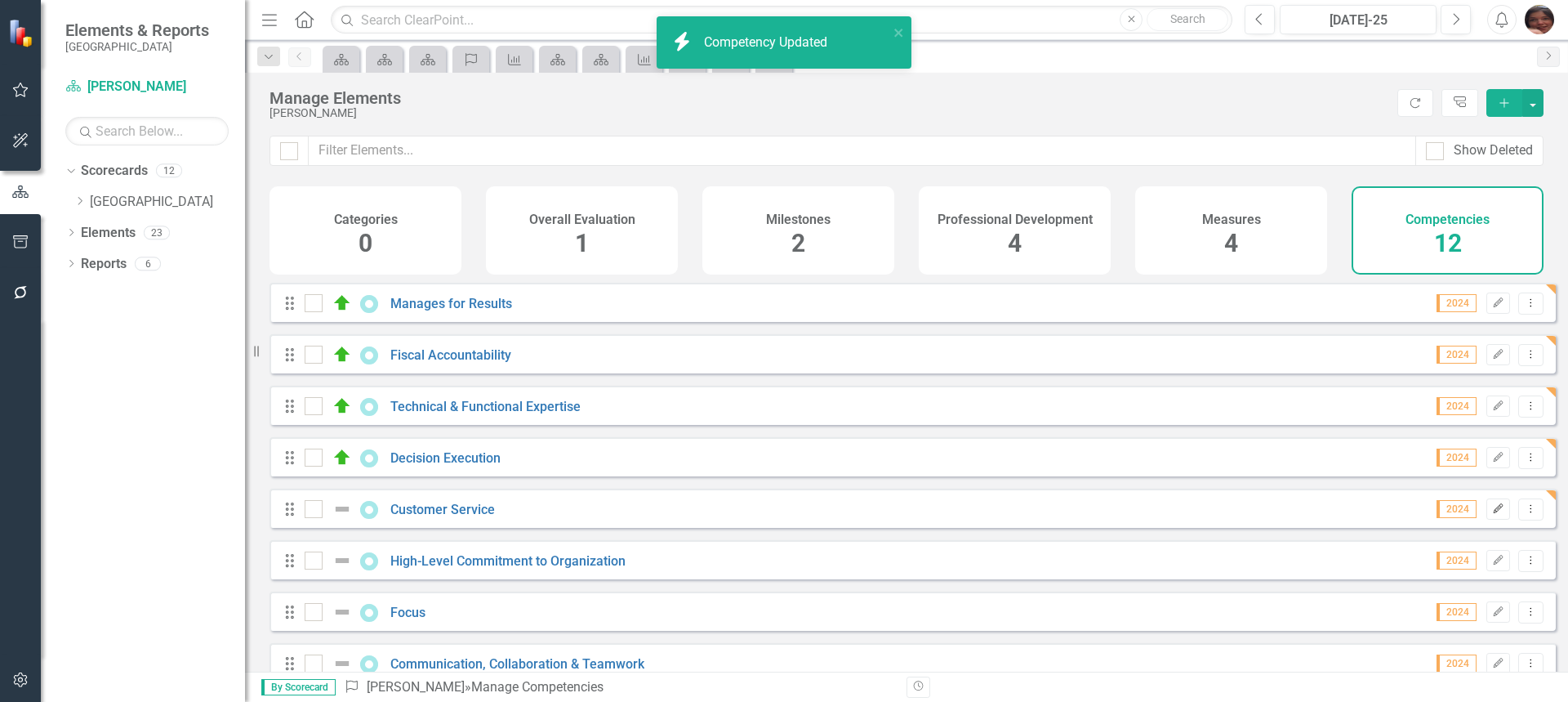
click at [1494, 513] on icon "button" at bounding box center [1499, 508] width 10 height 10
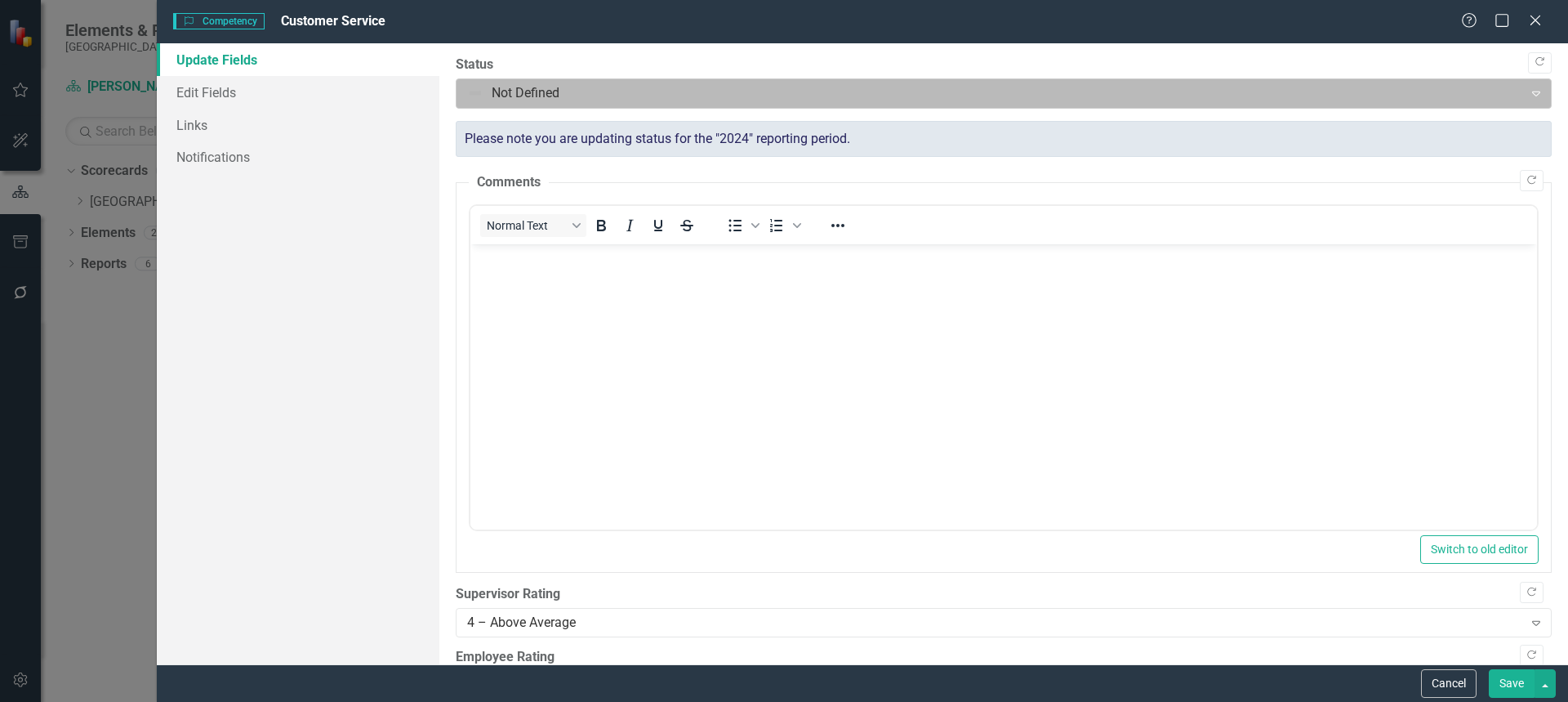
click at [552, 96] on div at bounding box center [990, 94] width 1047 height 22
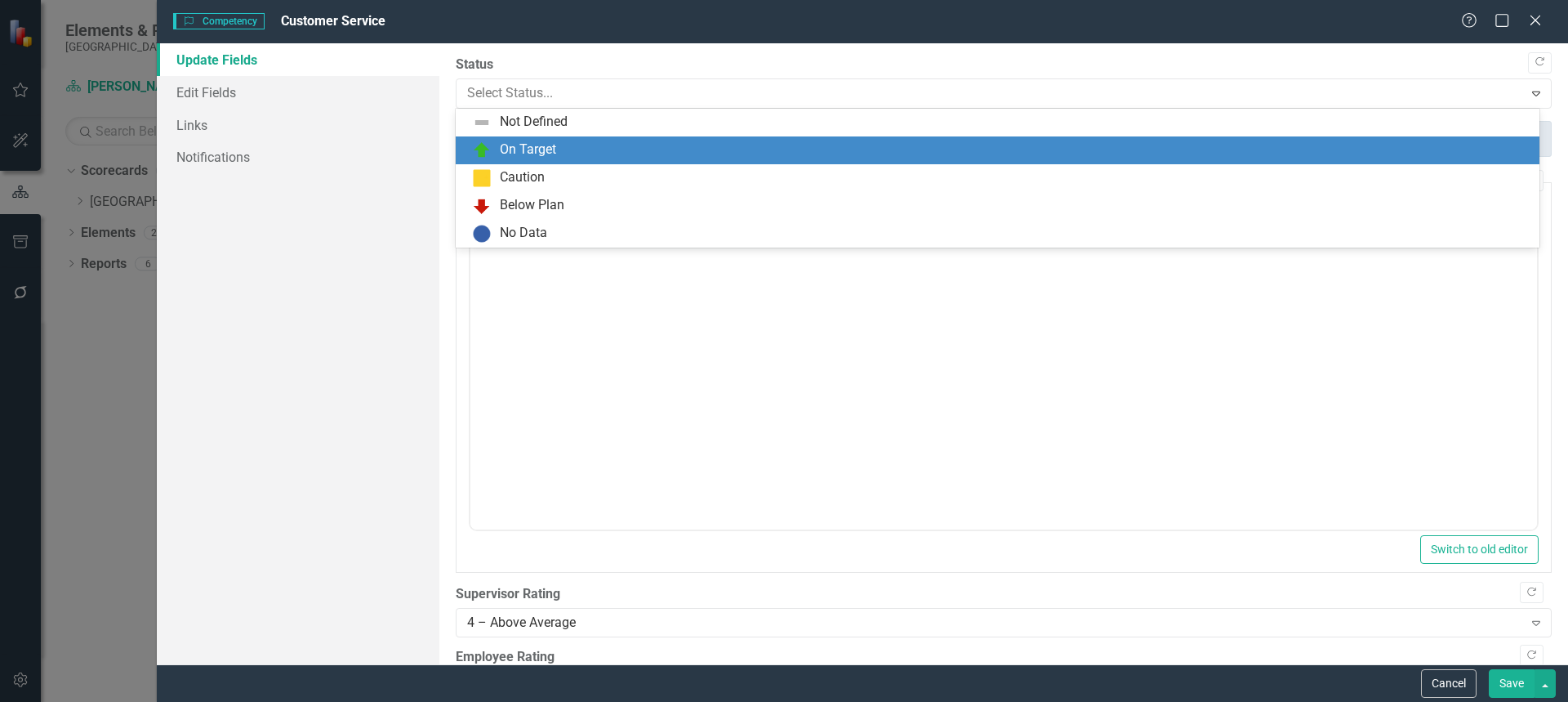
click at [531, 152] on div "On Target" at bounding box center [527, 150] width 56 height 19
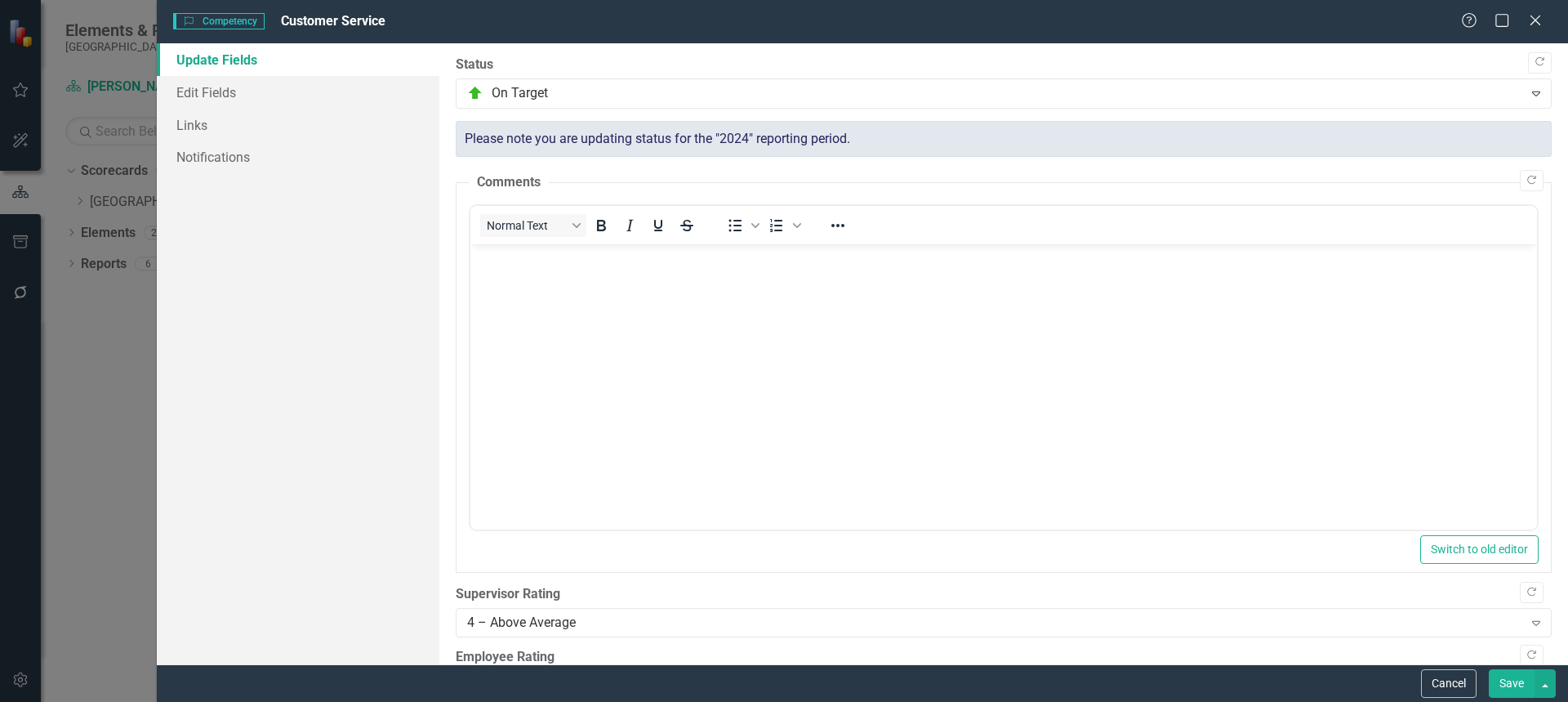
click at [1515, 680] on button "Save" at bounding box center [1512, 683] width 45 height 29
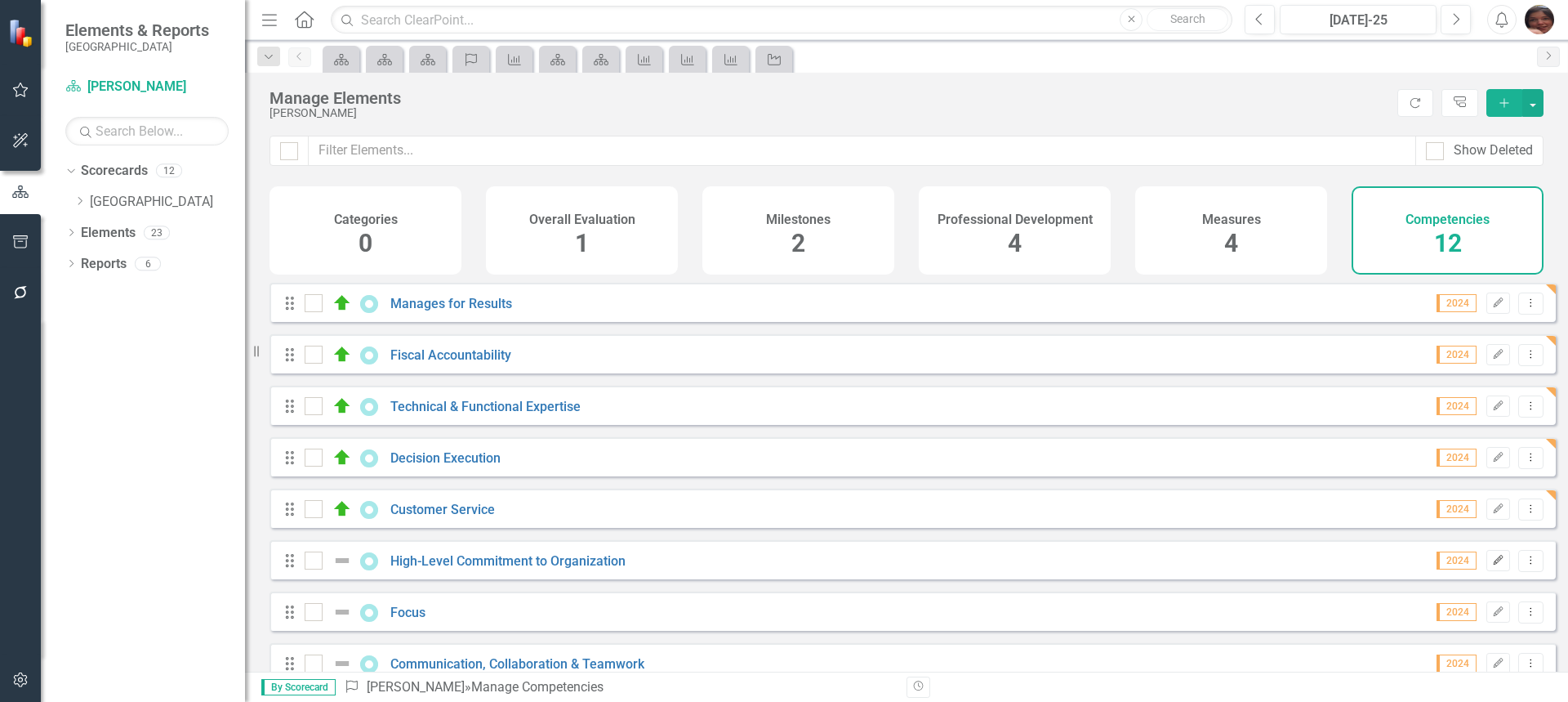
click at [1486, 571] on button "Edit" at bounding box center [1498, 561] width 24 height 22
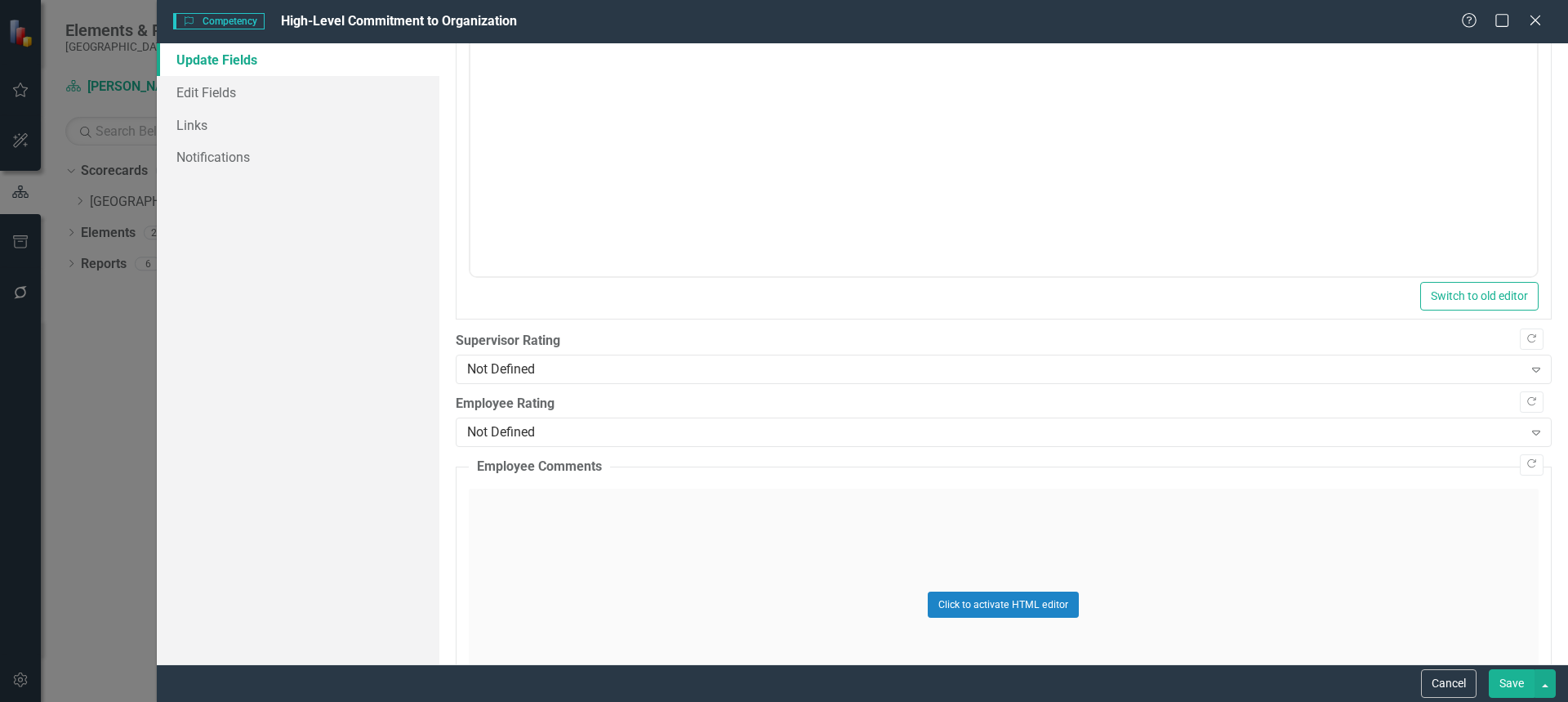
scroll to position [257, 0]
click at [1333, 366] on div "Not Defined" at bounding box center [994, 365] width 1056 height 19
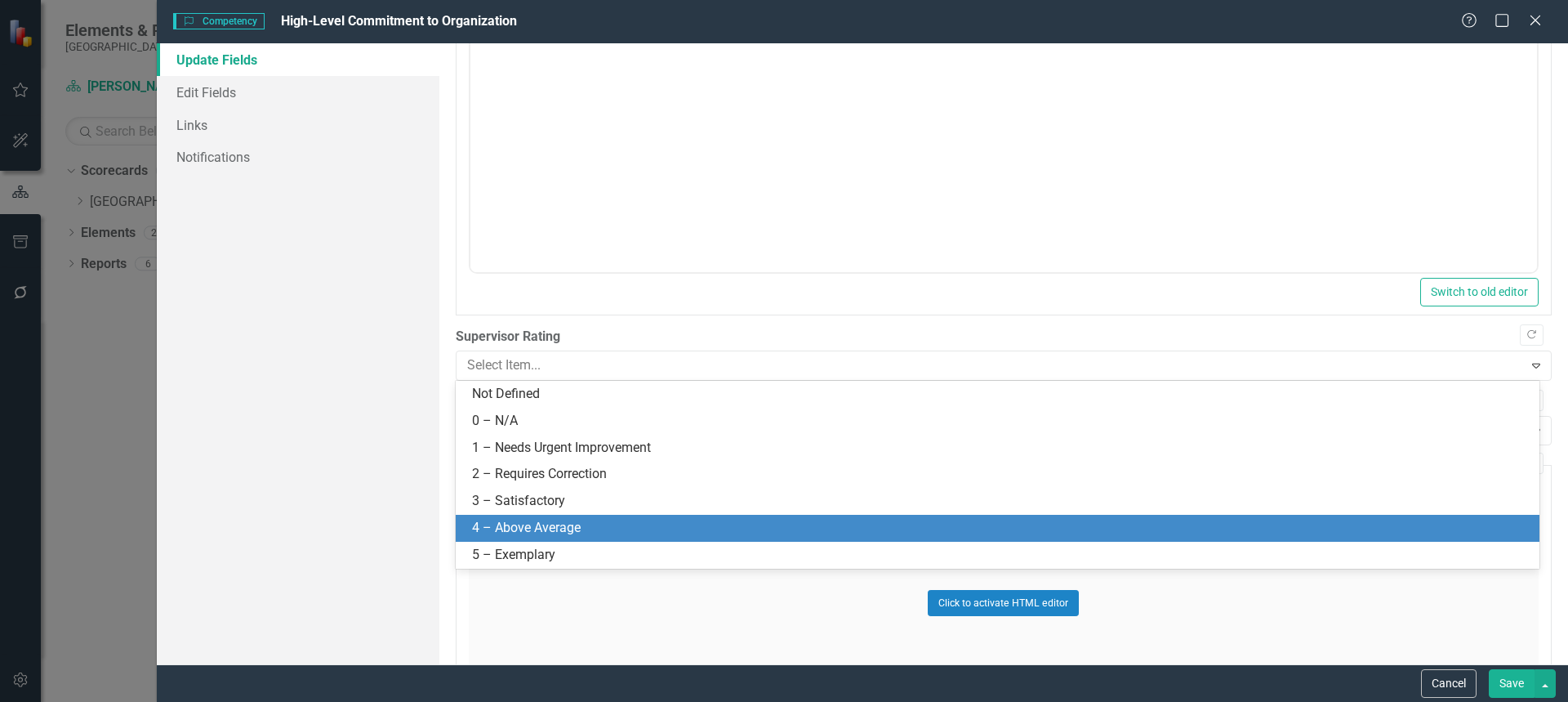
click at [1263, 531] on div "4 – Above Average" at bounding box center [1000, 527] width 1057 height 19
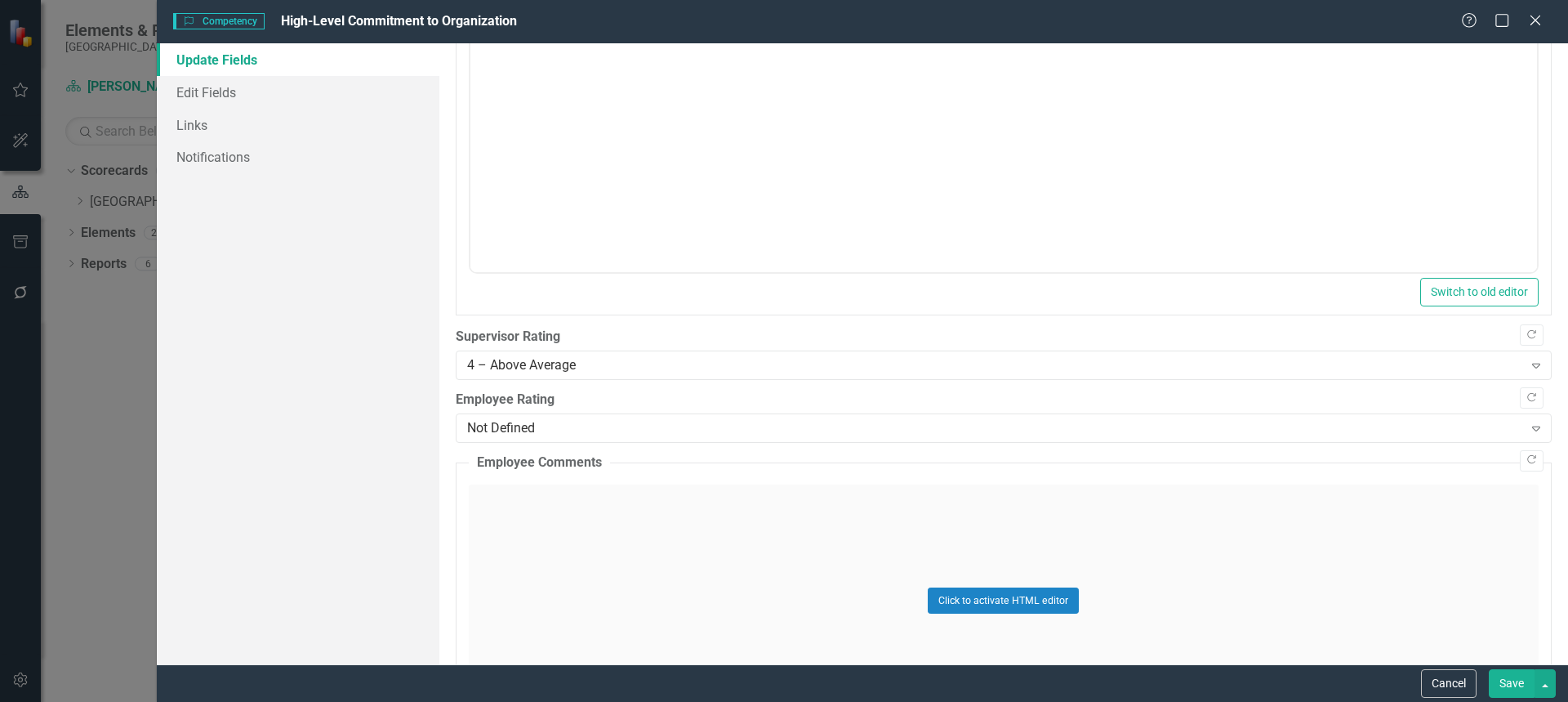
click at [1263, 531] on div "Click to activate HTML editor" at bounding box center [1004, 600] width 1070 height 233
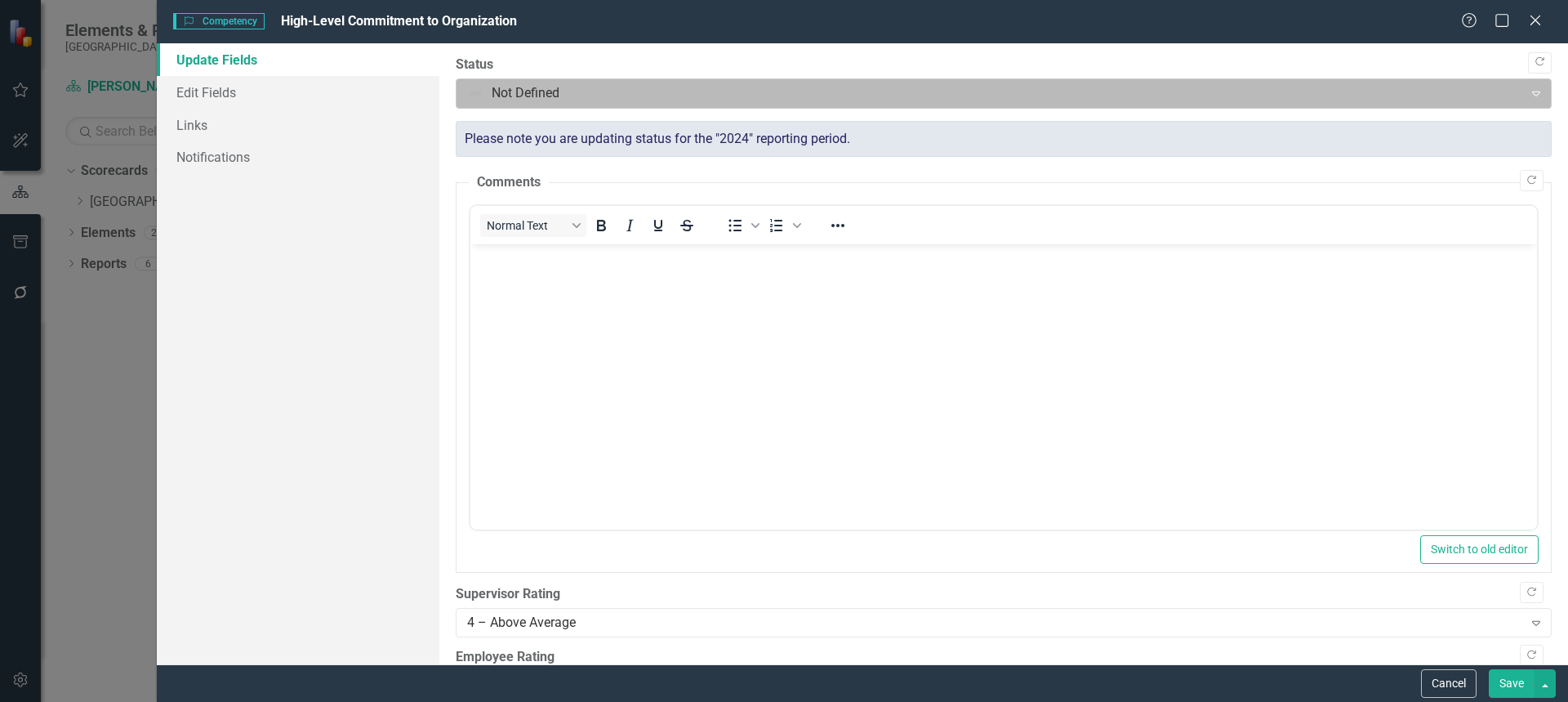
click at [1043, 84] on div at bounding box center [990, 94] width 1047 height 22
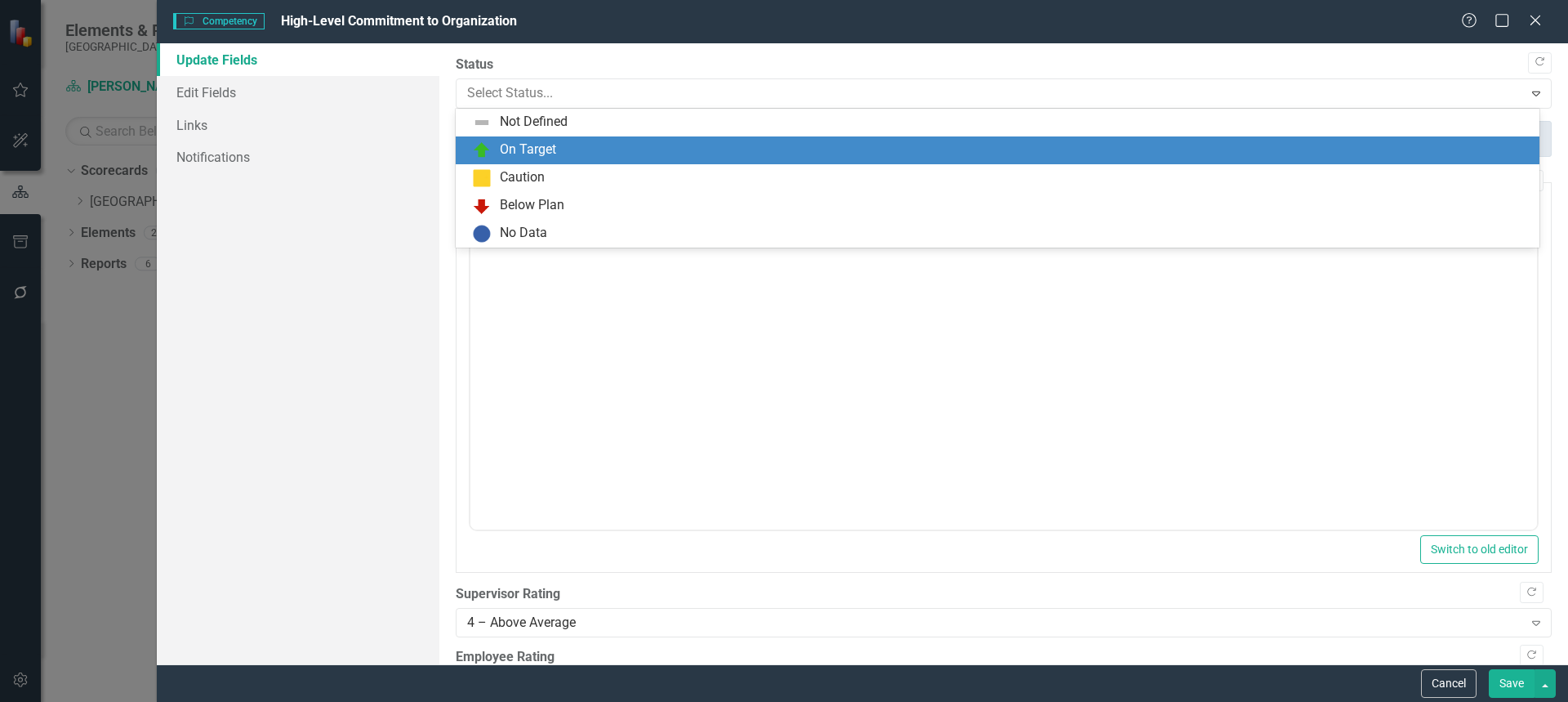
click at [771, 153] on div "On Target" at bounding box center [1000, 151] width 1057 height 20
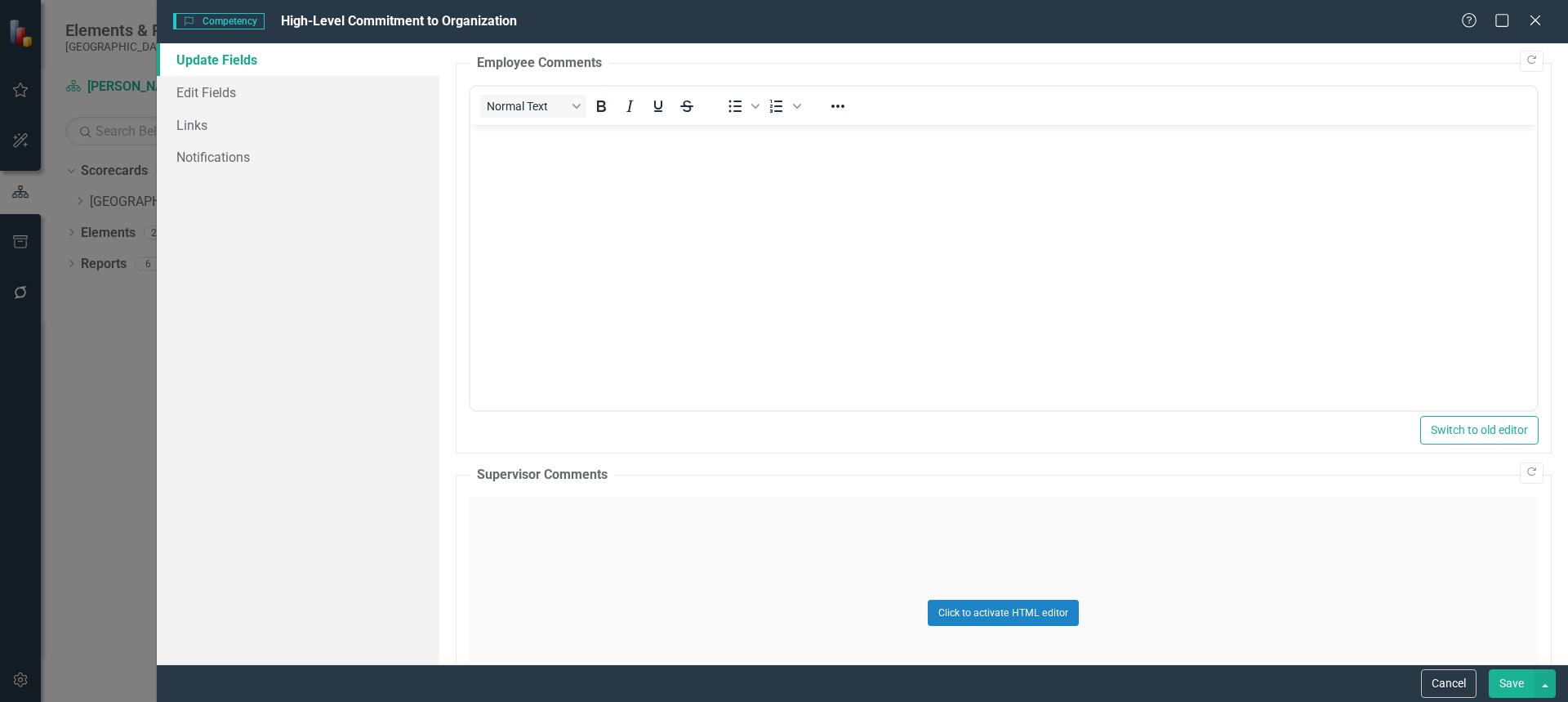
scroll to position [801, 0]
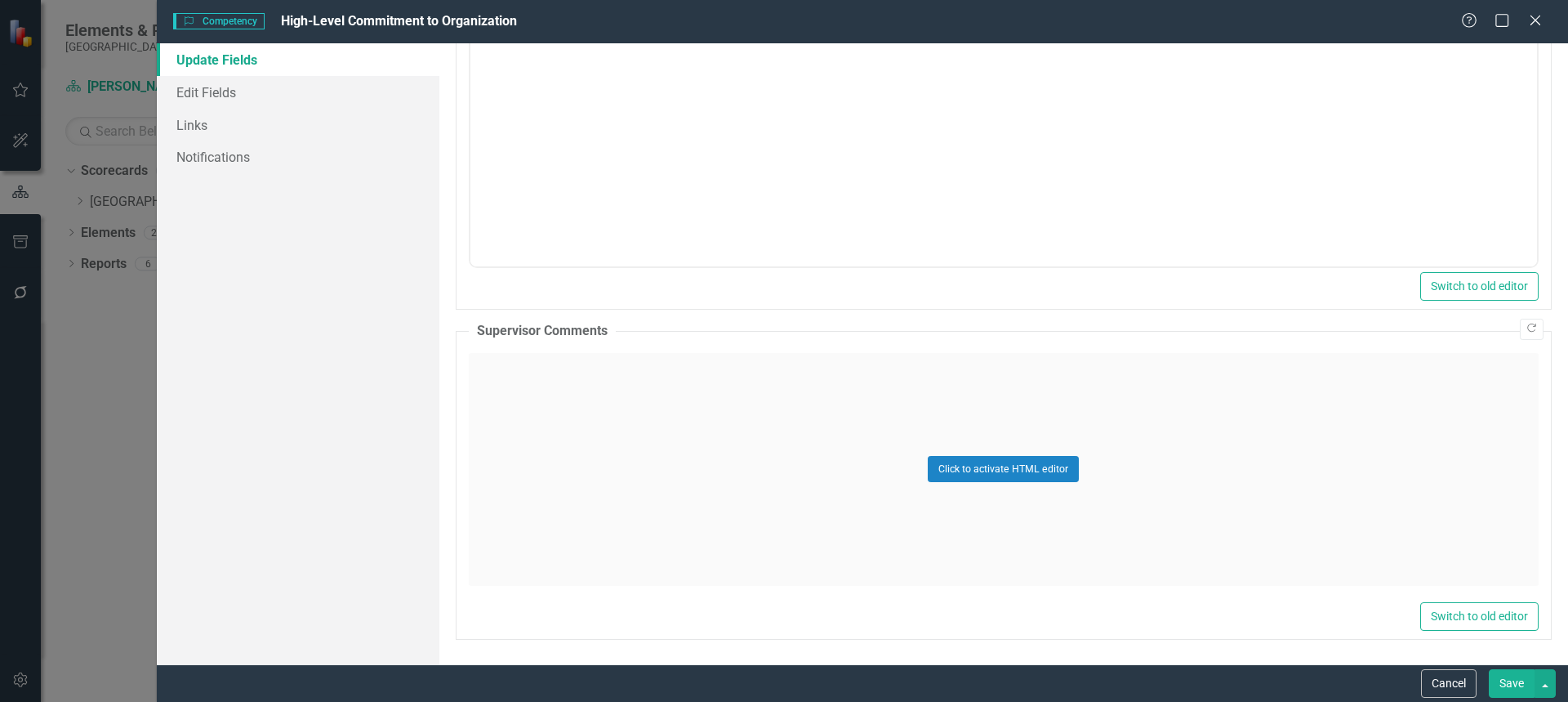
click at [1515, 684] on button "Save" at bounding box center [1512, 683] width 45 height 29
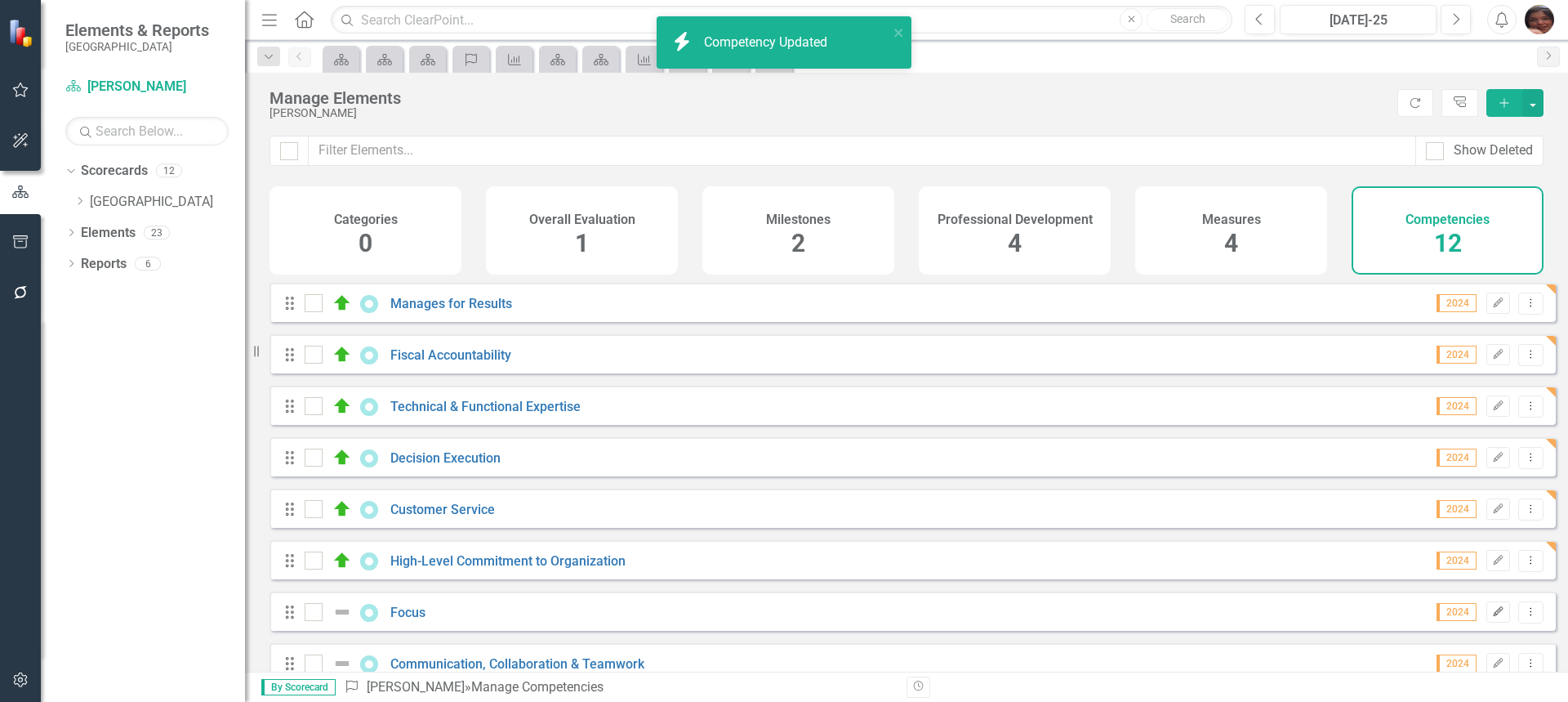
click at [1486, 615] on button "Edit" at bounding box center [1498, 612] width 24 height 22
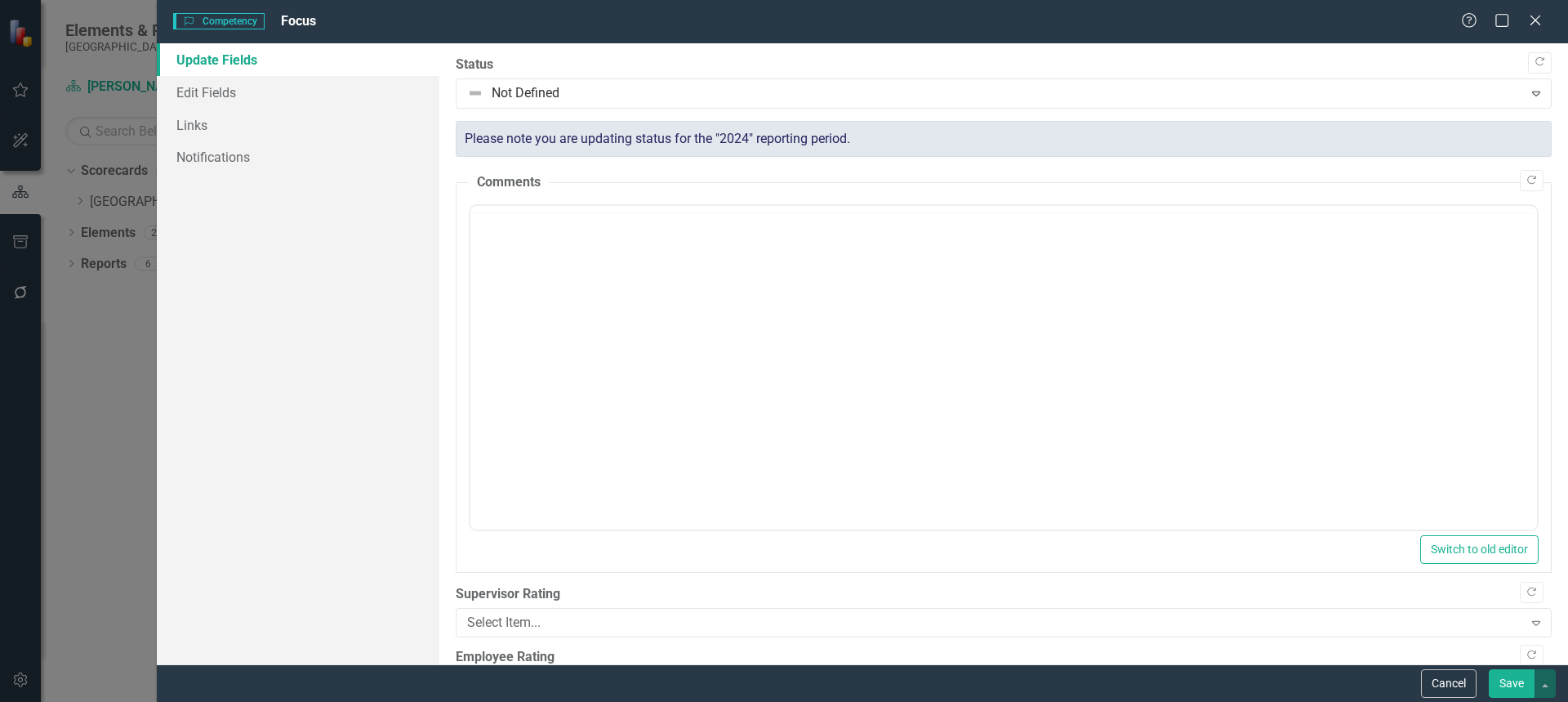
scroll to position [0, 0]
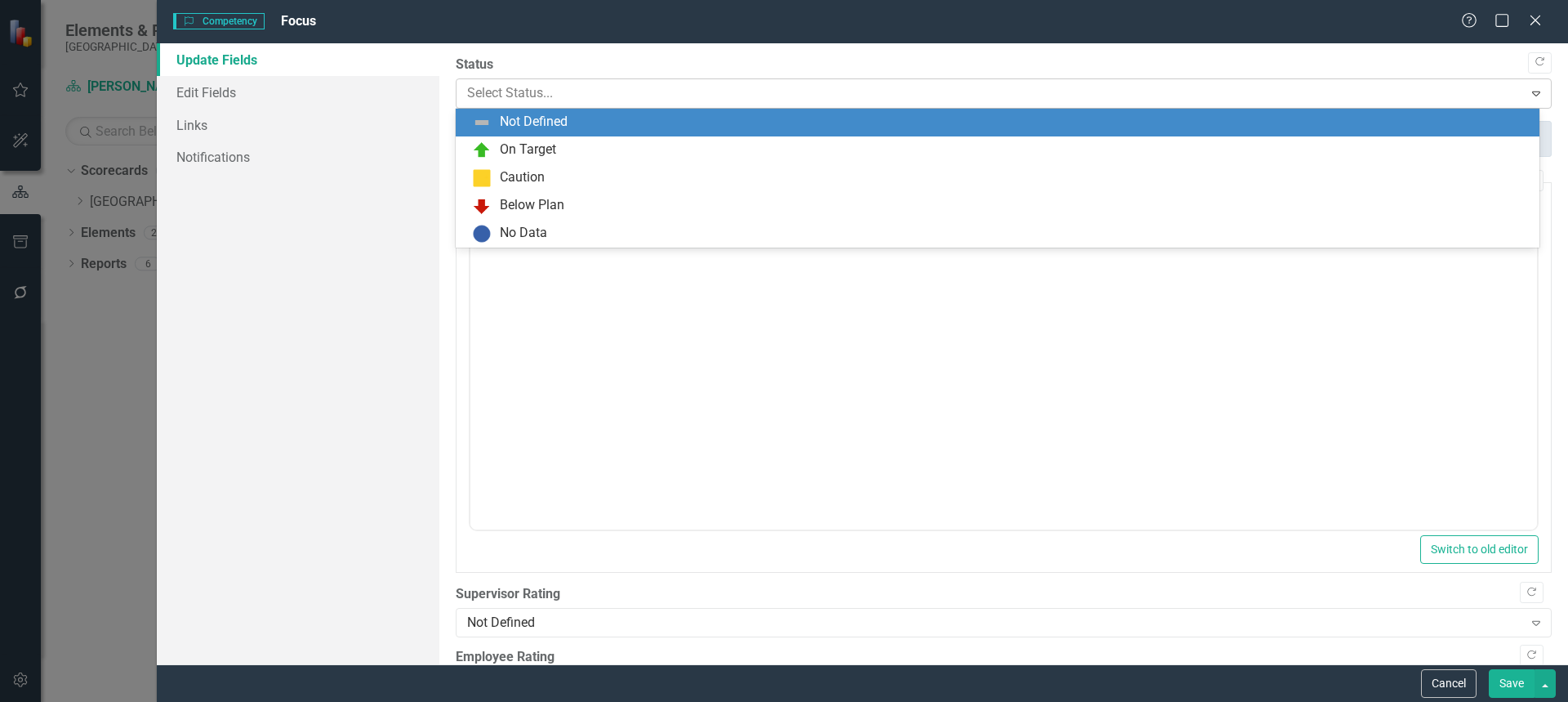
click at [576, 102] on div at bounding box center [990, 94] width 1047 height 22
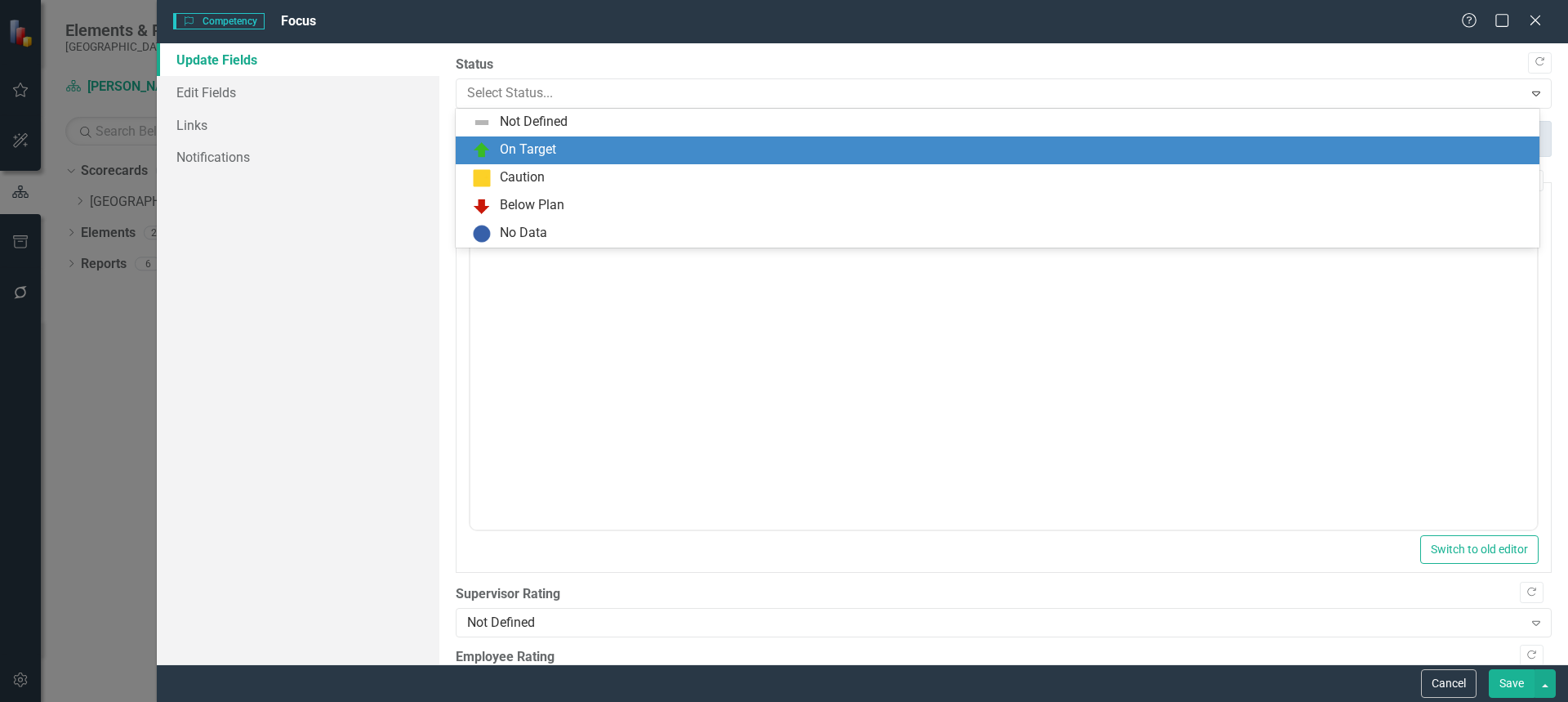
click at [567, 143] on div "On Target" at bounding box center [1000, 151] width 1057 height 20
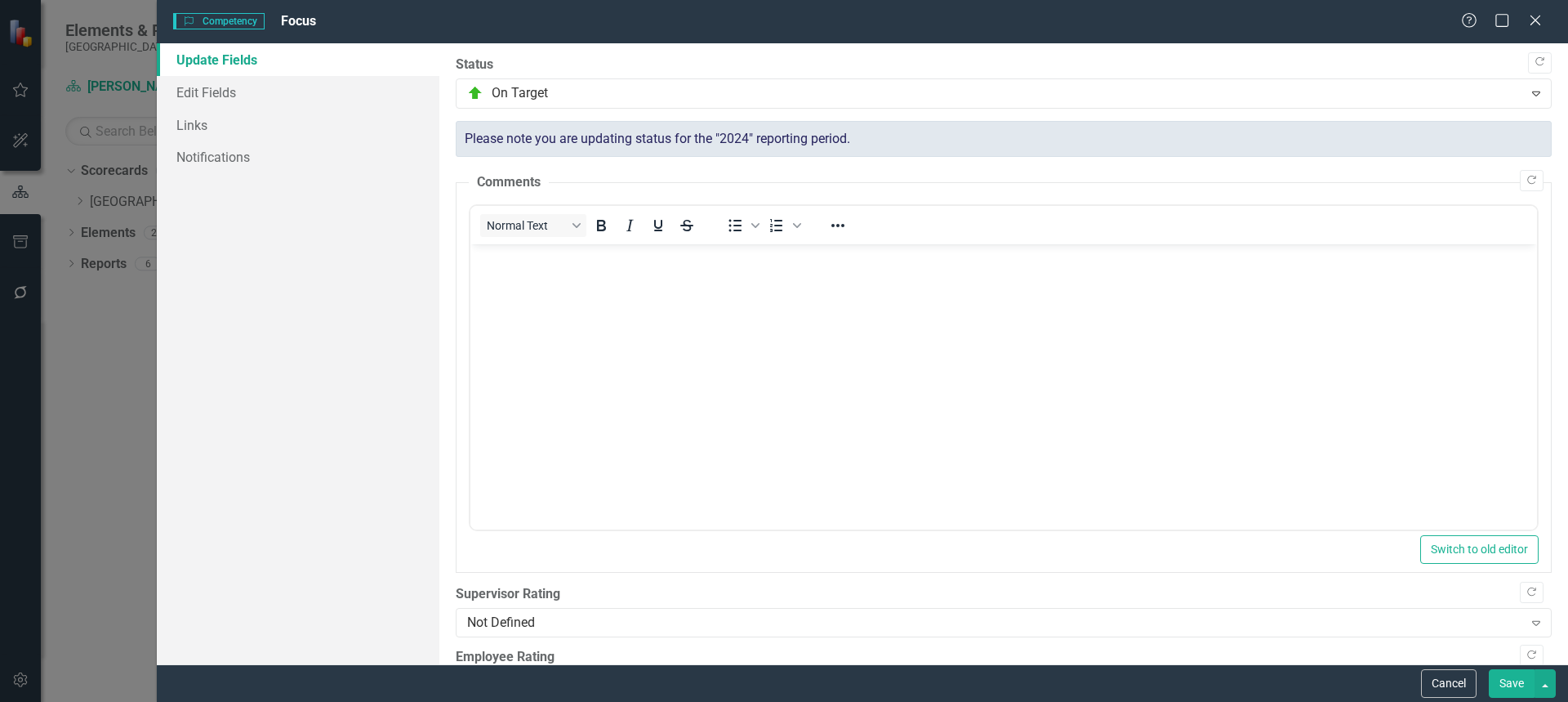
scroll to position [261, 0]
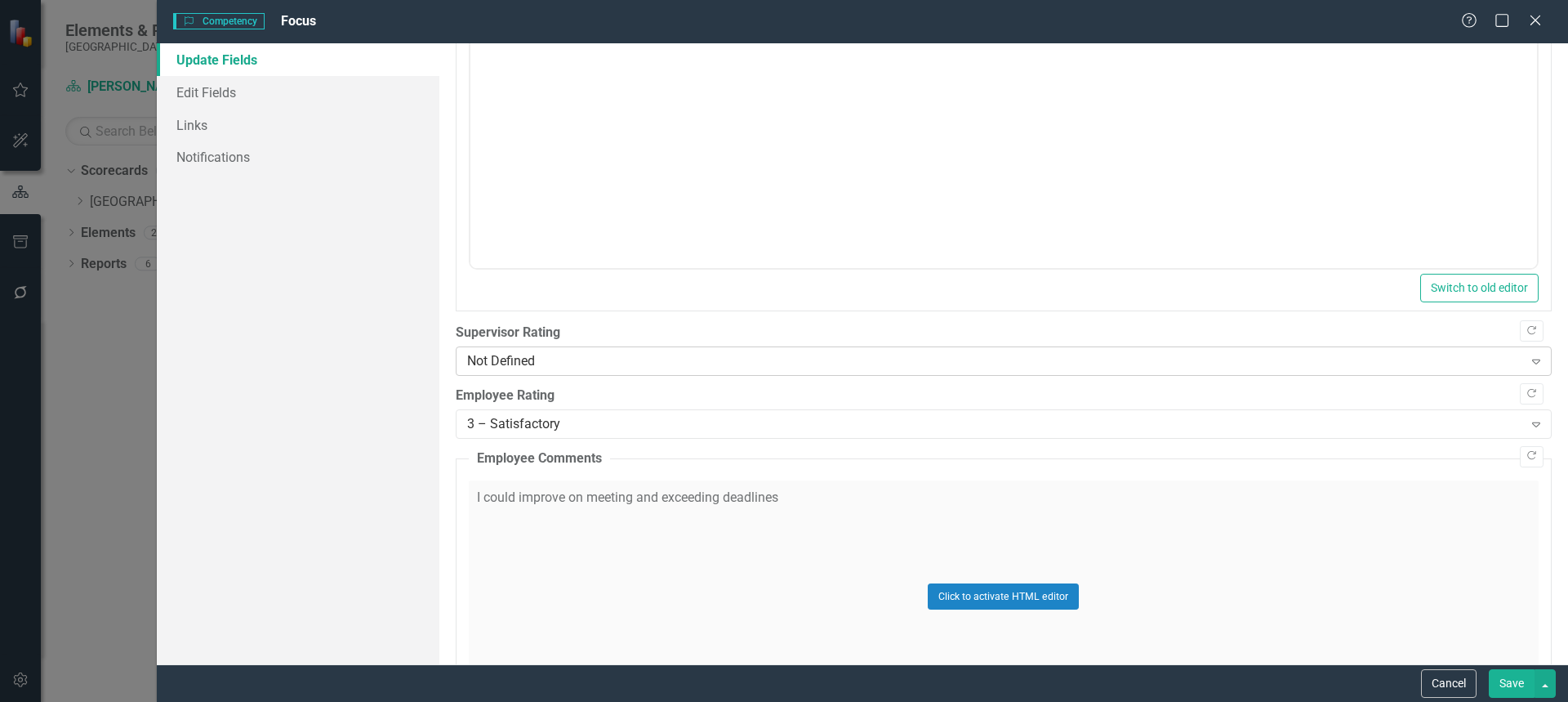
click at [1437, 363] on div "Not Defined" at bounding box center [994, 361] width 1056 height 19
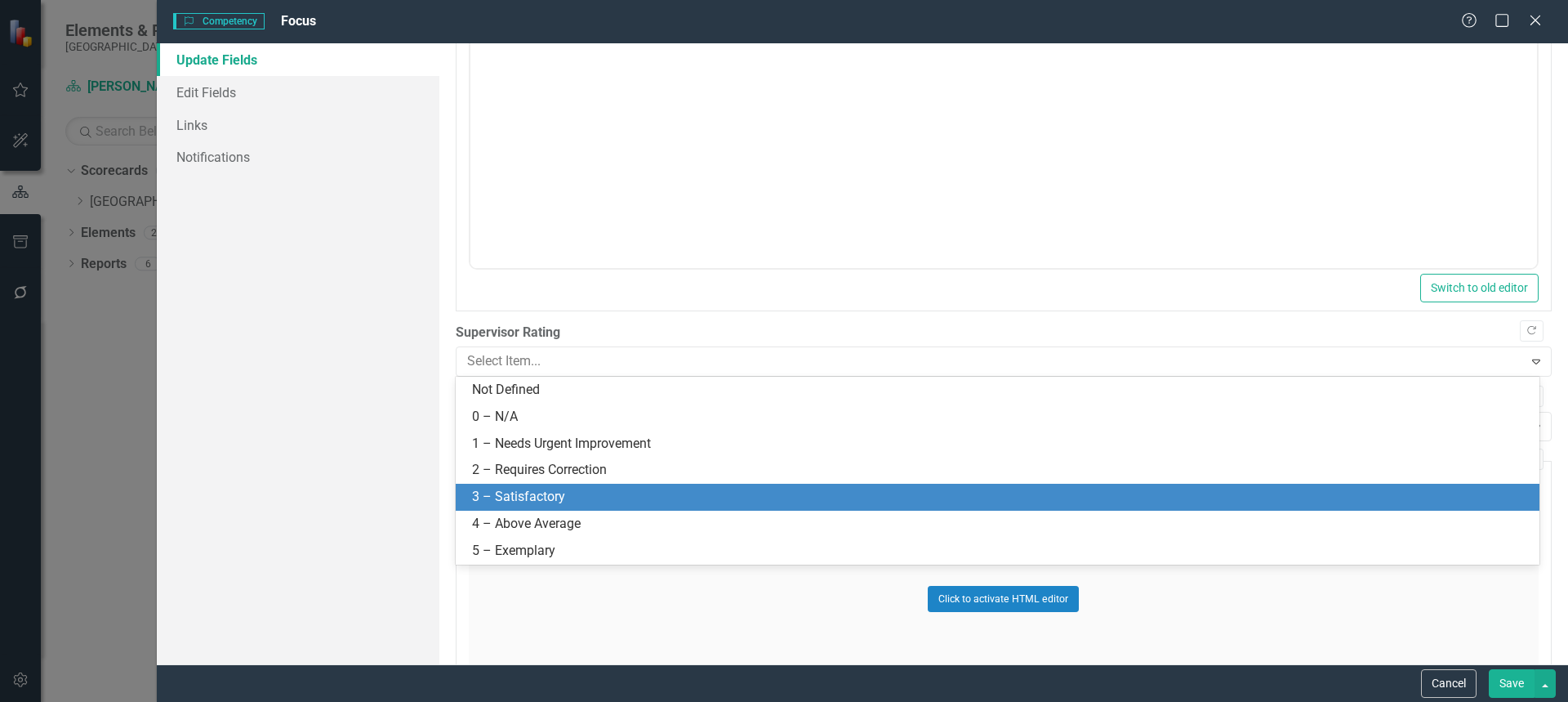
click at [1308, 492] on div "3 – Satisfactory" at bounding box center [1000, 497] width 1057 height 19
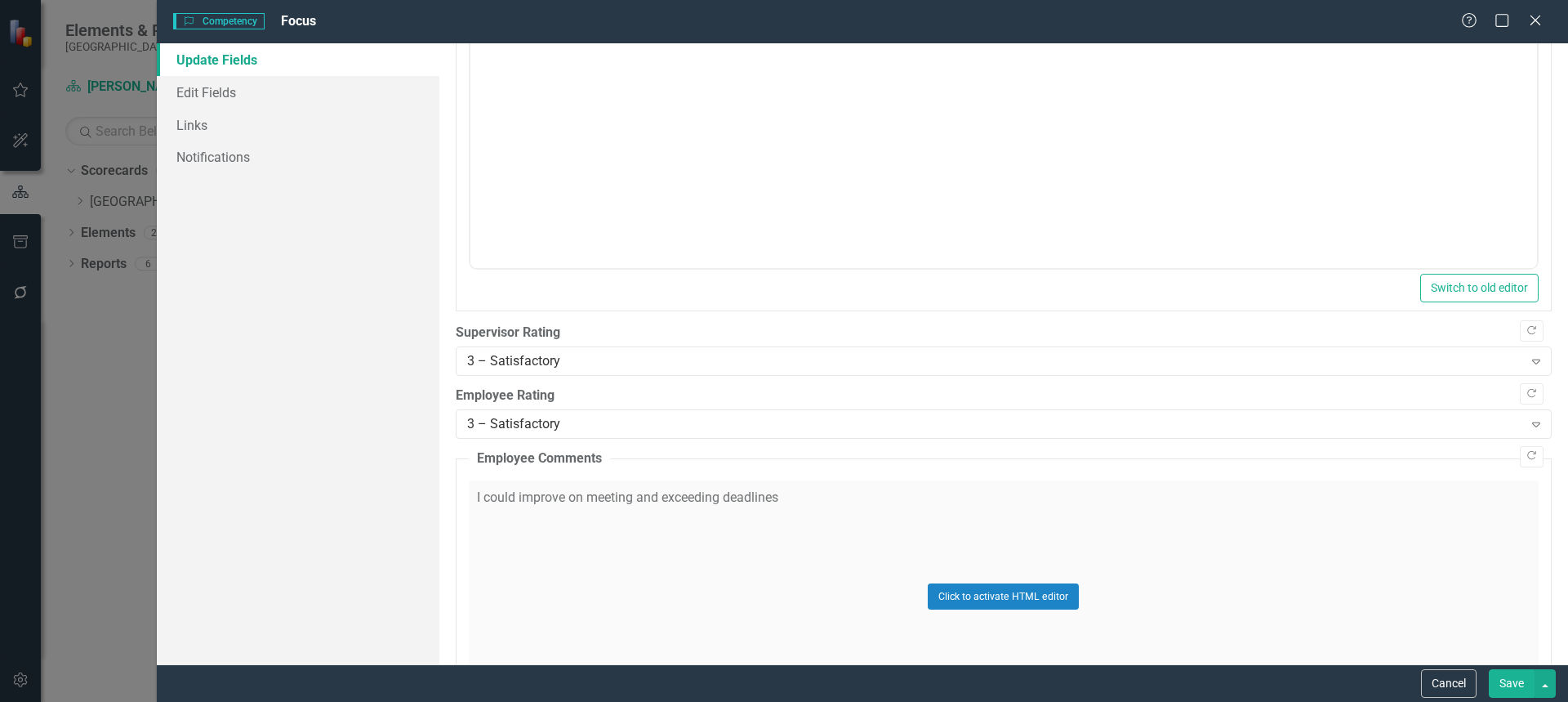
scroll to position [584, 0]
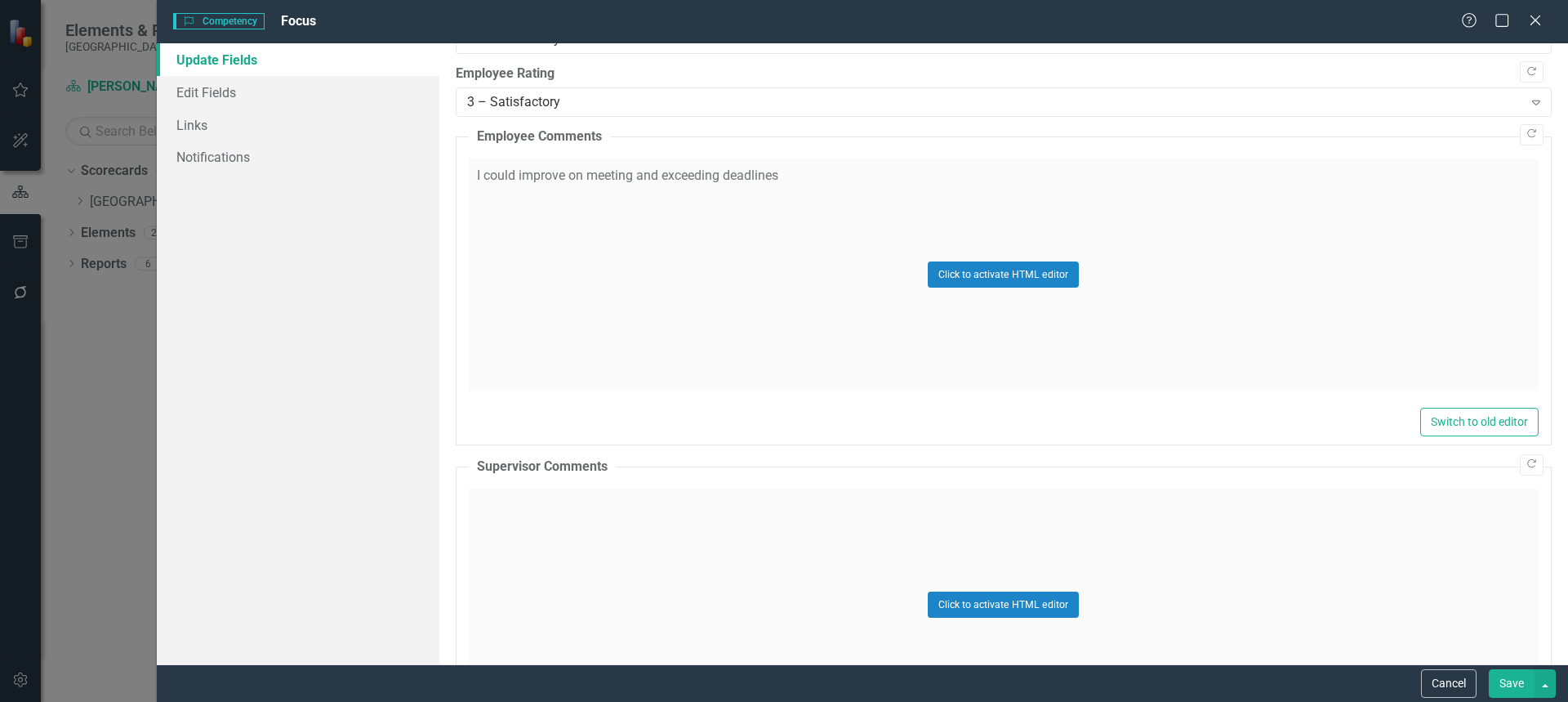
click at [1489, 690] on button "Save" at bounding box center [1512, 683] width 45 height 29
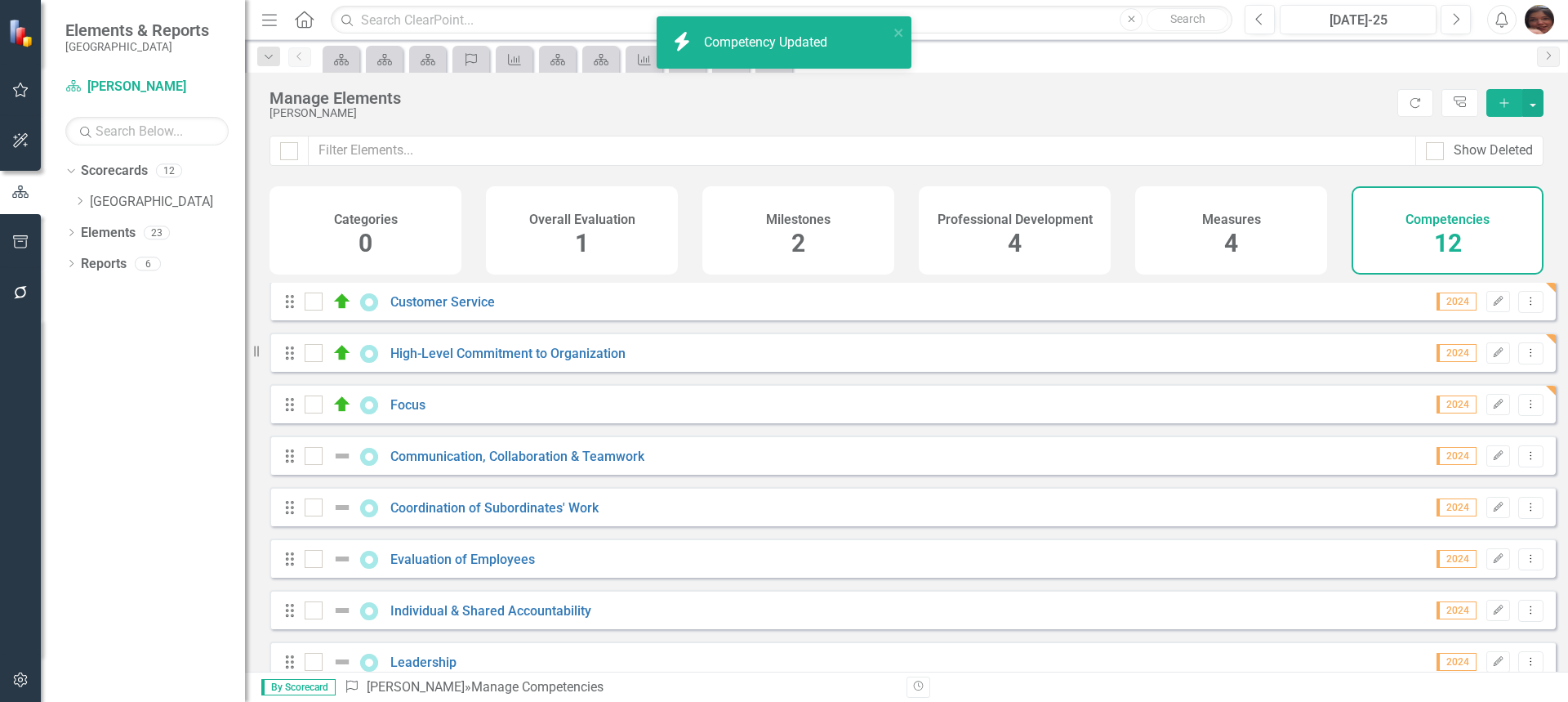
scroll to position [241, 0]
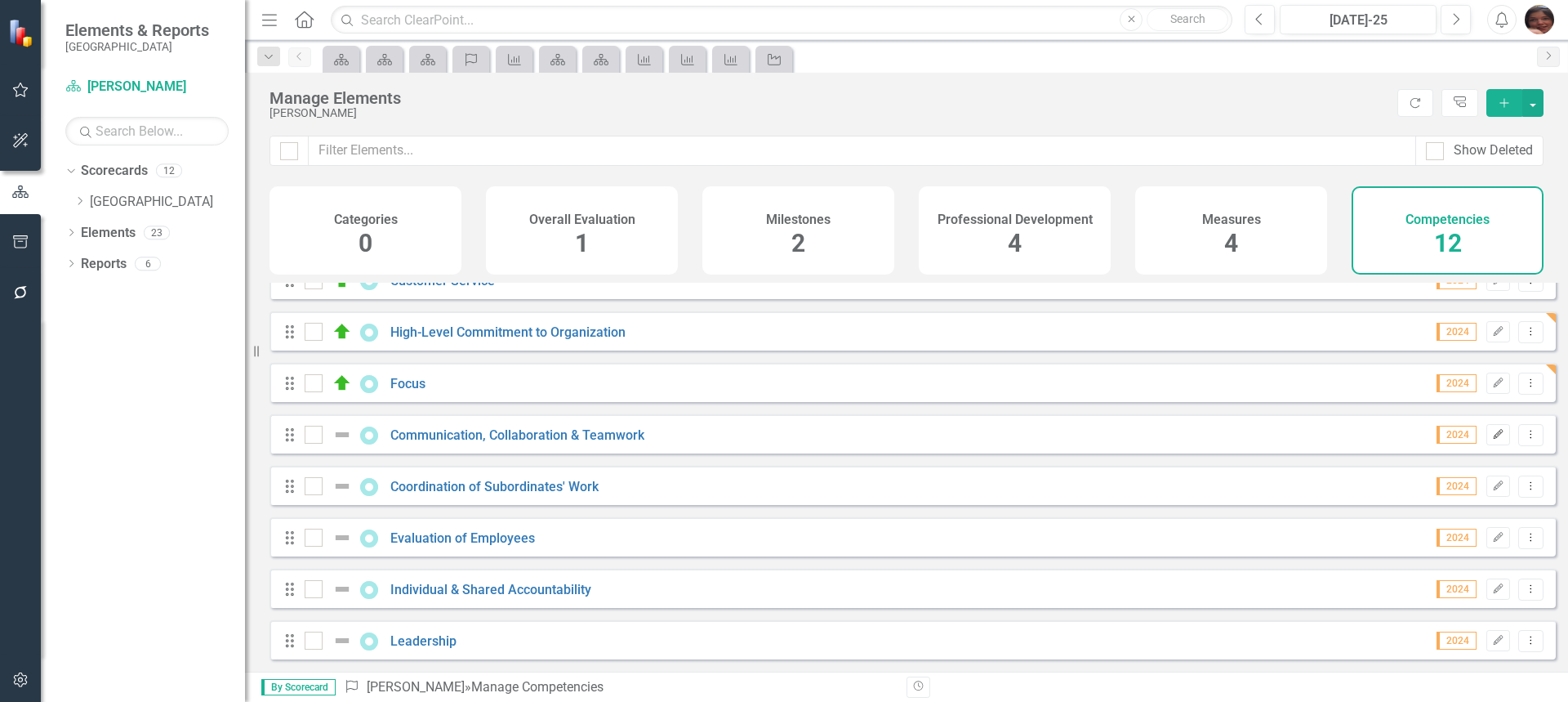
click at [1492, 434] on icon "Edit" at bounding box center [1498, 435] width 12 height 10
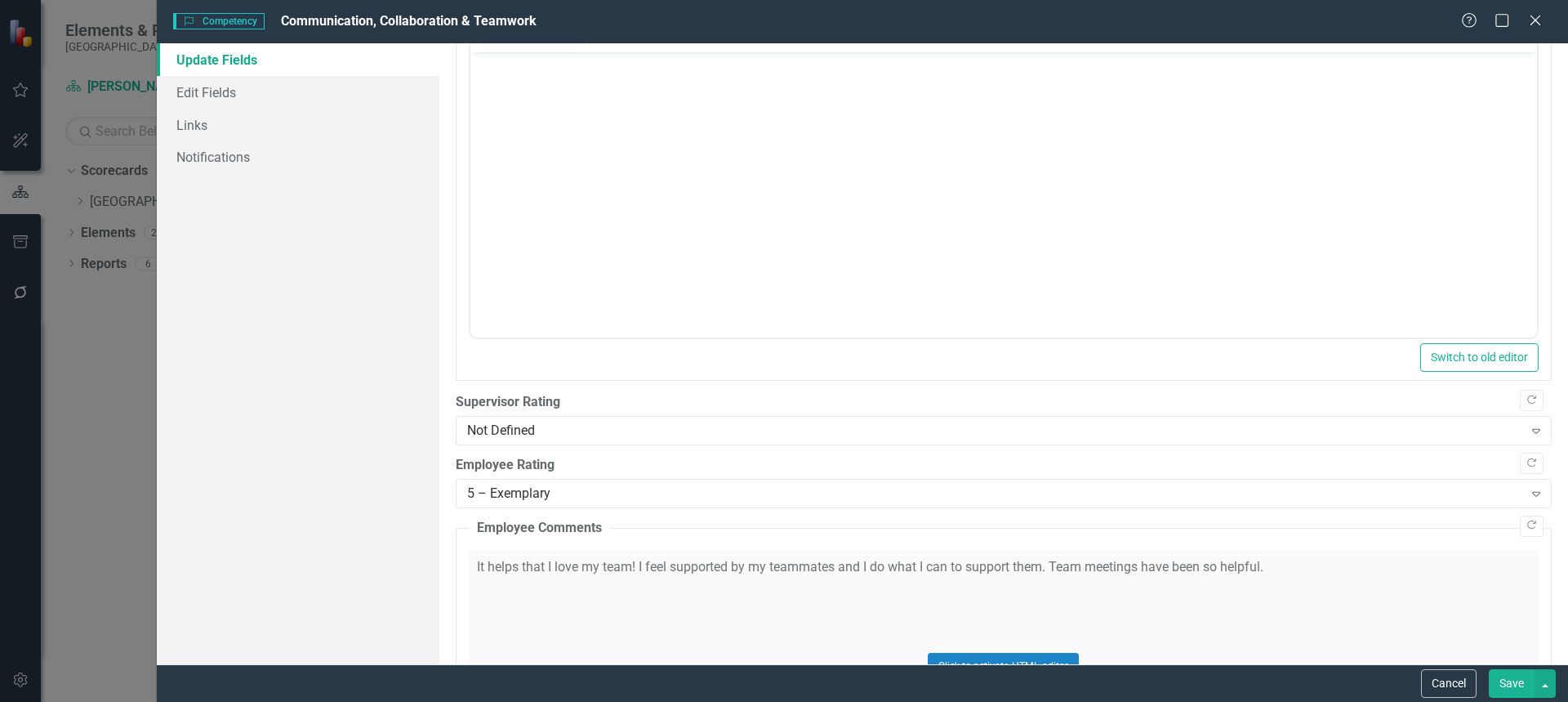
scroll to position [197, 0]
click at [997, 436] on div "Not Defined Expand" at bounding box center [1003, 426] width 1096 height 30
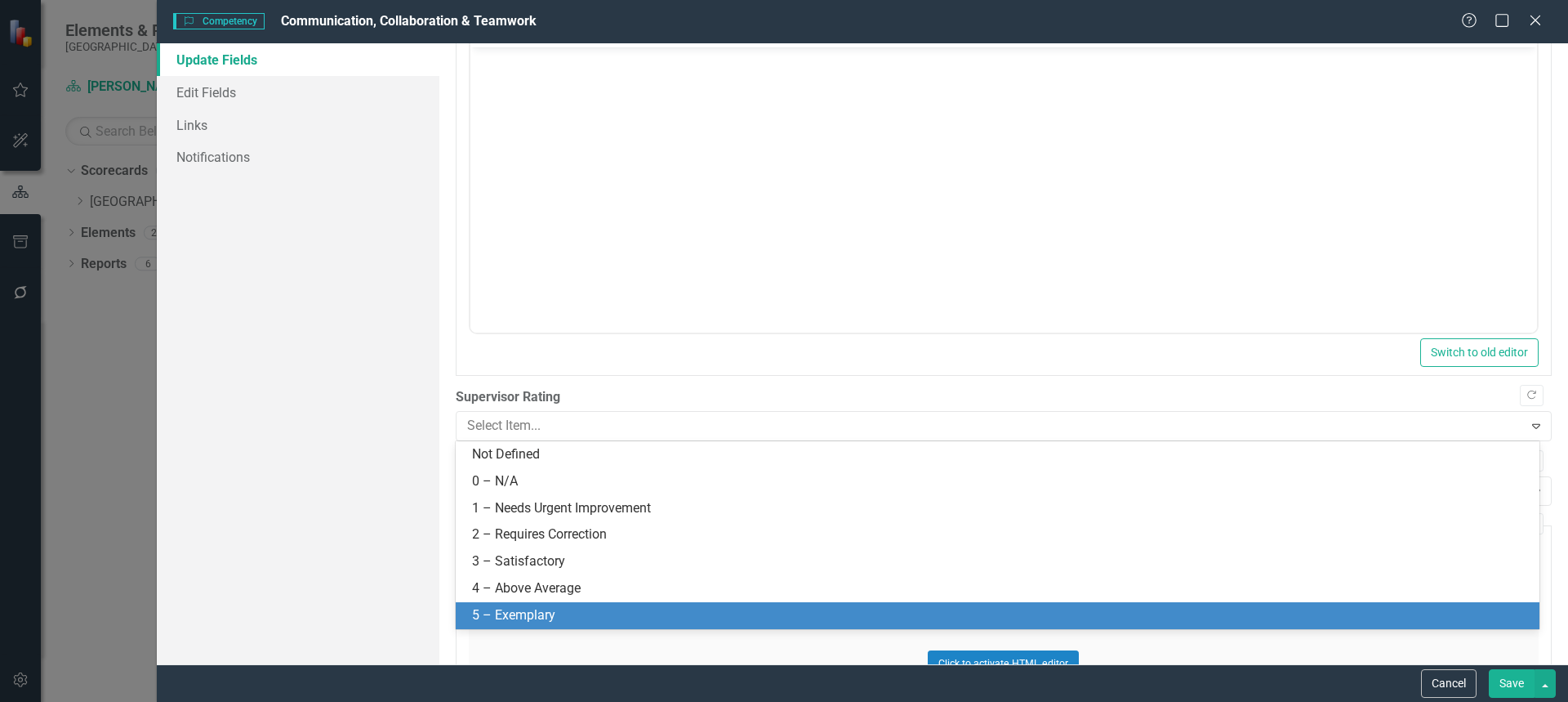
click at [877, 627] on div "5 – Exemplary" at bounding box center [997, 615] width 1084 height 27
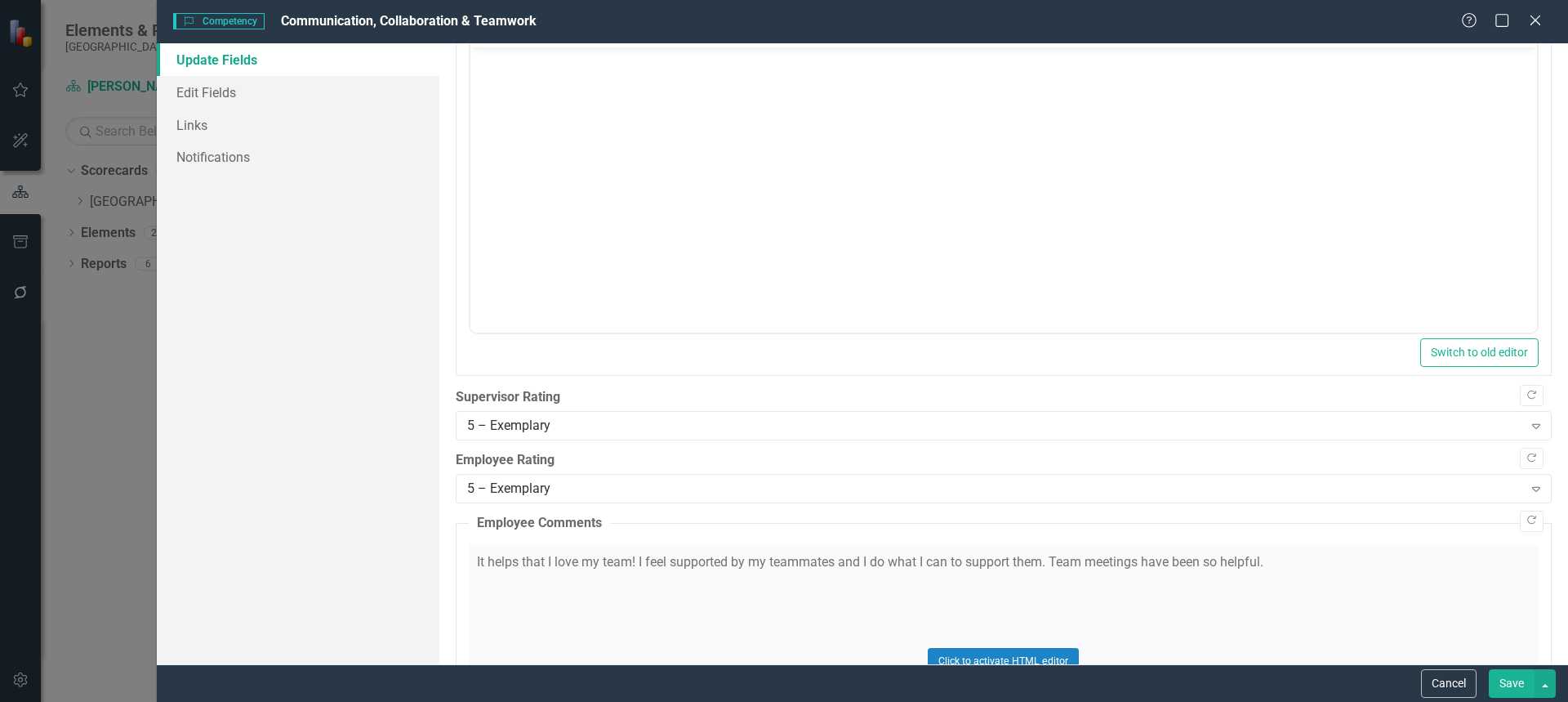
scroll to position [0, 0]
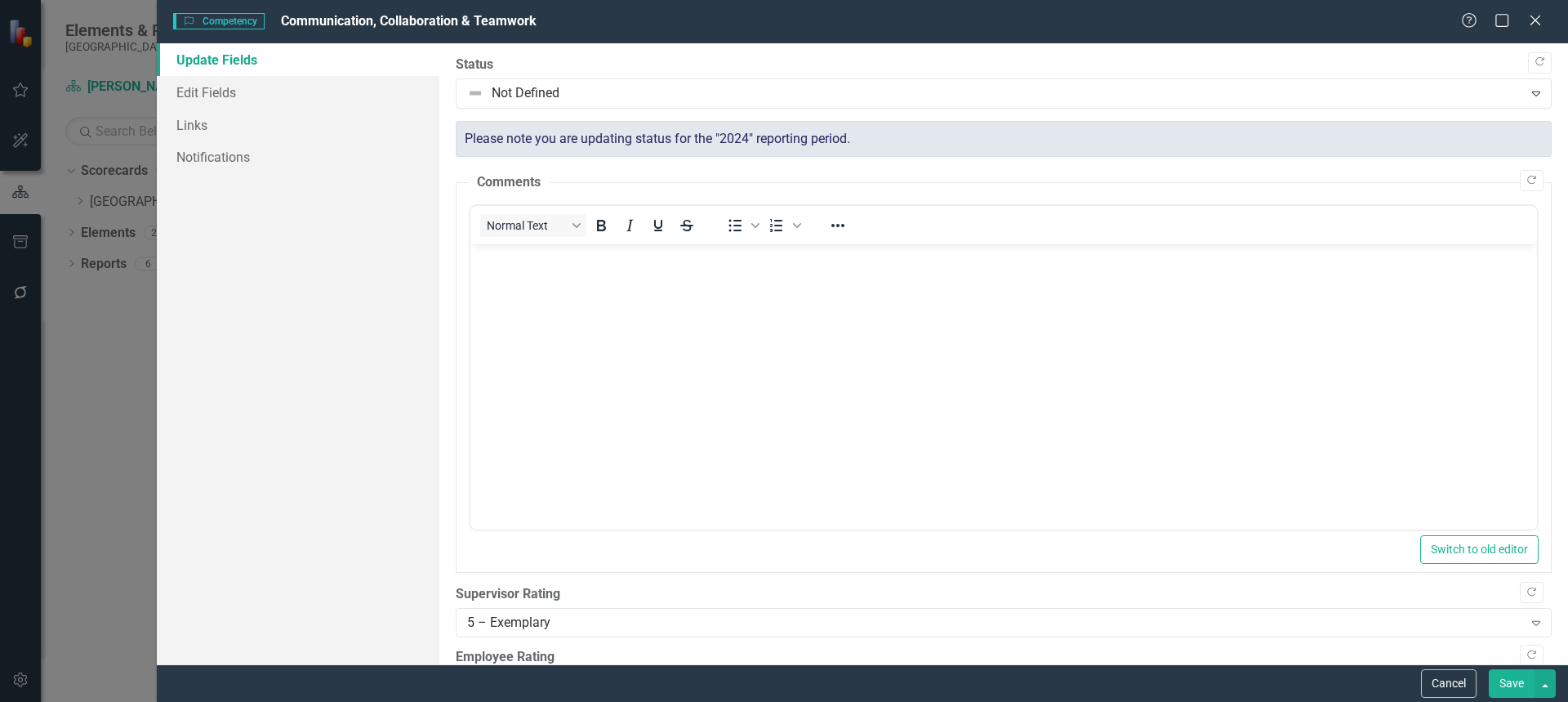
click at [1167, 392] on body "Rich Text Area. Press ALT-0 for help." at bounding box center [1002, 367] width 1066 height 246
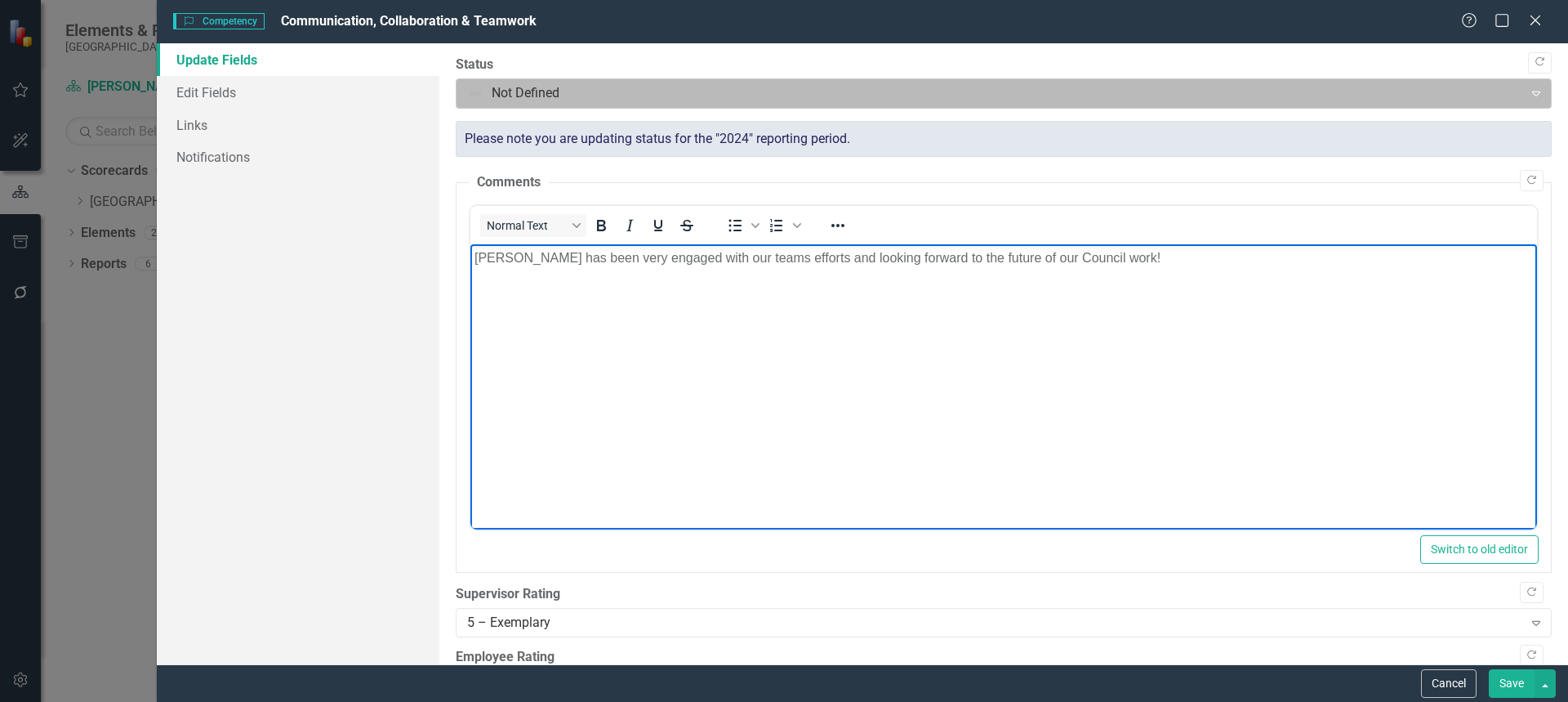
click at [1177, 92] on div at bounding box center [990, 94] width 1047 height 22
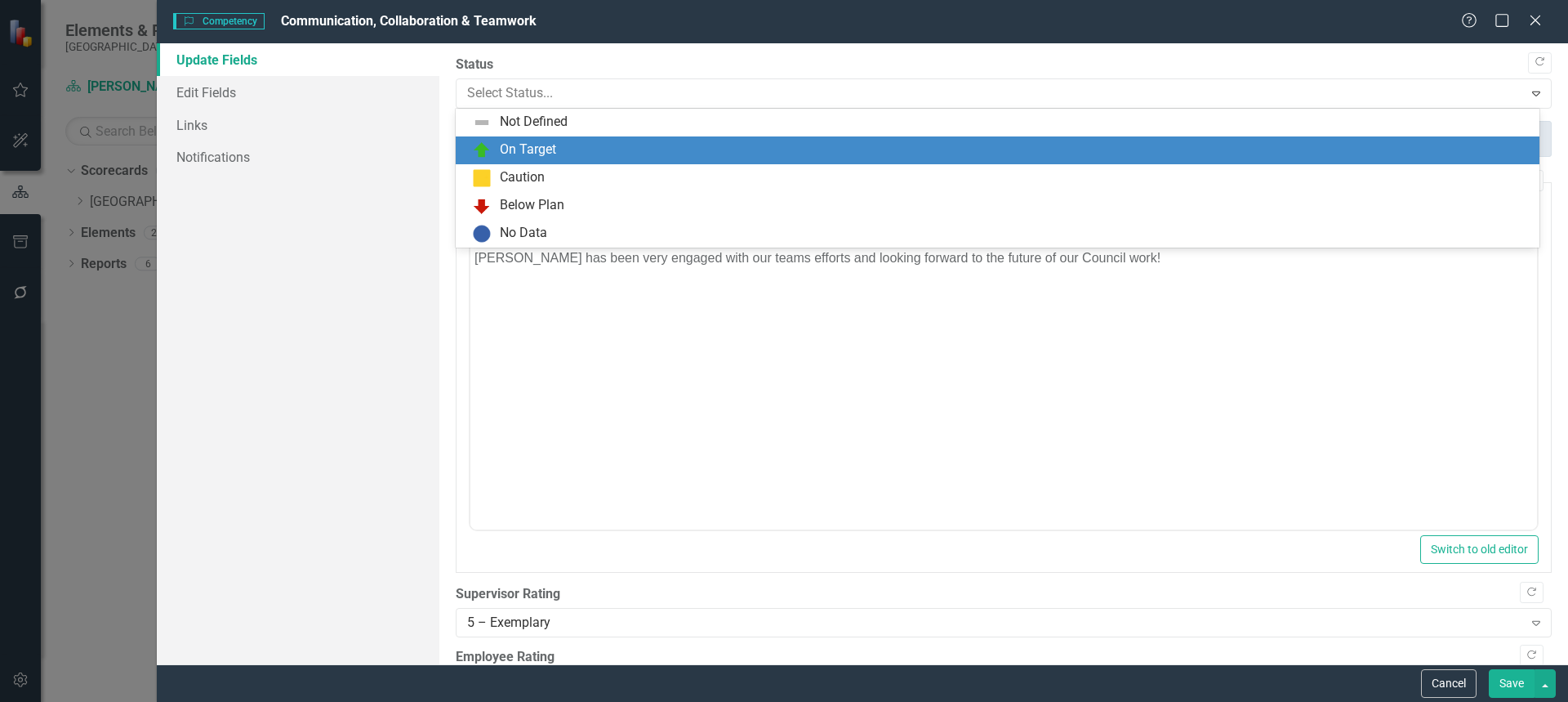
click at [1095, 142] on div "On Target" at bounding box center [1000, 151] width 1057 height 20
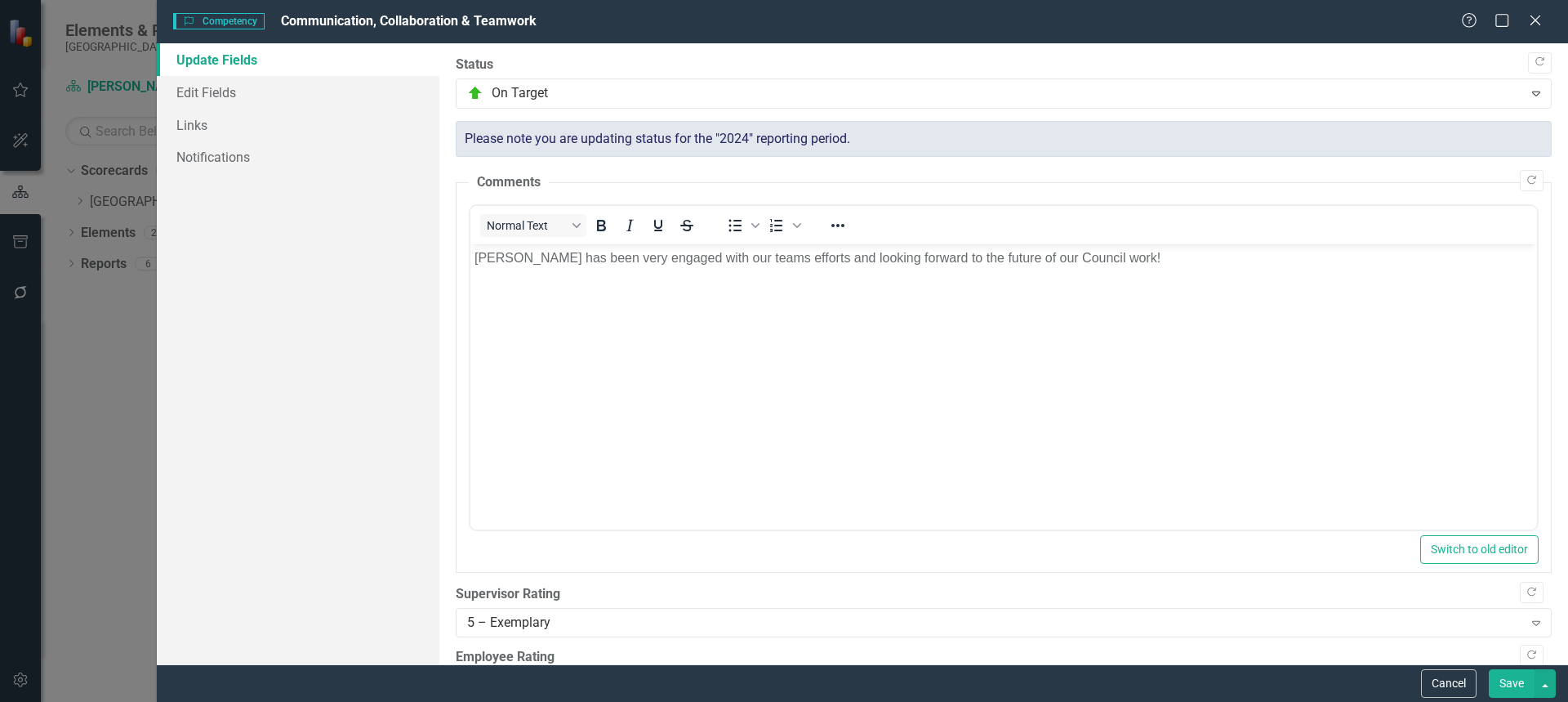
scroll to position [719, 0]
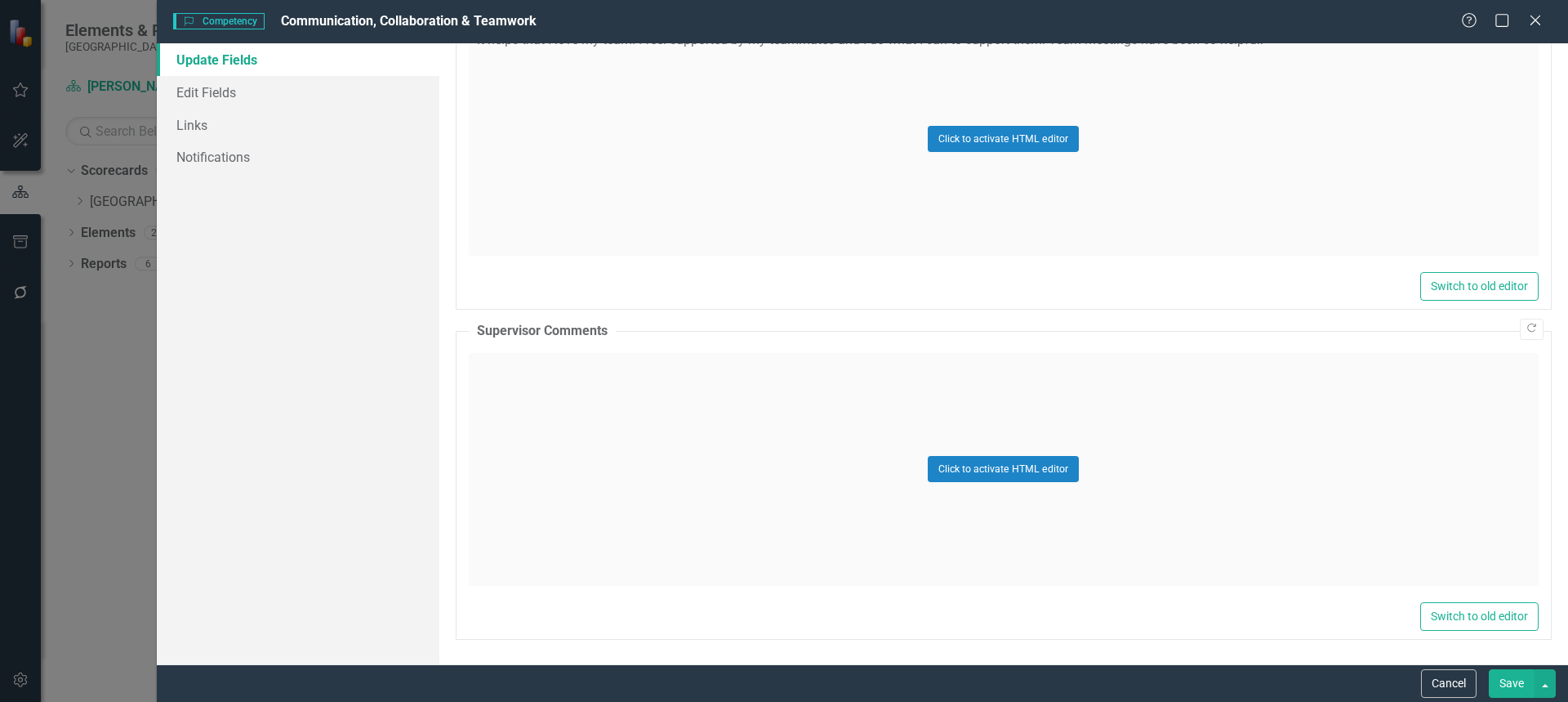
click at [1512, 679] on button "Save" at bounding box center [1512, 683] width 45 height 29
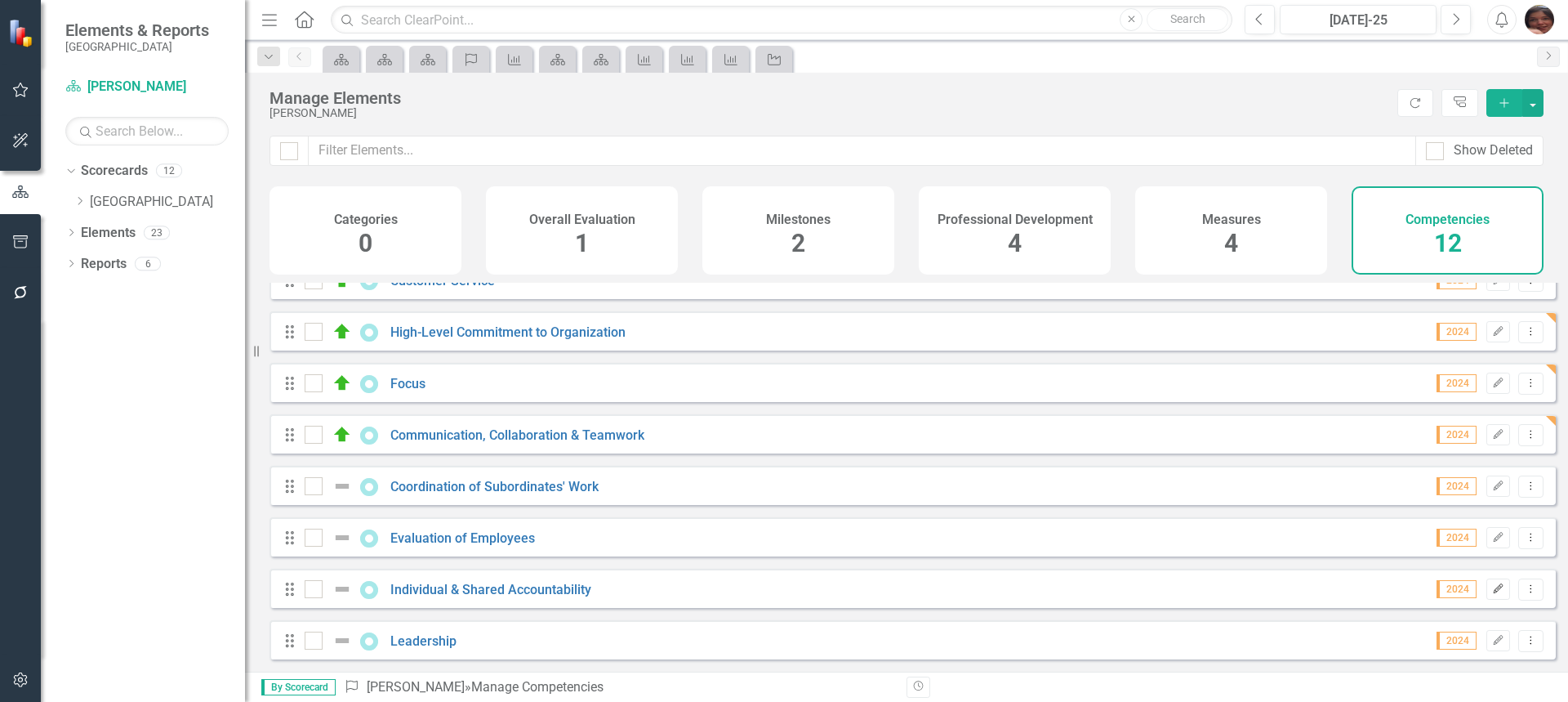
click at [1494, 589] on icon "button" at bounding box center [1499, 589] width 10 height 10
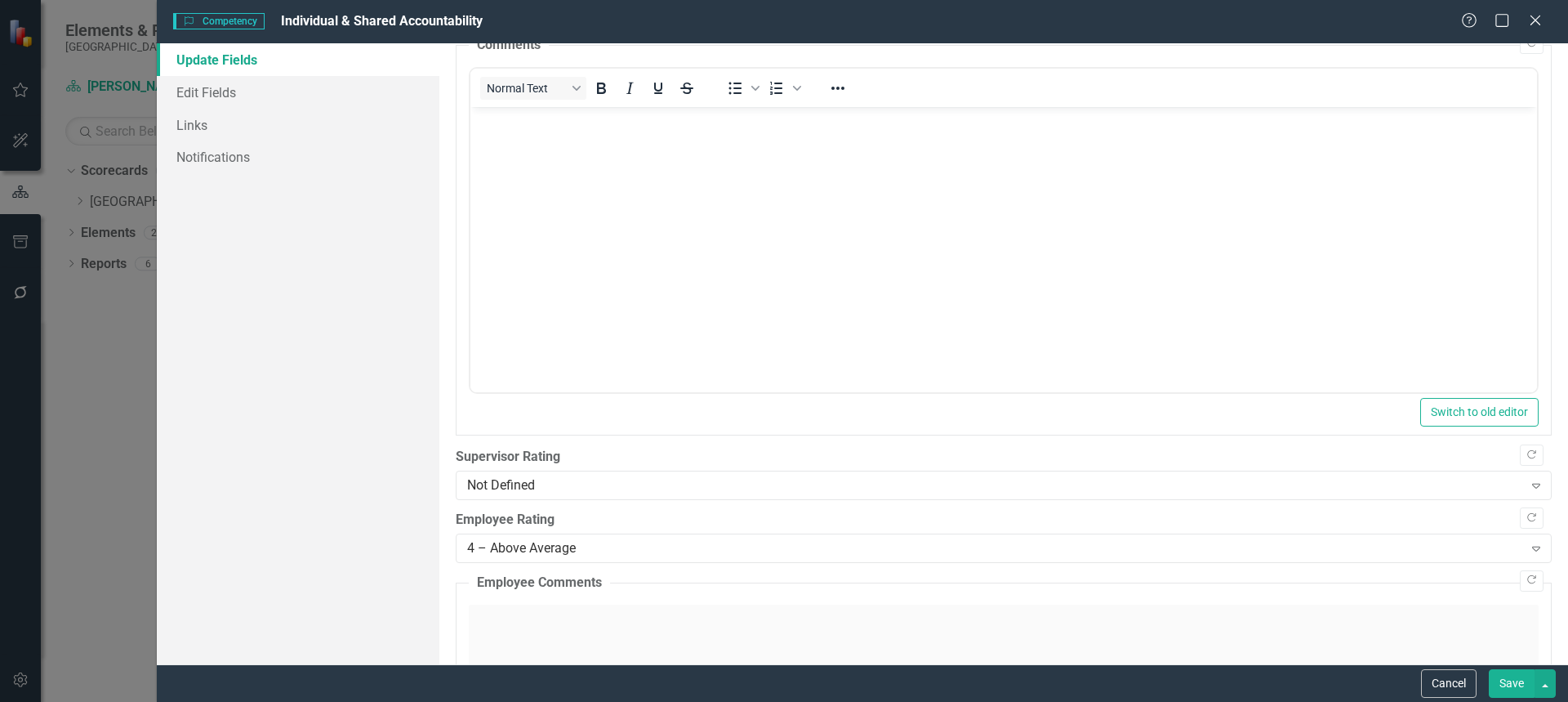
scroll to position [150, 0]
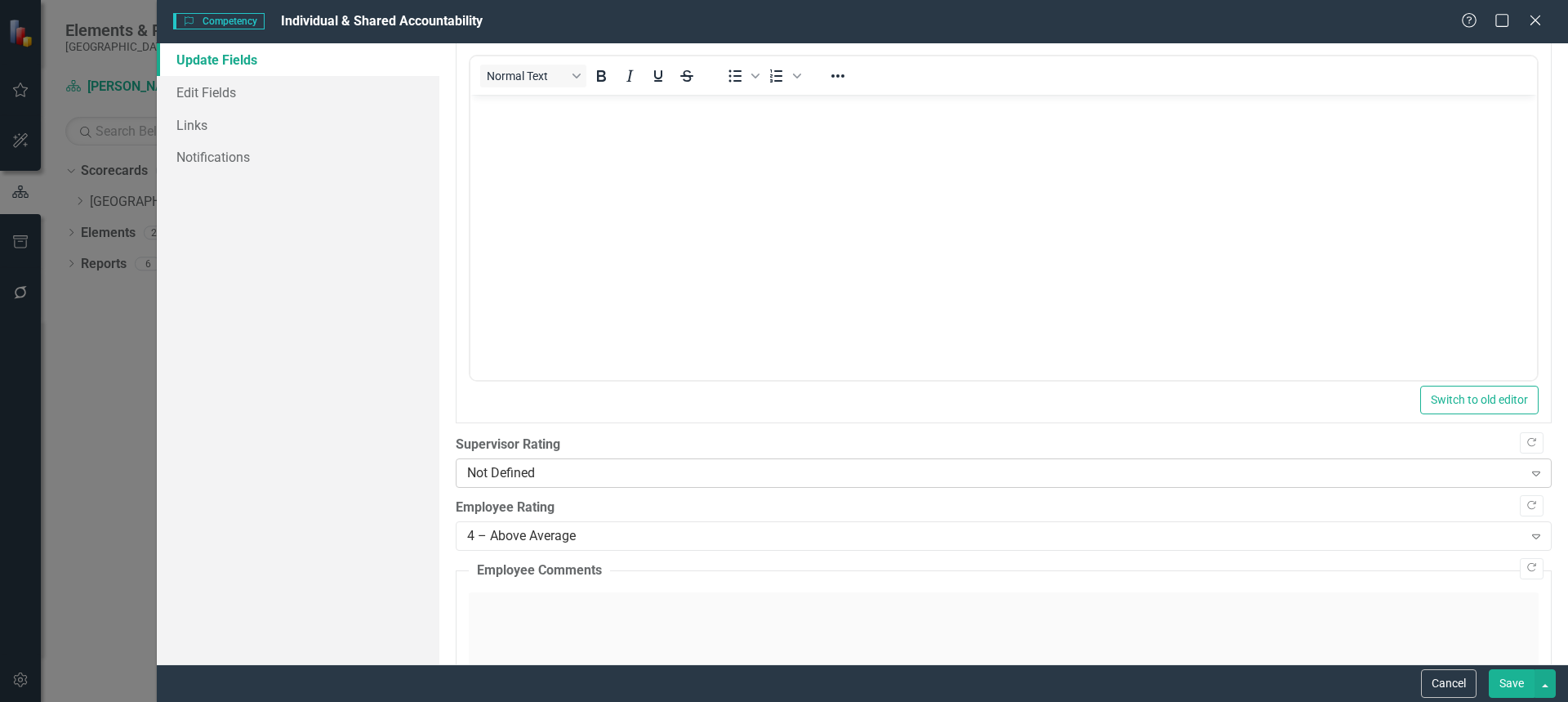
click at [1457, 465] on div "Not Defined" at bounding box center [994, 473] width 1056 height 19
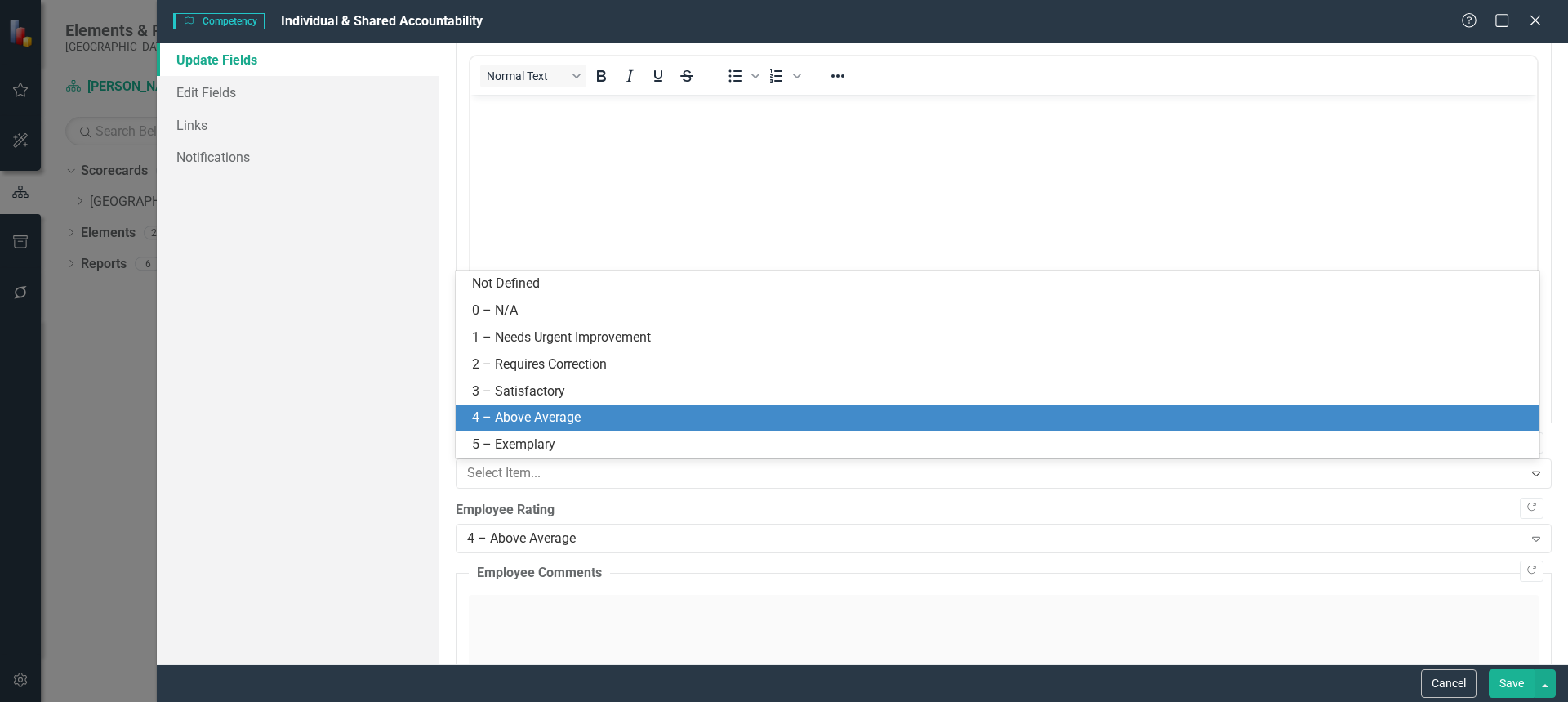
click at [1211, 412] on div "4 – Above Average" at bounding box center [1000, 417] width 1057 height 19
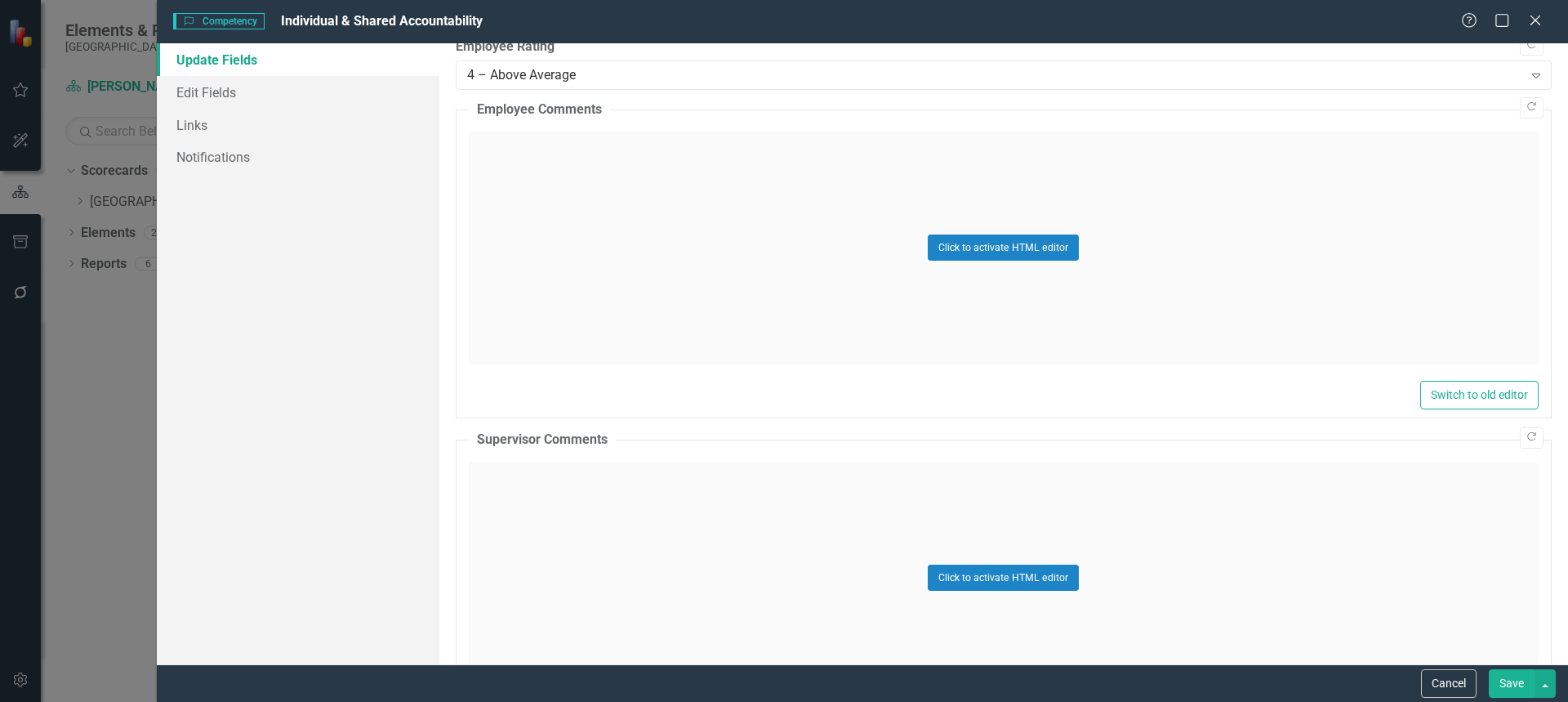
scroll to position [719, 0]
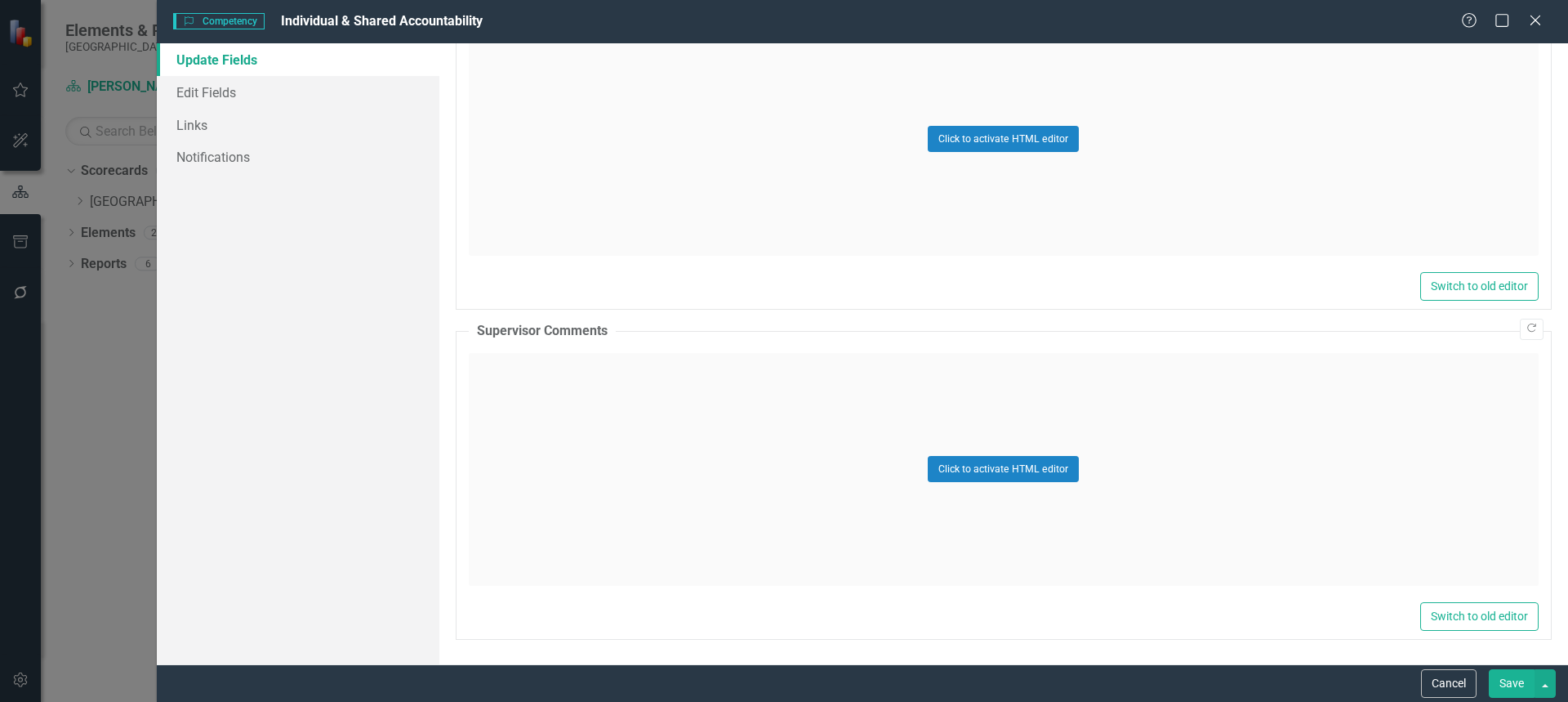
click at [1511, 691] on button "Save" at bounding box center [1512, 683] width 45 height 29
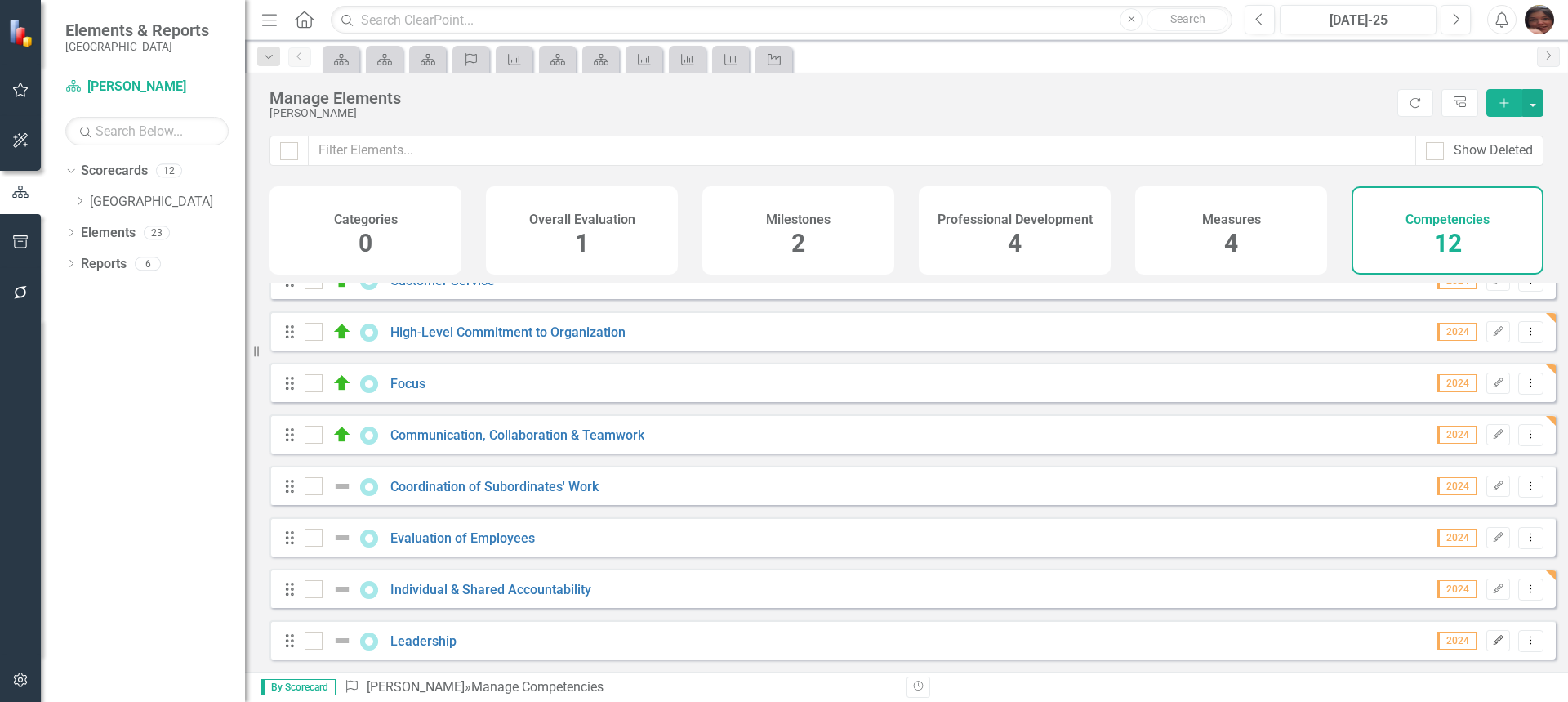
click at [1492, 640] on icon "Edit" at bounding box center [1498, 641] width 12 height 10
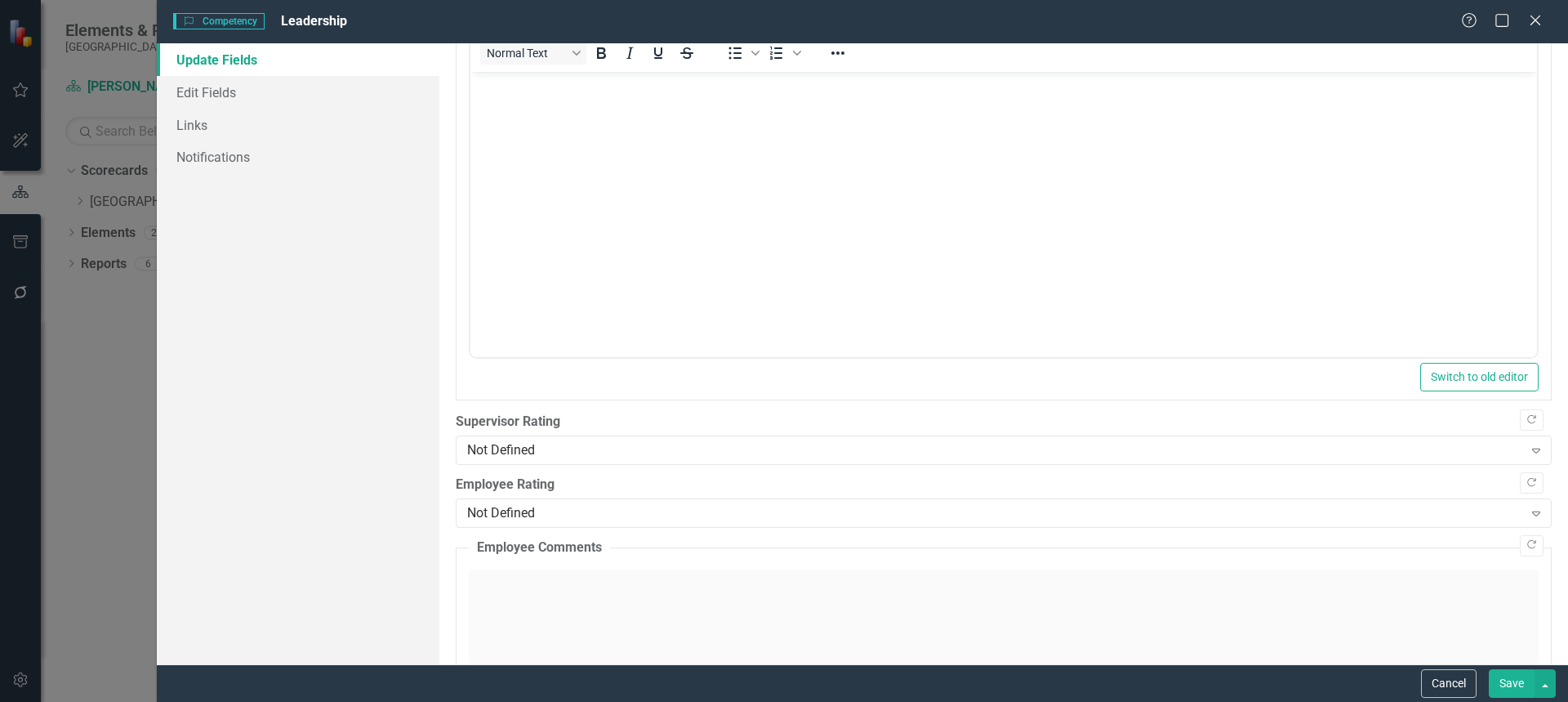
scroll to position [175, 0]
click at [1518, 689] on button "Save" at bounding box center [1512, 683] width 45 height 29
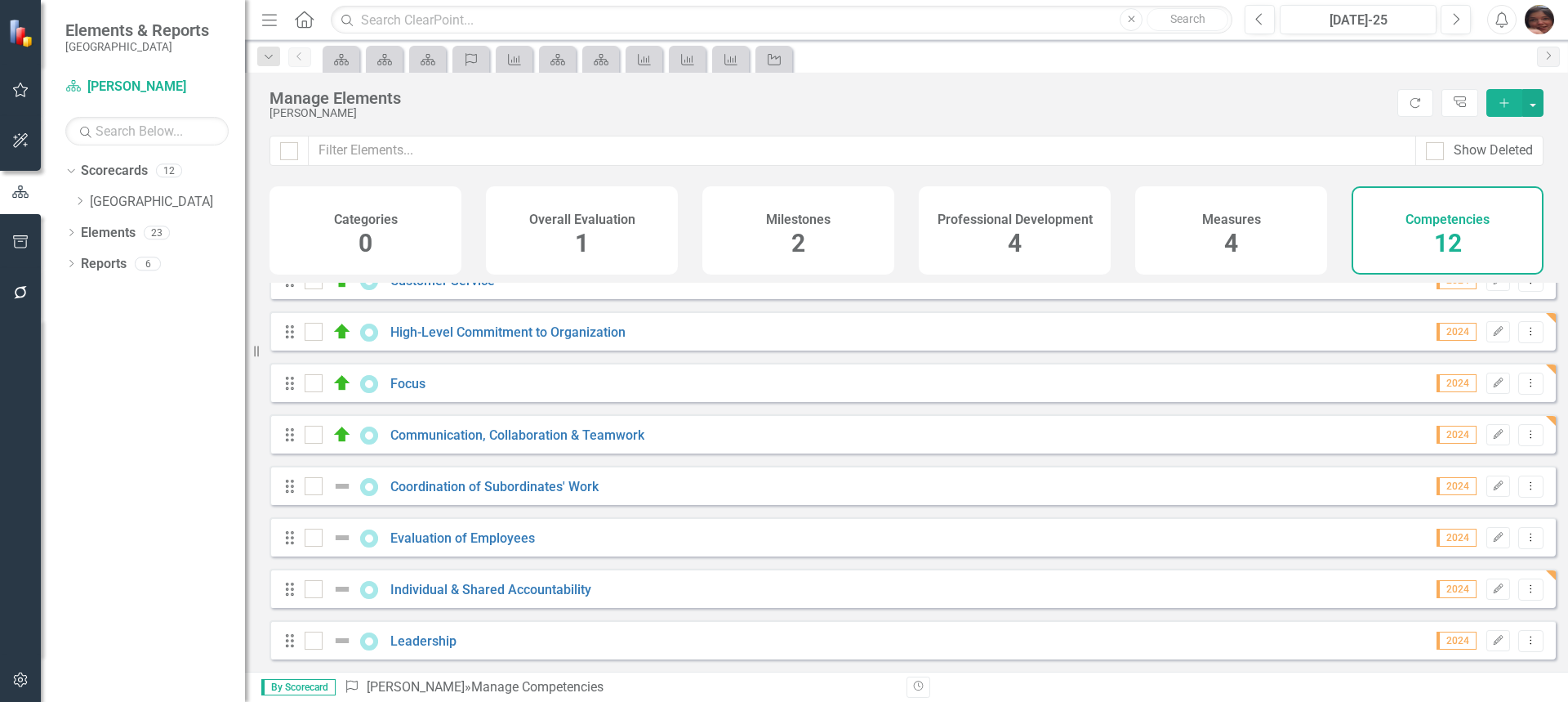
scroll to position [0, 0]
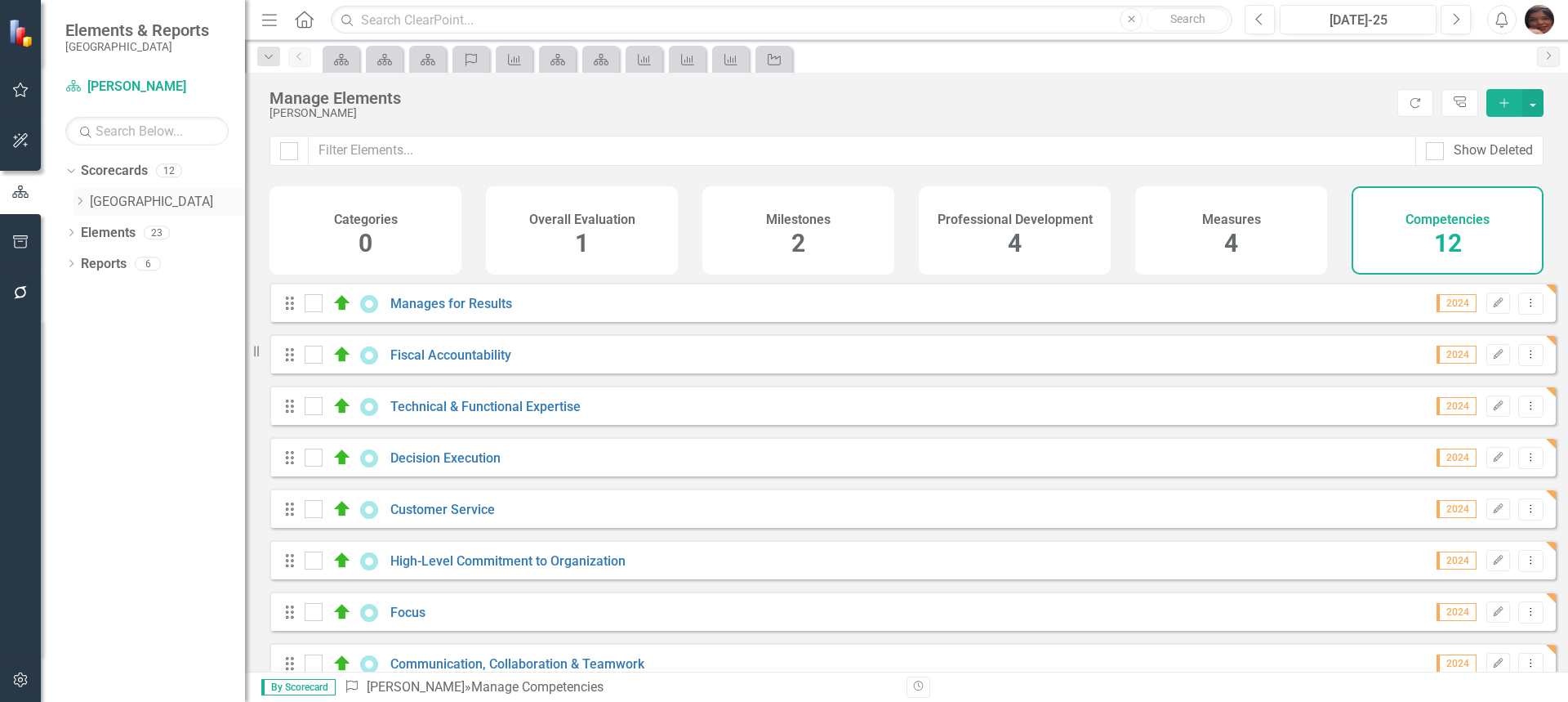
click at [86, 198] on icon "Dropdown" at bounding box center [80, 201] width 12 height 10
click at [107, 236] on link "Health & Human Services Department" at bounding box center [175, 233] width 139 height 19
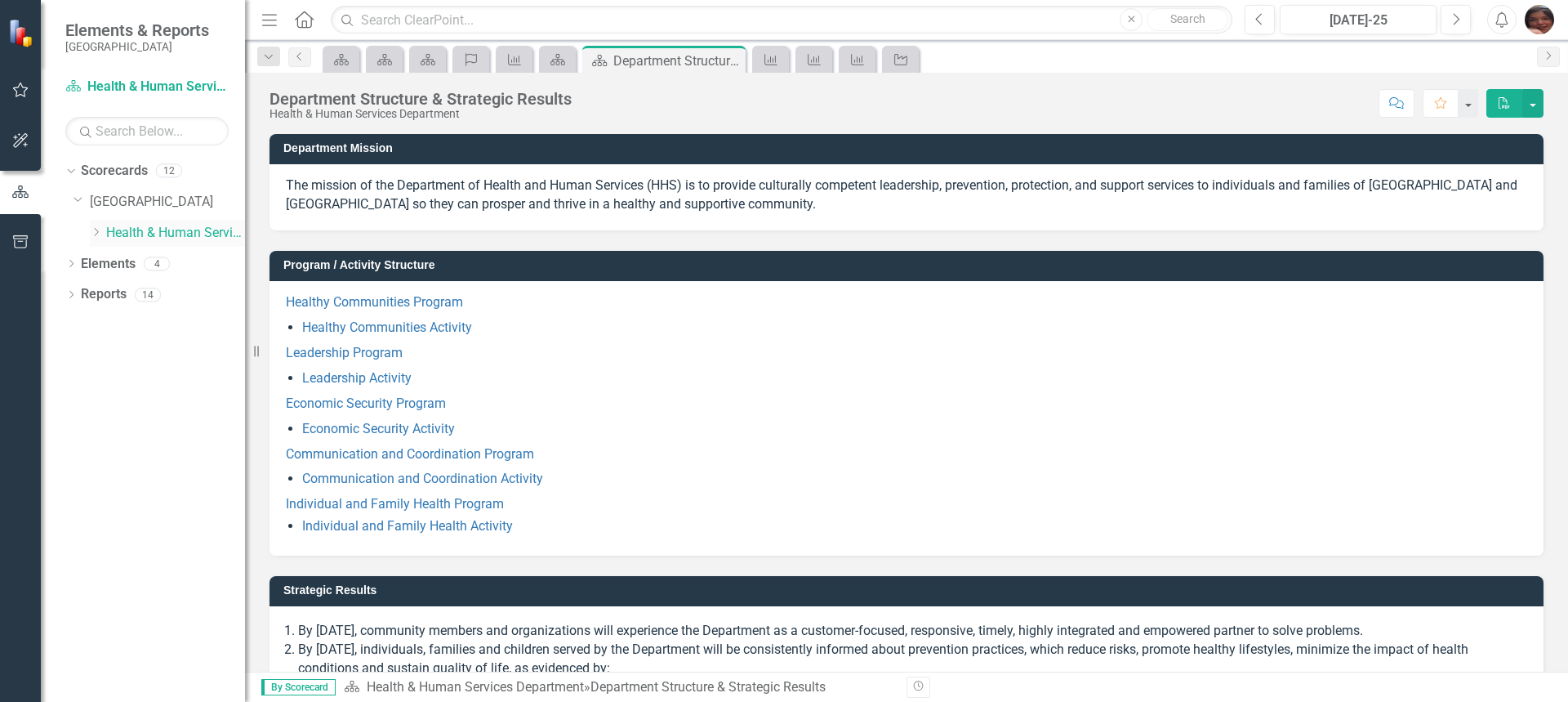
click at [94, 230] on icon "Dropdown" at bounding box center [96, 232] width 12 height 10
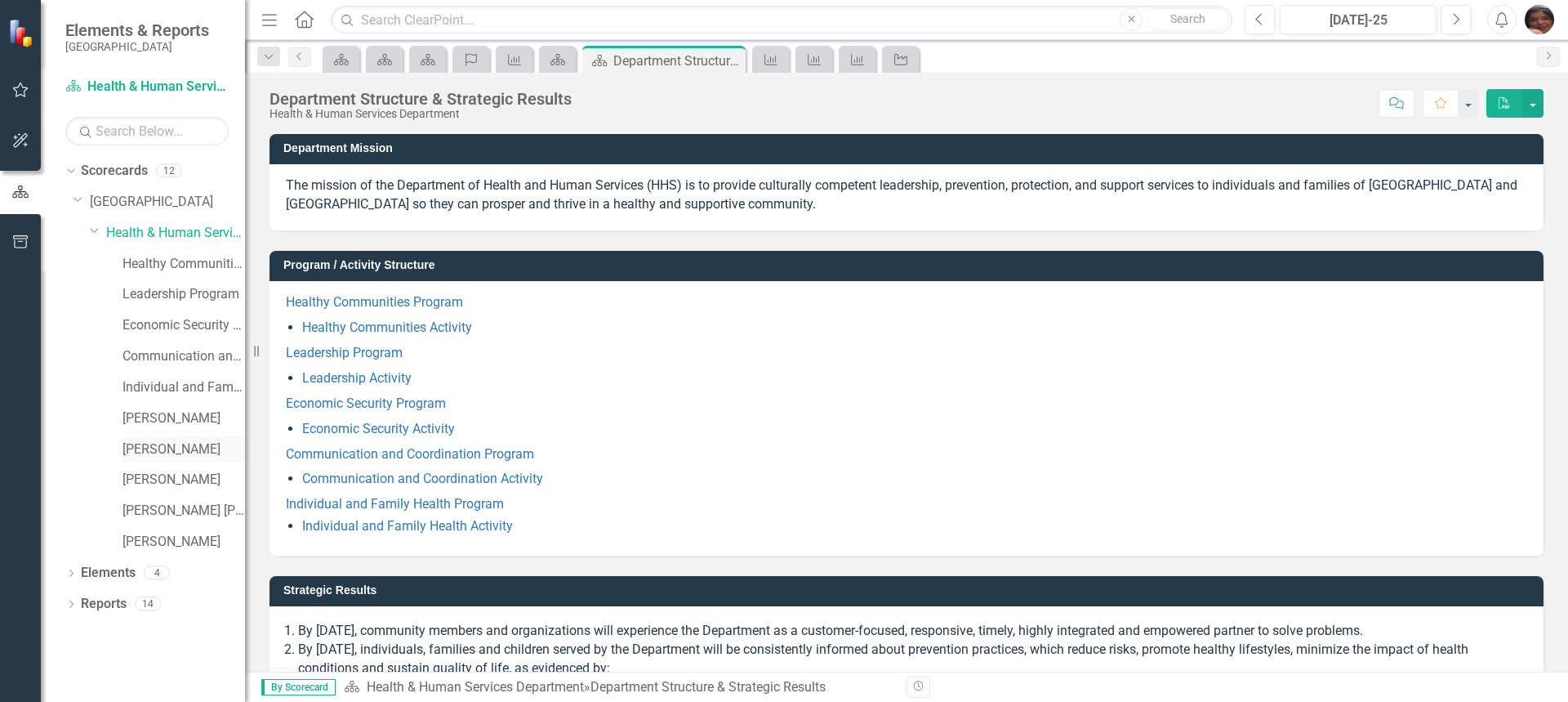
click at [140, 445] on link "[PERSON_NAME]" at bounding box center [183, 450] width 122 height 19
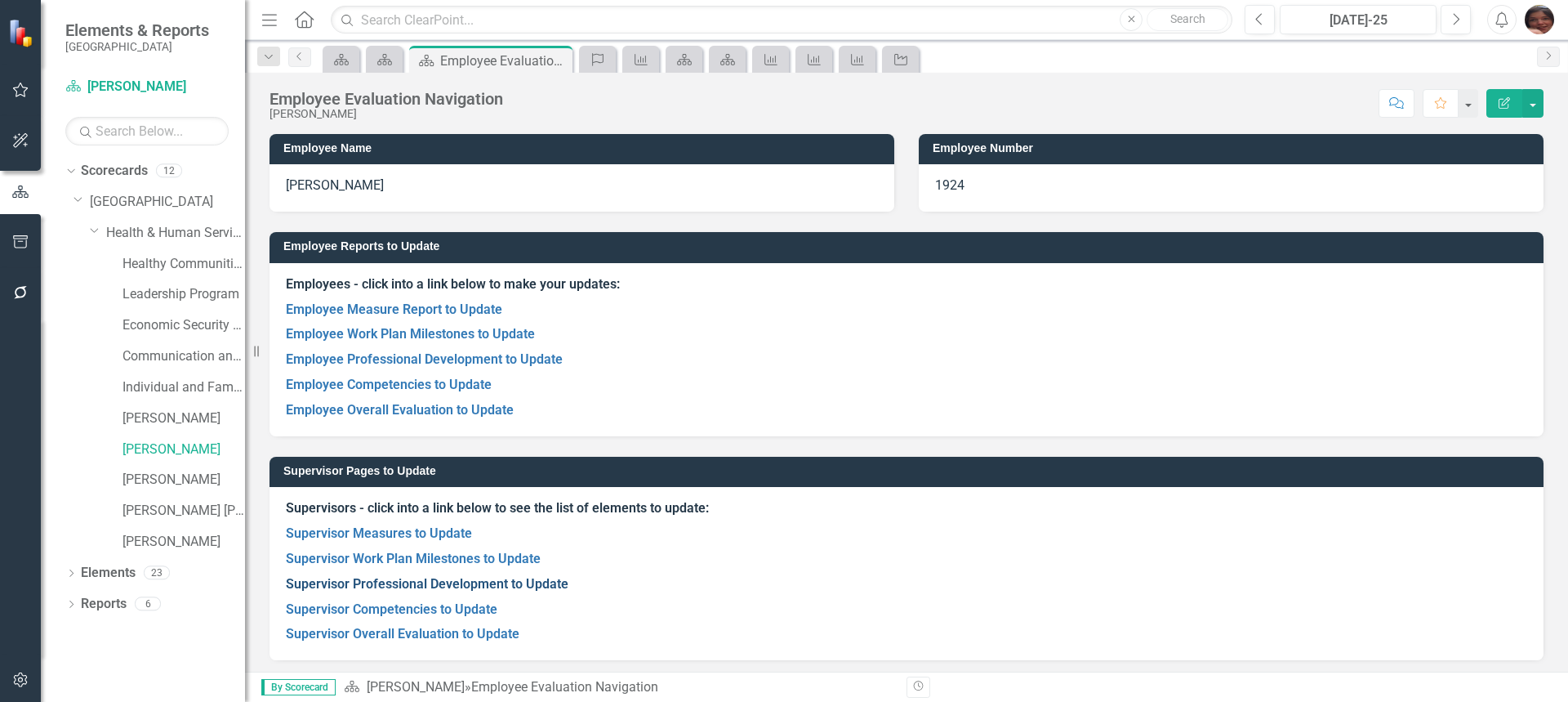
click at [394, 585] on link "Supervisor Professional Development to Update" at bounding box center [427, 584] width 283 height 16
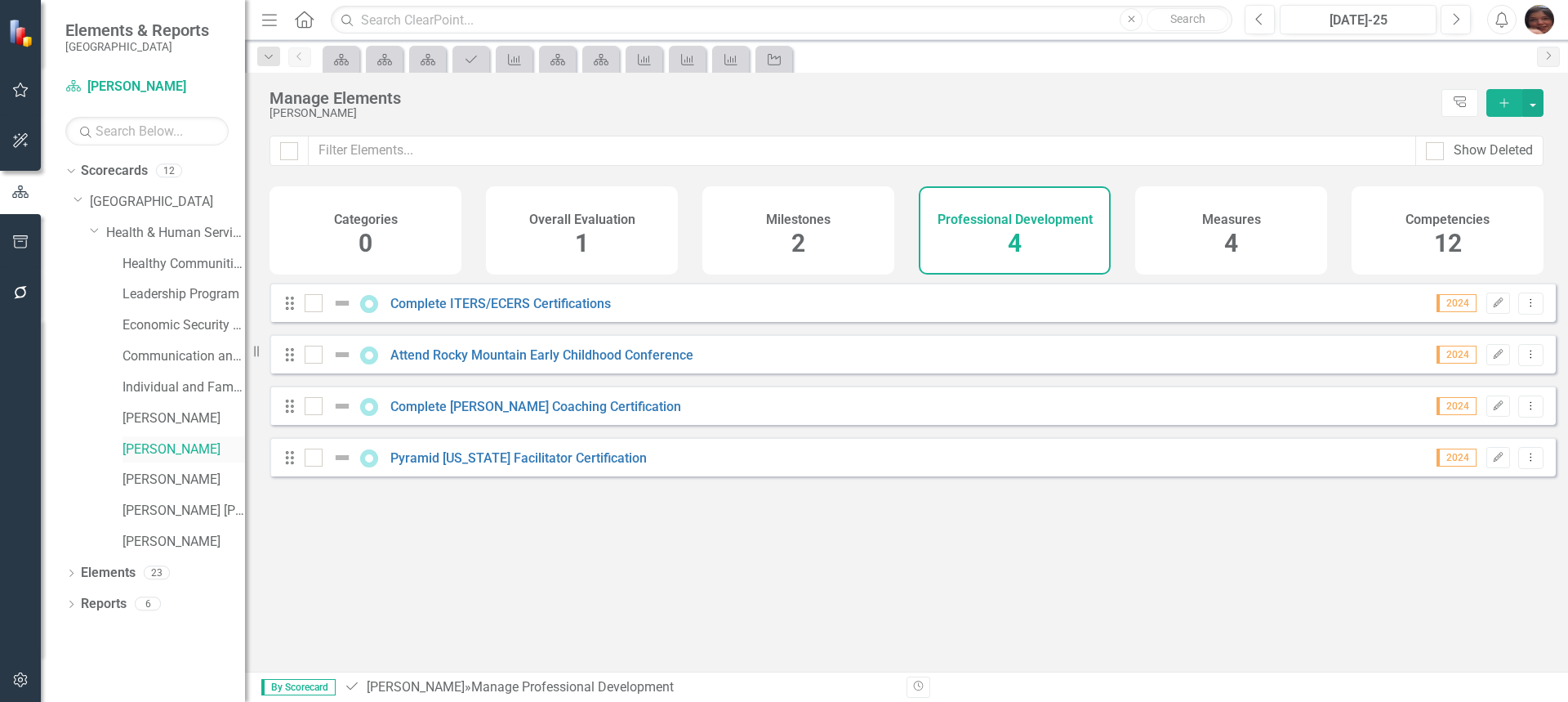
click at [145, 441] on link "[PERSON_NAME]" at bounding box center [183, 450] width 122 height 19
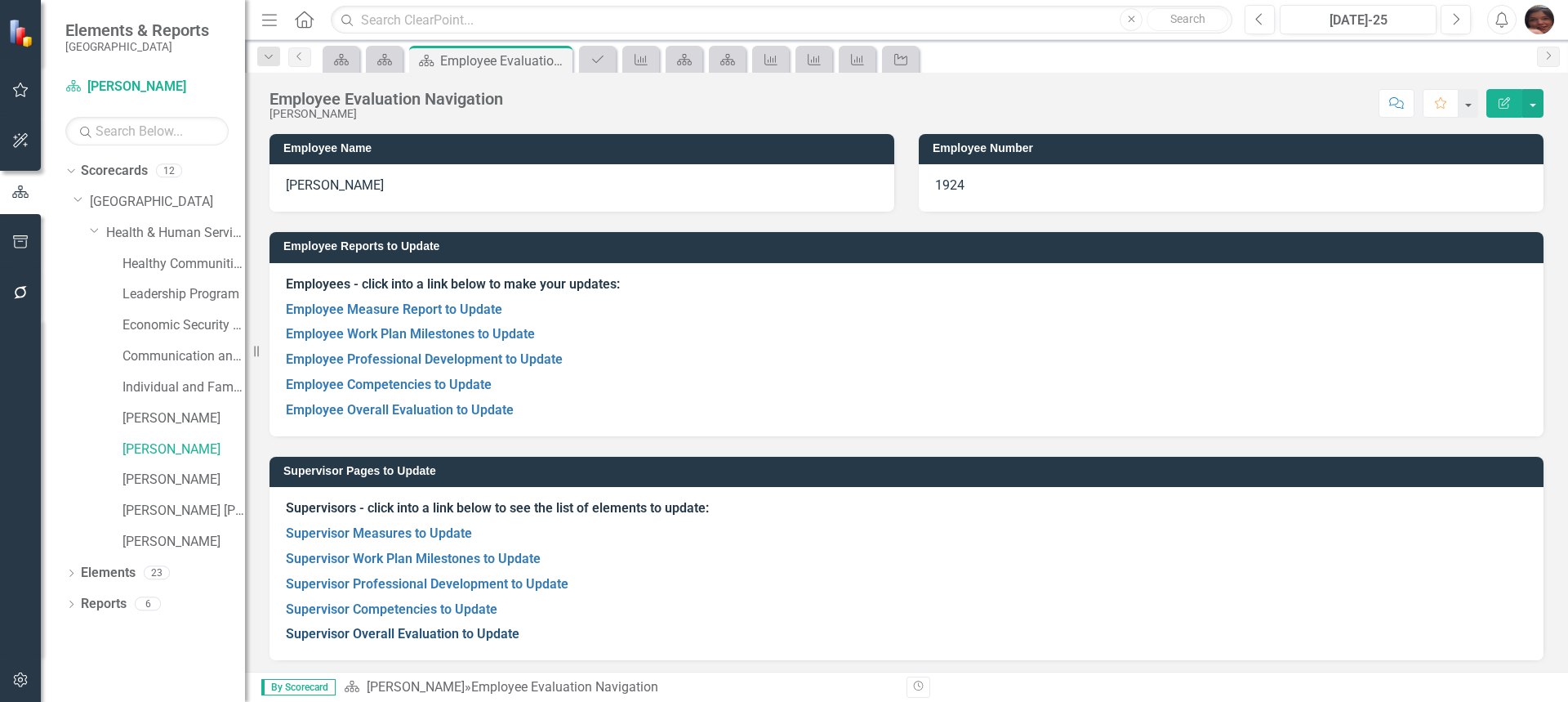
click at [445, 638] on link "Supervisor Overall Evaluation to Update" at bounding box center [402, 634] width 234 height 16
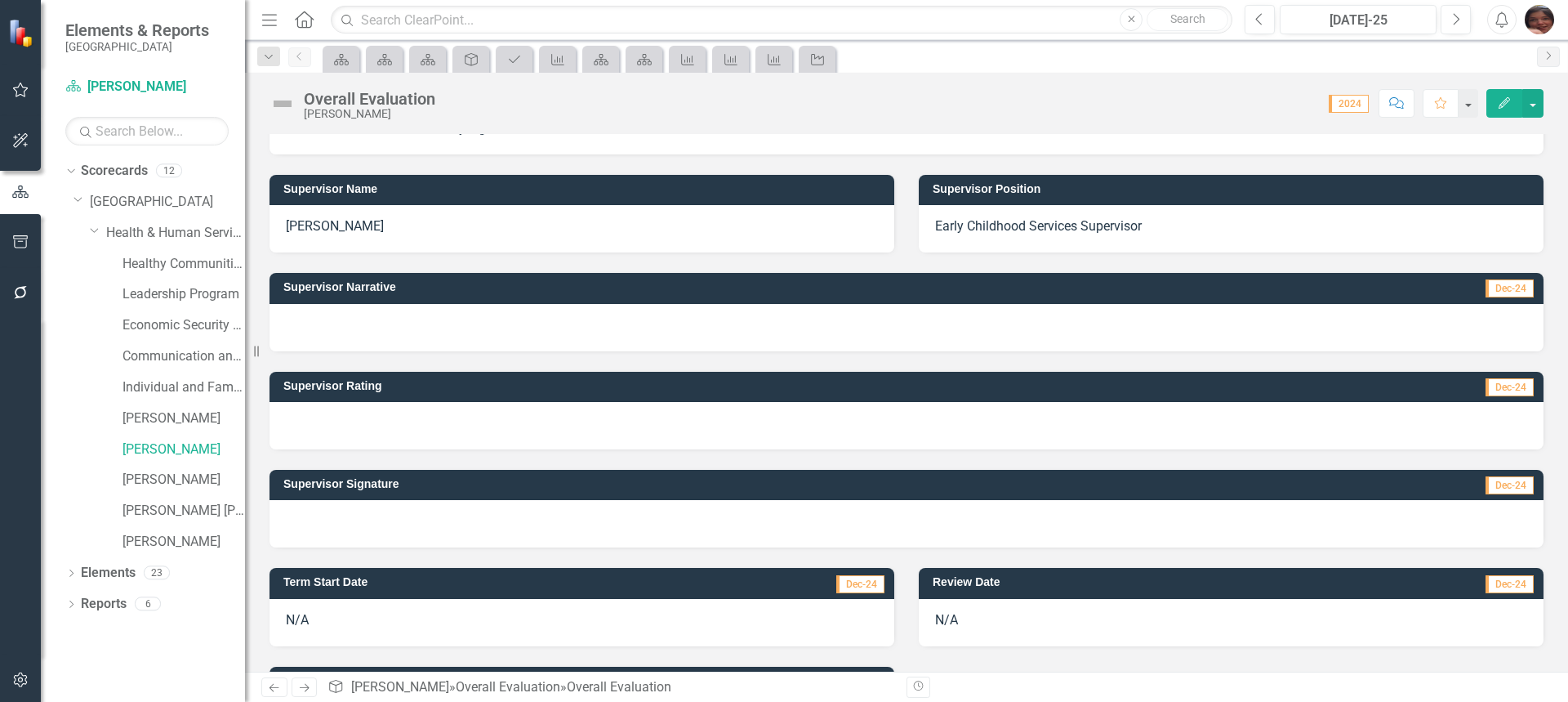
scroll to position [286, 0]
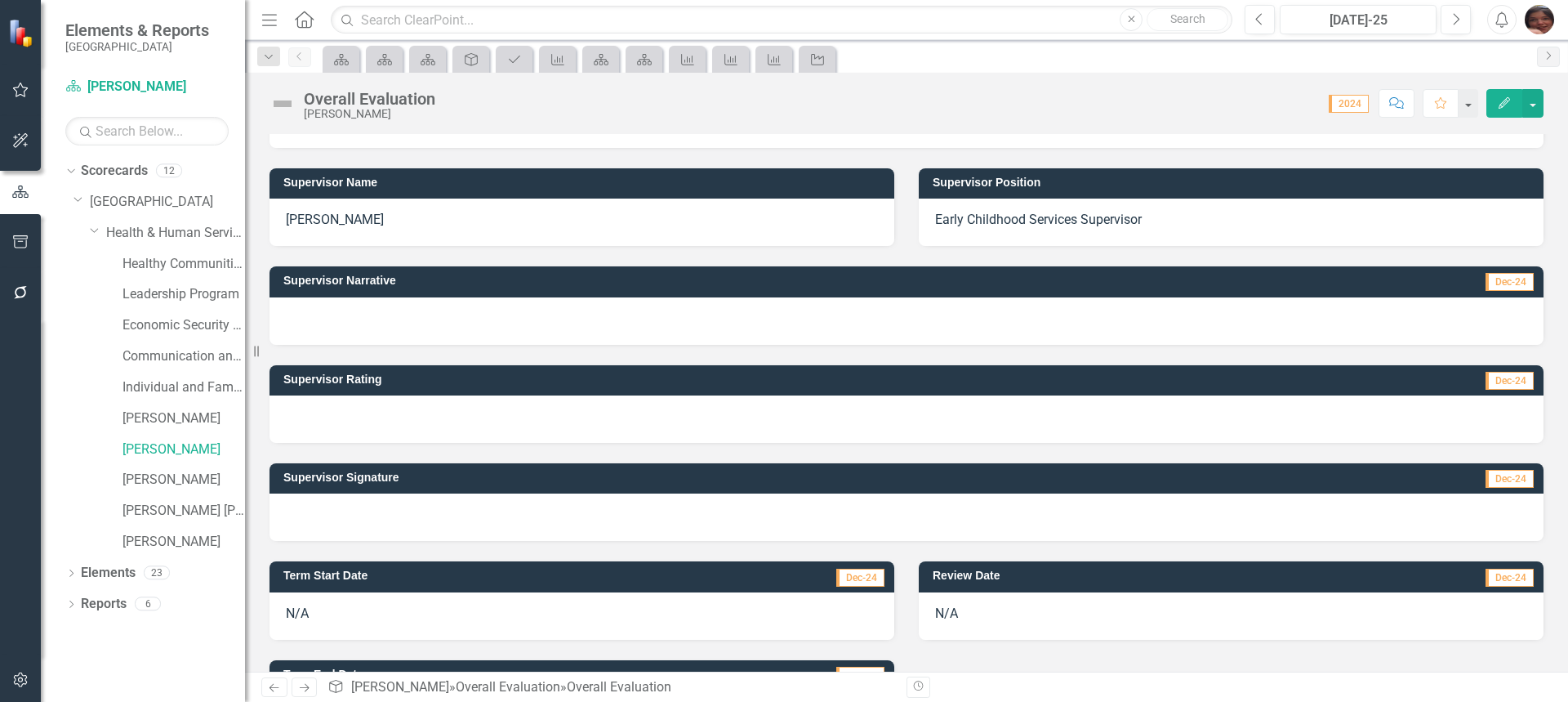
click at [1508, 102] on icon "button" at bounding box center [1505, 104] width 12 height 12
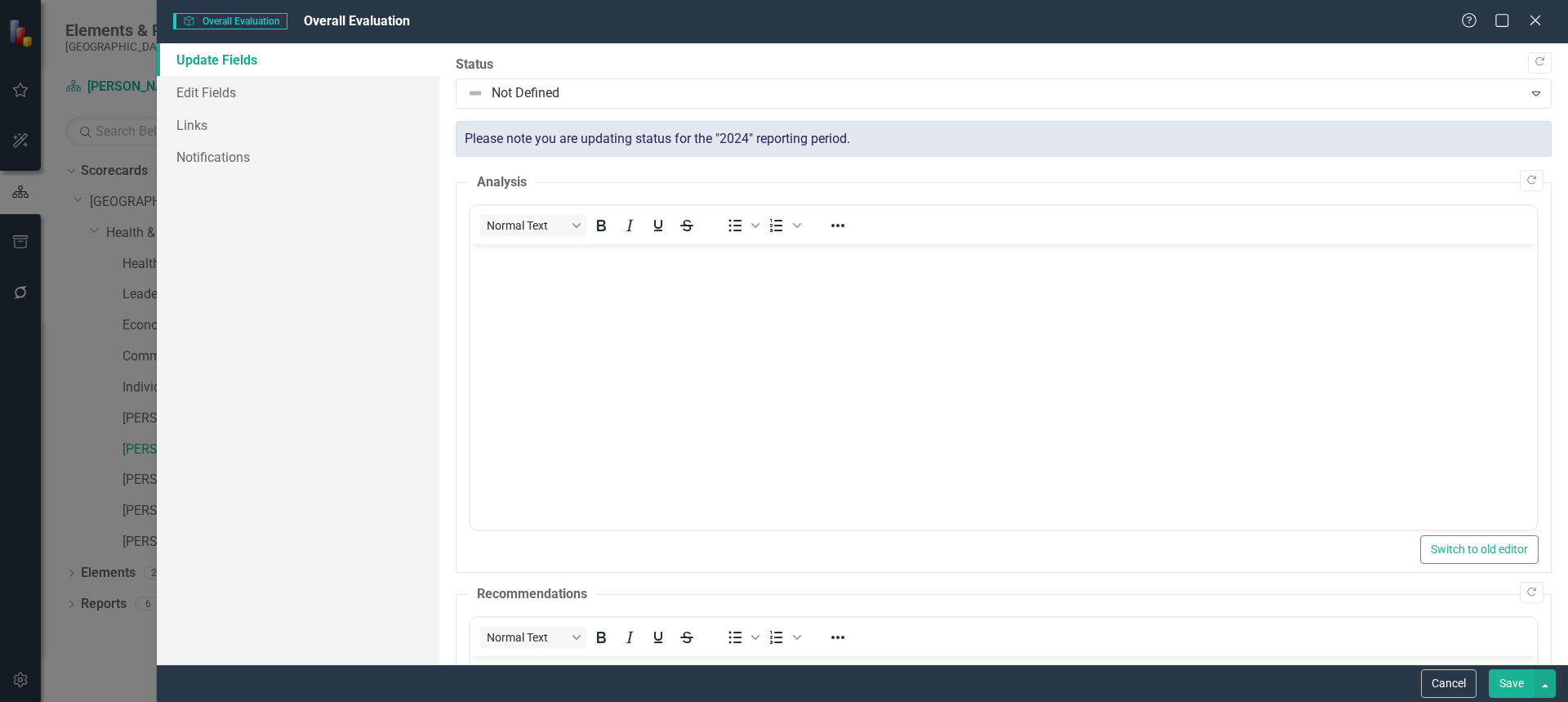
scroll to position [0, 0]
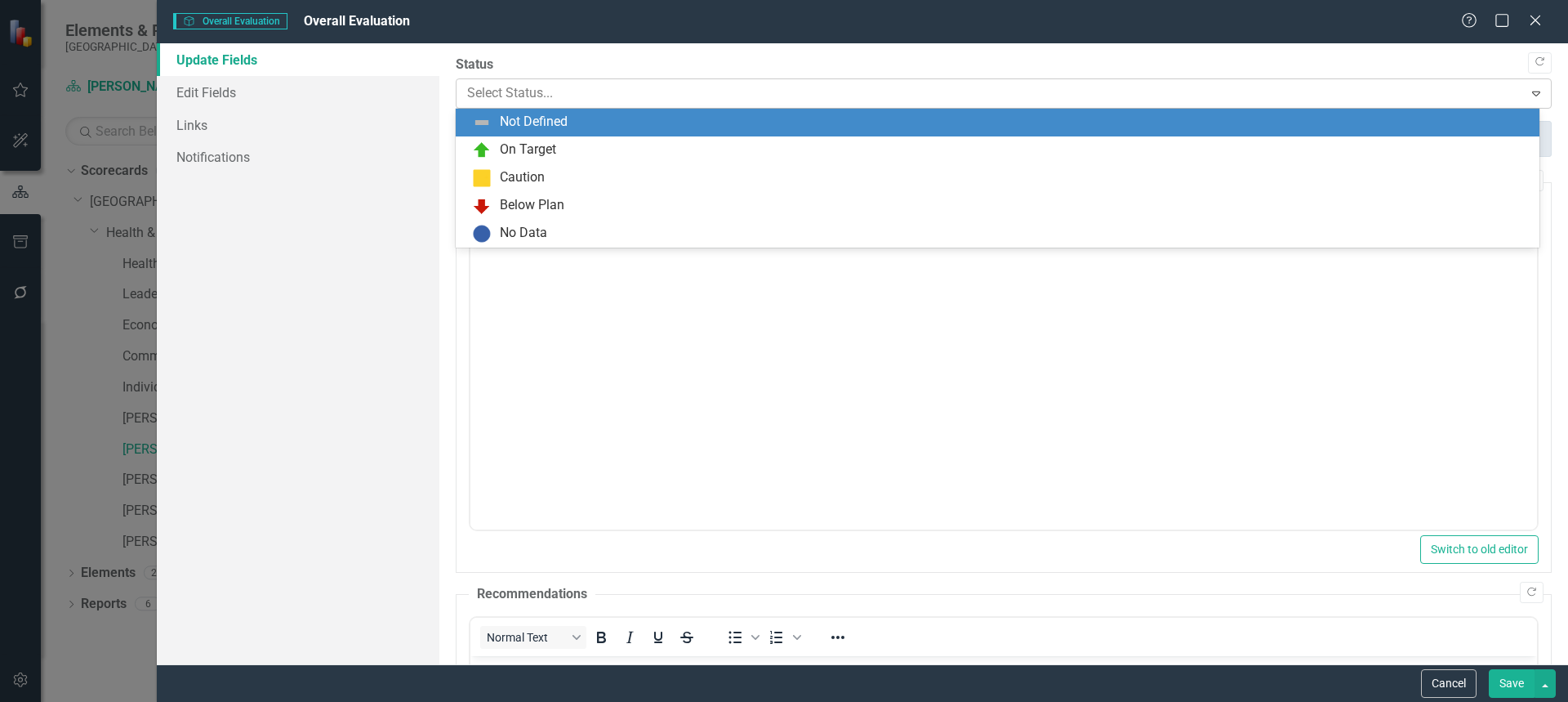
click at [1203, 81] on div "Select Status..." at bounding box center [990, 93] width 1062 height 29
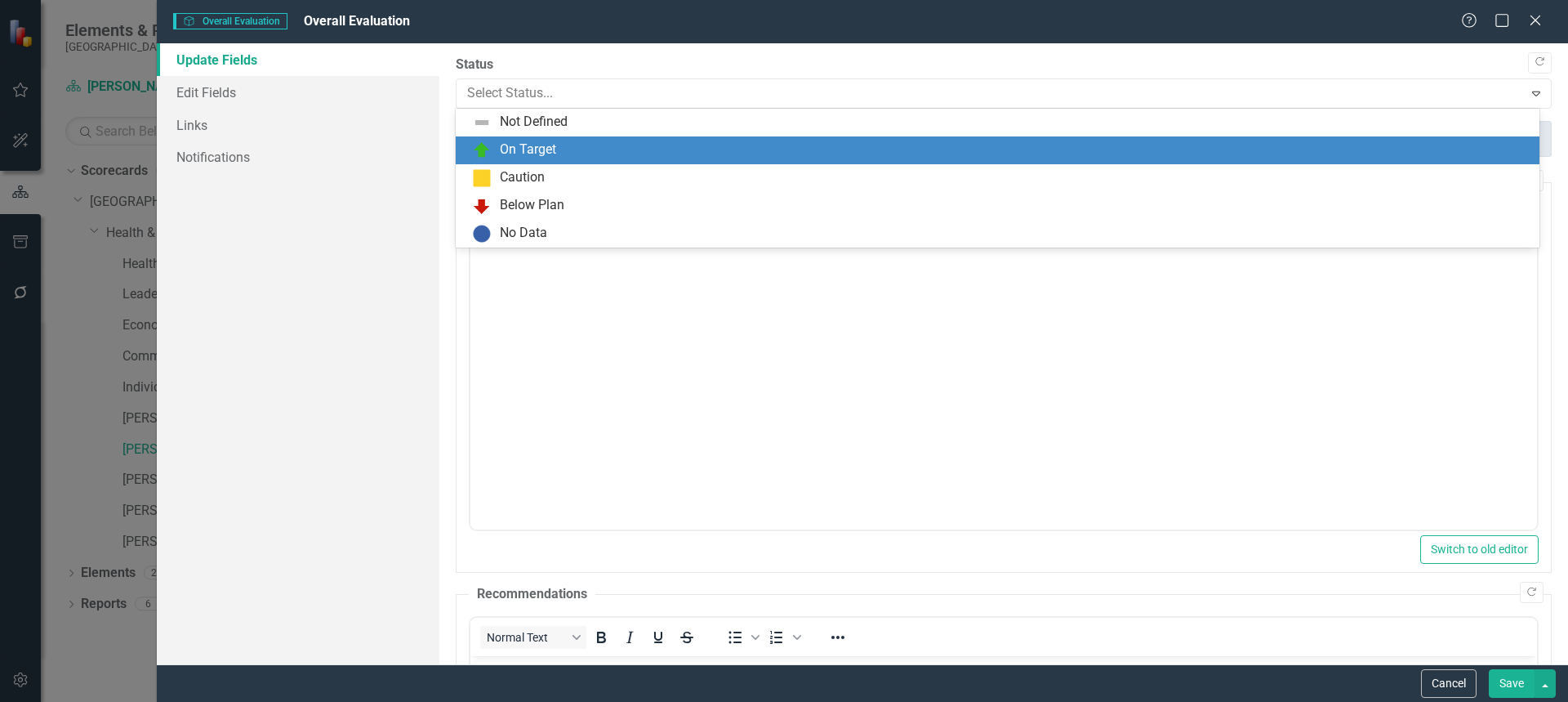
click at [913, 152] on div "On Target" at bounding box center [1000, 151] width 1057 height 20
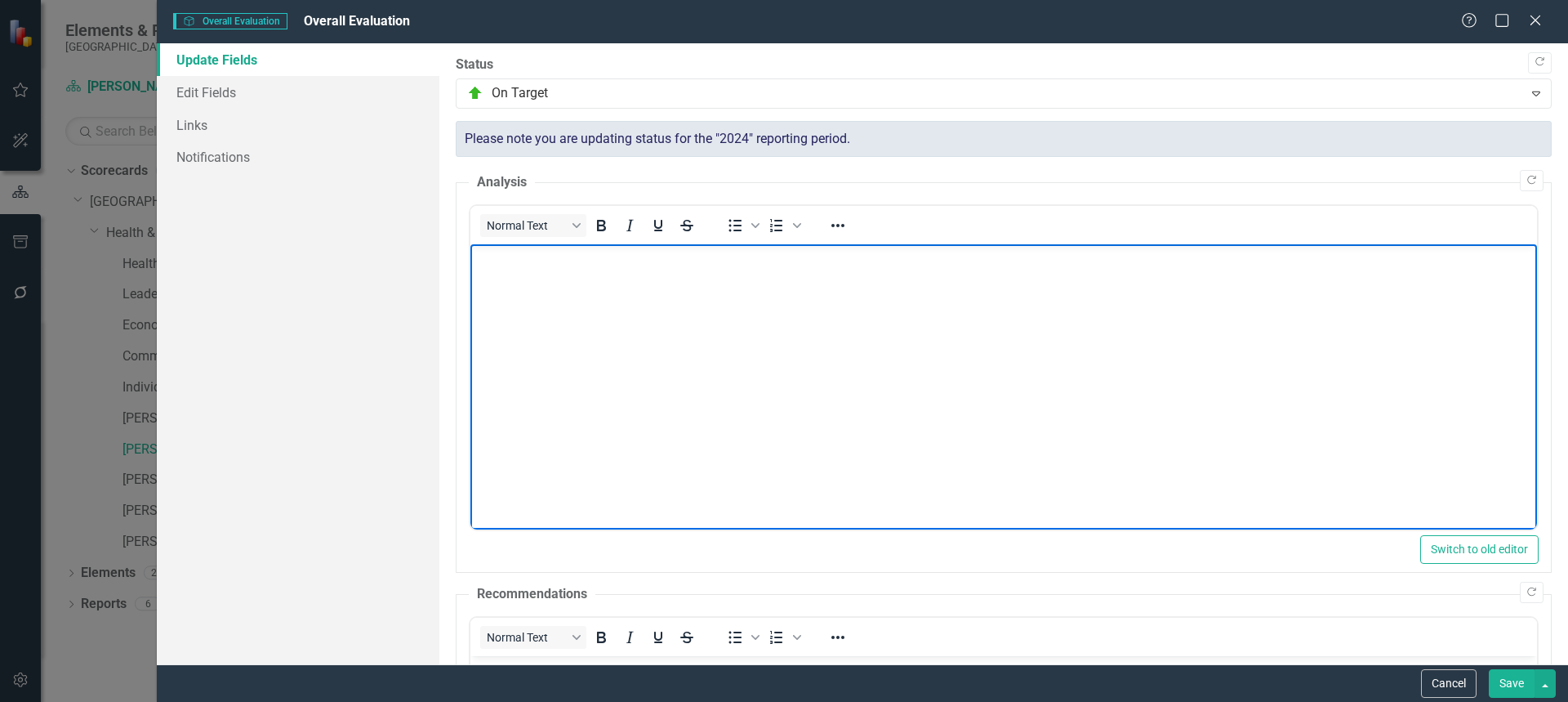
click at [978, 335] on body "Rich Text Area. Press ALT-0 for help." at bounding box center [1002, 367] width 1066 height 246
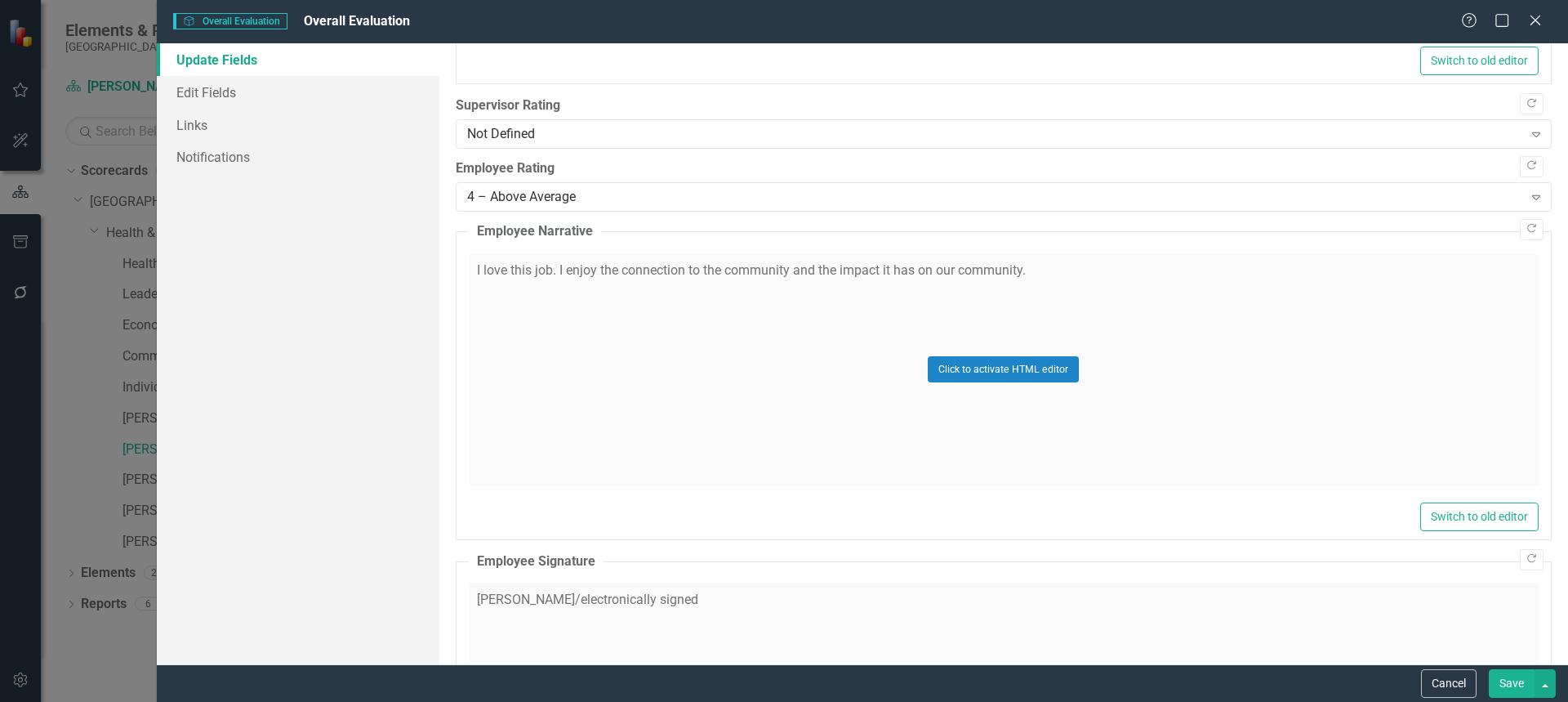
scroll to position [921, 0]
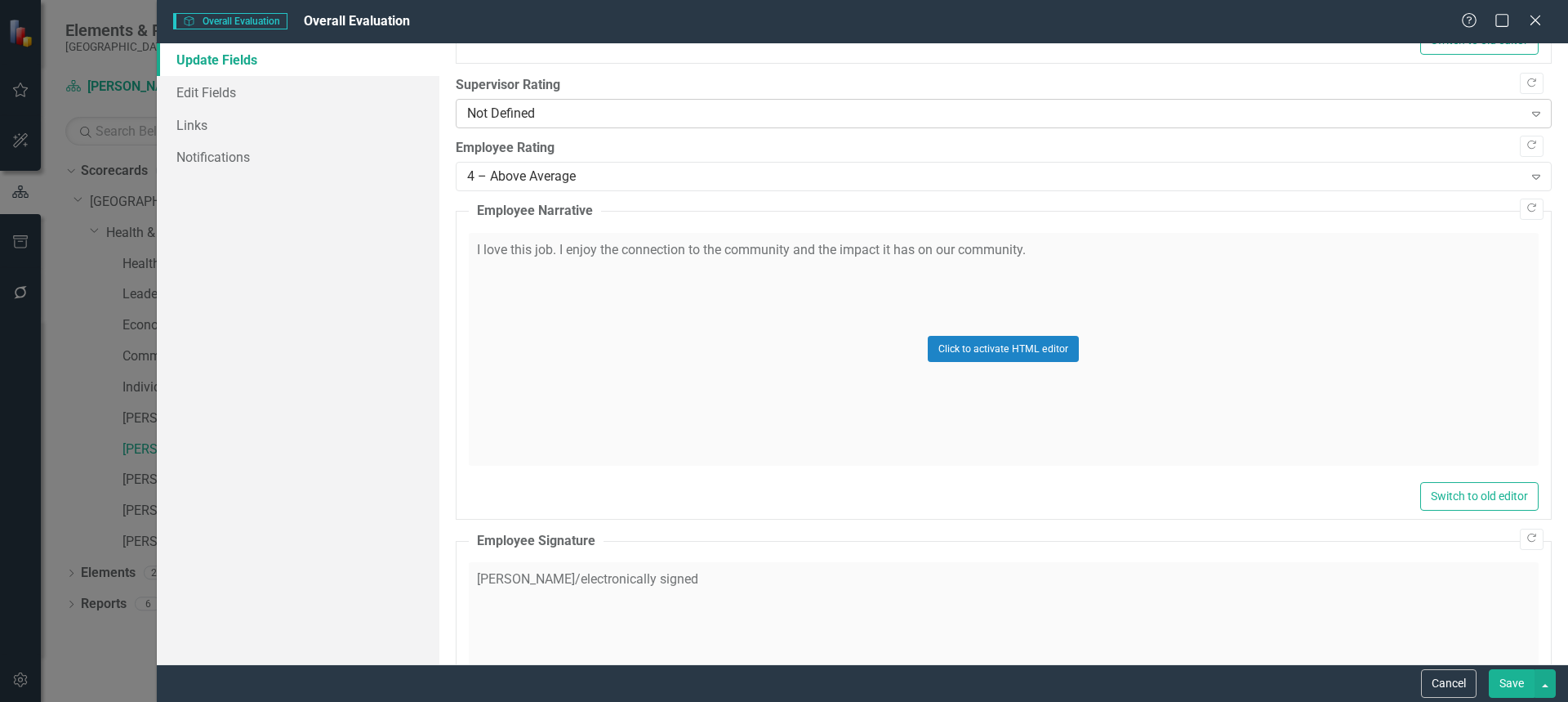
click at [1408, 116] on div "Not Defined" at bounding box center [994, 113] width 1056 height 19
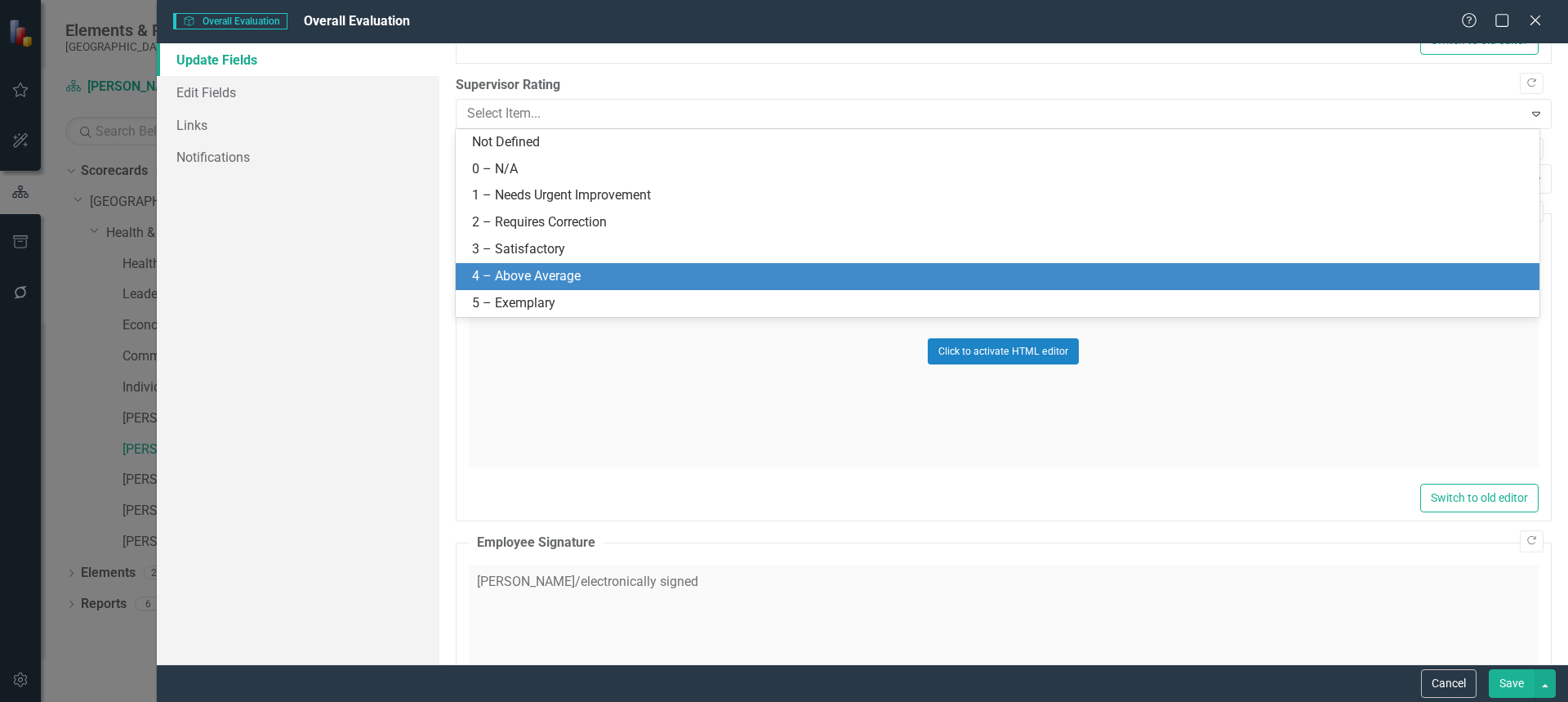
click at [1350, 281] on div "4 – Above Average" at bounding box center [1000, 276] width 1057 height 19
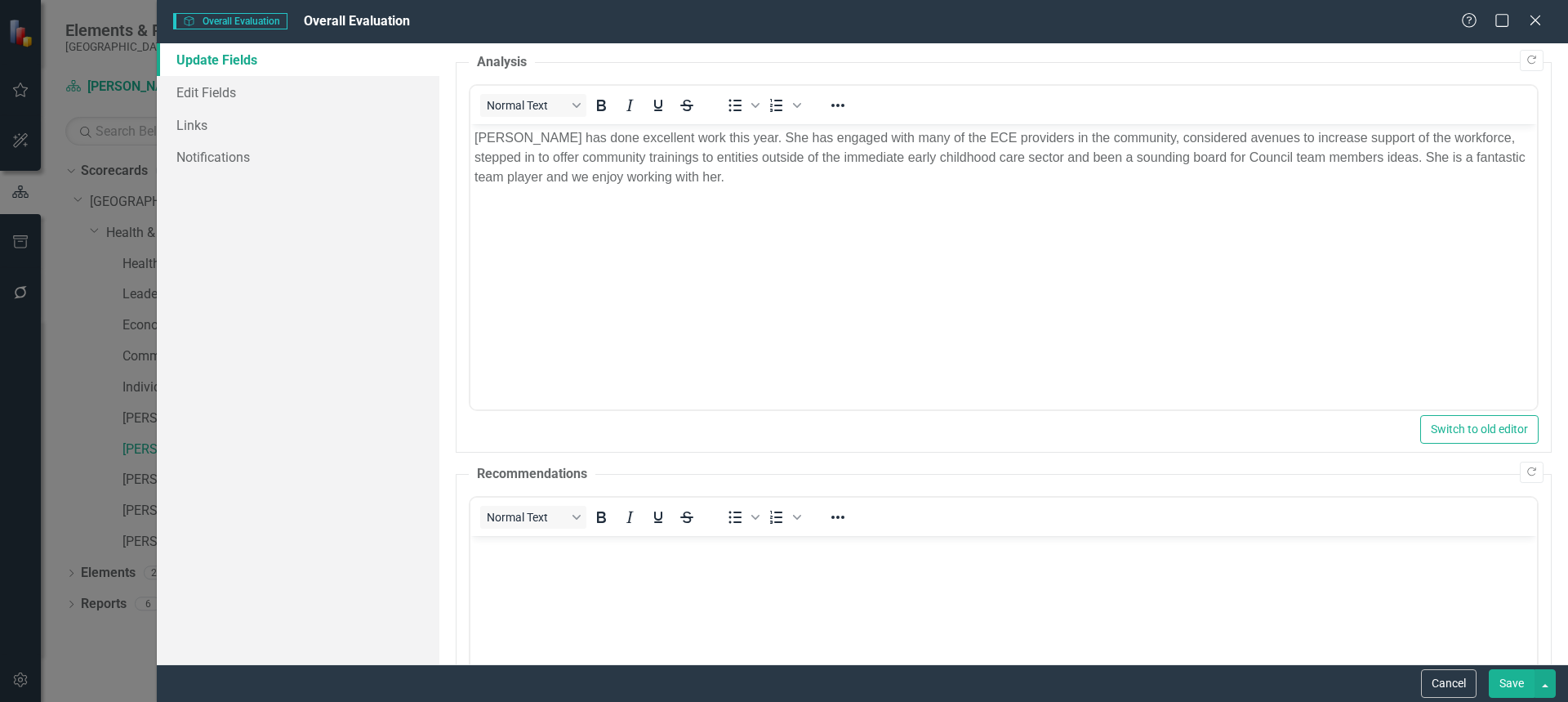
scroll to position [116, 0]
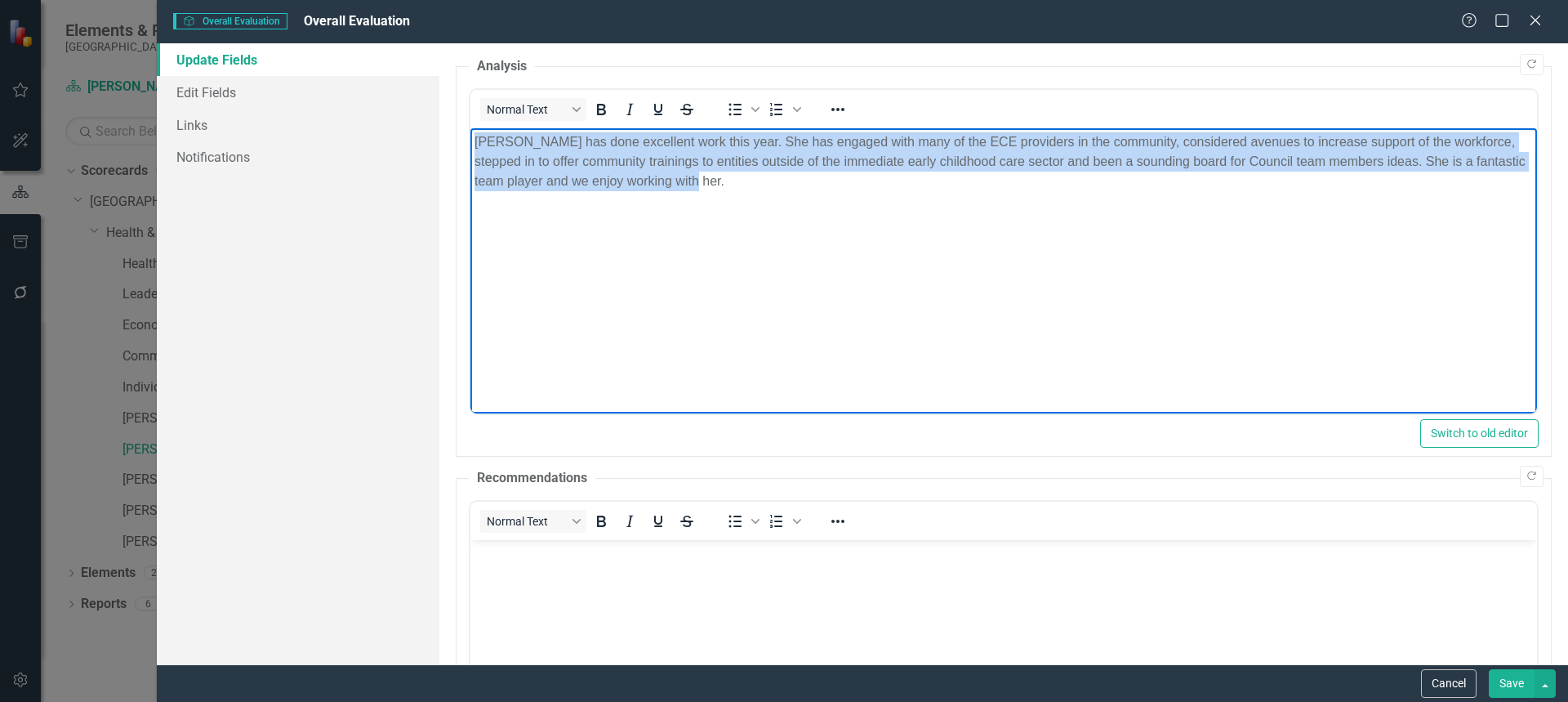
drag, startPoint x: 767, startPoint y: 186, endPoint x: 843, endPoint y: 249, distance: 98.7
click at [469, 128] on html "[PERSON_NAME] has done excellent work this year. She has engaged with many of t…" at bounding box center [1002, 250] width 1066 height 246
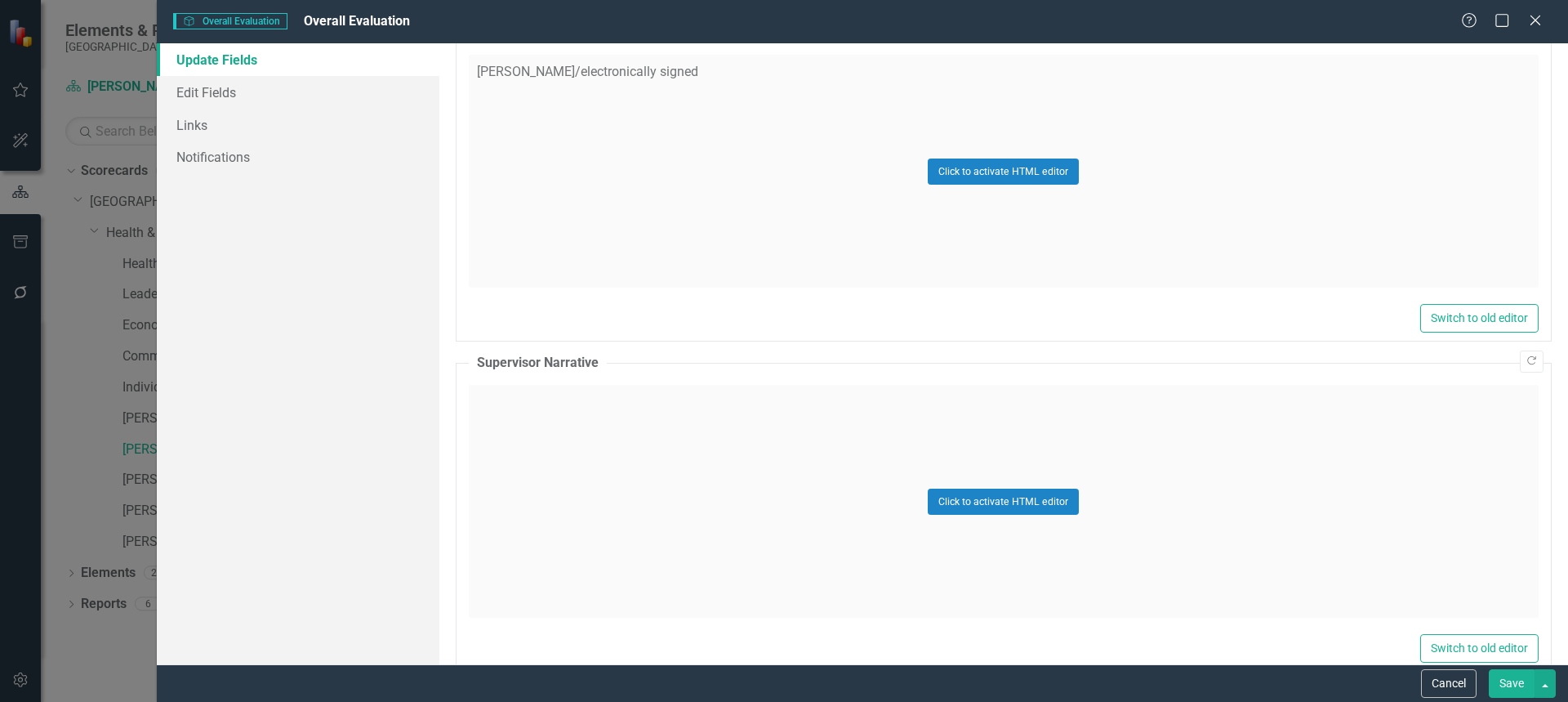
scroll to position [1431, 0]
click at [1227, 424] on div "Click to activate HTML editor" at bounding box center [1004, 499] width 1070 height 233
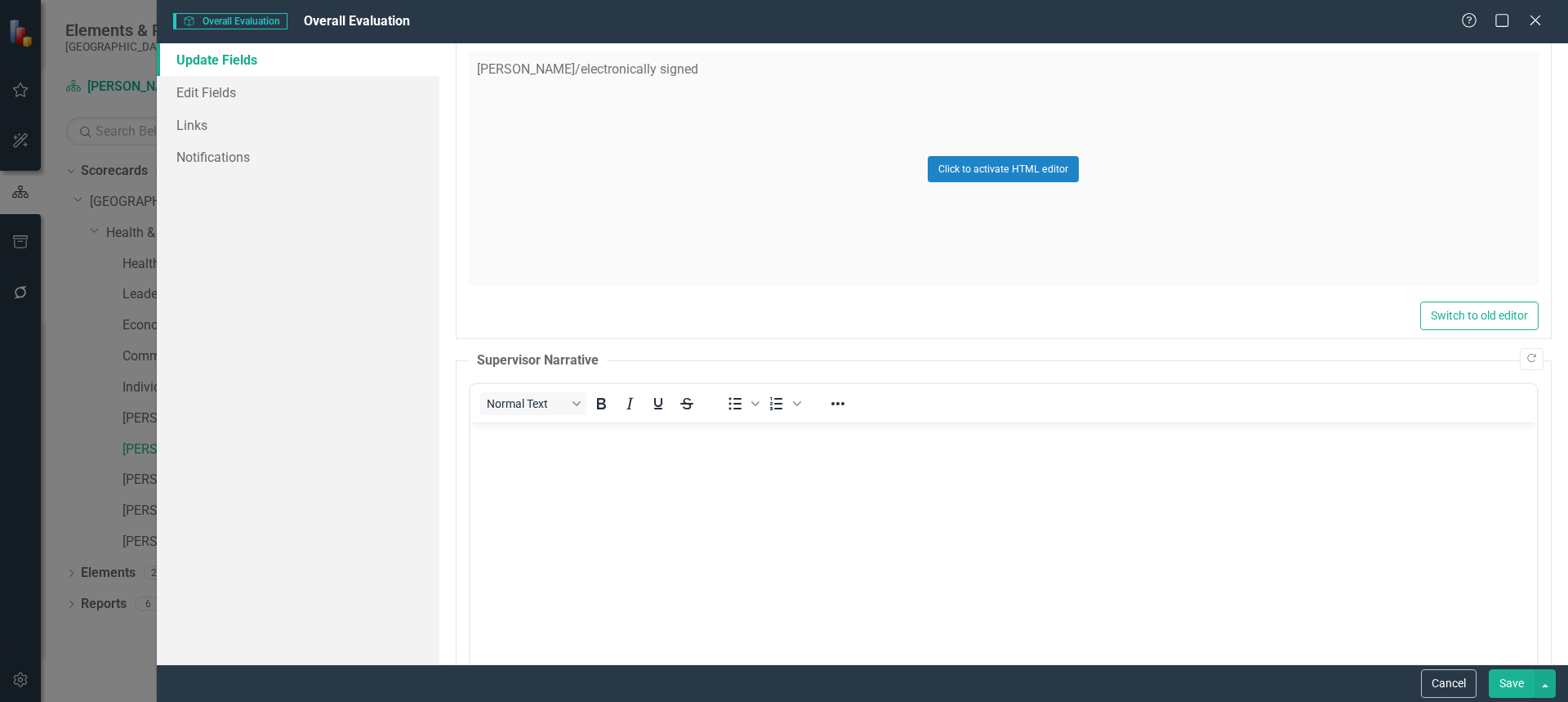
scroll to position [0, 0]
click at [1037, 482] on body "Rich Text Area. Press ALT-0 for help." at bounding box center [1002, 544] width 1066 height 246
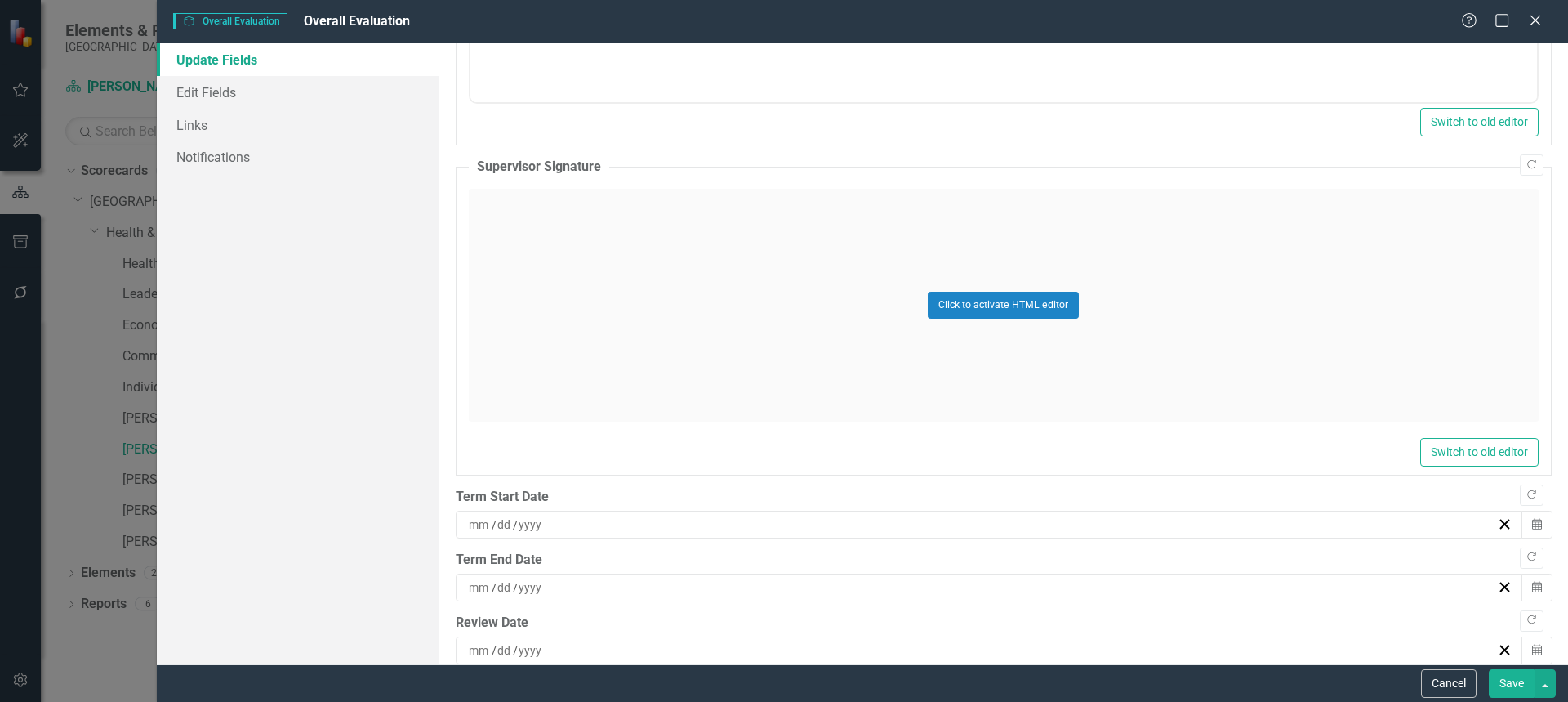
scroll to position [2047, 0]
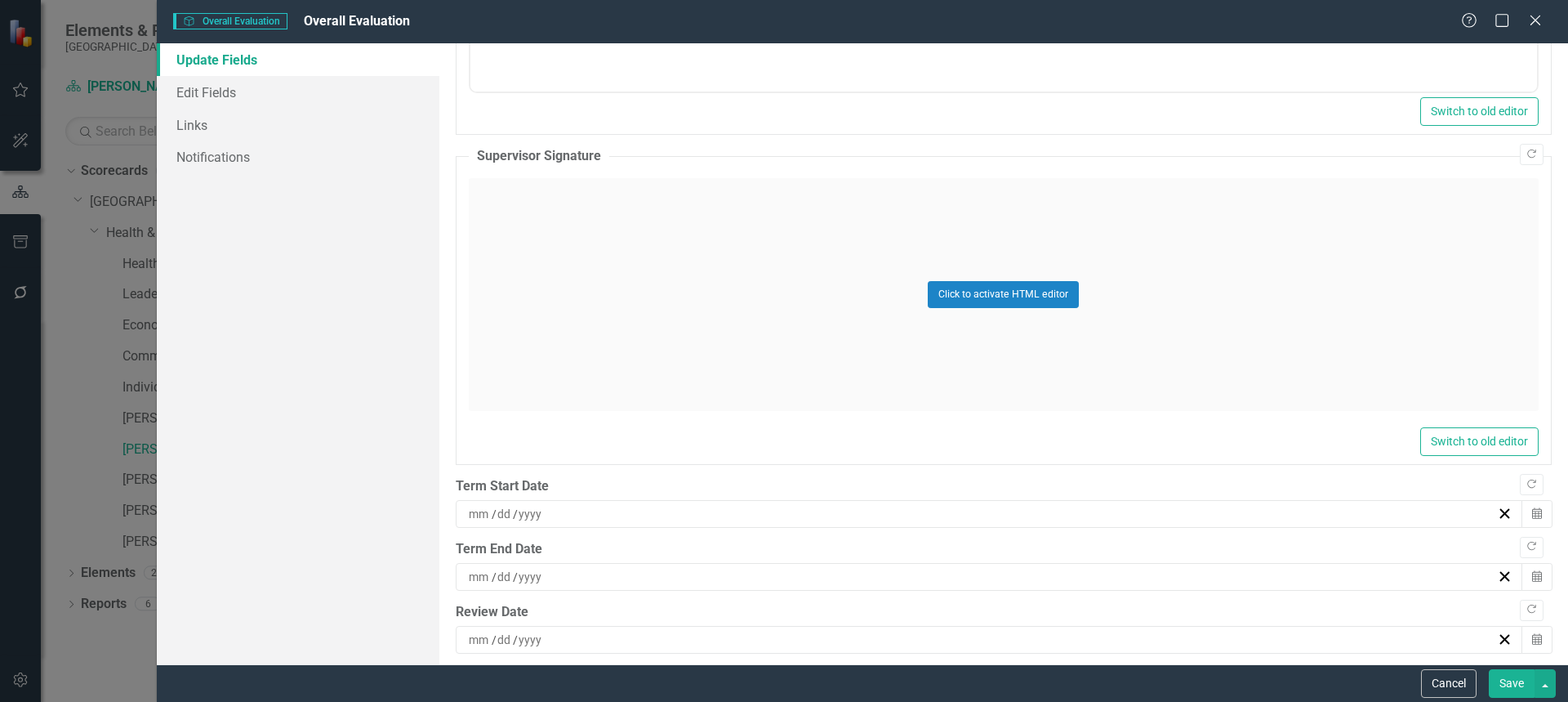
click at [1172, 340] on div "Click to activate HTML editor" at bounding box center [1004, 295] width 1070 height 233
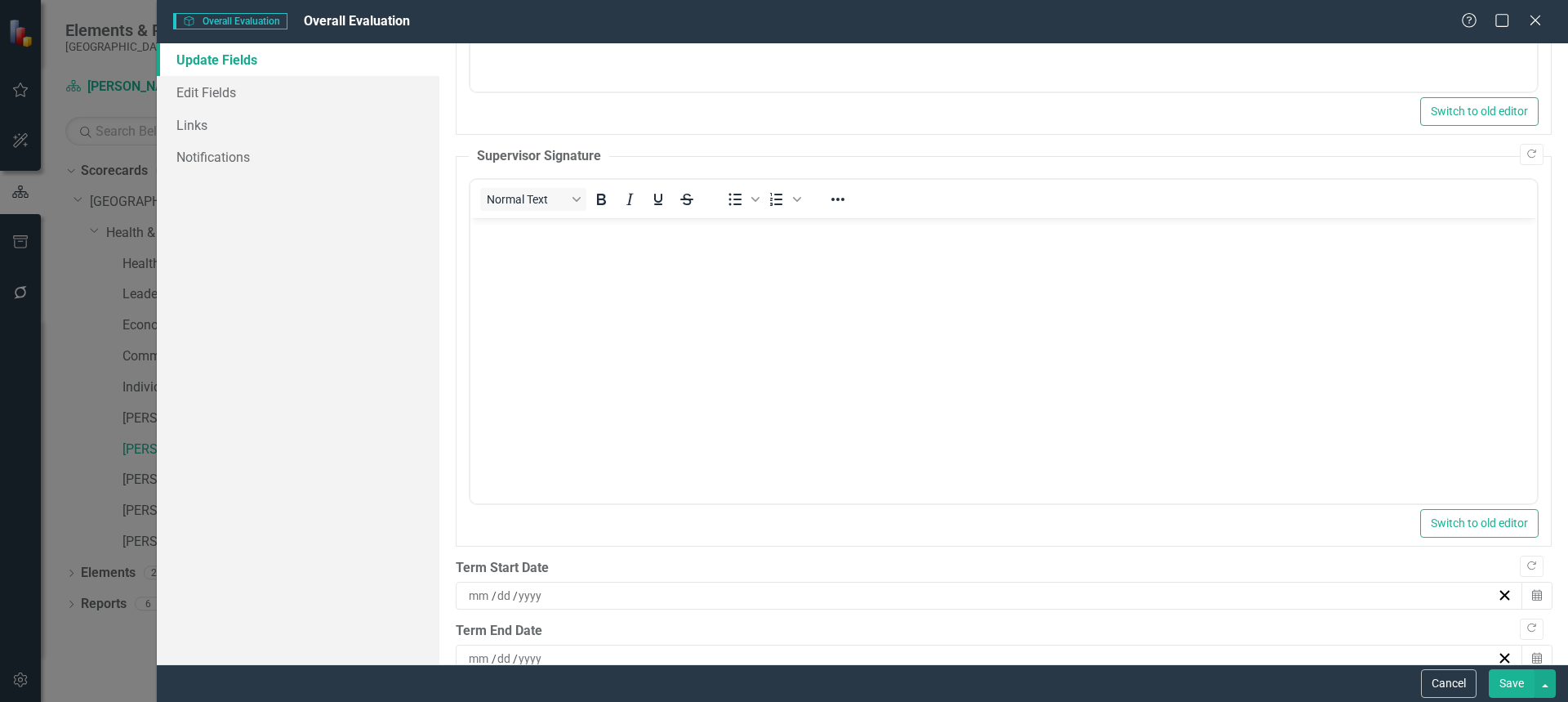
scroll to position [0, 0]
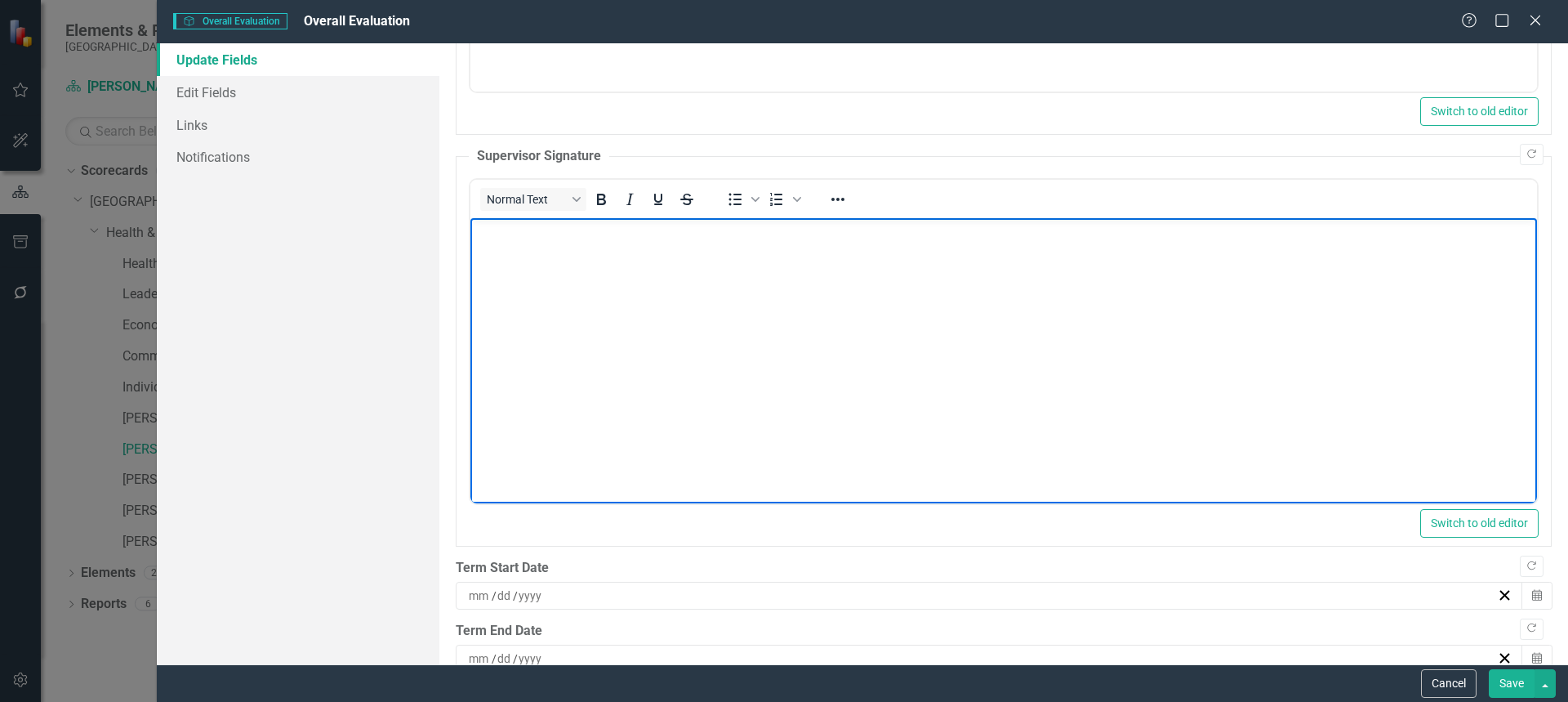
click at [615, 279] on body "Rich Text Area. Press ALT-0 for help." at bounding box center [1002, 340] width 1066 height 246
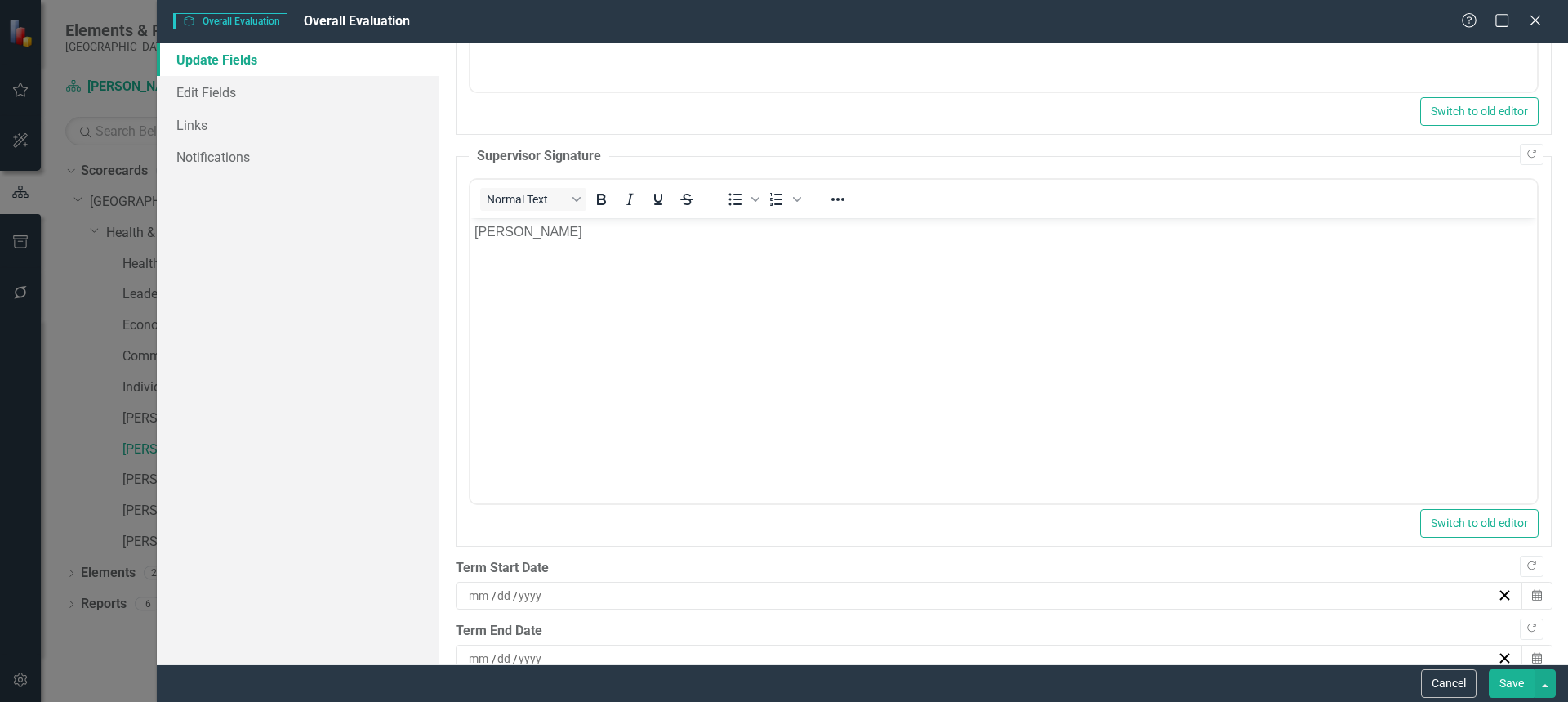
click at [546, 597] on div "/ /" at bounding box center [982, 596] width 1031 height 17
click at [949, 490] on button "19" at bounding box center [942, 499] width 40 height 30
click at [841, 659] on div "/ /" at bounding box center [982, 659] width 1031 height 17
click at [931, 575] on button "19" at bounding box center [942, 562] width 40 height 30
click at [554, 659] on div "[DATE]" at bounding box center [982, 659] width 1031 height 17
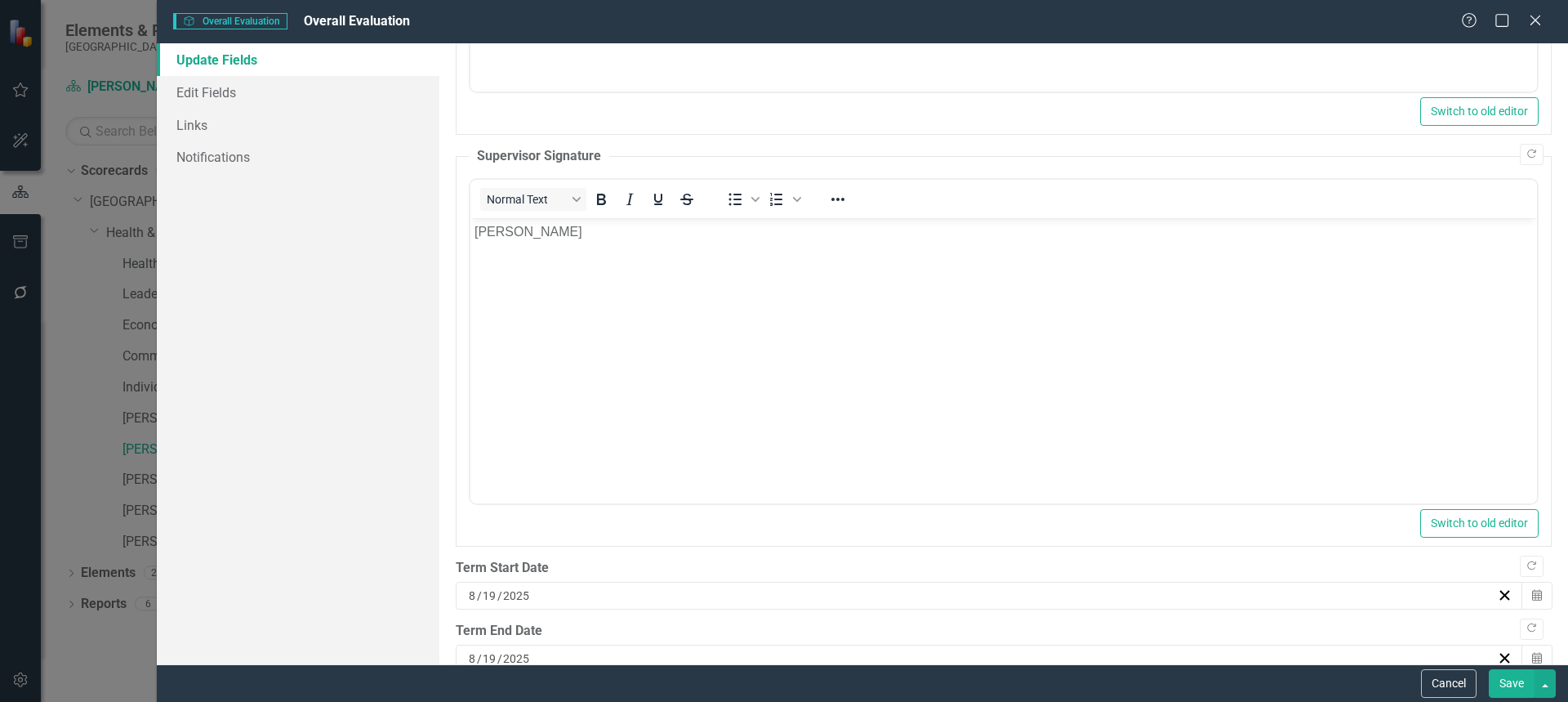
scroll to position [2142, 0]
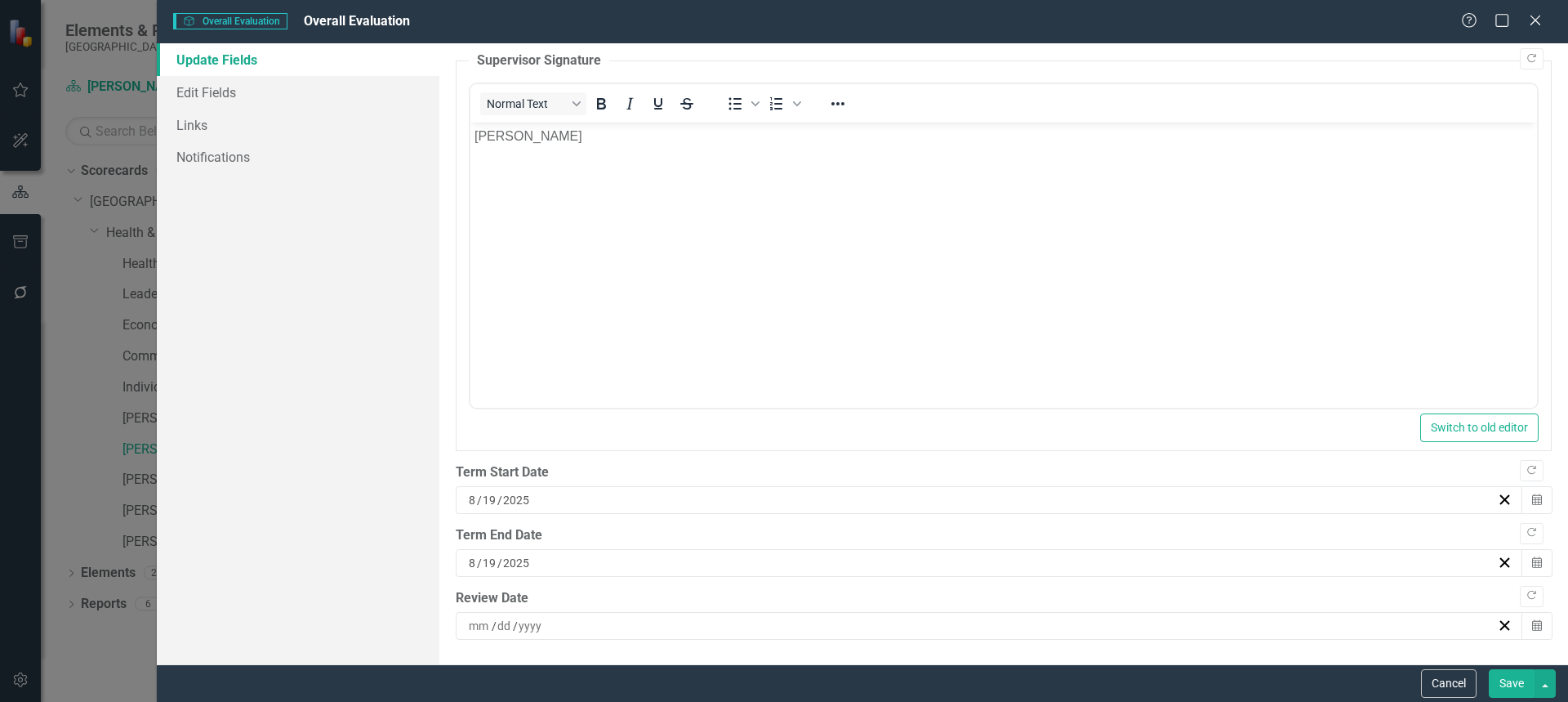
click at [531, 561] on div "[DATE]" at bounding box center [982, 563] width 1031 height 17
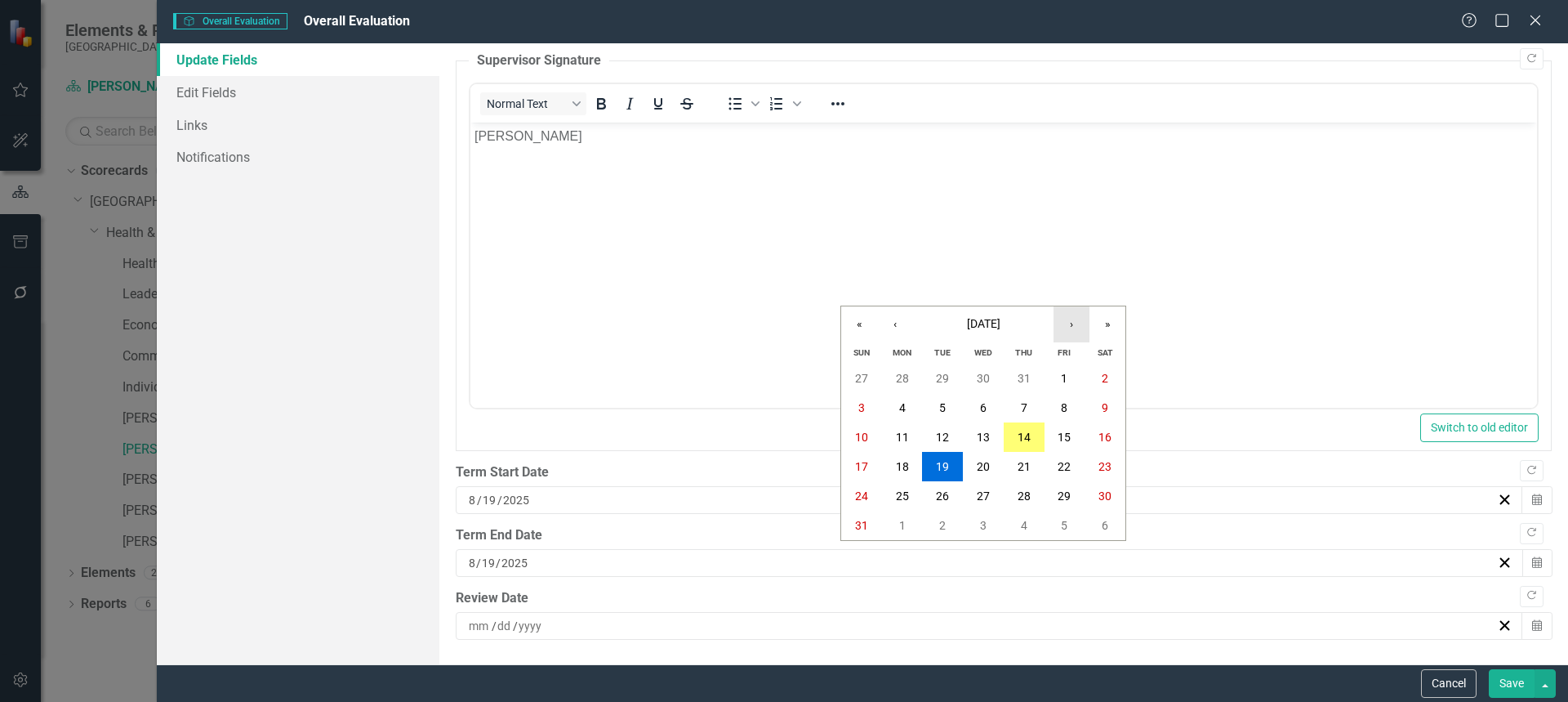
click at [1065, 320] on button "›" at bounding box center [1071, 324] width 35 height 35
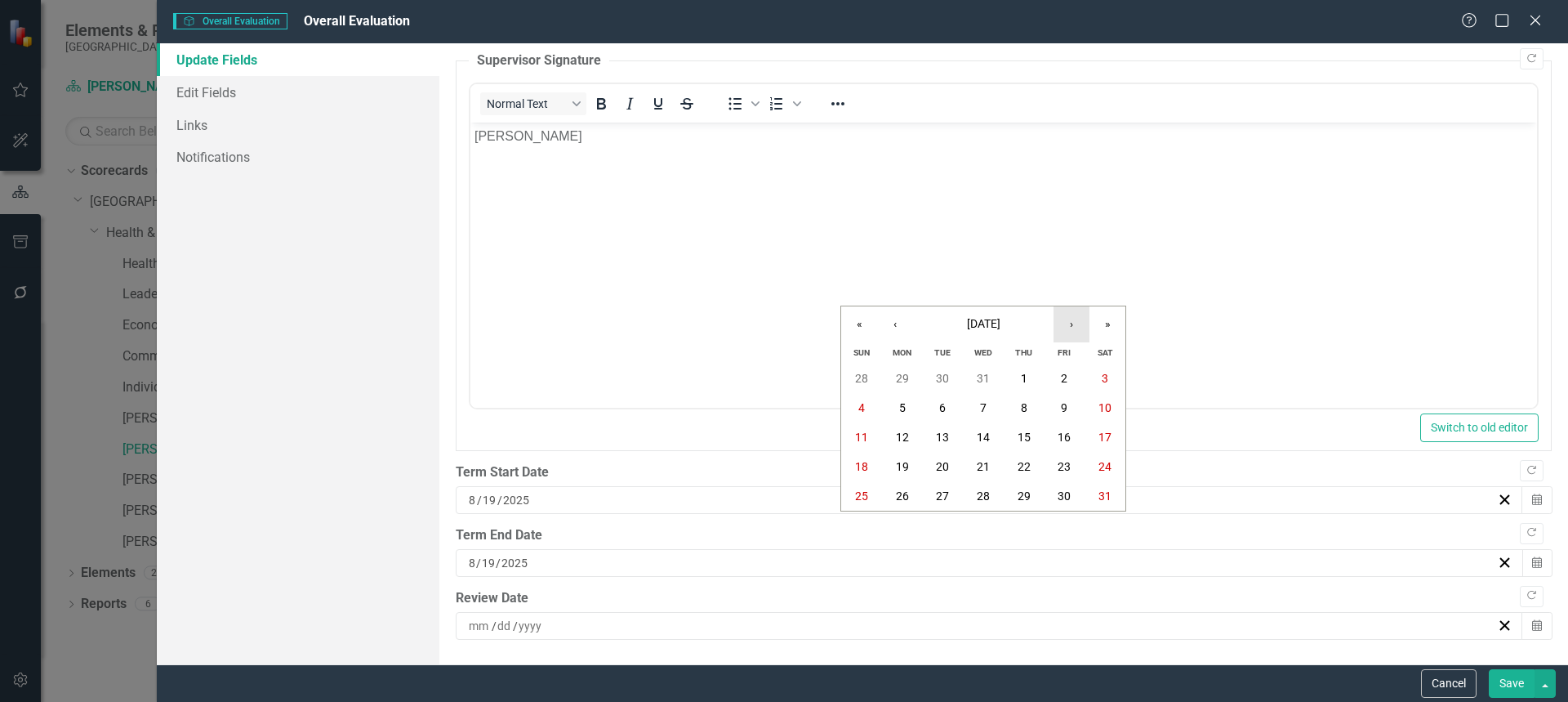
click at [1065, 320] on button "›" at bounding box center [1071, 324] width 35 height 35
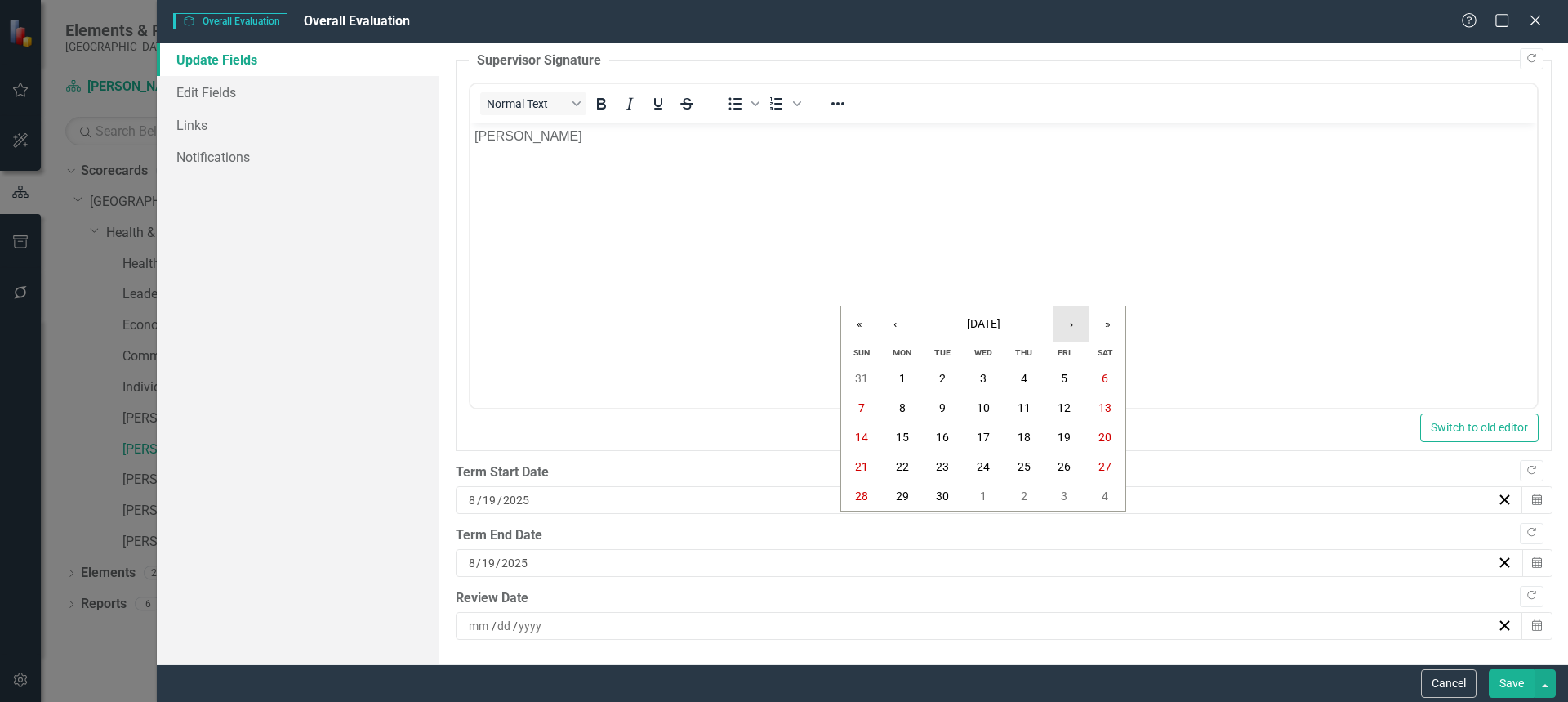
click at [1065, 320] on button "›" at bounding box center [1071, 324] width 35 height 35
click at [890, 329] on button "‹" at bounding box center [895, 324] width 35 height 35
click at [985, 468] on abbr "19" at bounding box center [983, 466] width 13 height 13
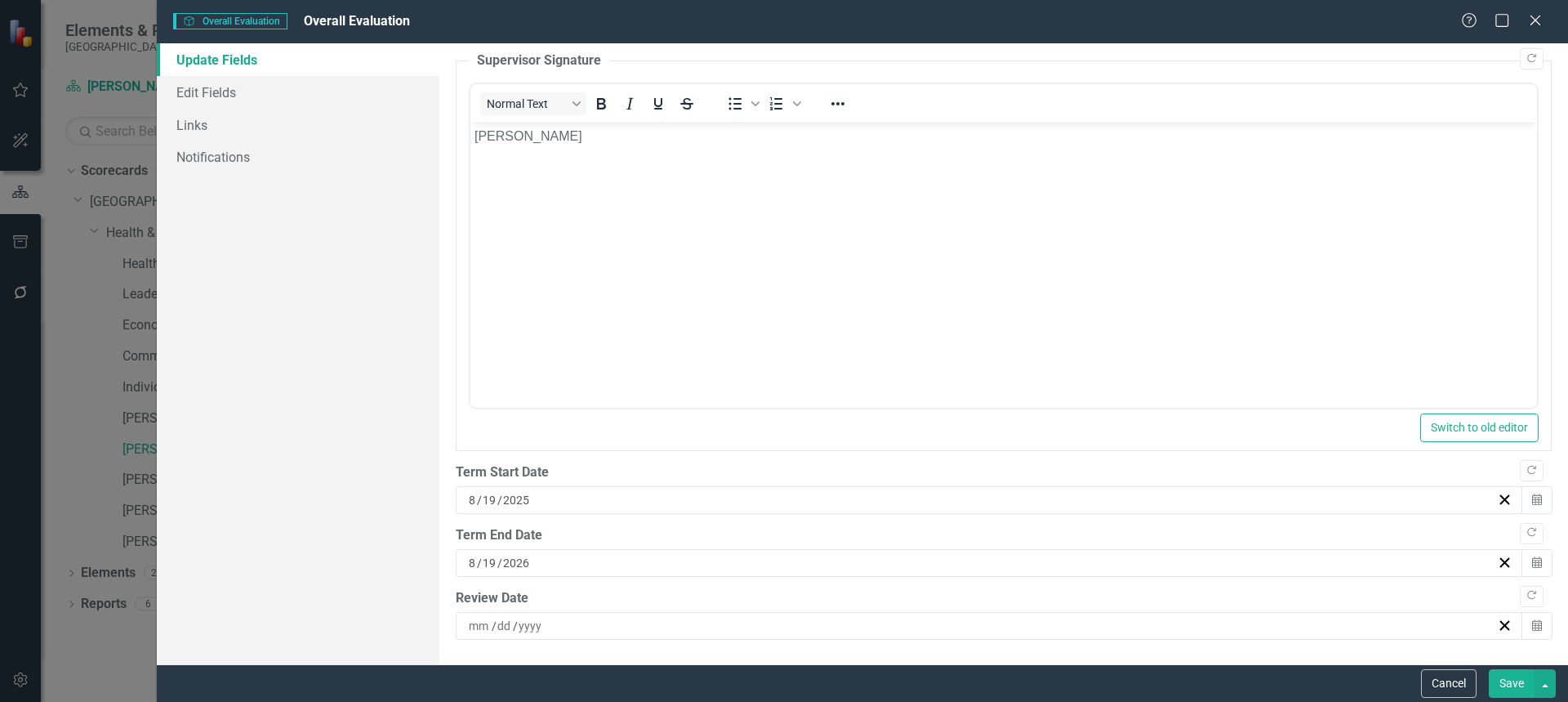
click at [619, 622] on div "/ /" at bounding box center [982, 625] width 1031 height 17
click at [1022, 500] on abbr "14" at bounding box center [1023, 499] width 13 height 13
click at [1526, 687] on button "Save" at bounding box center [1512, 683] width 45 height 29
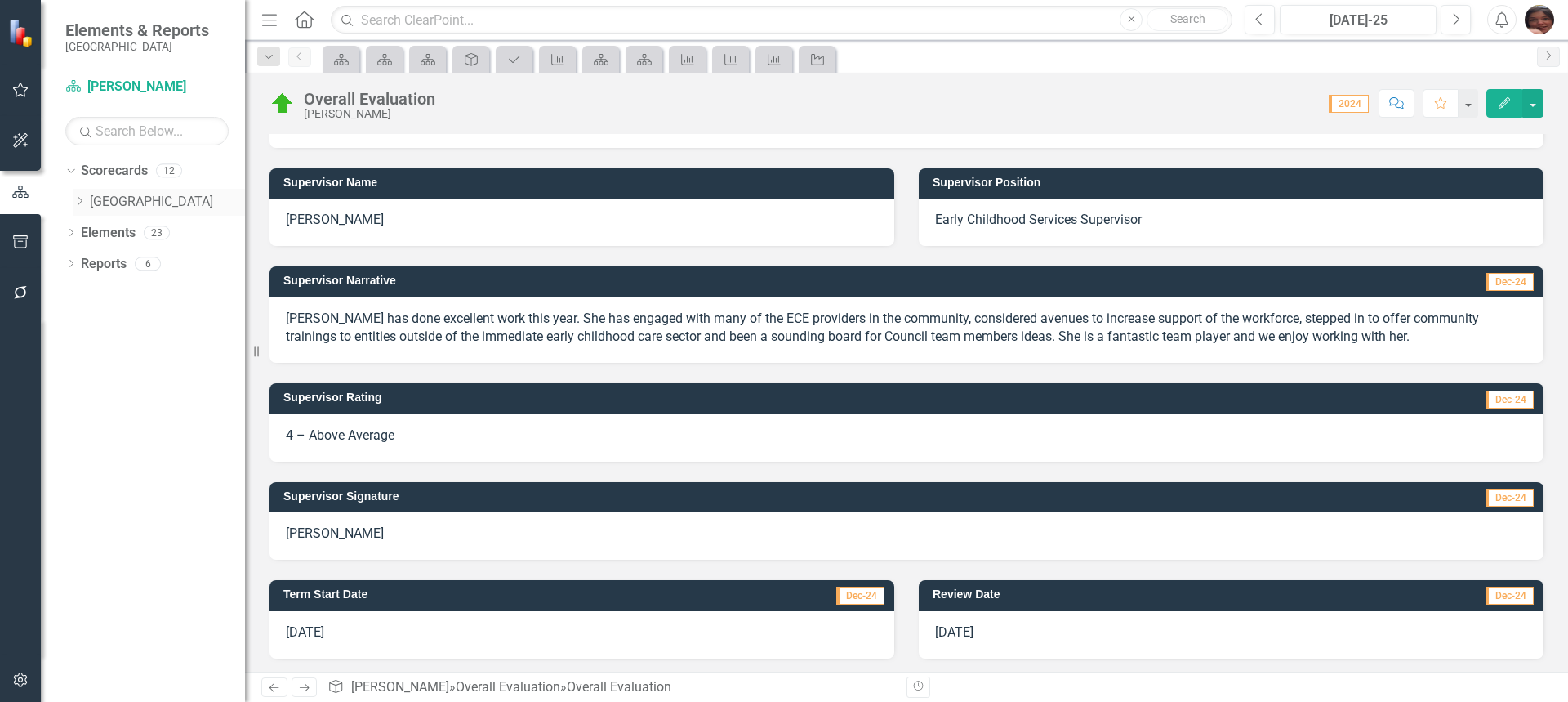
click at [83, 208] on div "Dropdown" at bounding box center [80, 202] width 12 height 14
click at [98, 233] on icon "Dropdown" at bounding box center [96, 232] width 12 height 10
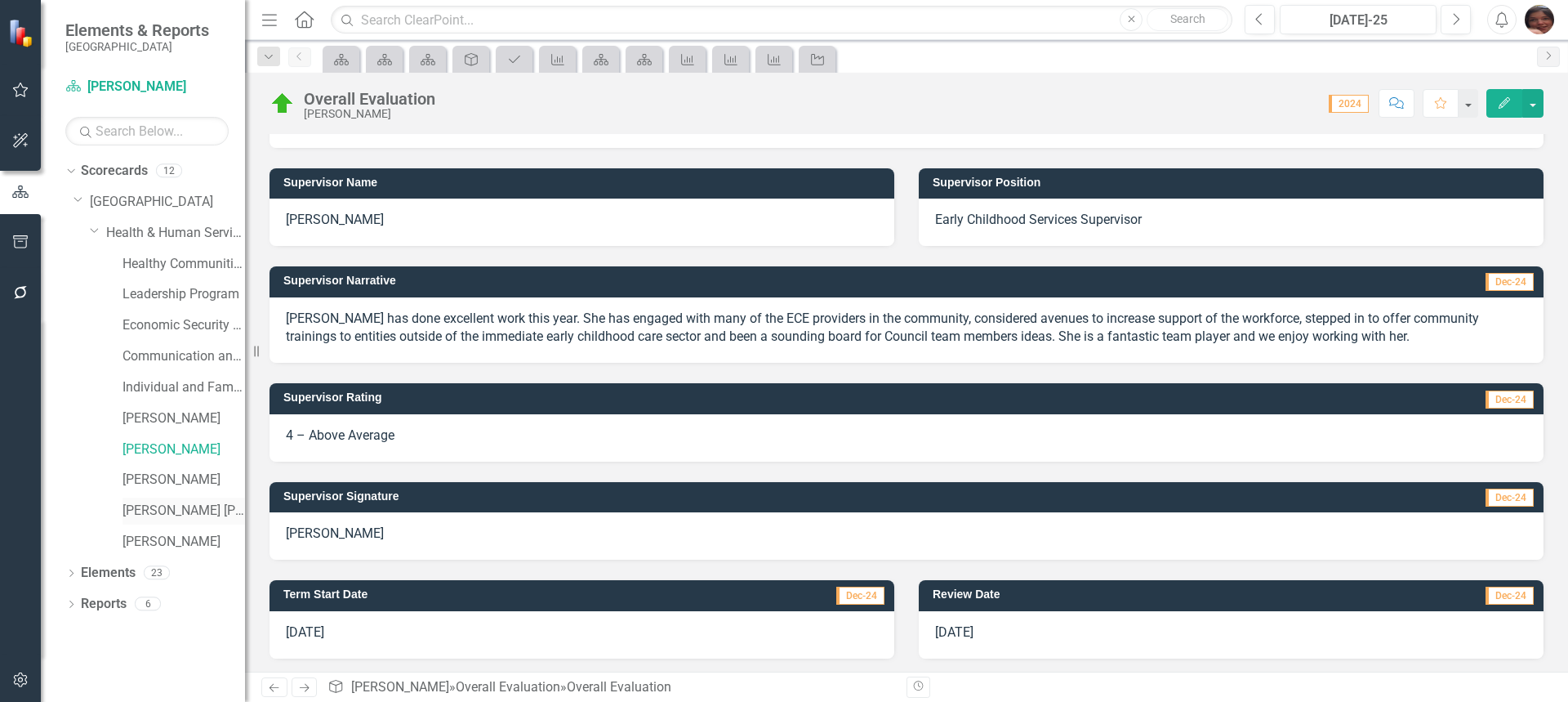
click at [154, 502] on link "[PERSON_NAME] [PERSON_NAME]" at bounding box center [183, 511] width 122 height 19
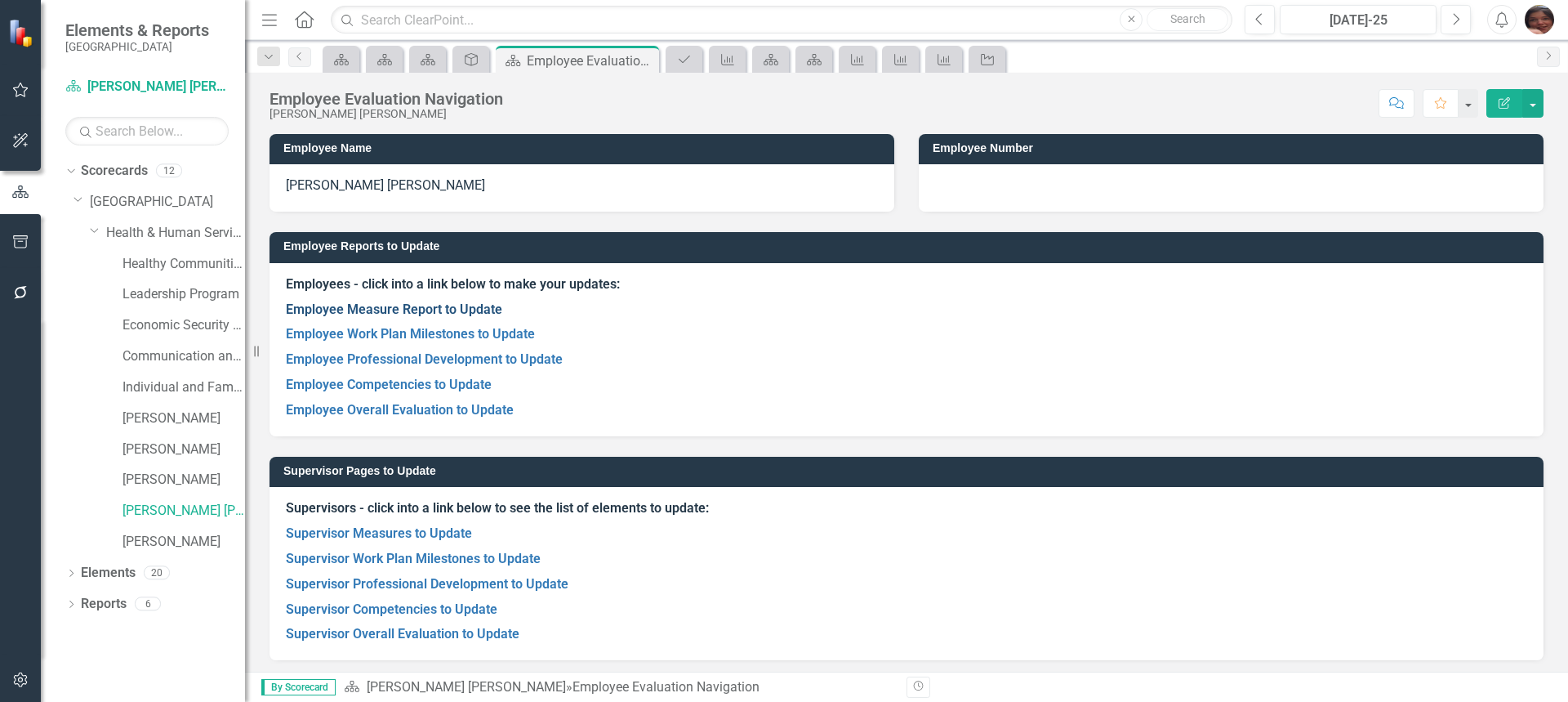
click at [375, 303] on link "Employee Measure Report to Update" at bounding box center [394, 310] width 217 height 16
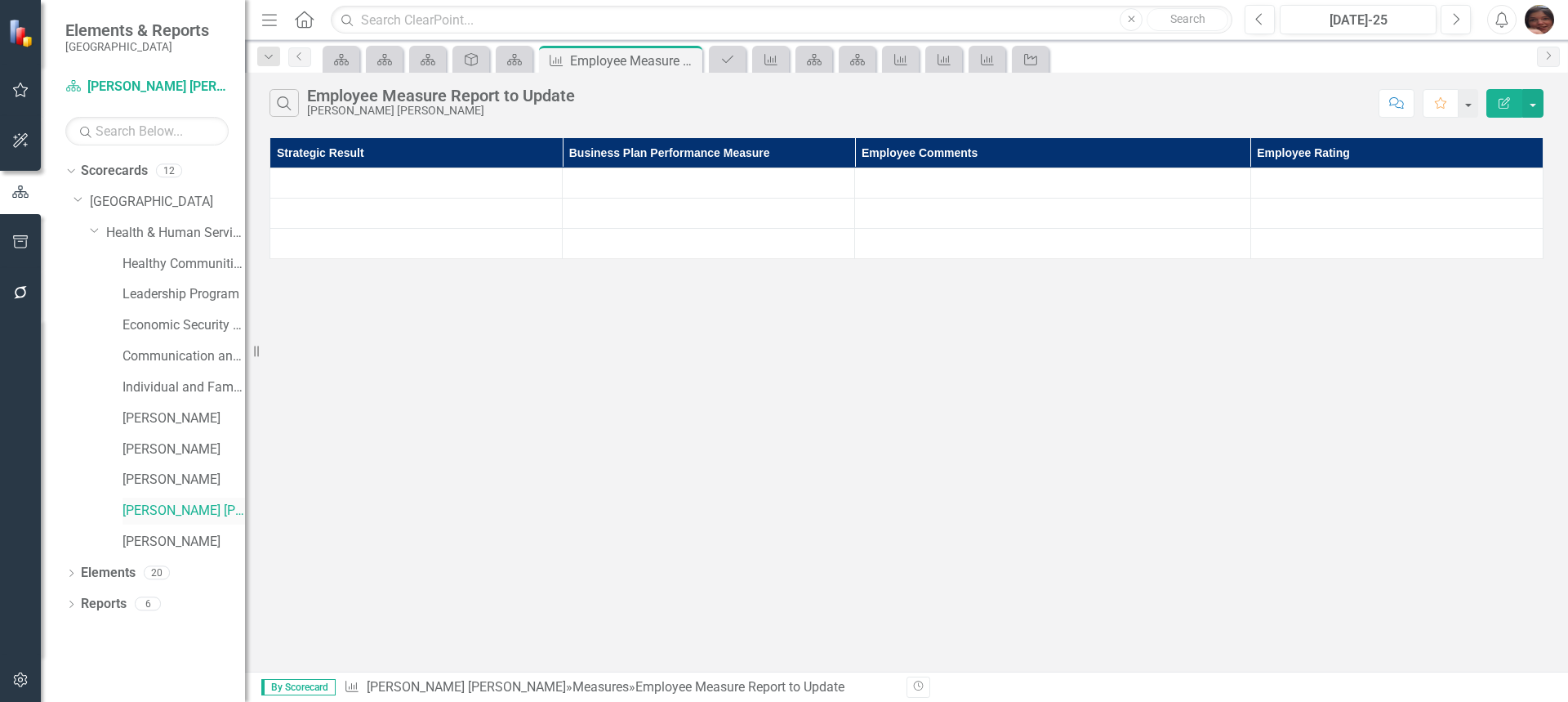
click at [180, 510] on link "[PERSON_NAME] [PERSON_NAME]" at bounding box center [183, 511] width 122 height 19
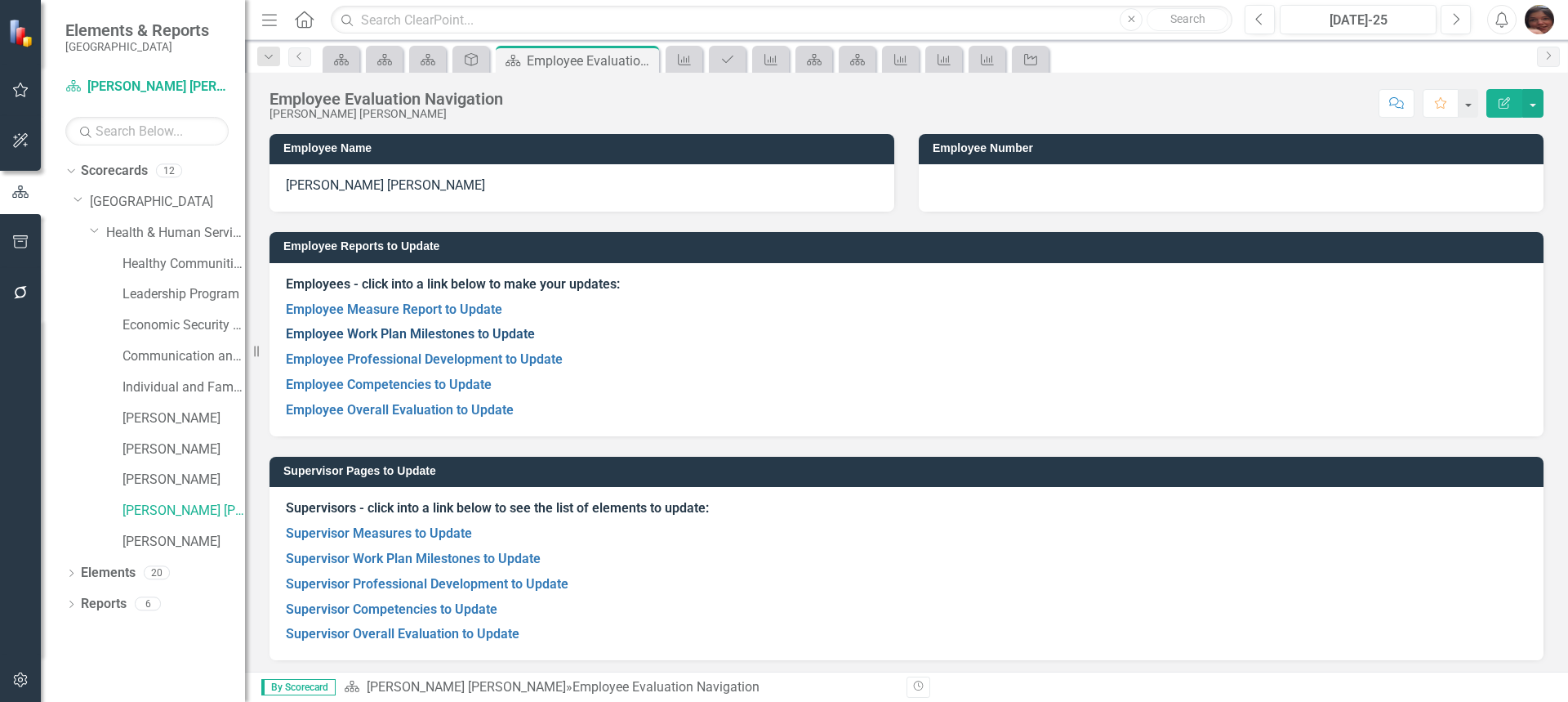
click at [350, 338] on link "Employee Work Plan Milestones to Update" at bounding box center [410, 334] width 249 height 16
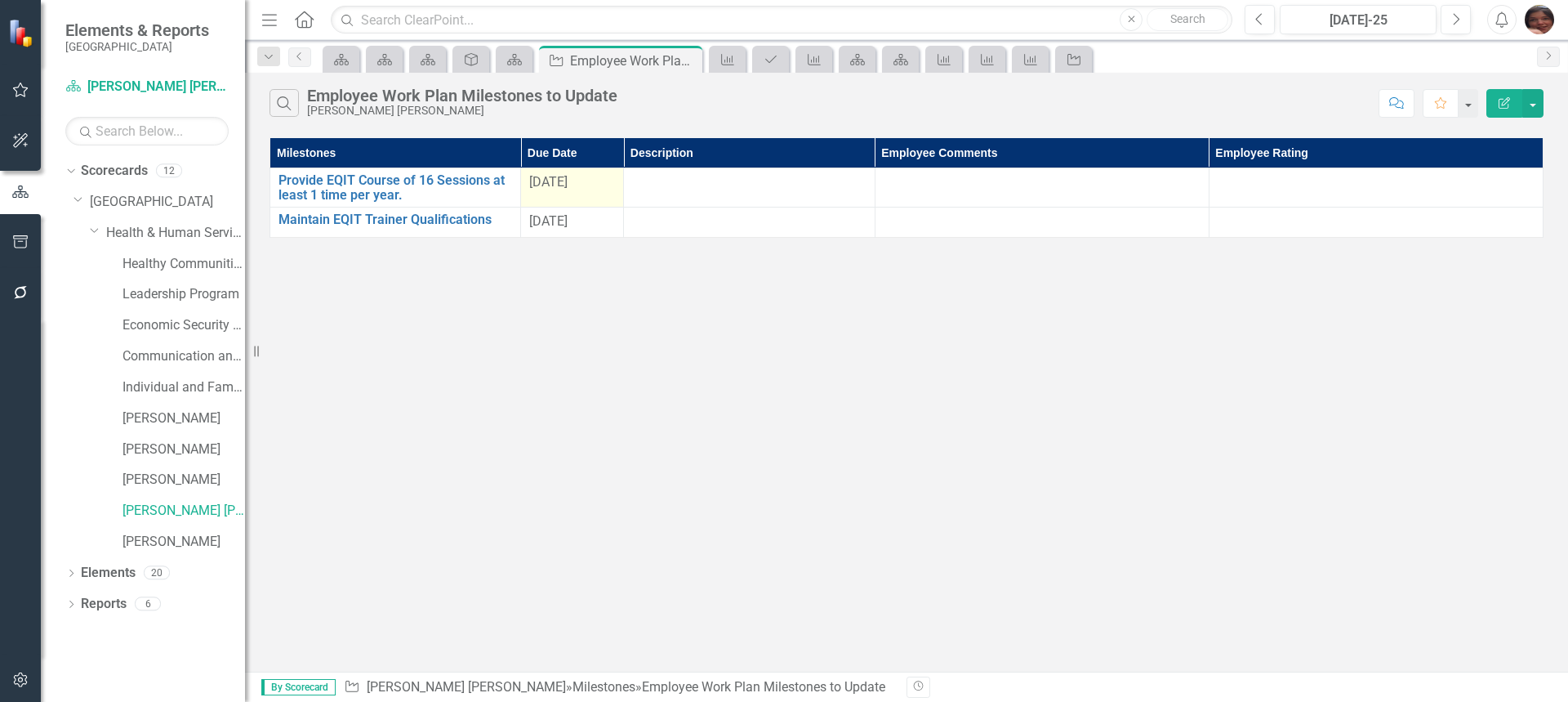
click at [551, 178] on span "[DATE]" at bounding box center [548, 182] width 38 height 16
click at [1496, 110] on button "Edit Report" at bounding box center [1504, 103] width 35 height 29
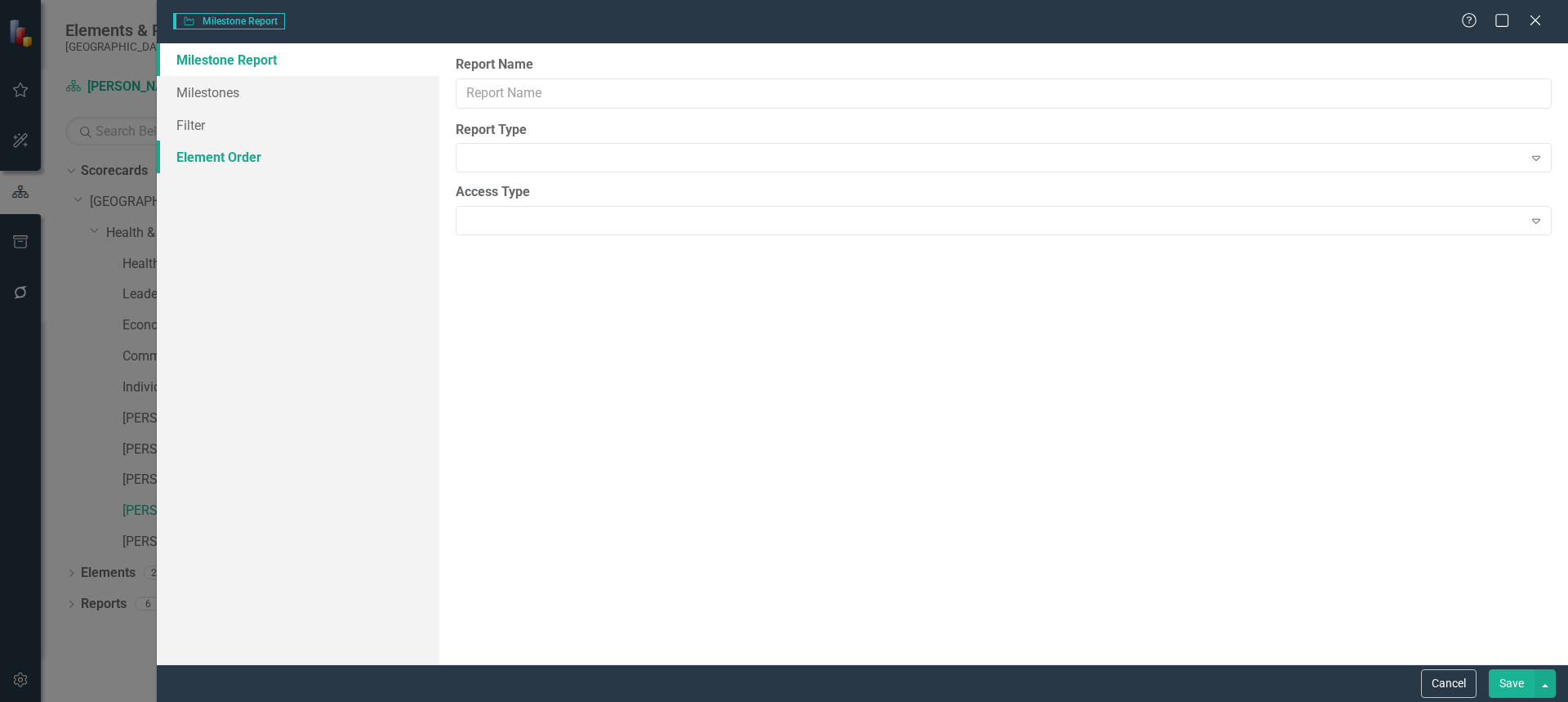
type input "Employee Work Plan Milestones to Update"
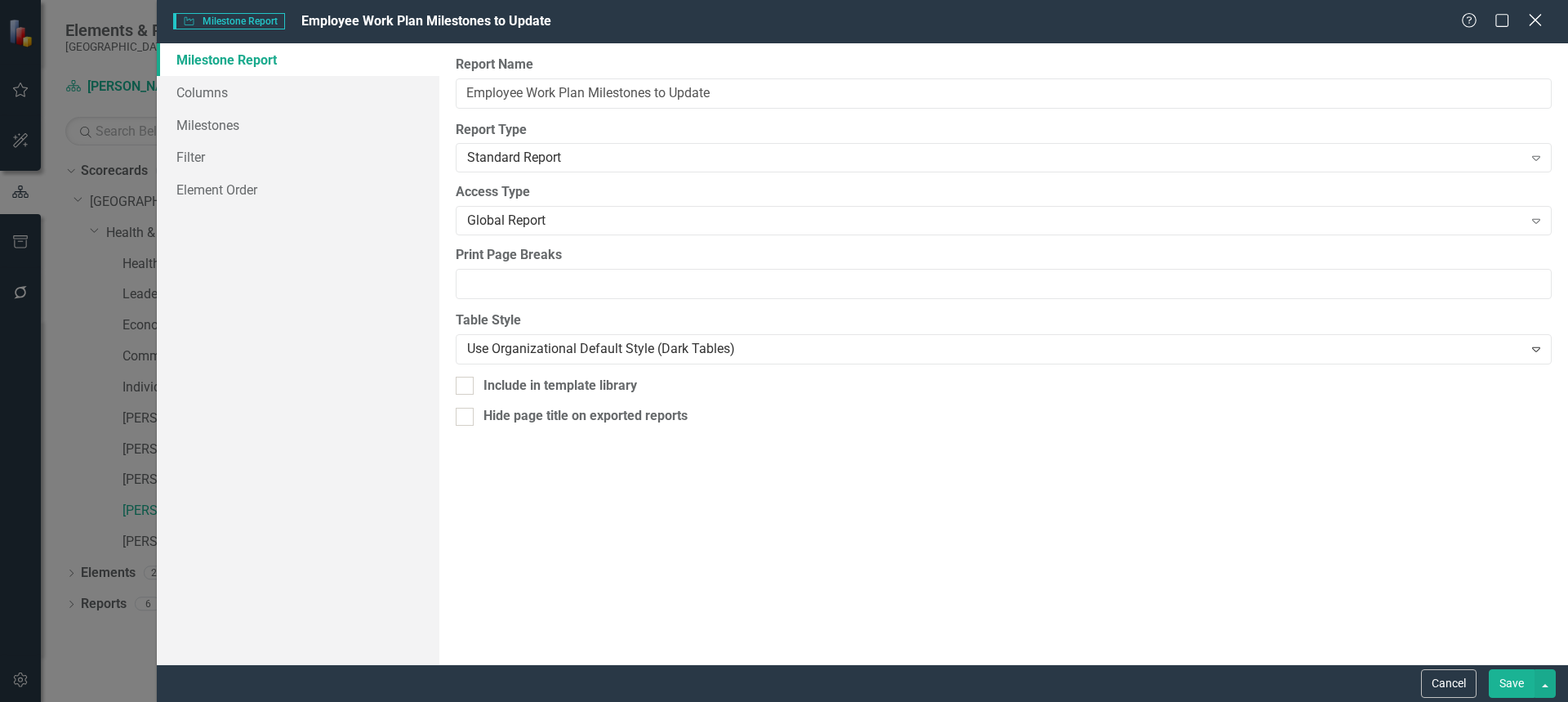
click at [1534, 26] on icon "Close" at bounding box center [1534, 20] width 21 height 16
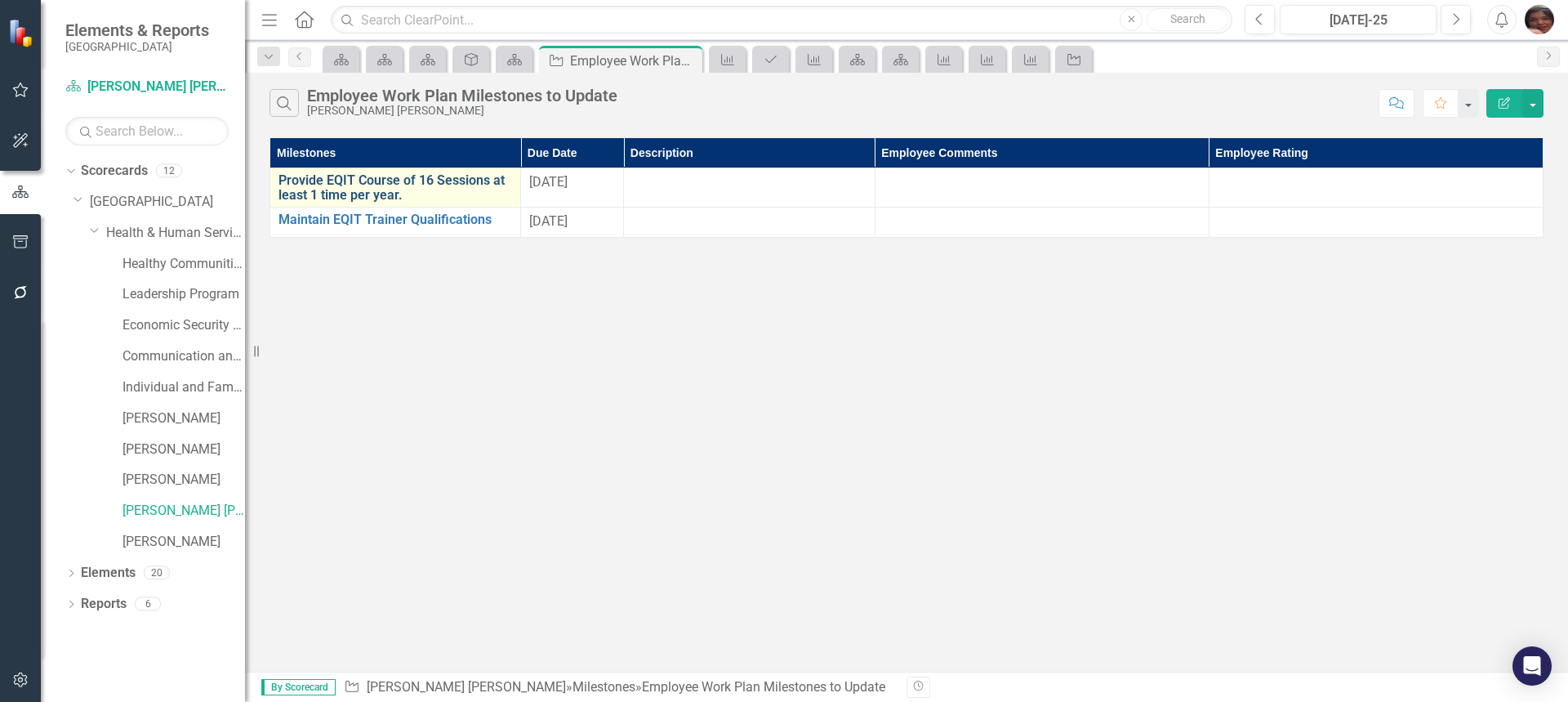
click at [409, 184] on link "Provide EQIT Course of 16 Sessions at least 1 time per year." at bounding box center [395, 187] width 234 height 29
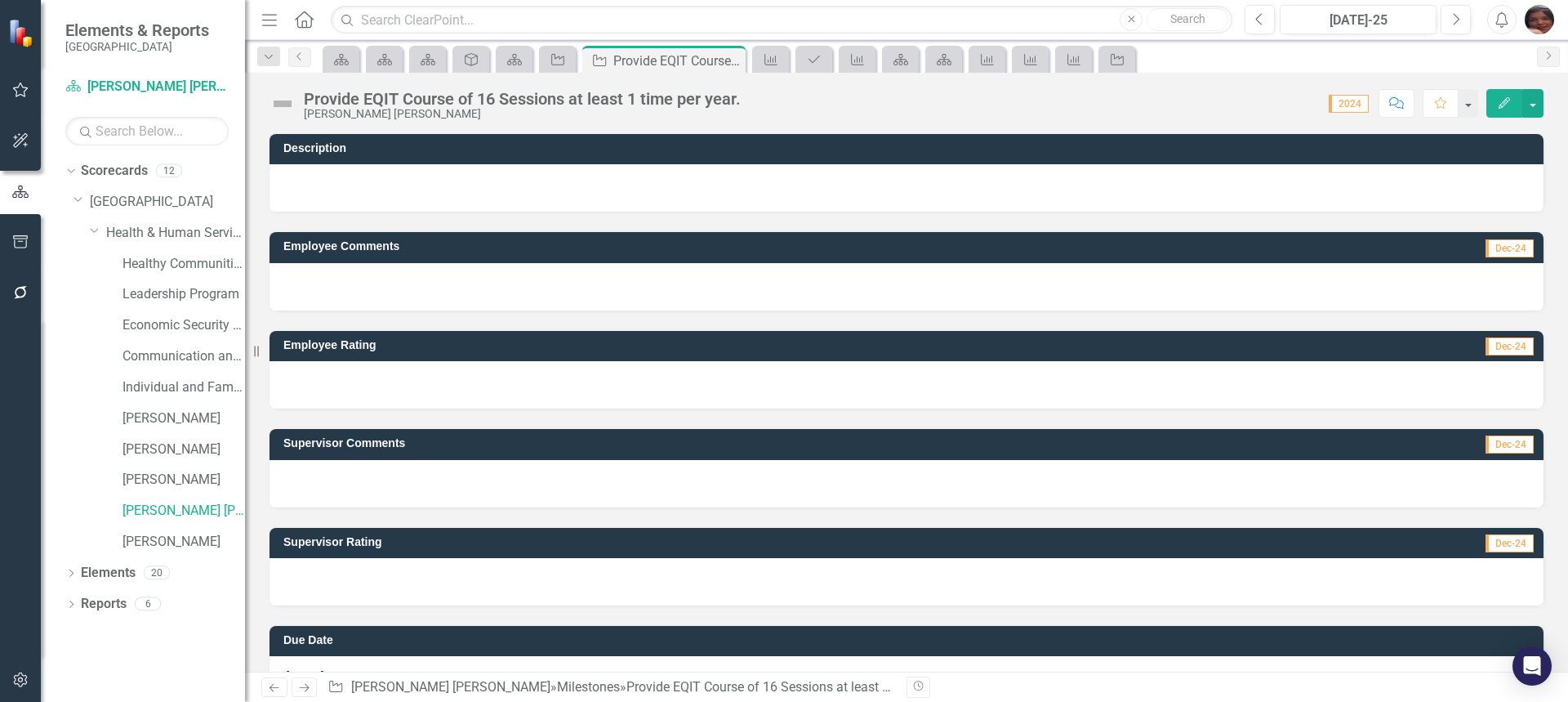
click at [1507, 105] on icon "Edit" at bounding box center [1504, 104] width 15 height 12
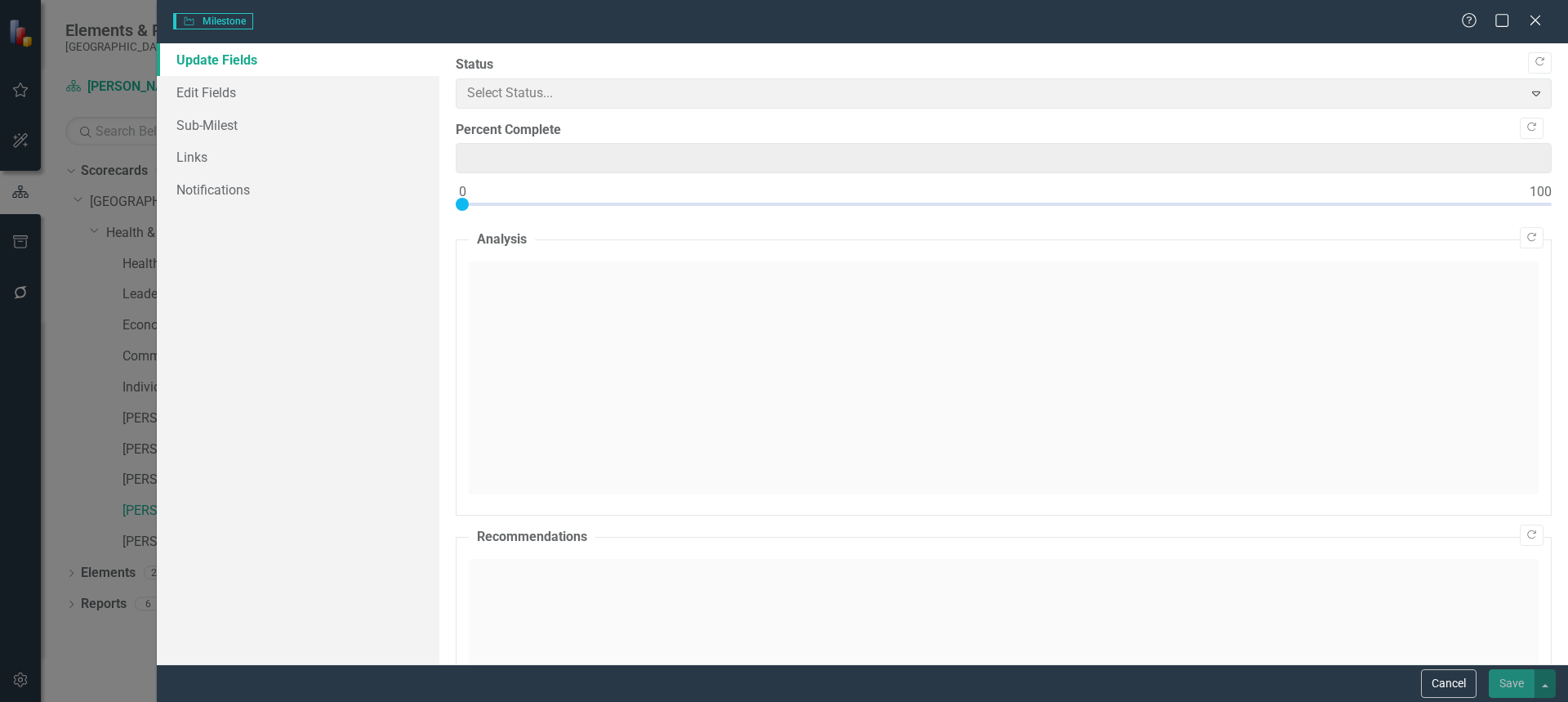
type input "0"
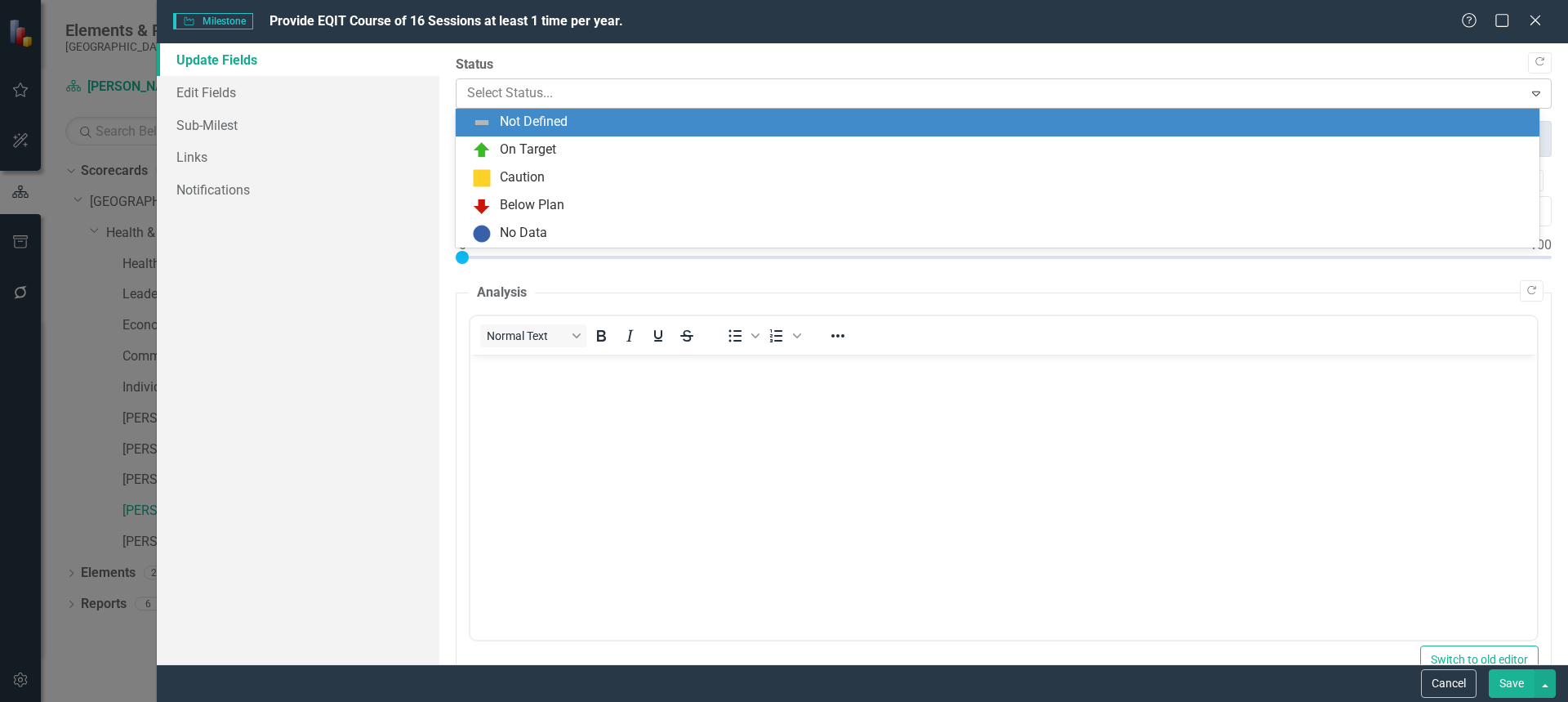
click at [497, 97] on div at bounding box center [990, 94] width 1047 height 22
click at [502, 134] on div "Not Defined" at bounding box center [997, 122] width 1084 height 28
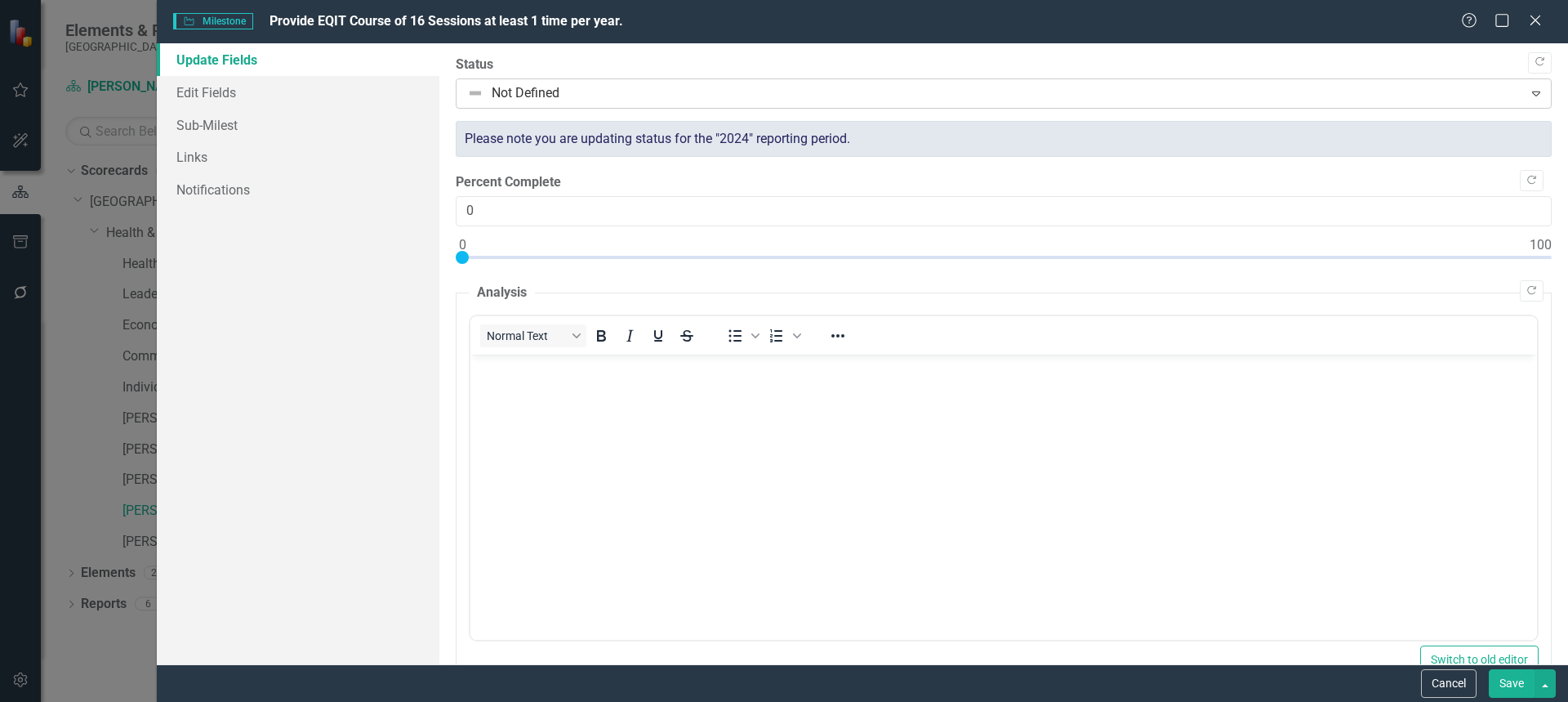
click at [512, 97] on div at bounding box center [990, 94] width 1047 height 22
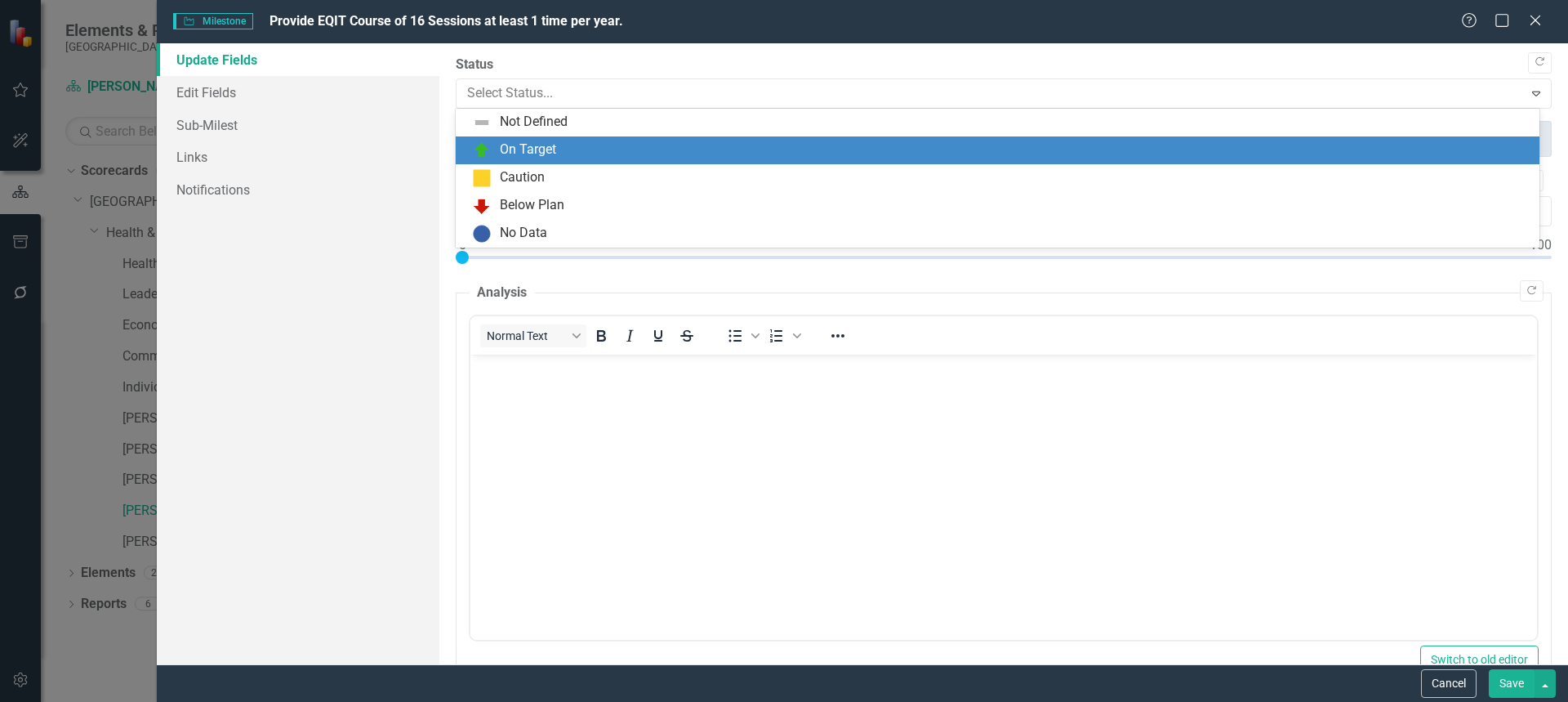
click at [516, 143] on div "On Target" at bounding box center [527, 150] width 56 height 19
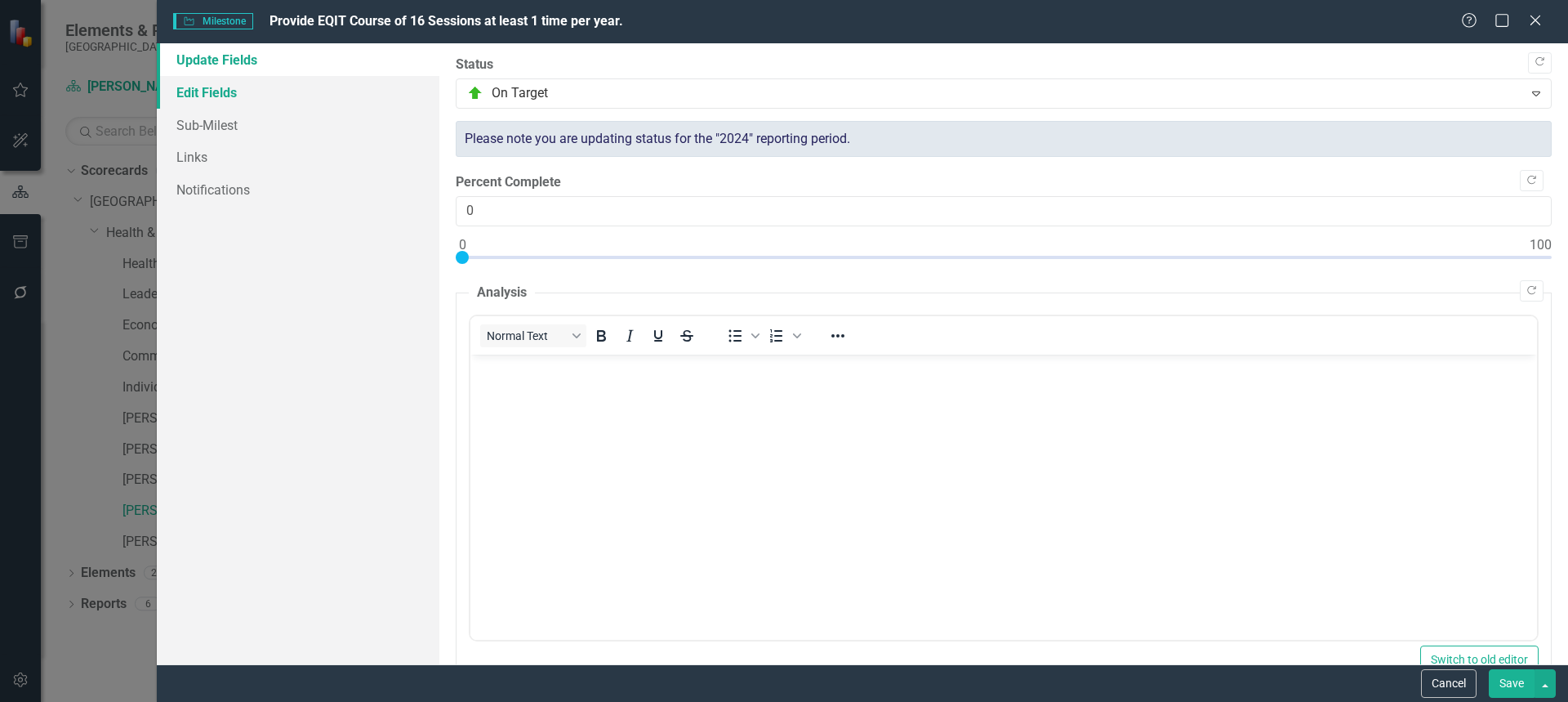
click at [236, 96] on link "Edit Fields" at bounding box center [298, 92] width 283 height 33
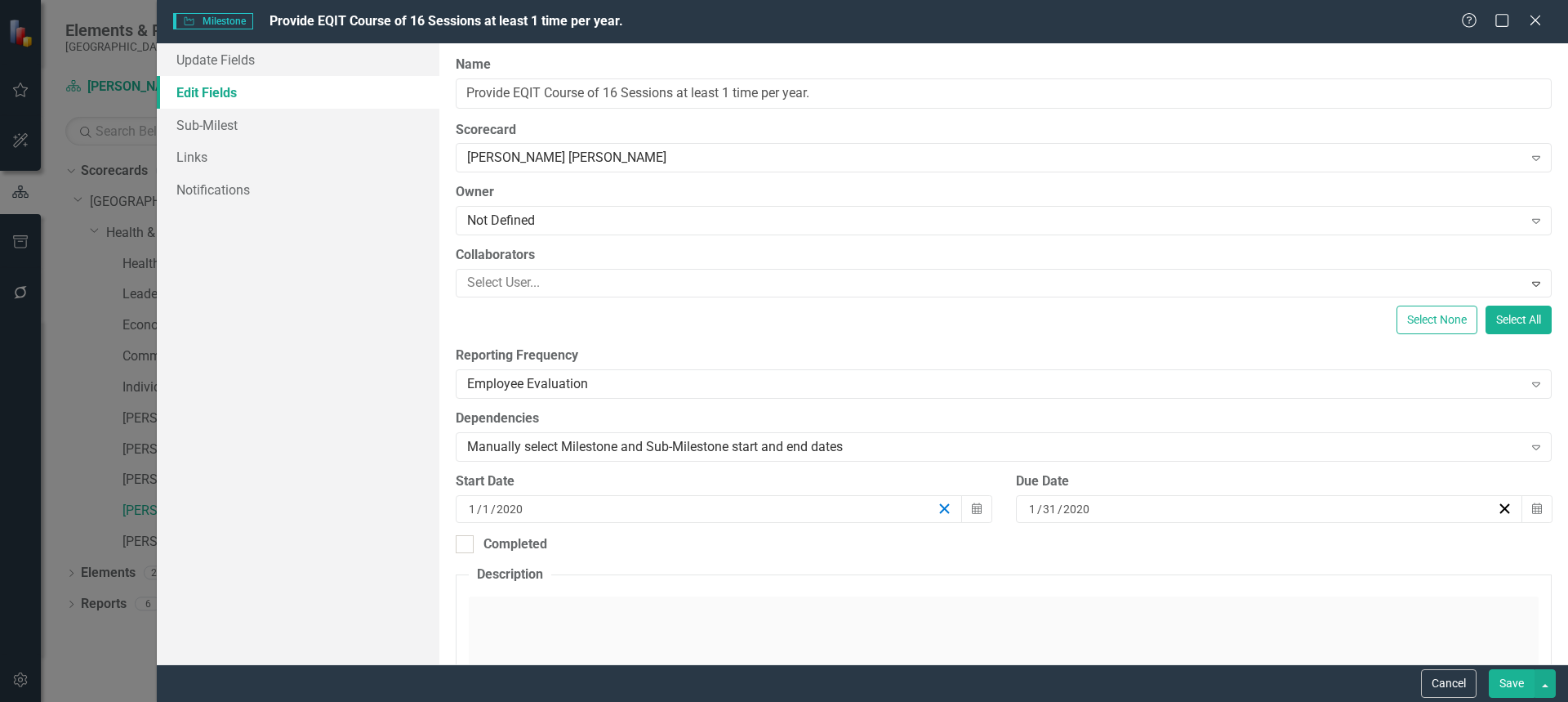
click at [938, 511] on icon "button" at bounding box center [944, 509] width 16 height 16
click at [864, 505] on div "/ /" at bounding box center [701, 509] width 470 height 17
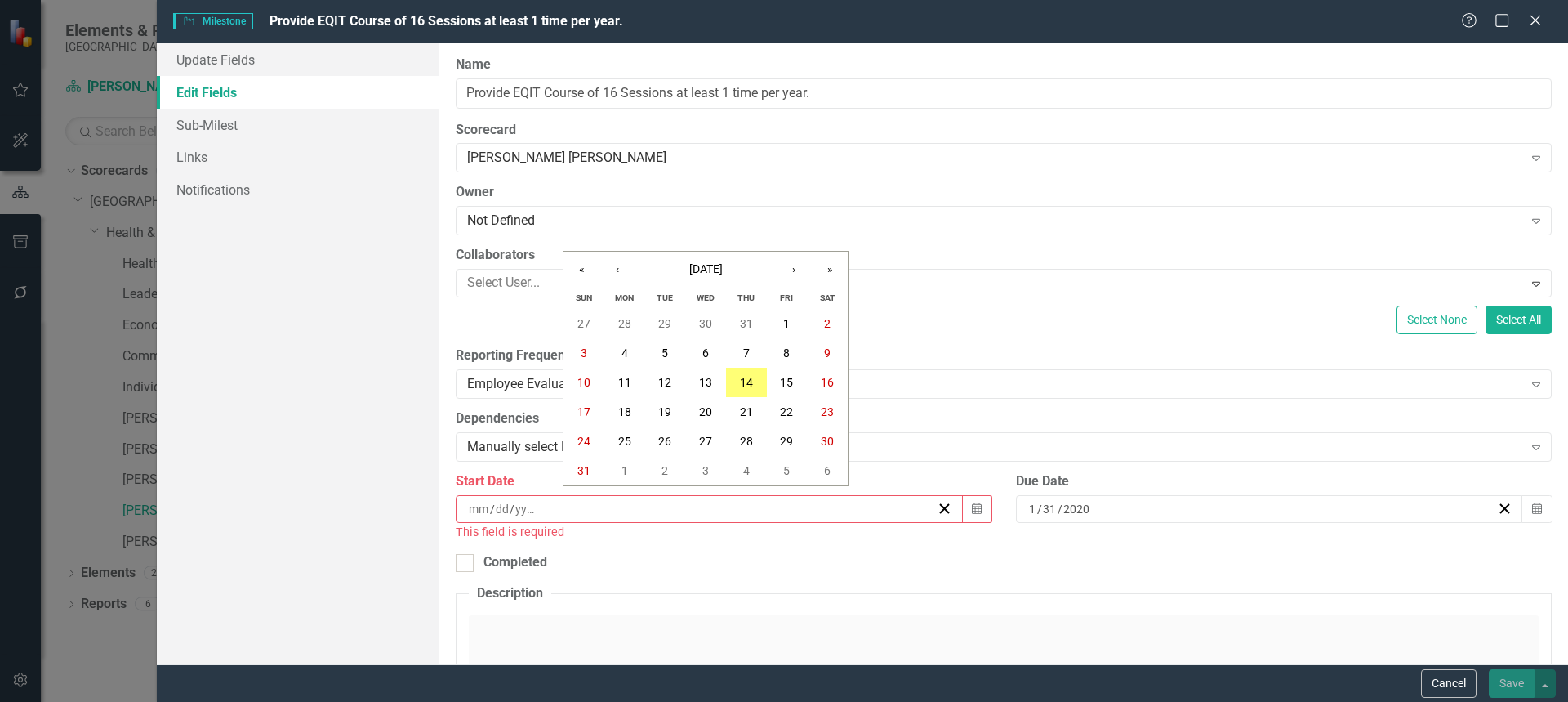
click at [471, 508] on input "number" at bounding box center [479, 509] width 22 height 17
type input "08"
type input "15"
type input "2024"
click at [1185, 513] on div "[DATE]" at bounding box center [1261, 509] width 470 height 17
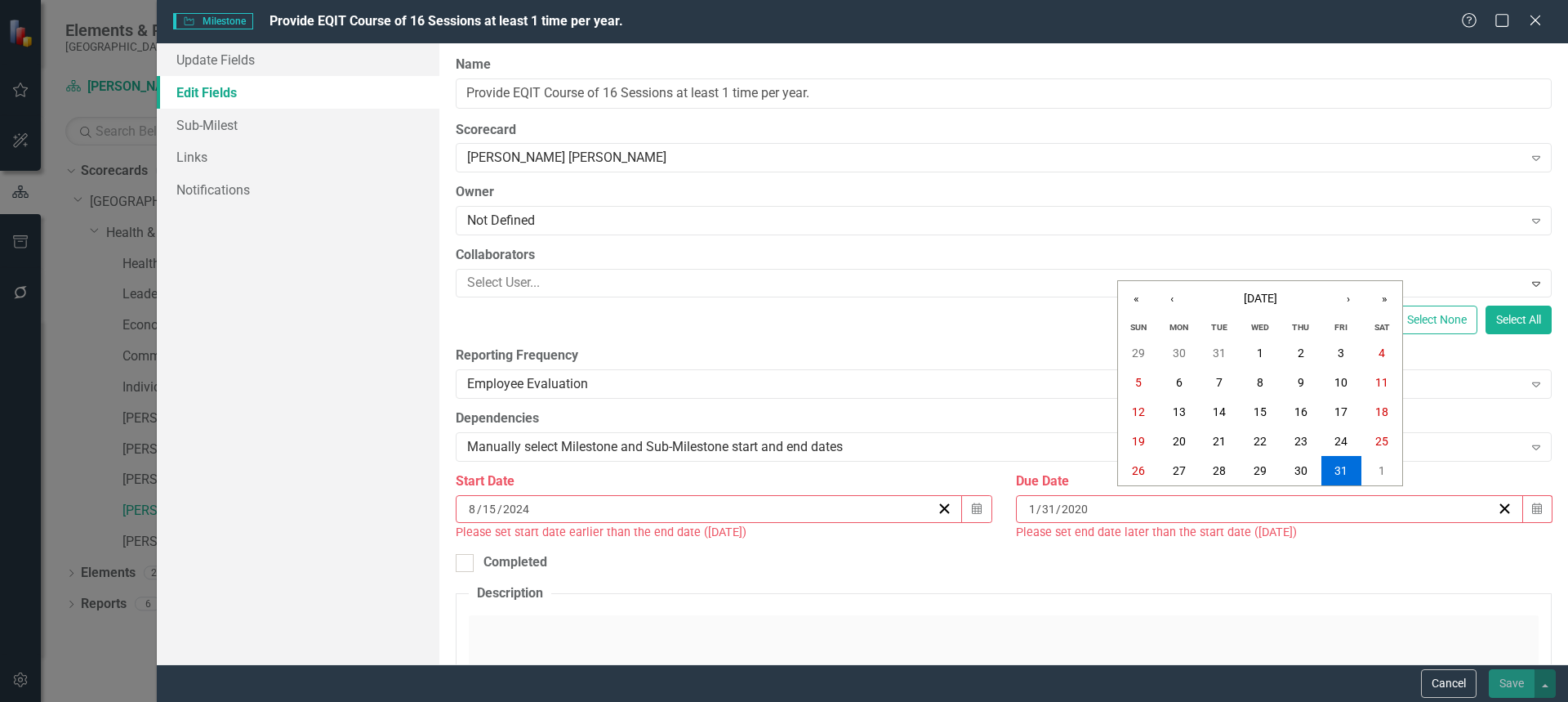
click at [1185, 513] on div "[DATE] [DATE]" at bounding box center [1261, 509] width 470 height 17
type input "08"
type input "15"
type input "2025"
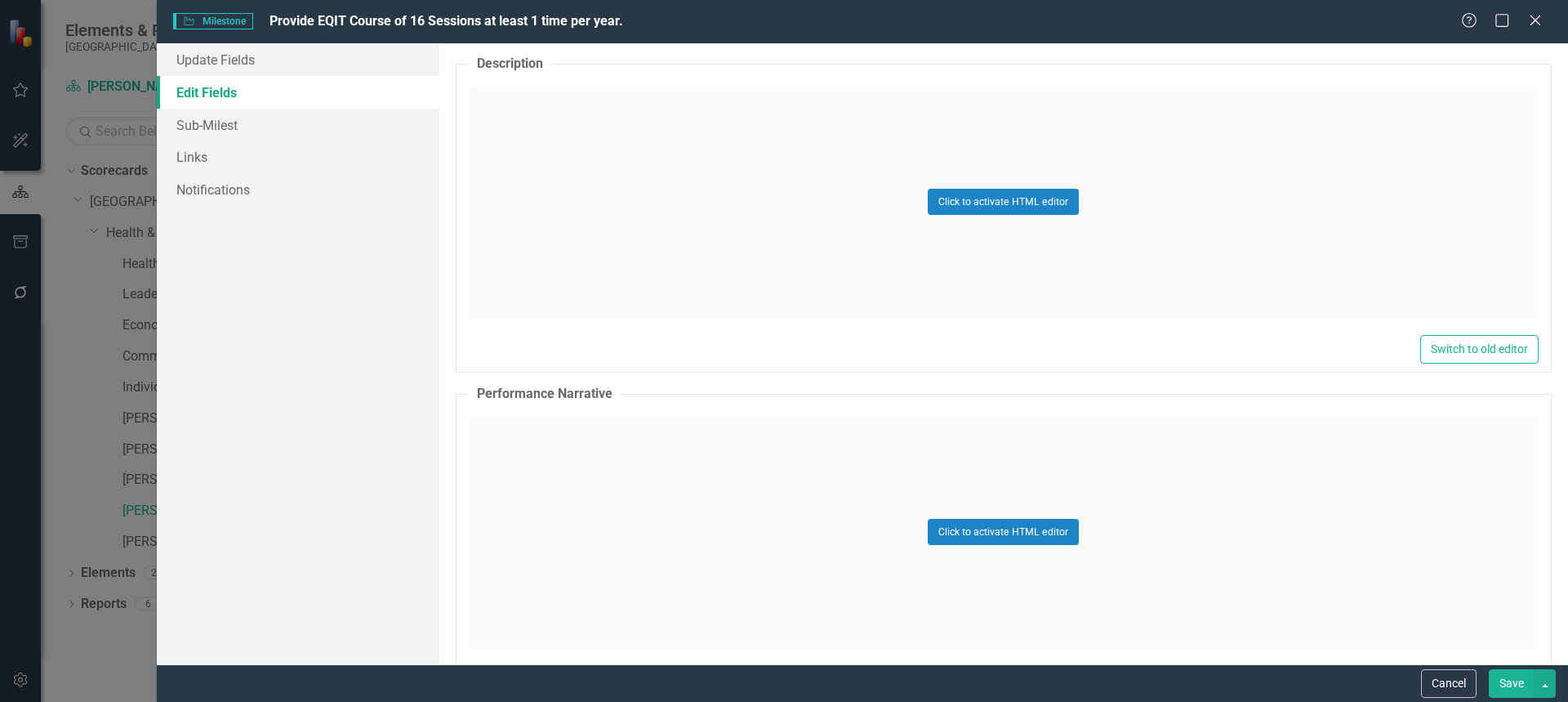
scroll to position [1894, 0]
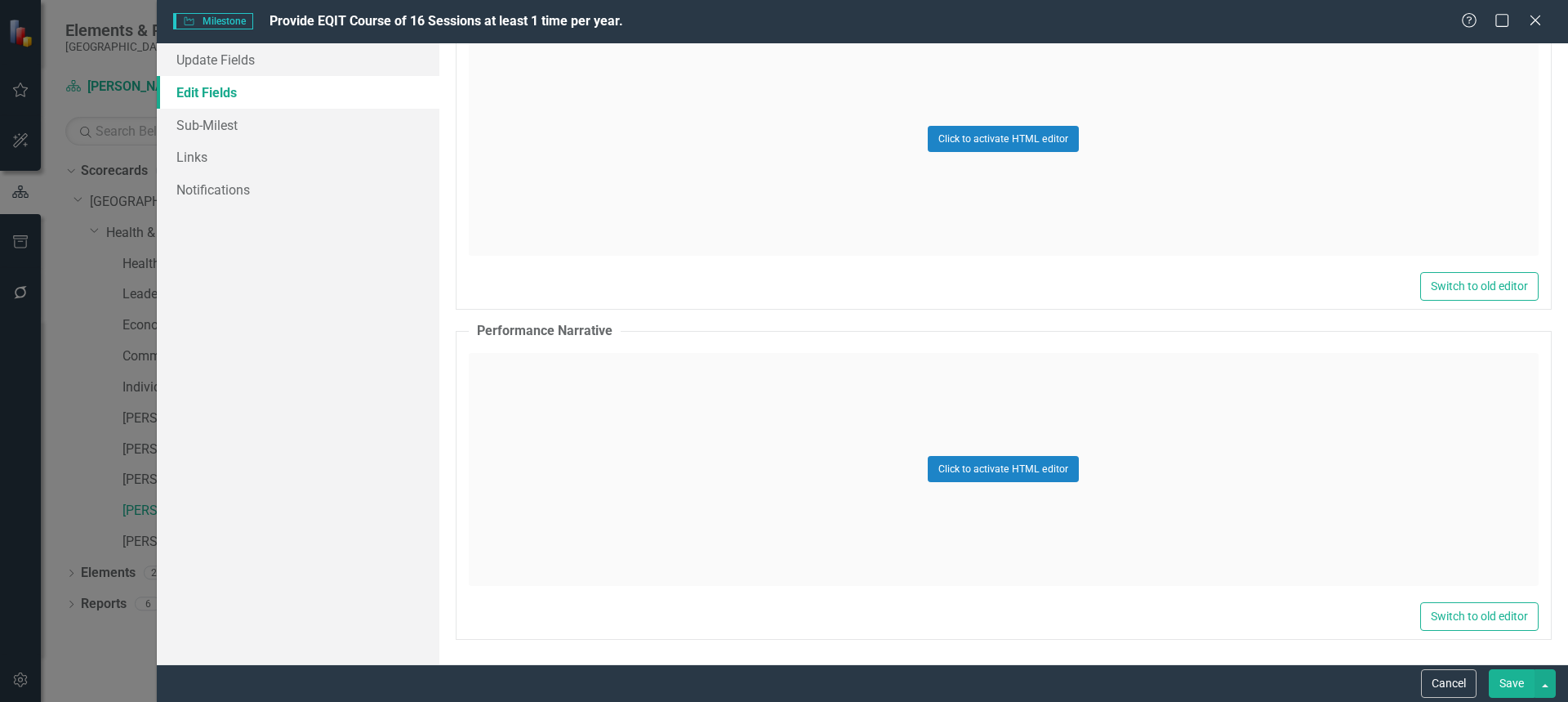
click at [1513, 691] on button "Save" at bounding box center [1512, 683] width 45 height 29
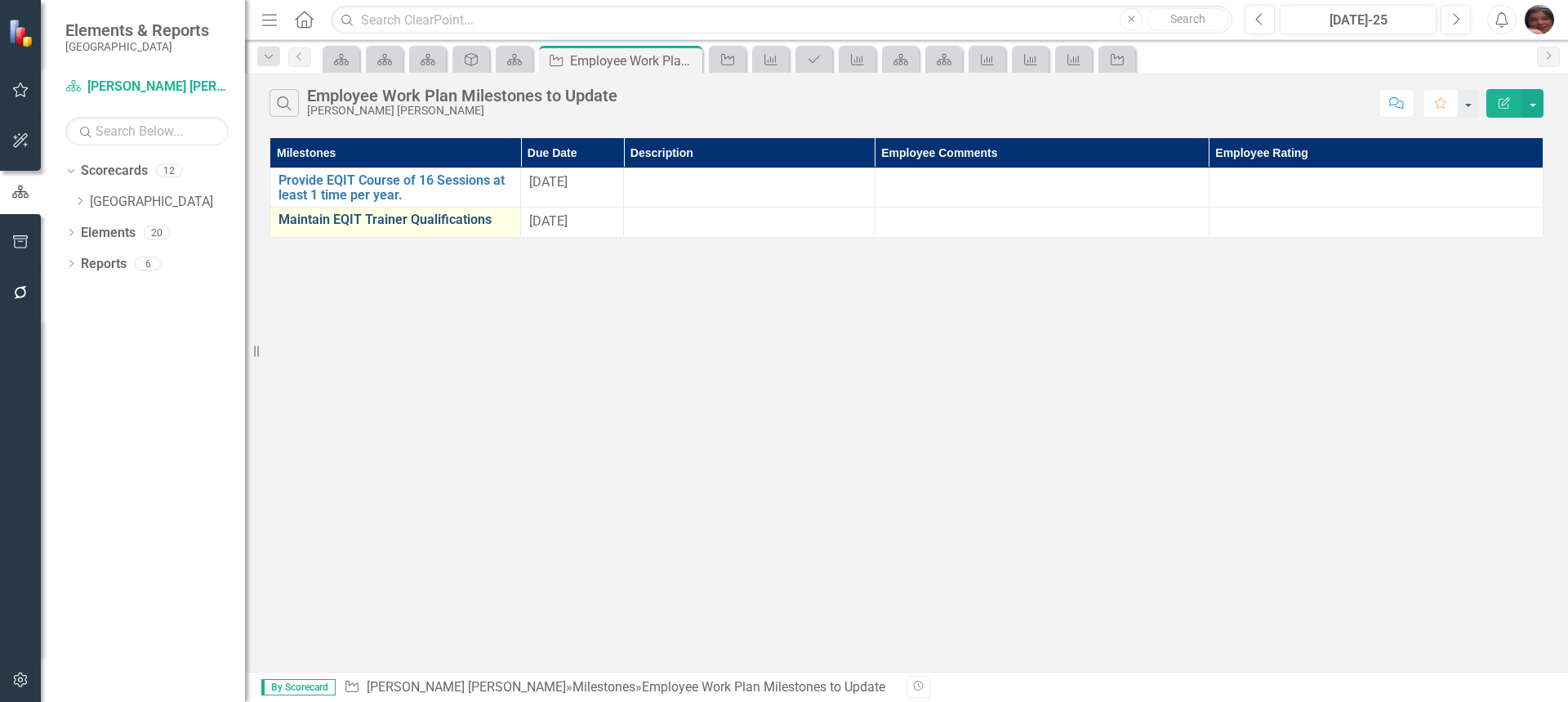
click at [460, 214] on link "Maintain EQIT Trainer Qualifications" at bounding box center [395, 219] width 234 height 15
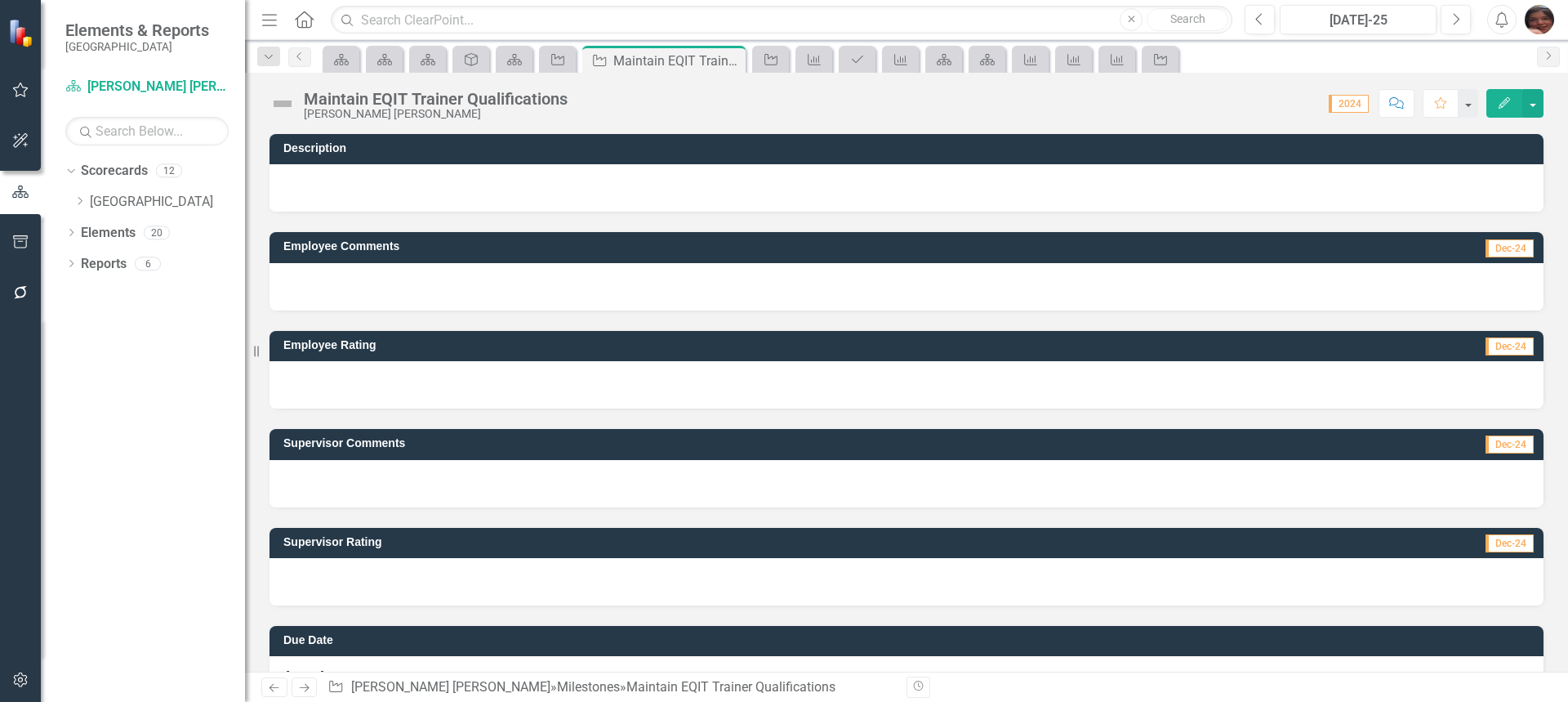
scroll to position [48, 0]
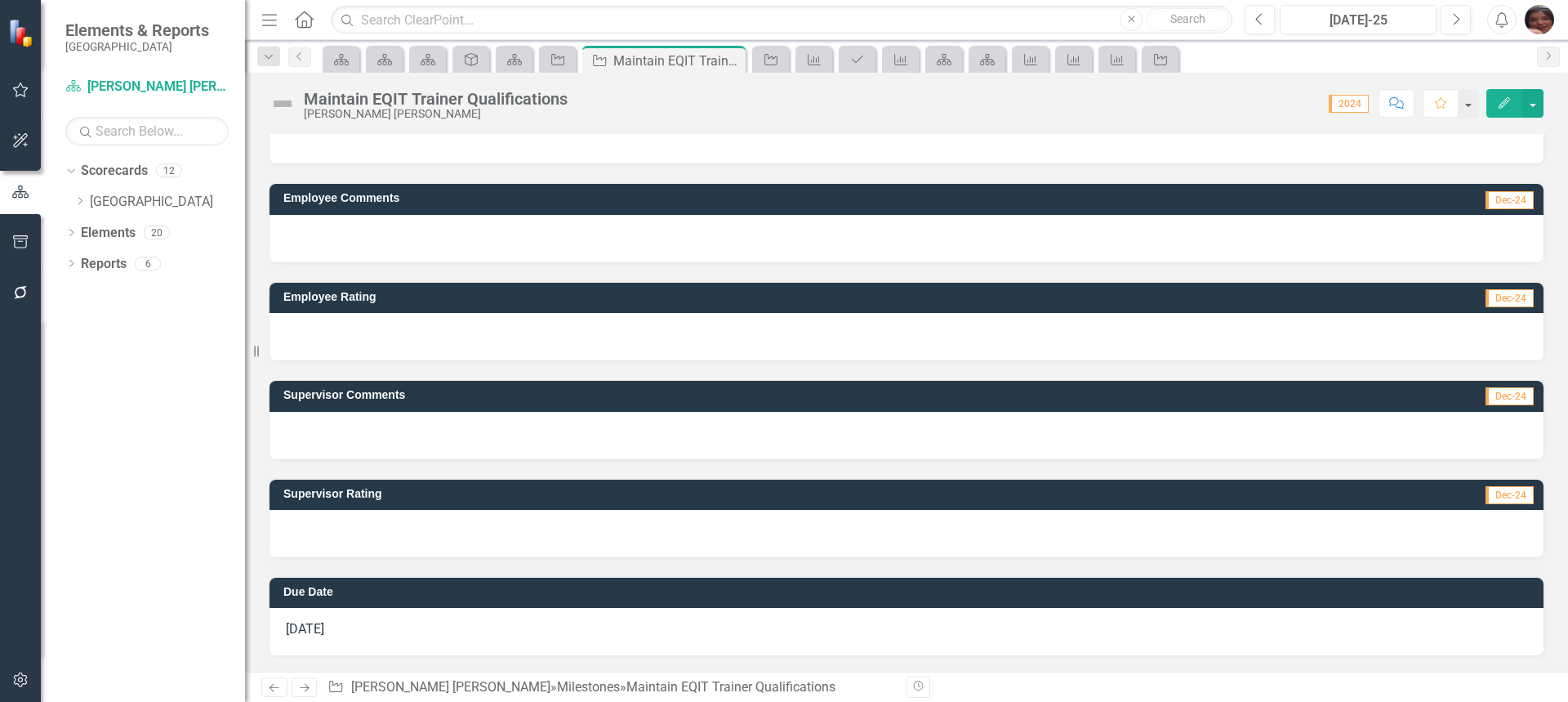
click at [1505, 110] on button "Edit" at bounding box center [1504, 103] width 35 height 29
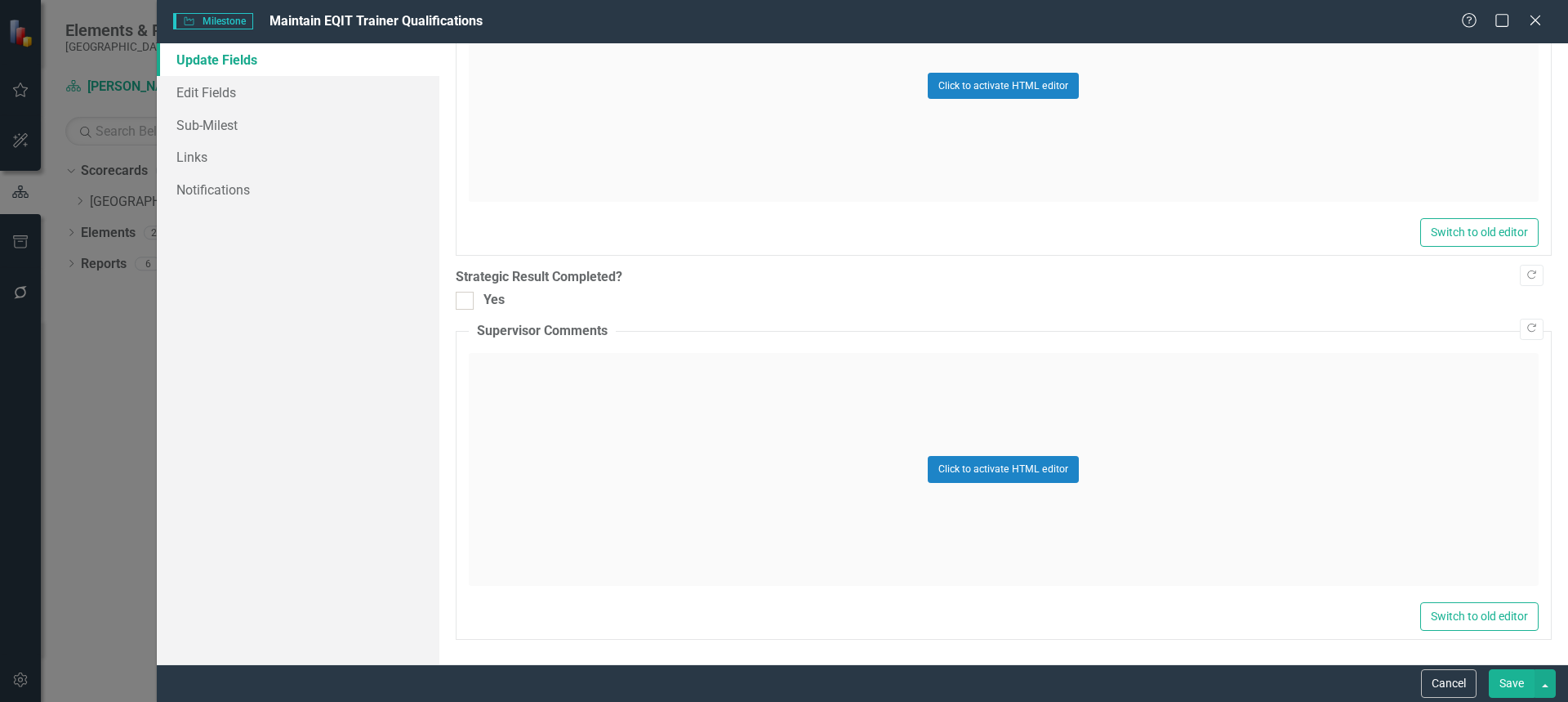
scroll to position [47, 0]
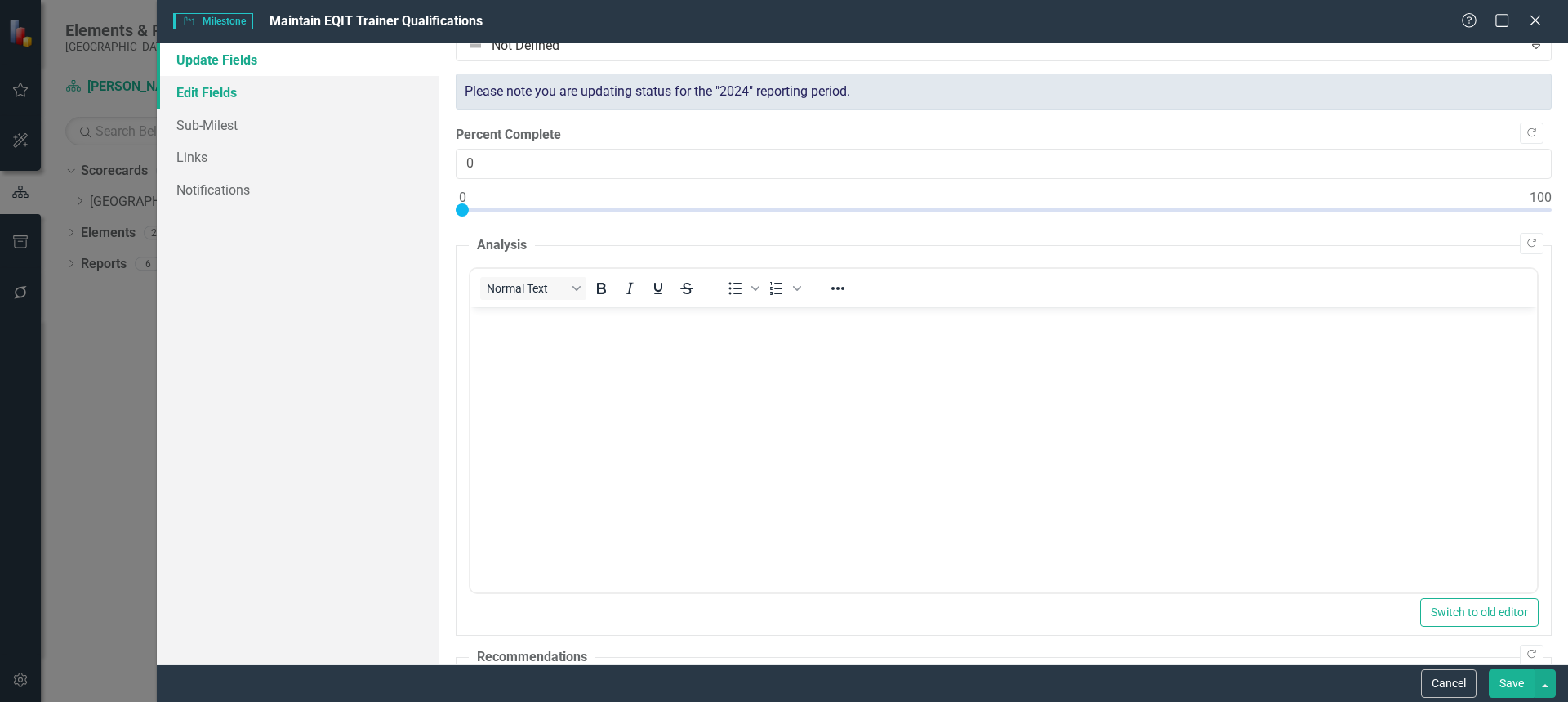
click at [201, 92] on link "Edit Fields" at bounding box center [298, 92] width 283 height 33
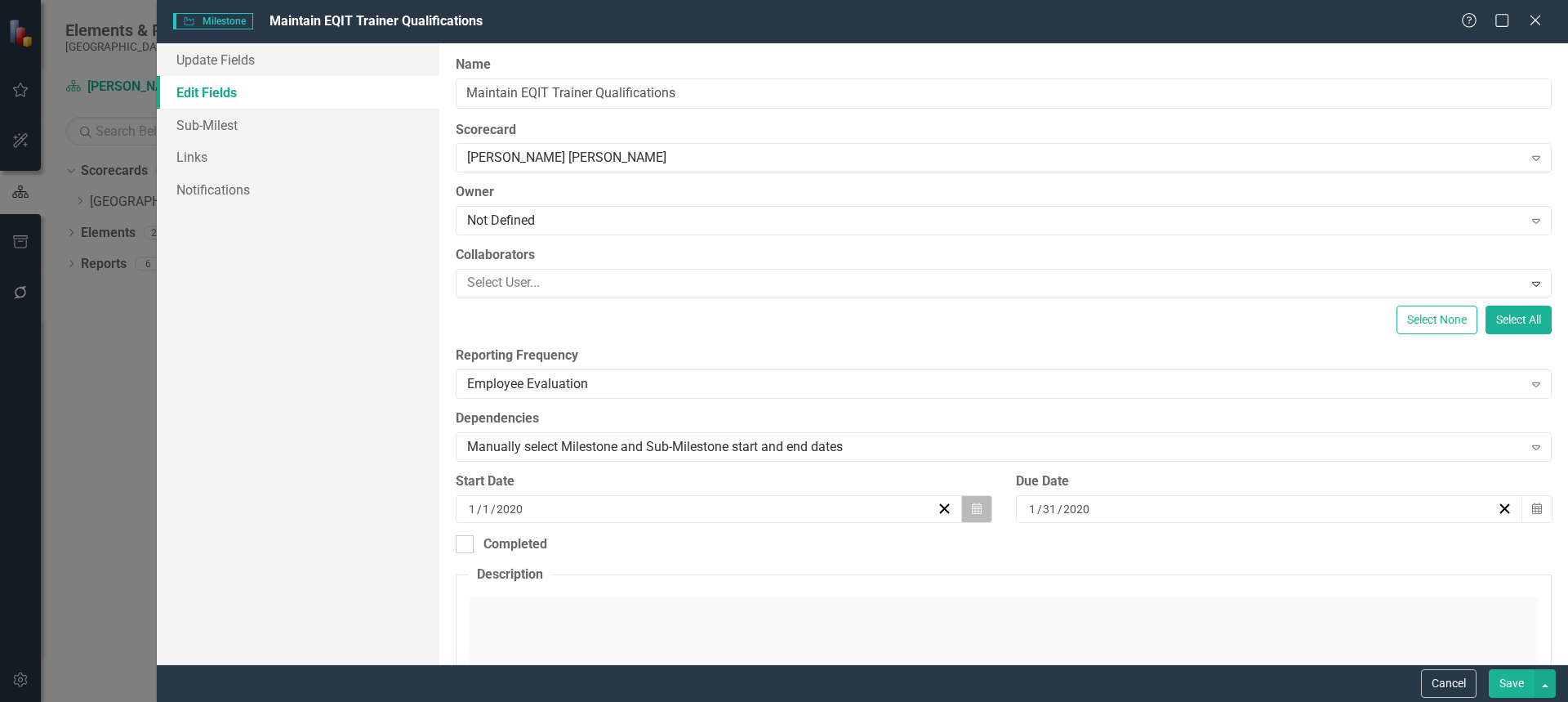
click at [973, 509] on icon "Calendar" at bounding box center [977, 509] width 10 height 12
drag, startPoint x: 522, startPoint y: 512, endPoint x: 429, endPoint y: 512, distance: 93.0
click at [429, 512] on div "Update Fields Edit Fields Sub-Milest Links Notifications "Update" fields in Cle…" at bounding box center [862, 354] width 1411 height 621
type input "2020"
click at [483, 506] on input "1" at bounding box center [486, 509] width 9 height 17
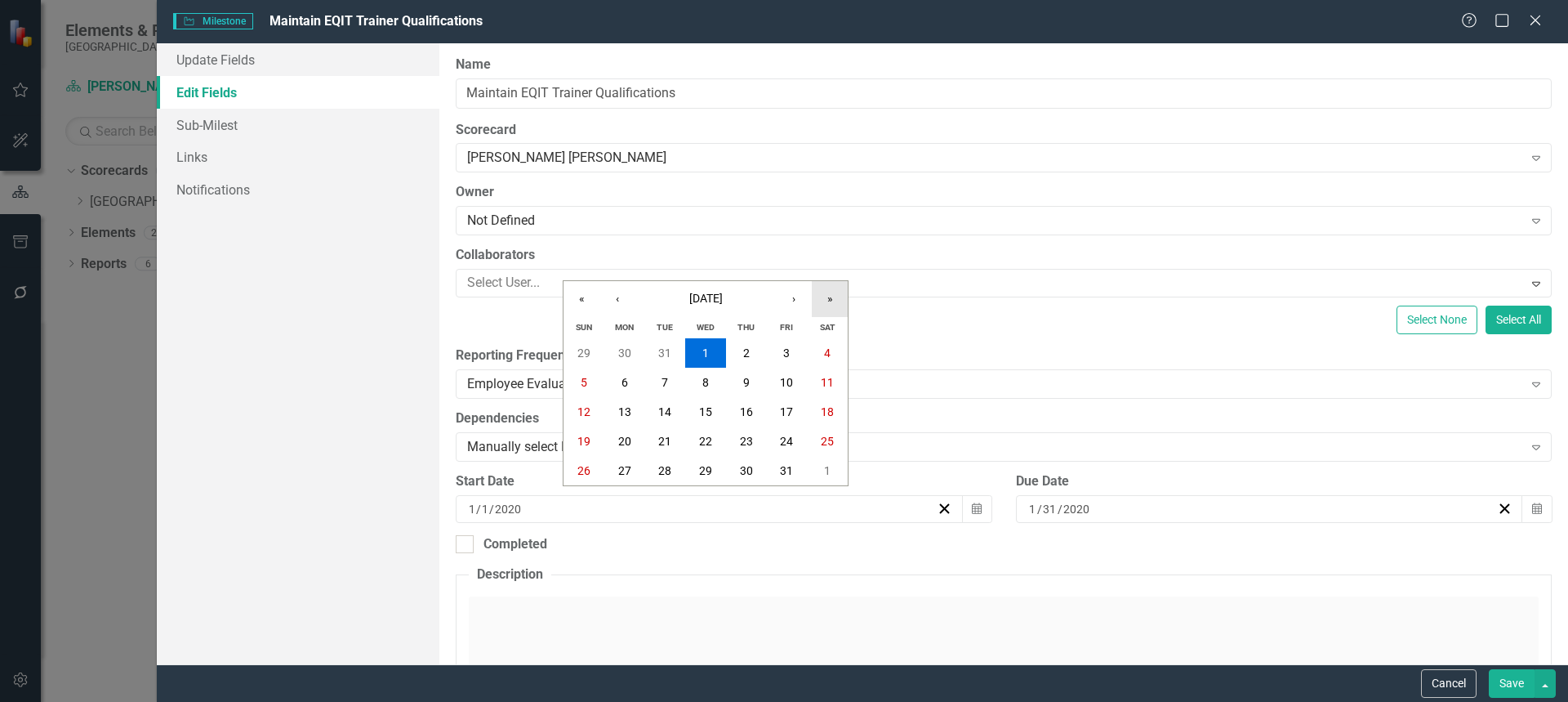
click at [829, 299] on button "»" at bounding box center [830, 299] width 35 height 35
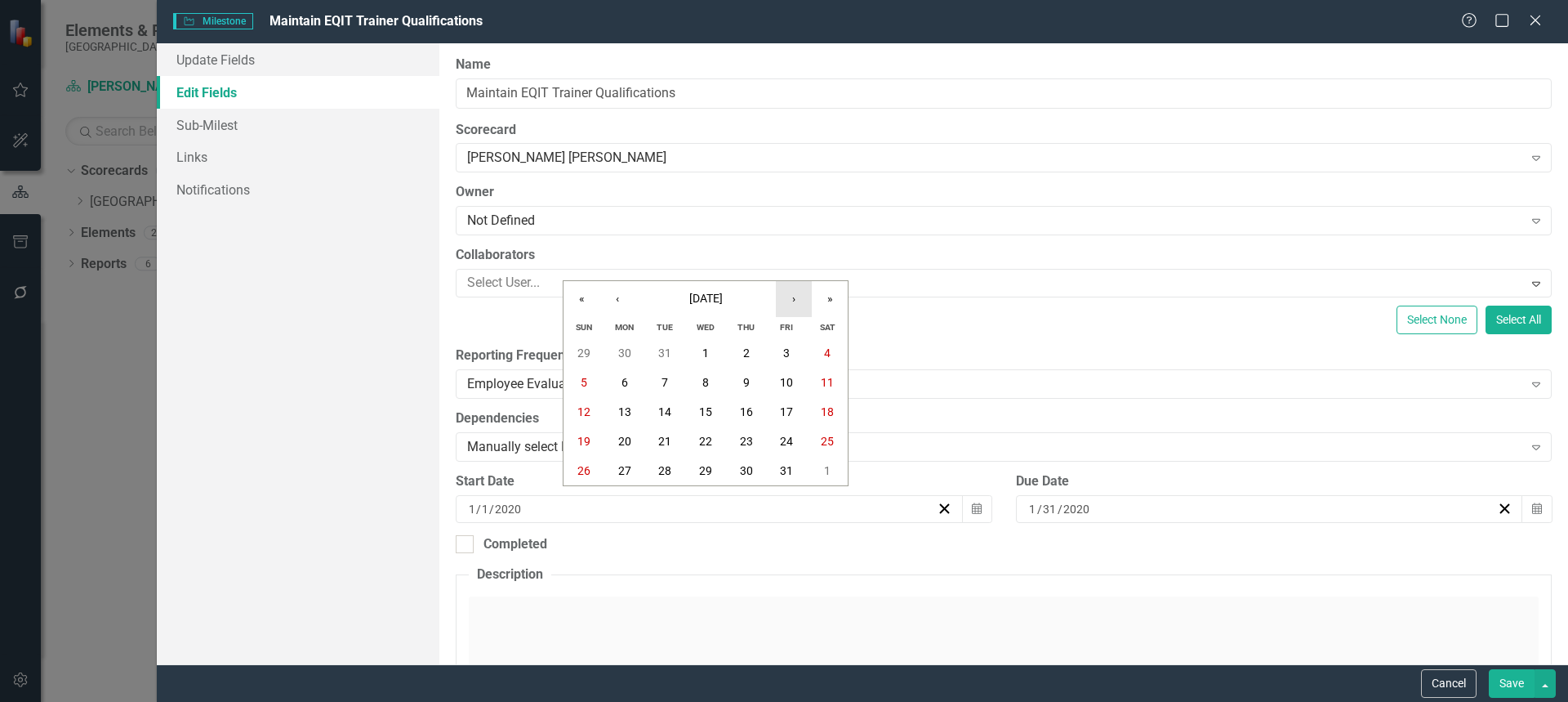
click at [802, 300] on button "›" at bounding box center [793, 299] width 35 height 35
click at [626, 303] on button "‹" at bounding box center [617, 299] width 35 height 35
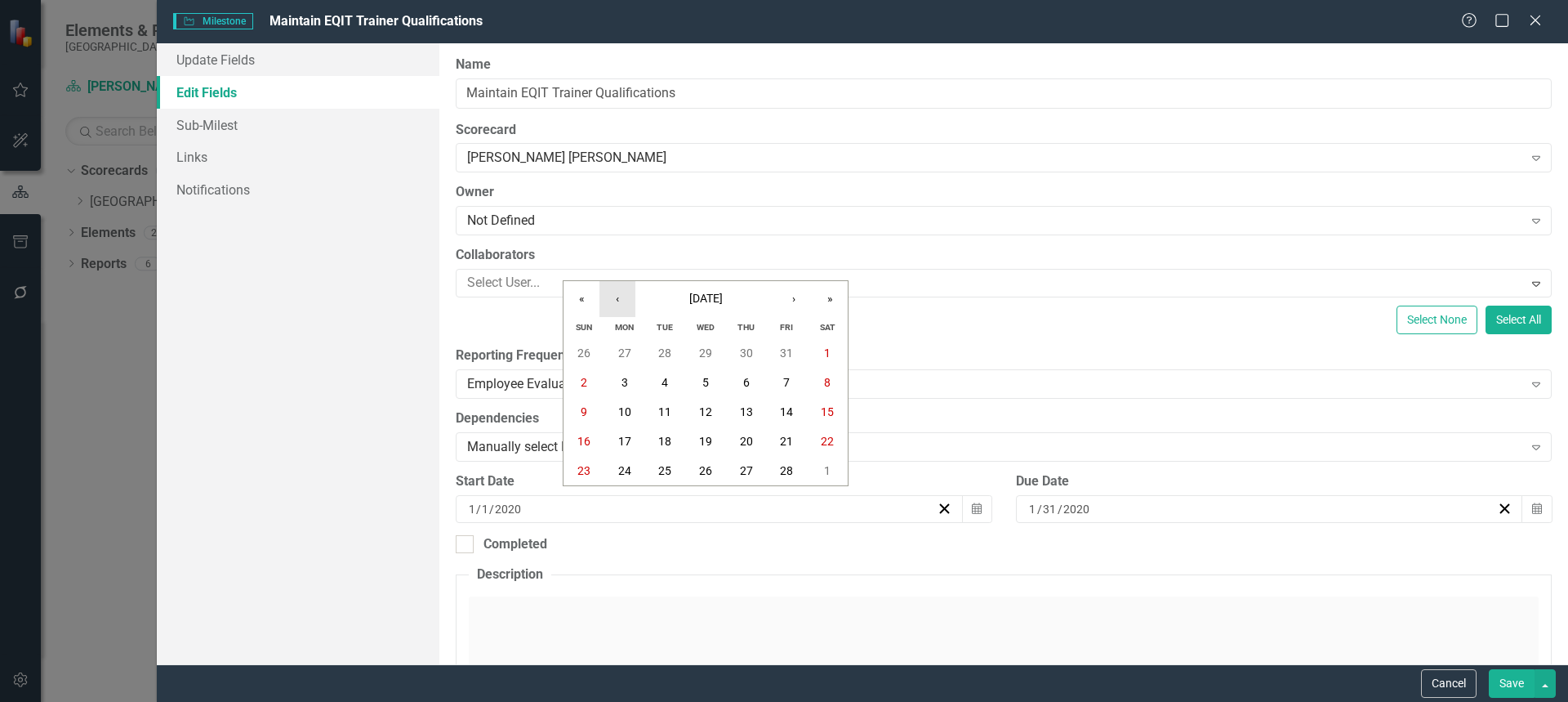
click at [626, 303] on button "‹" at bounding box center [617, 299] width 35 height 35
click at [708, 353] on abbr "1" at bounding box center [706, 352] width 7 height 13
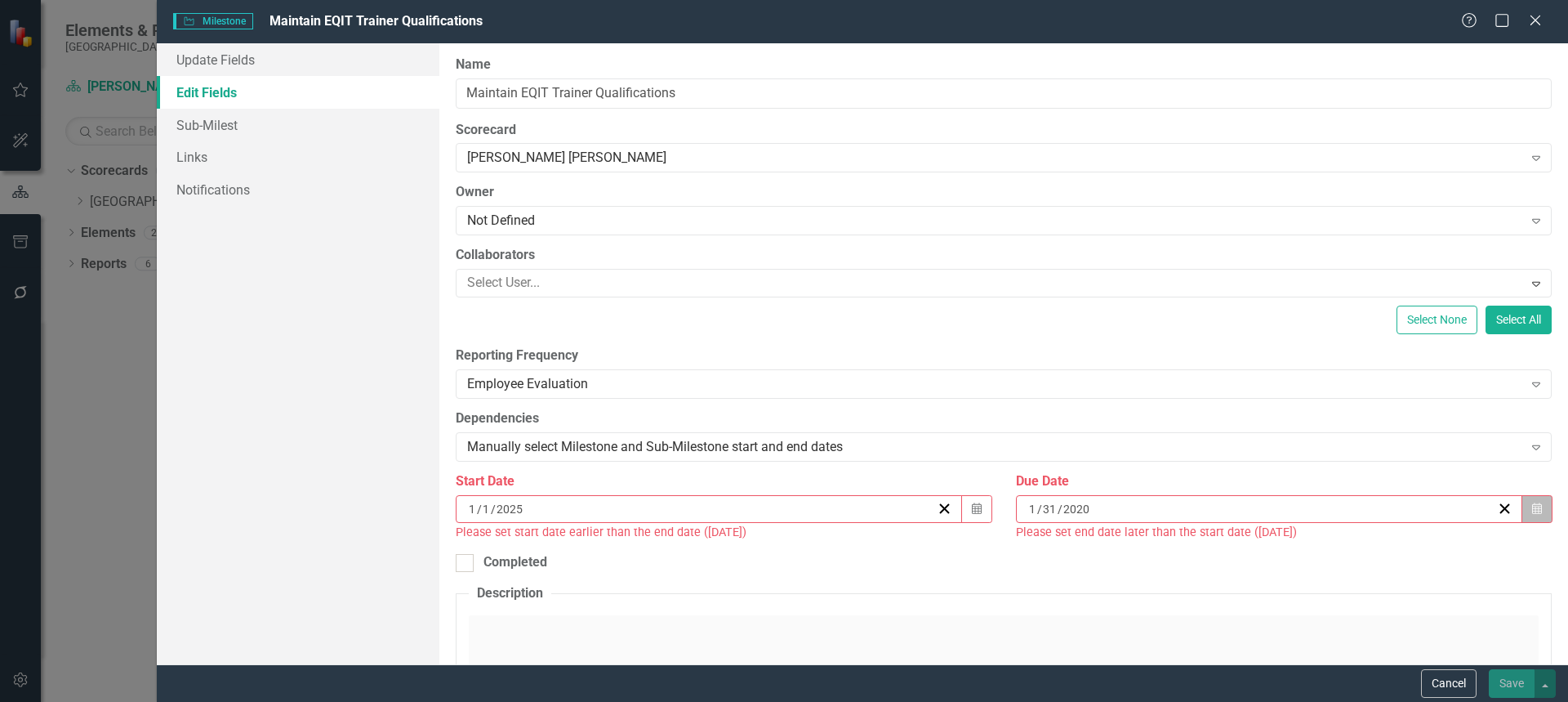
click at [1533, 509] on icon "button" at bounding box center [1537, 509] width 10 height 12
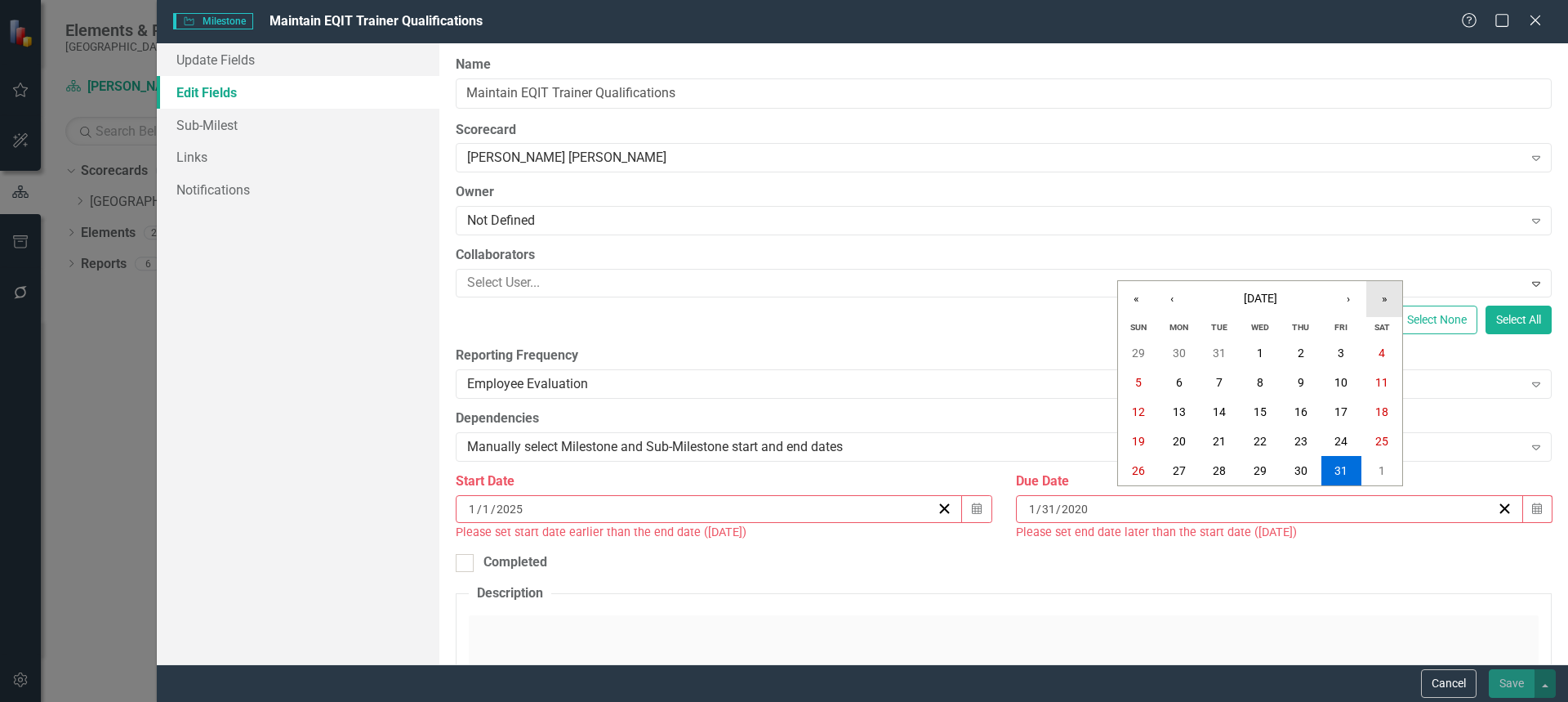
click at [1379, 298] on button "»" at bounding box center [1384, 299] width 35 height 35
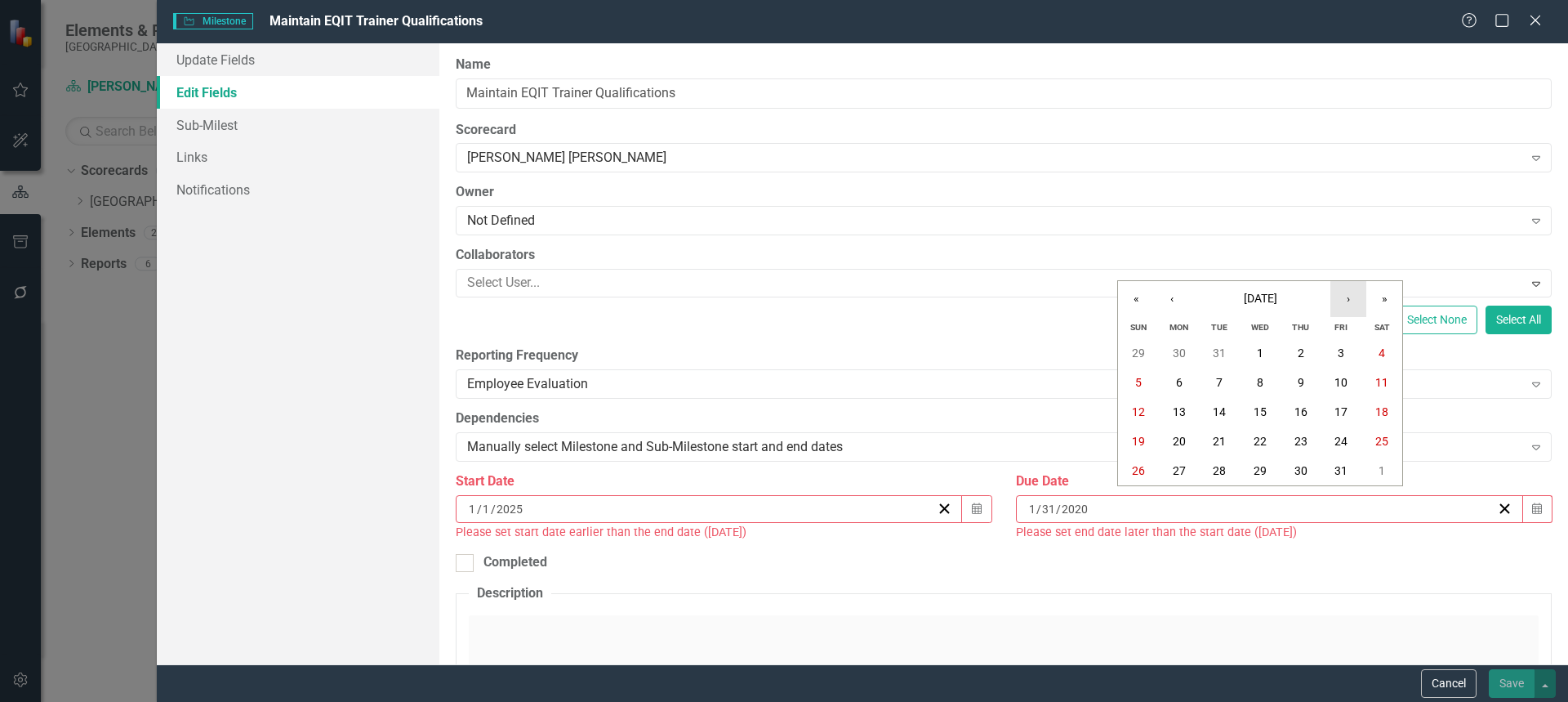
click at [1351, 301] on button "›" at bounding box center [1348, 299] width 35 height 35
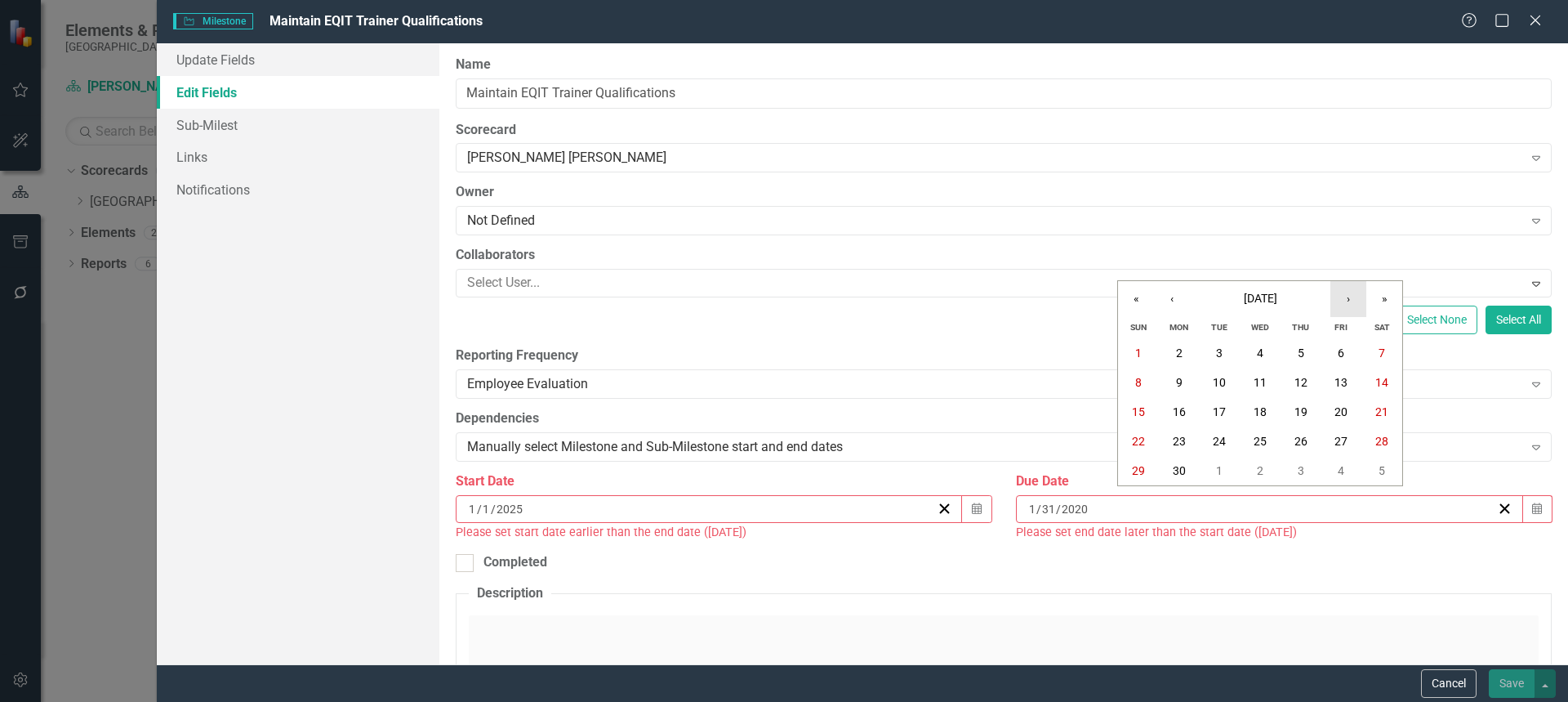
click at [1351, 301] on button "›" at bounding box center [1348, 299] width 35 height 35
click at [1343, 408] on abbr "15" at bounding box center [1340, 411] width 13 height 13
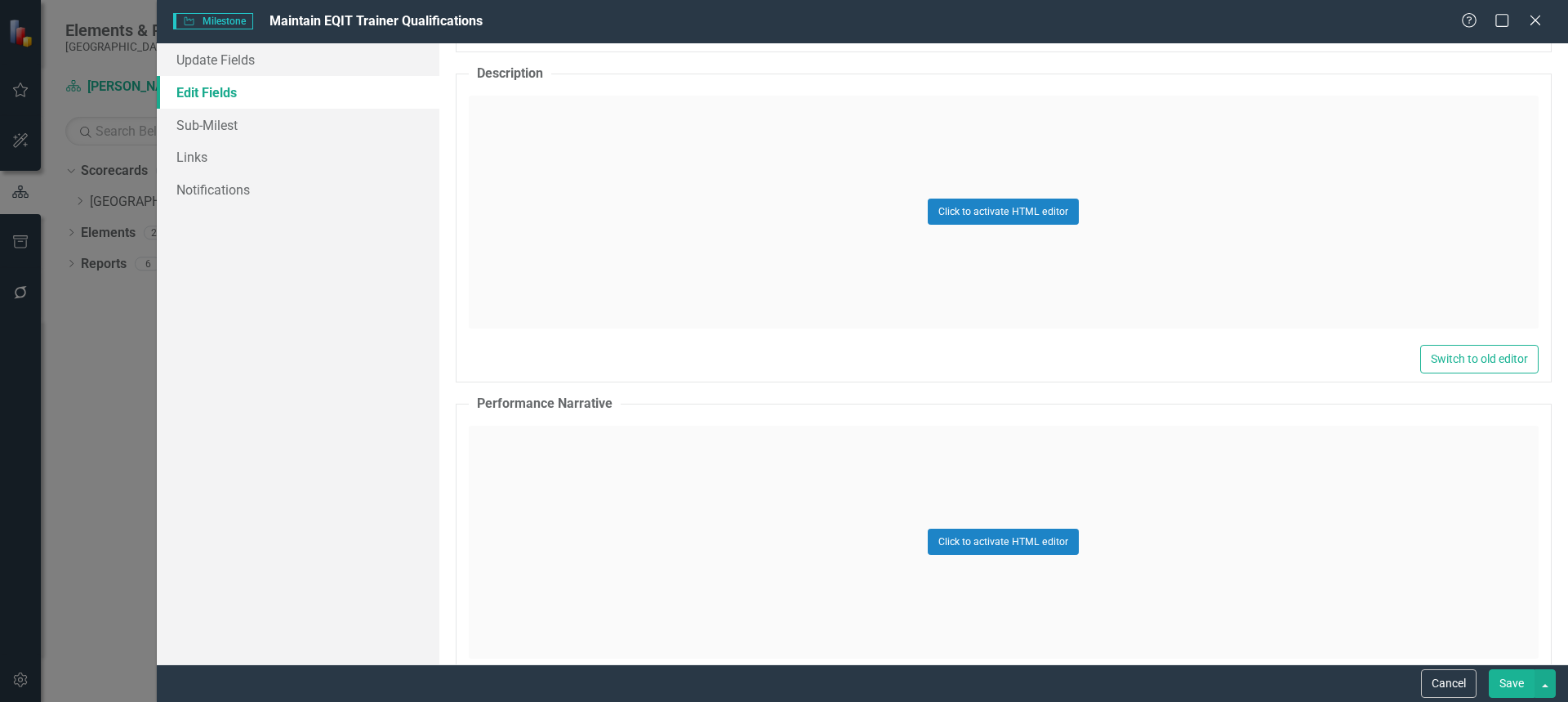
scroll to position [1894, 0]
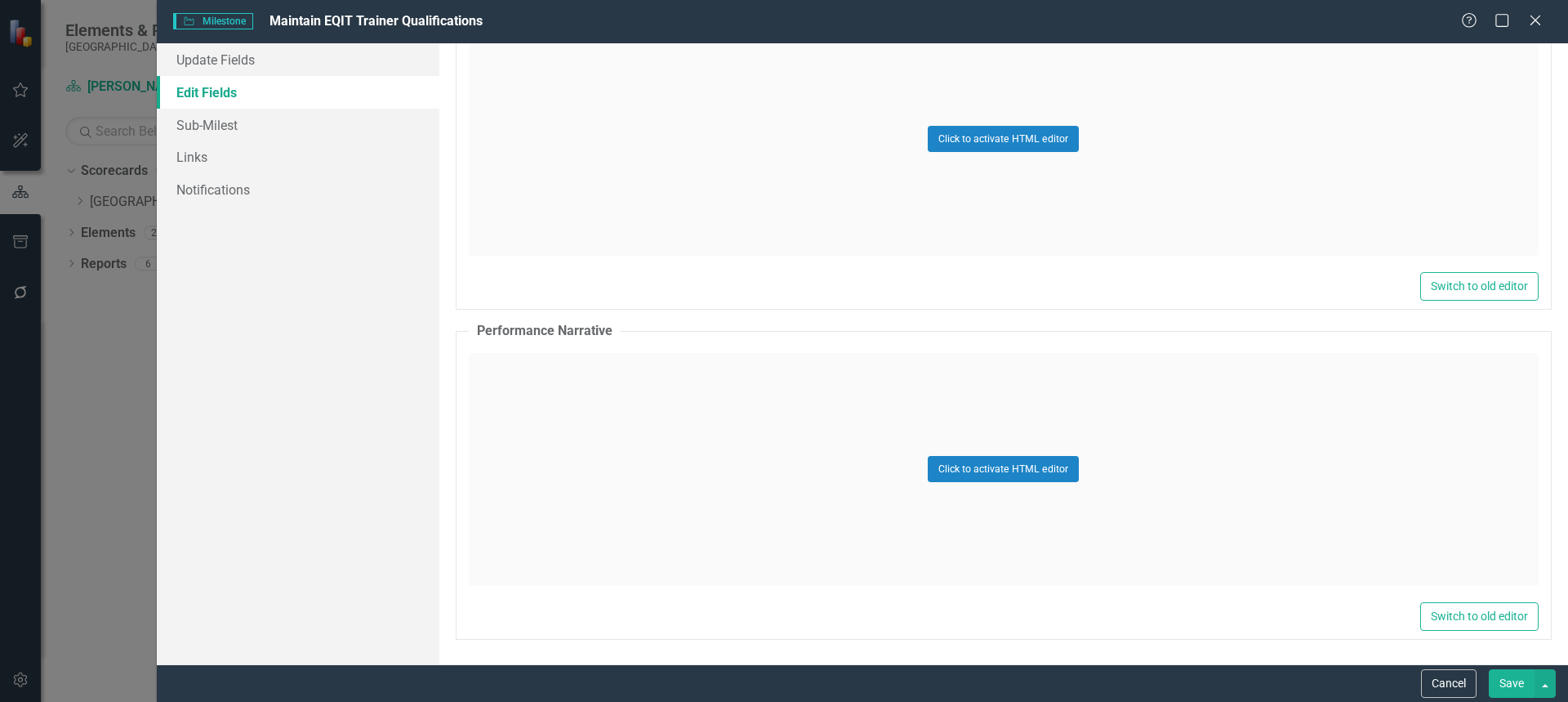
click at [1518, 679] on button "Save" at bounding box center [1512, 683] width 45 height 29
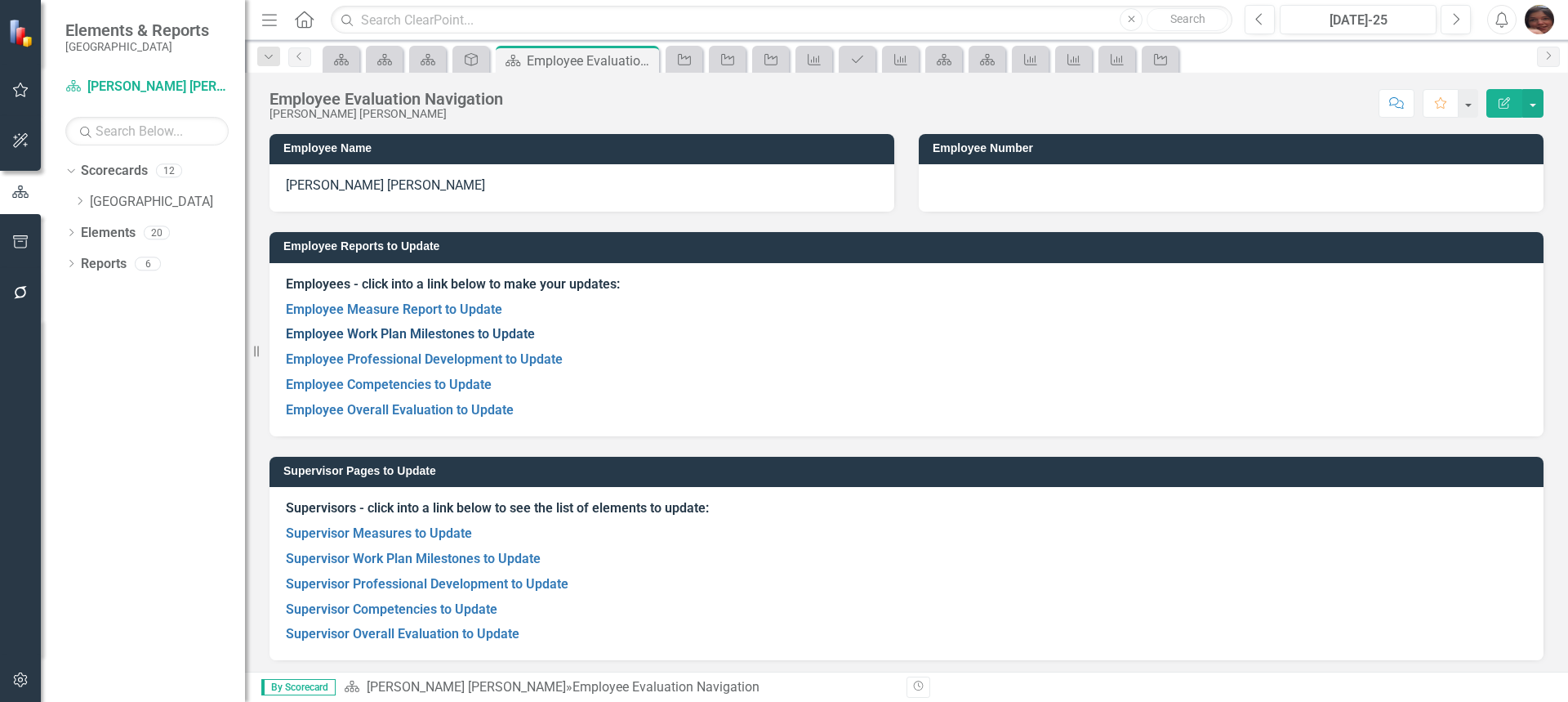
click at [374, 330] on link "Employee Work Plan Milestones to Update" at bounding box center [410, 334] width 249 height 16
click at [388, 365] on link "Employee Professional Development to Update" at bounding box center [424, 359] width 277 height 16
click at [350, 384] on link "Employee Competencies to Update" at bounding box center [388, 385] width 206 height 16
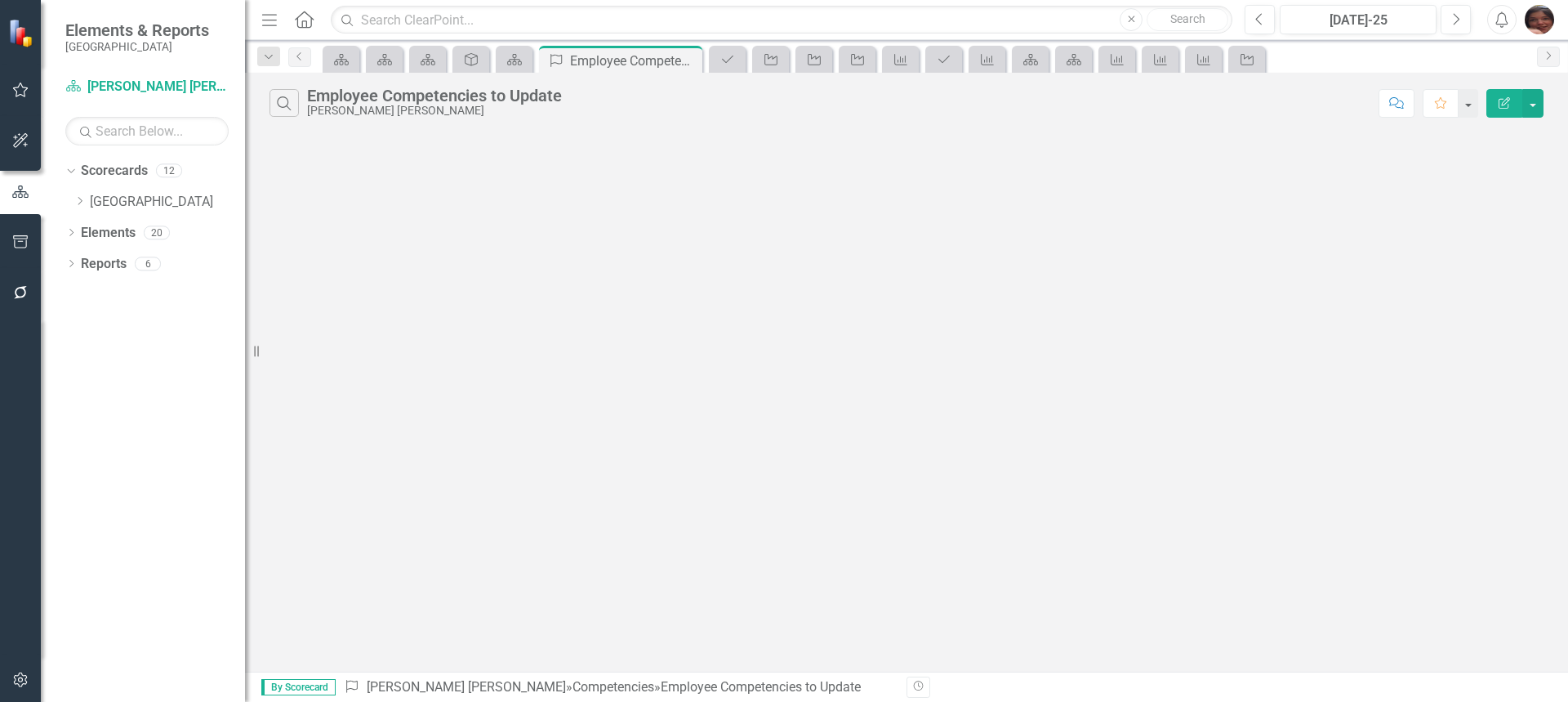
drag, startPoint x: 1565, startPoint y: 236, endPoint x: 1191, endPoint y: 536, distance: 479.5
click at [1191, 536] on div "Search Employee Competencies to Update Kristen Peterson Getz Comment Favorite E…" at bounding box center [907, 372] width 1323 height 598
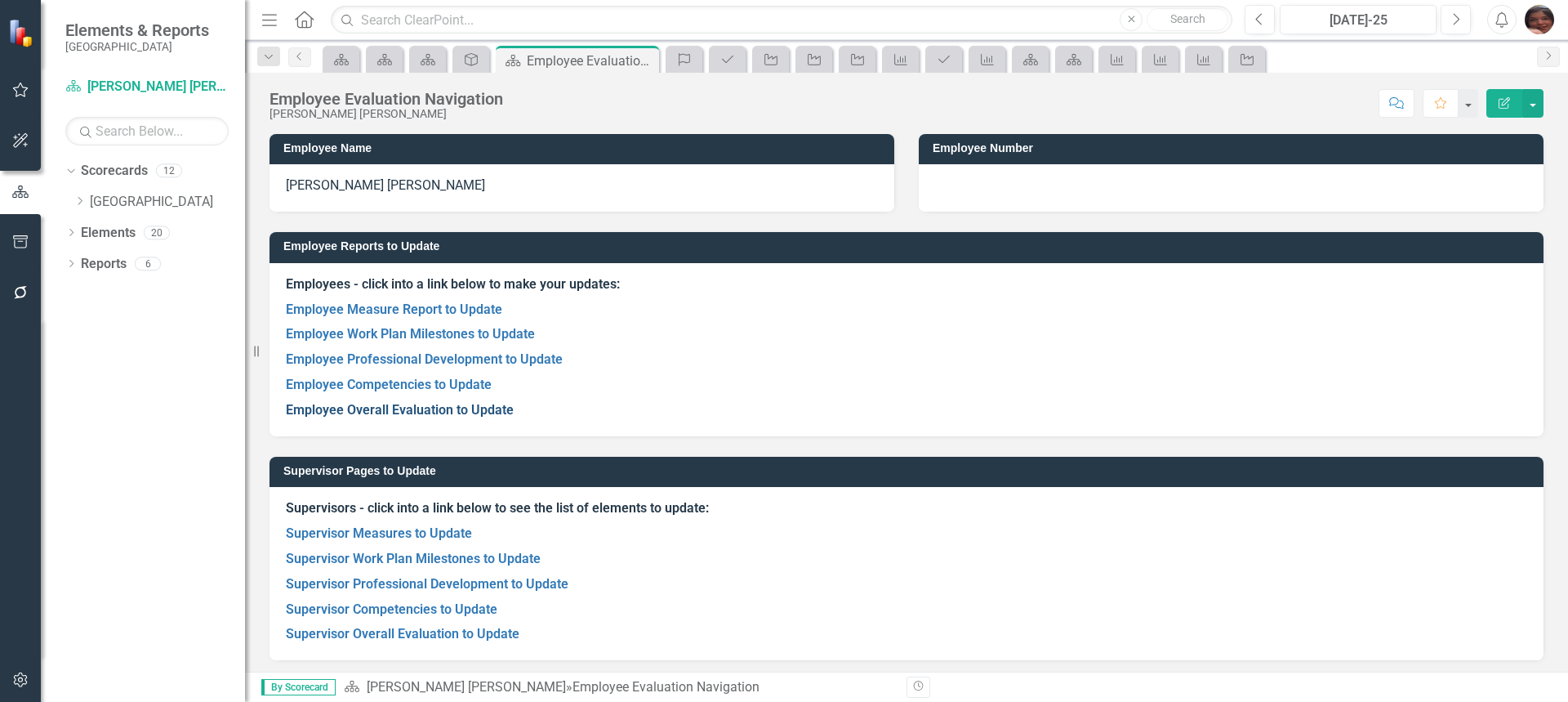
click at [398, 412] on link "Employee Overall Evaluation to Update" at bounding box center [399, 410] width 228 height 16
